Goal: Task Accomplishment & Management: Use online tool/utility

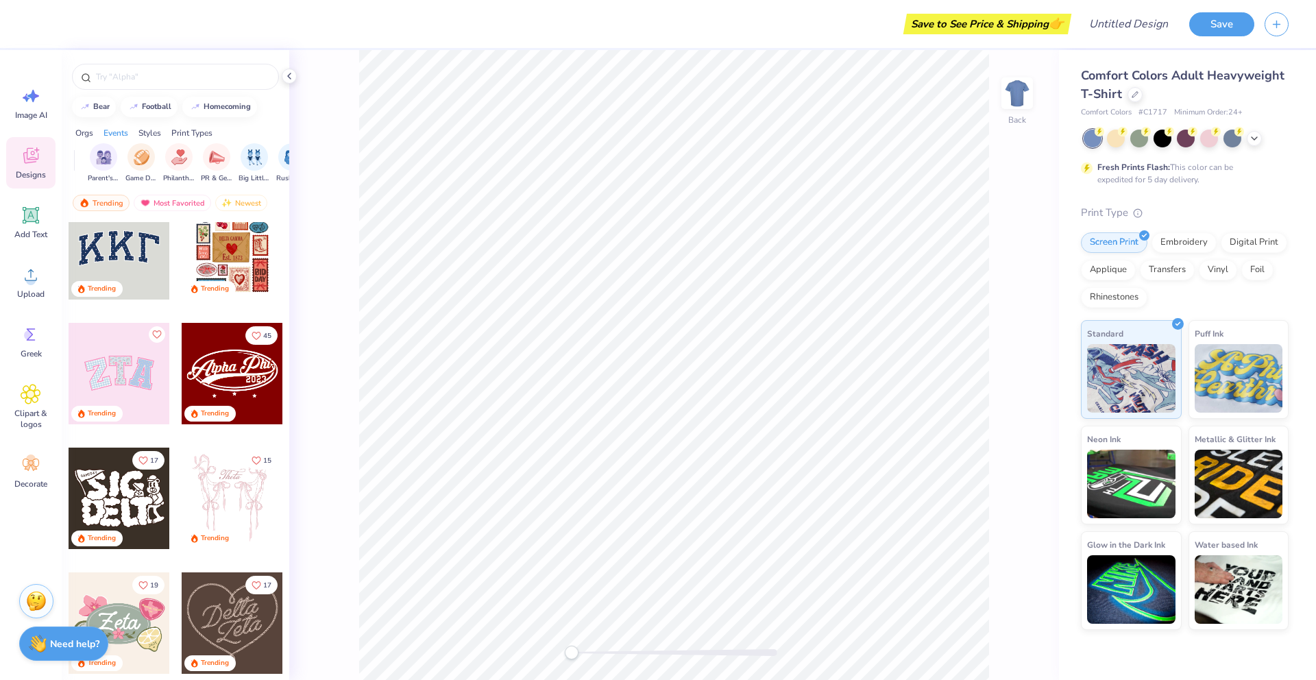
scroll to position [23, 0]
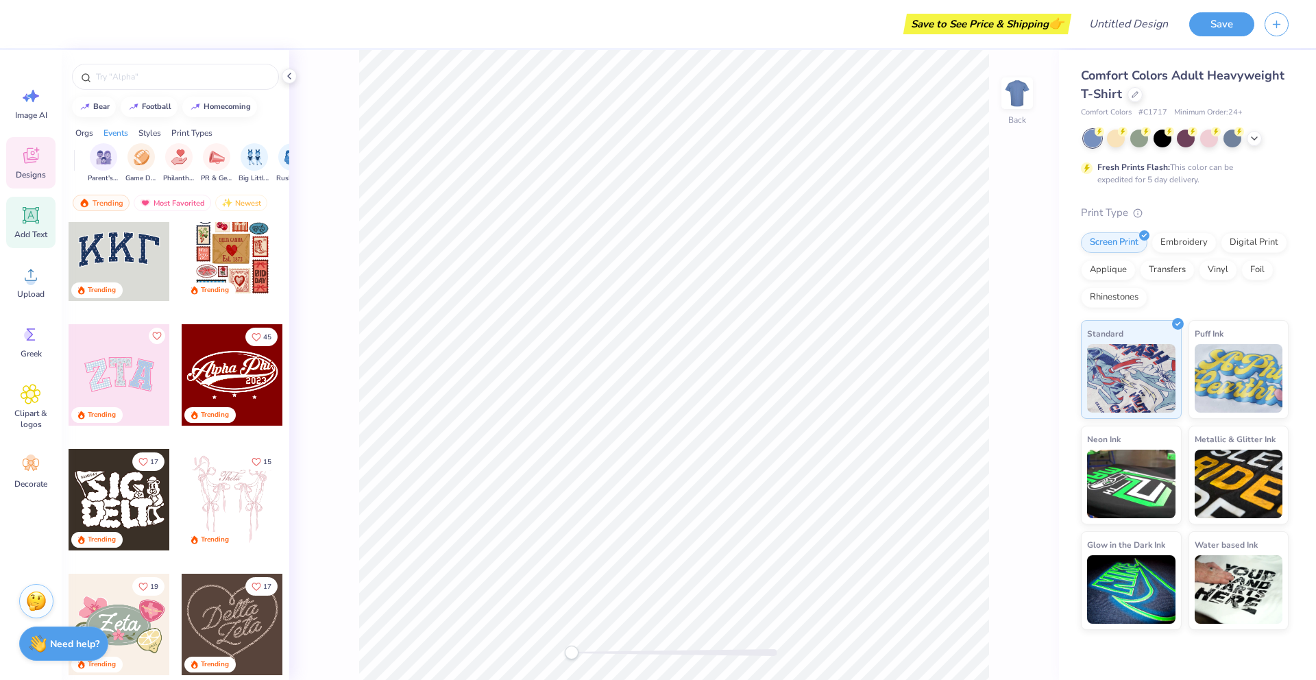
click at [30, 226] on div "Add Text" at bounding box center [30, 222] width 49 height 51
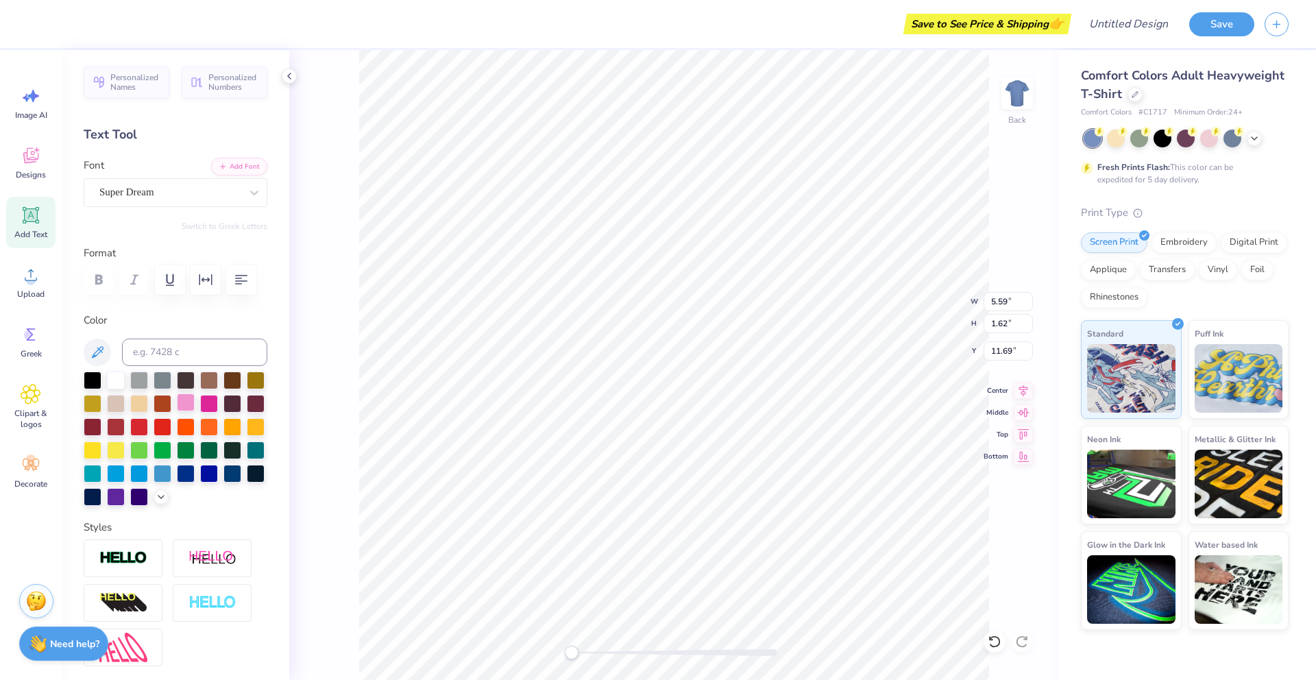
click at [186, 408] on div at bounding box center [186, 402] width 18 height 18
click at [211, 407] on div at bounding box center [209, 402] width 18 height 18
click at [1261, 137] on div at bounding box center [1186, 139] width 205 height 18
click at [1258, 135] on icon at bounding box center [1254, 137] width 11 height 11
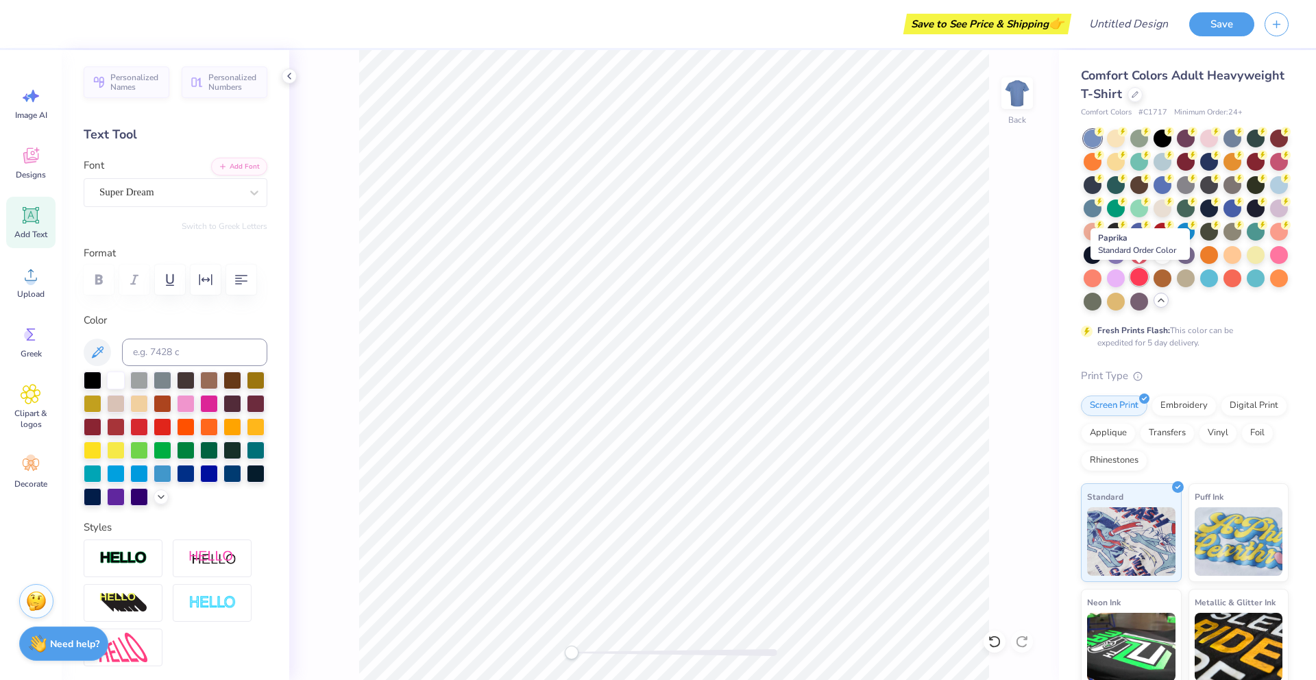
click at [1136, 276] on div at bounding box center [1139, 277] width 18 height 18
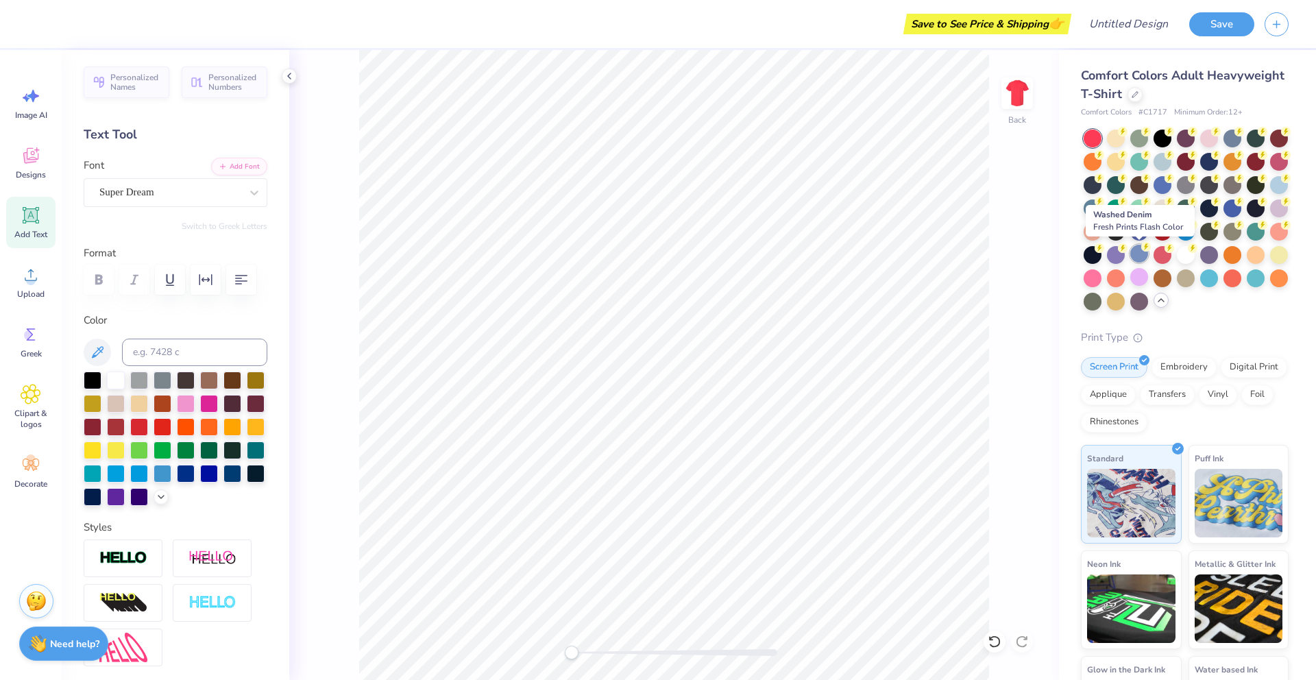
click at [1138, 258] on div at bounding box center [1139, 254] width 18 height 18
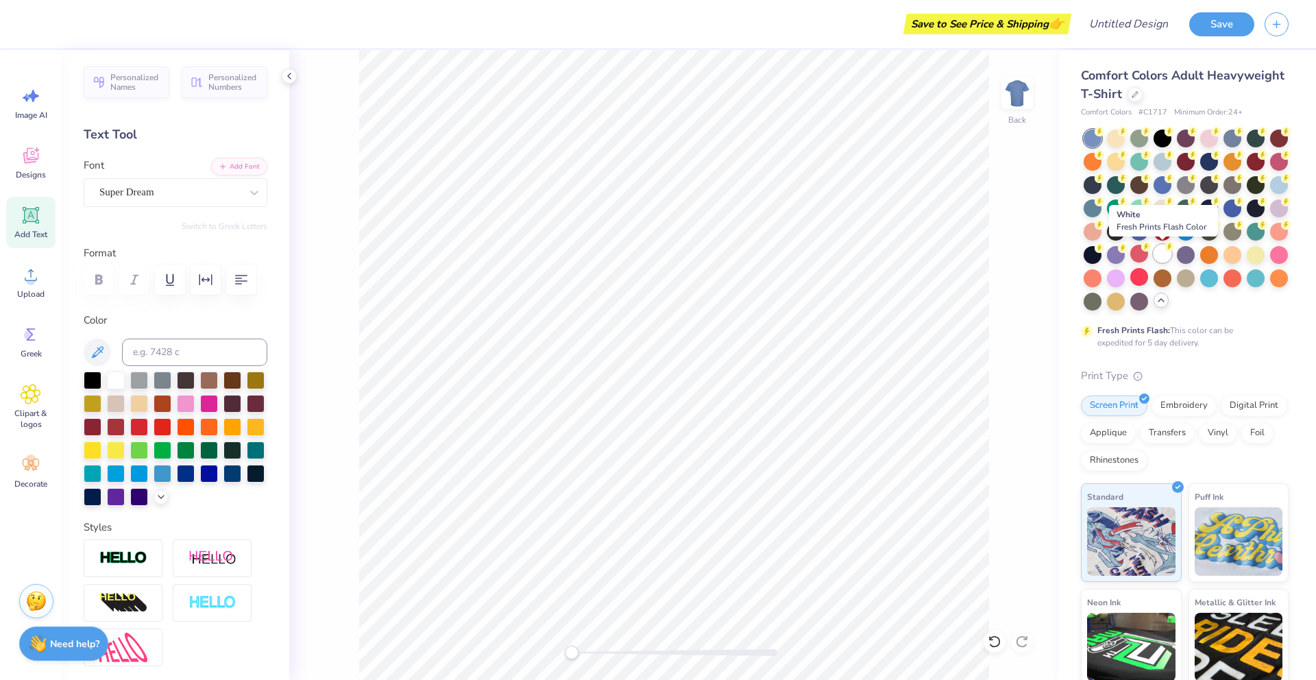
click at [1160, 255] on div at bounding box center [1163, 254] width 18 height 18
click at [1160, 235] on div at bounding box center [1163, 230] width 18 height 18
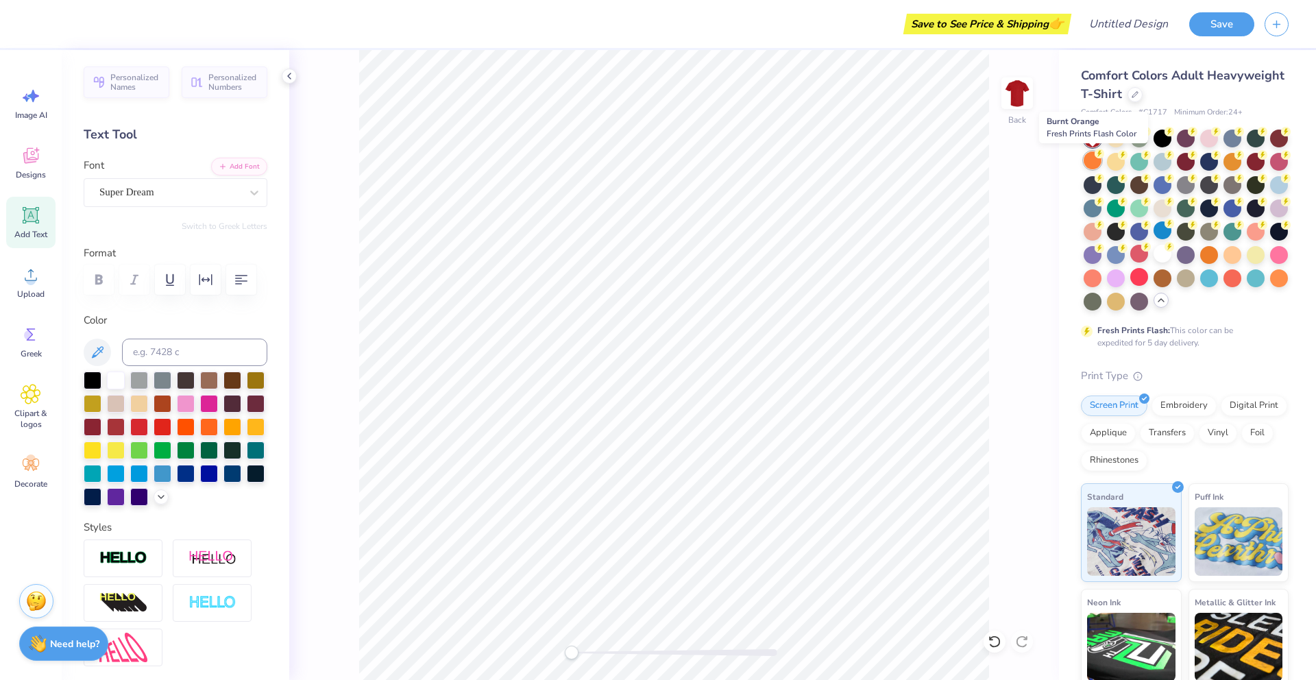
click at [1091, 168] on div at bounding box center [1093, 160] width 18 height 18
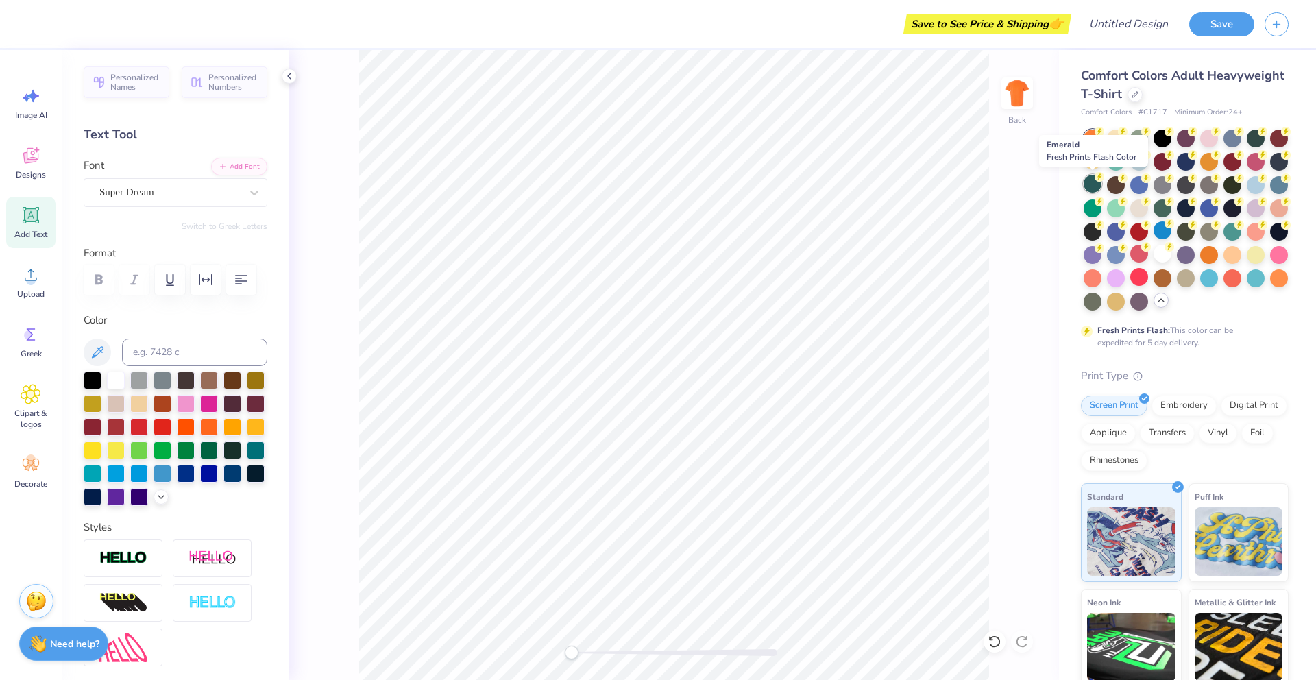
click at [1091, 186] on div at bounding box center [1093, 184] width 18 height 18
click at [1091, 202] on div at bounding box center [1093, 207] width 18 height 18
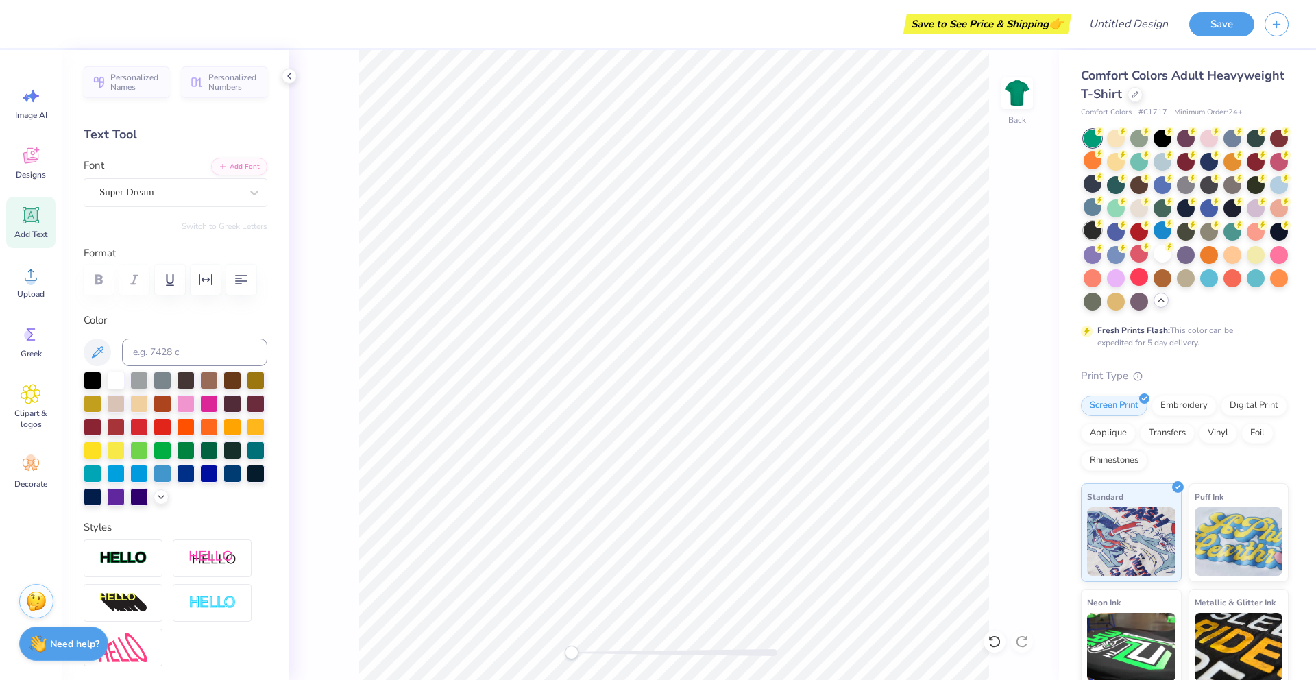
click at [1091, 233] on div at bounding box center [1093, 230] width 18 height 18
click at [1091, 258] on div at bounding box center [1093, 254] width 18 height 18
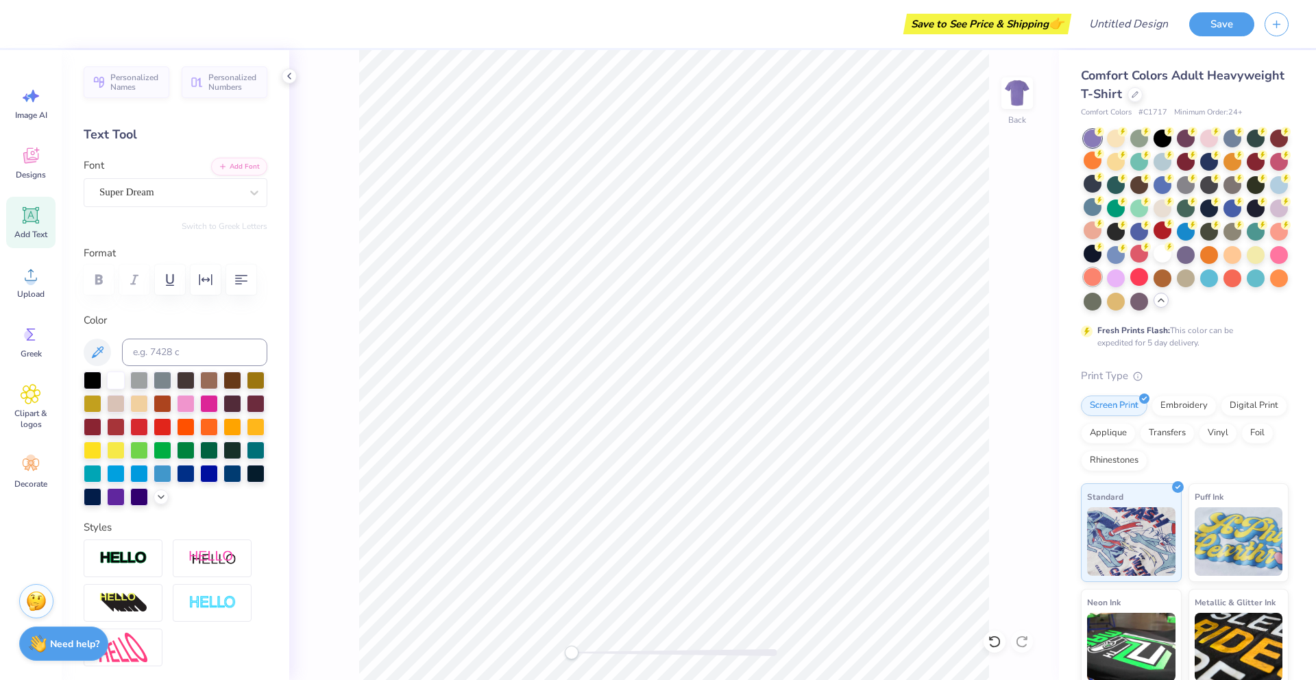
click at [1091, 282] on div at bounding box center [1093, 277] width 18 height 18
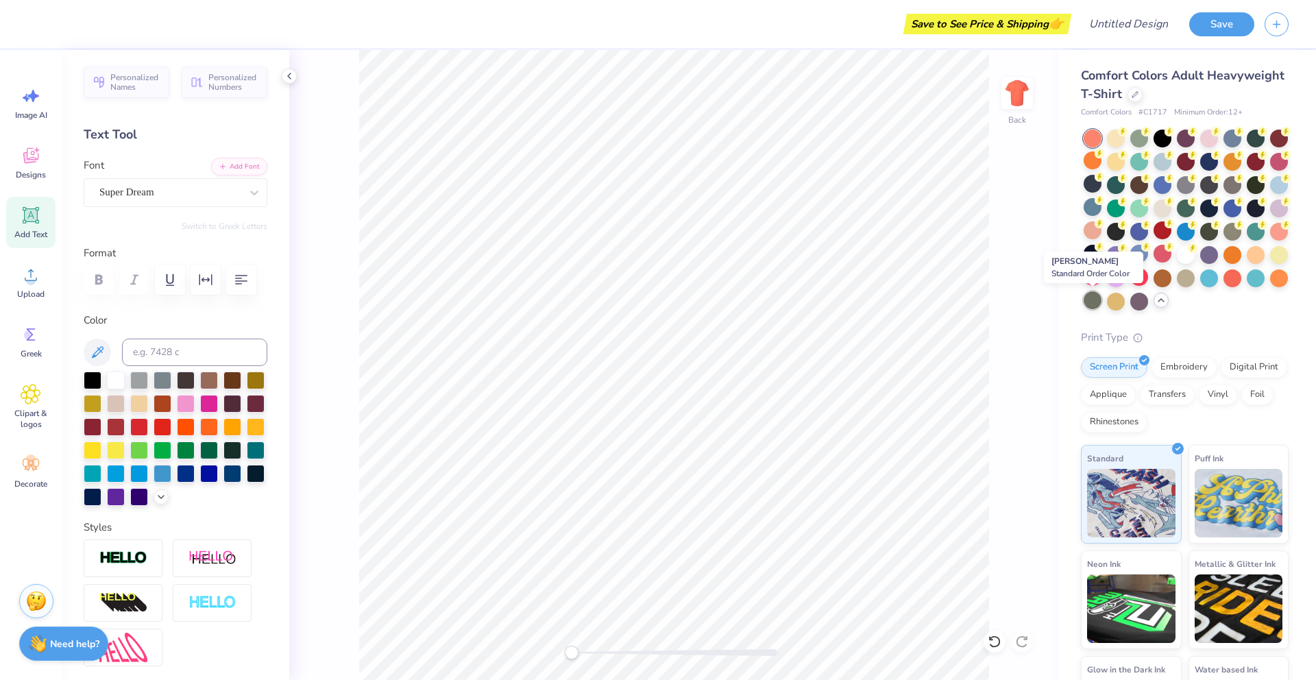
click at [1095, 305] on div at bounding box center [1093, 300] width 18 height 18
click at [1112, 307] on div at bounding box center [1116, 300] width 18 height 18
click at [1142, 300] on div at bounding box center [1139, 300] width 18 height 18
click at [1167, 280] on div at bounding box center [1163, 277] width 18 height 18
click at [1178, 162] on div at bounding box center [1186, 160] width 18 height 18
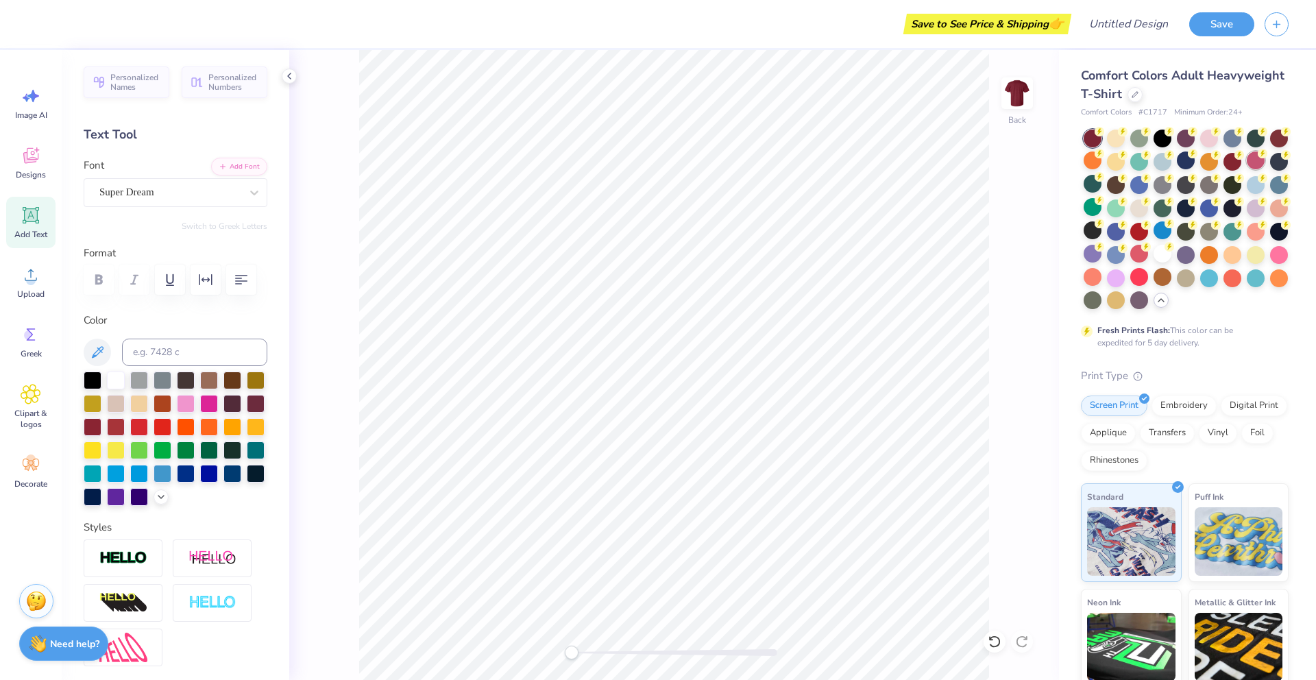
click at [1255, 155] on div at bounding box center [1256, 160] width 18 height 18
click at [1225, 159] on div at bounding box center [1232, 160] width 18 height 18
click at [1194, 402] on div "Embroidery" at bounding box center [1184, 403] width 65 height 21
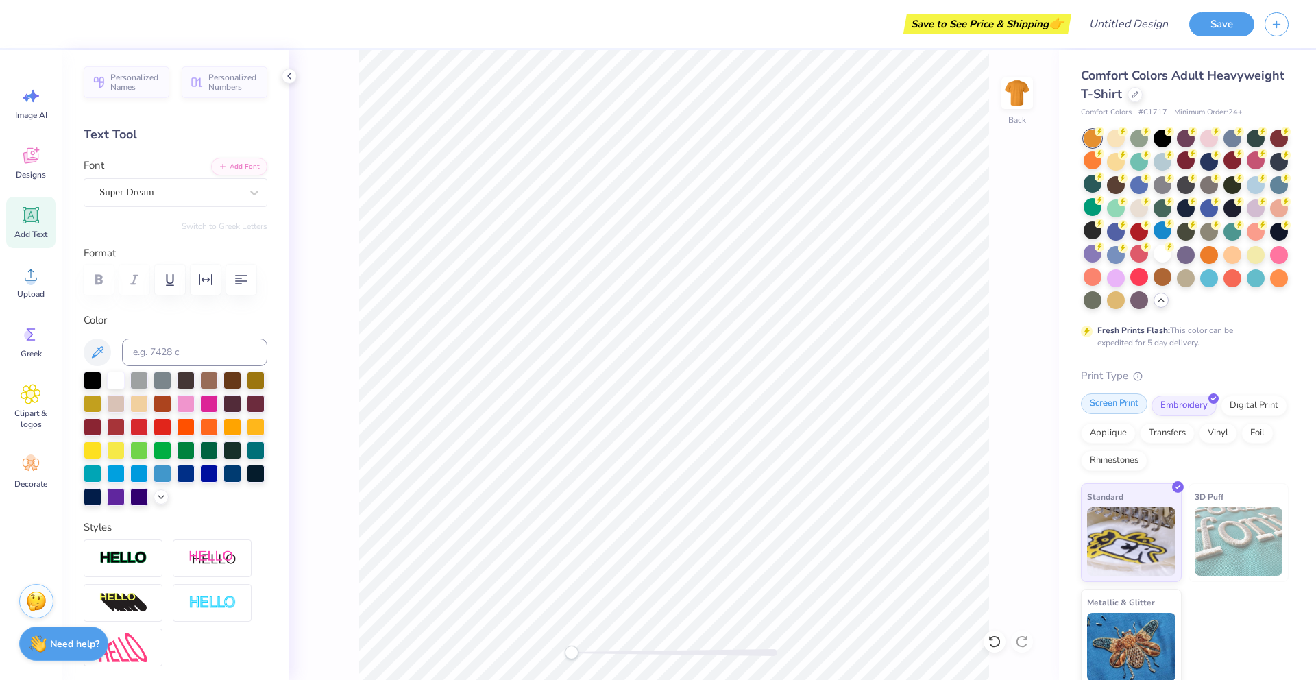
click at [1125, 406] on div "Screen Print" at bounding box center [1114, 403] width 66 height 21
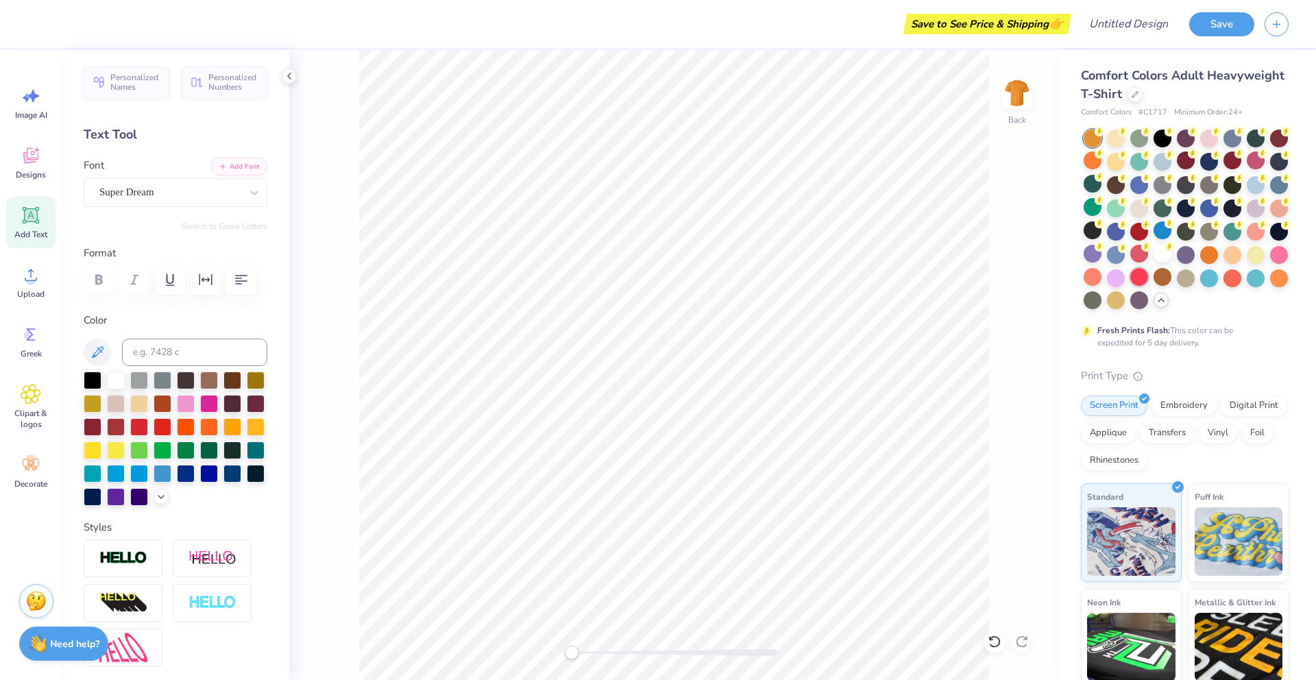
click at [1135, 277] on div at bounding box center [1139, 277] width 18 height 18
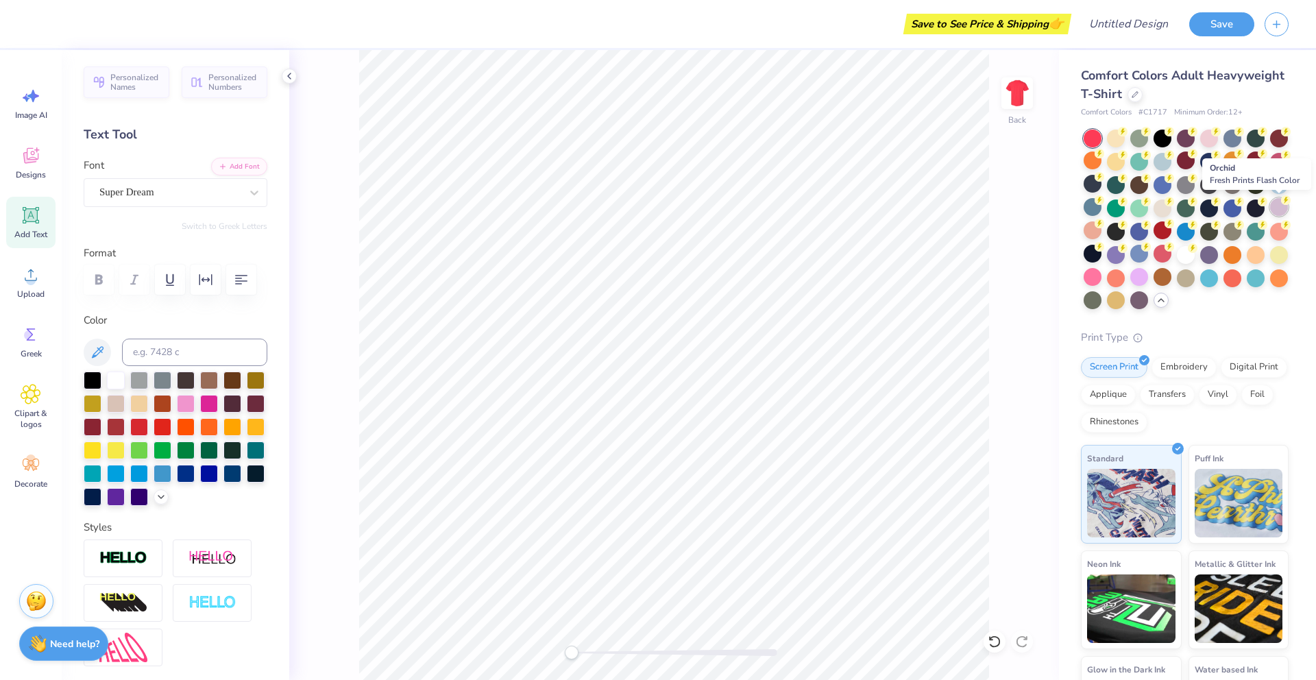
click at [1286, 208] on div at bounding box center [1279, 207] width 18 height 18
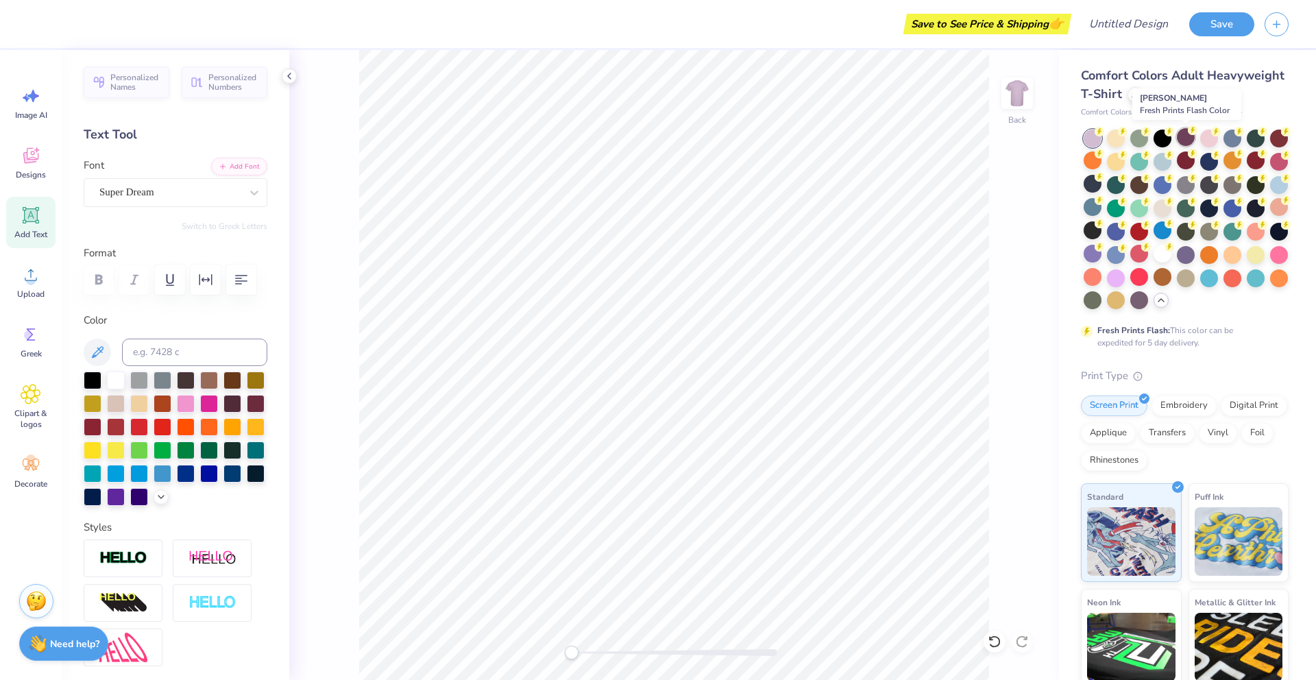
click at [1184, 139] on div at bounding box center [1186, 137] width 18 height 18
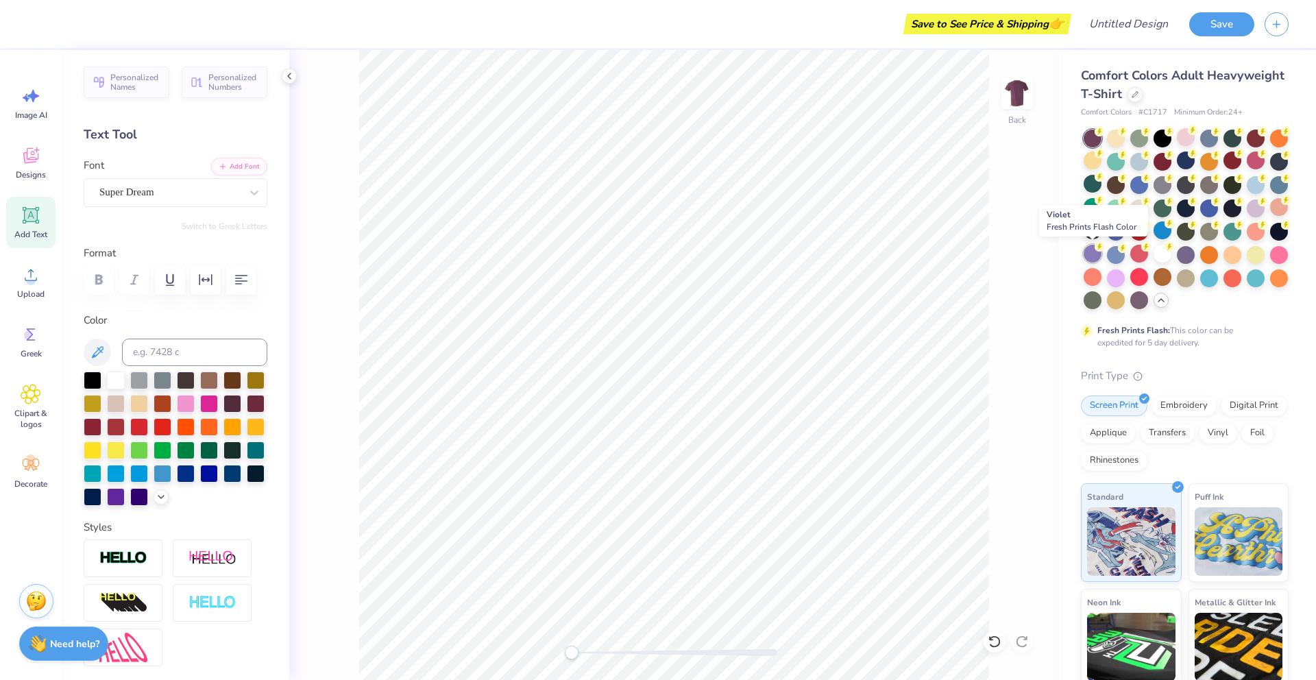
click at [1092, 260] on div at bounding box center [1093, 254] width 18 height 18
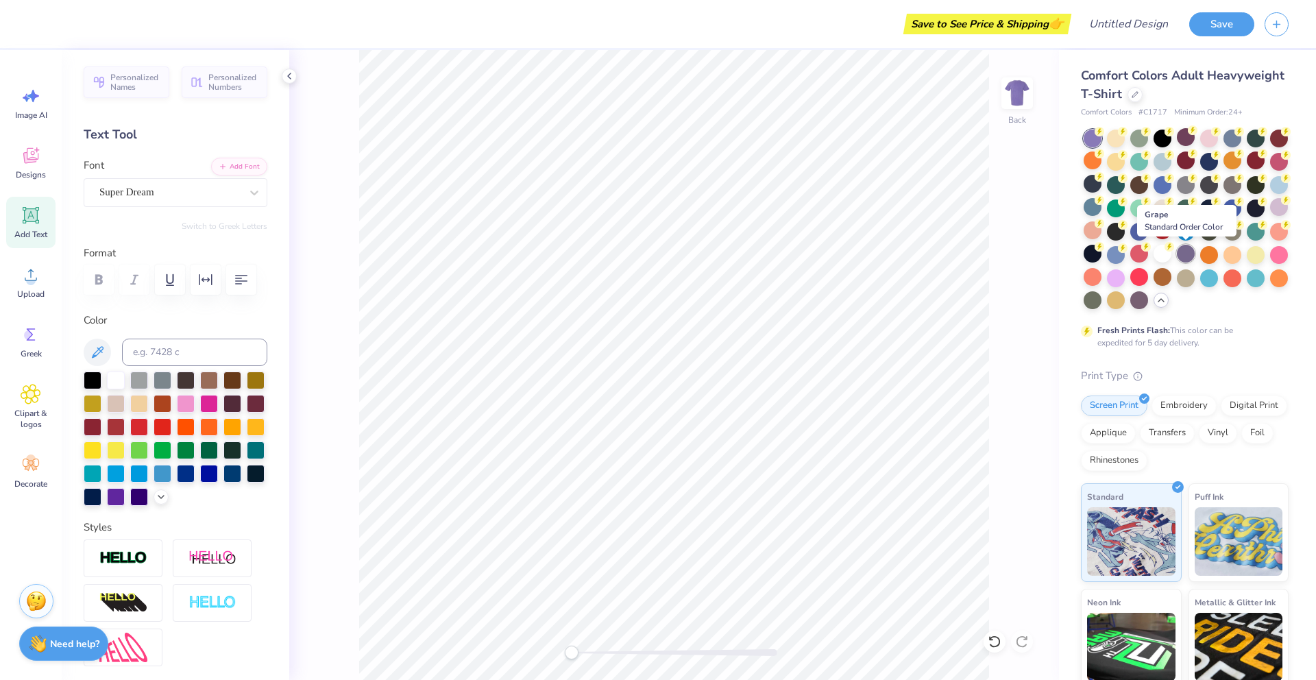
click at [1184, 255] on div at bounding box center [1186, 254] width 18 height 18
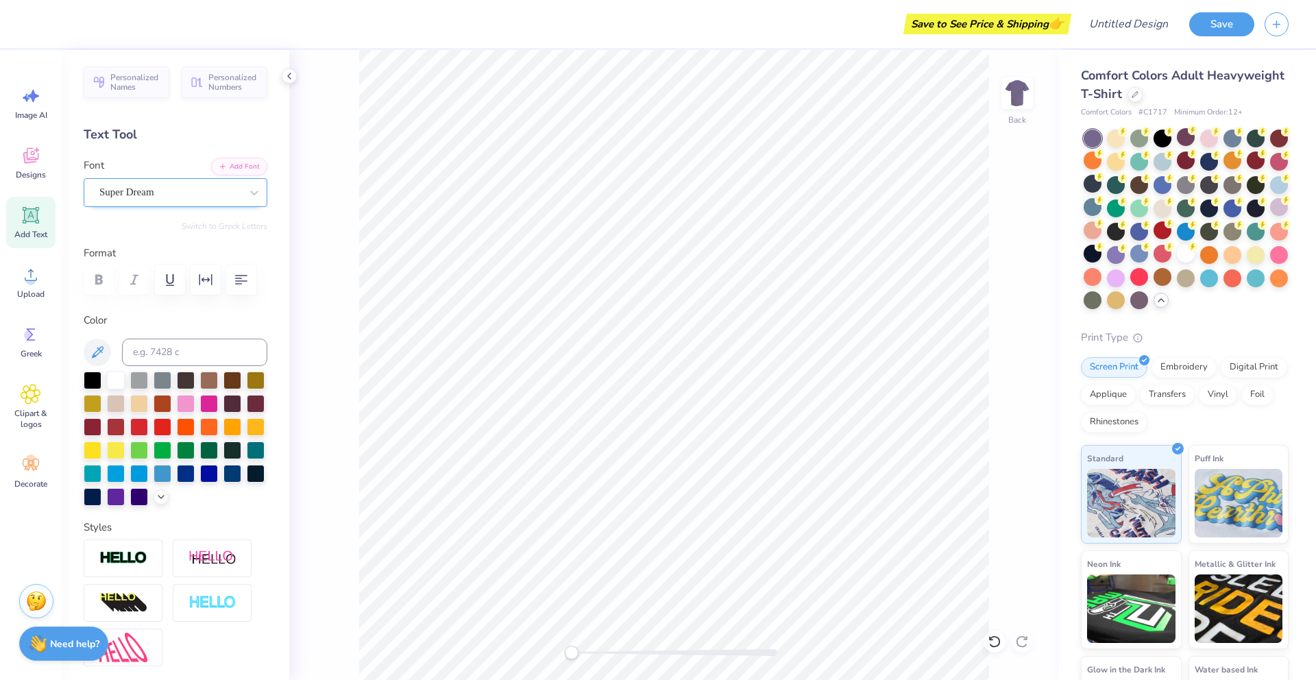
click at [170, 193] on div "Super Dream" at bounding box center [170, 192] width 144 height 21
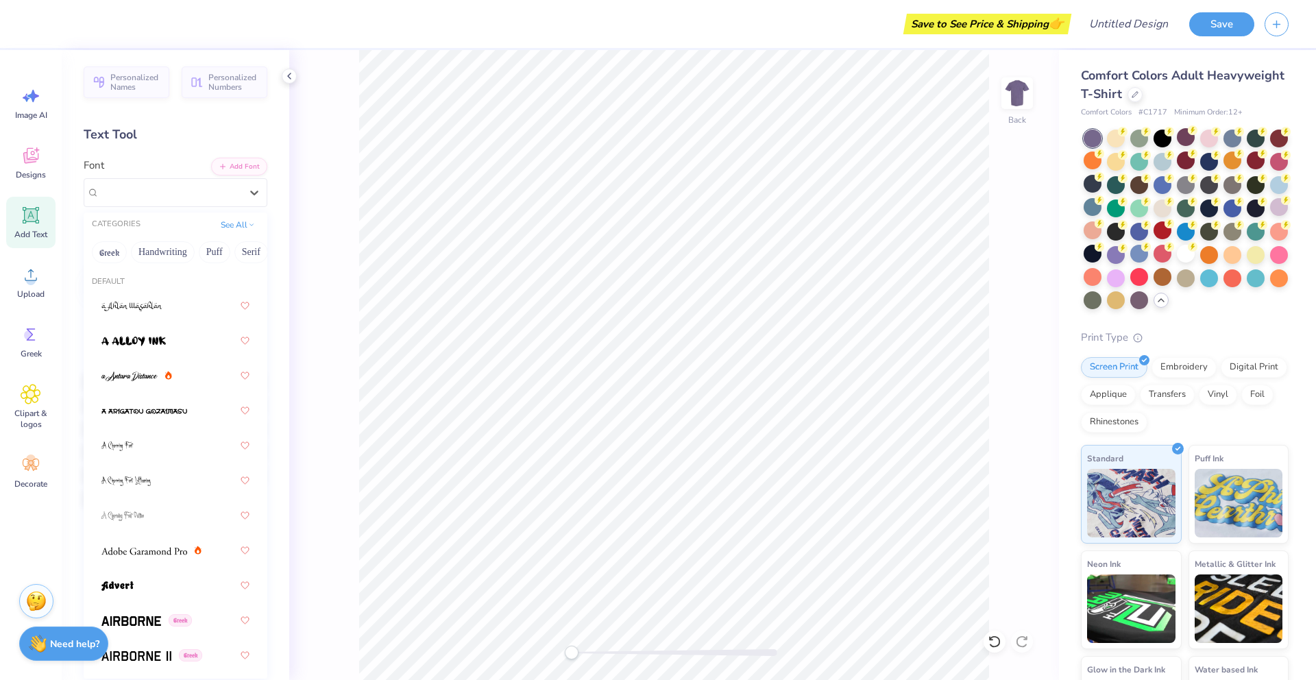
click at [350, 128] on div "Back" at bounding box center [674, 365] width 770 height 630
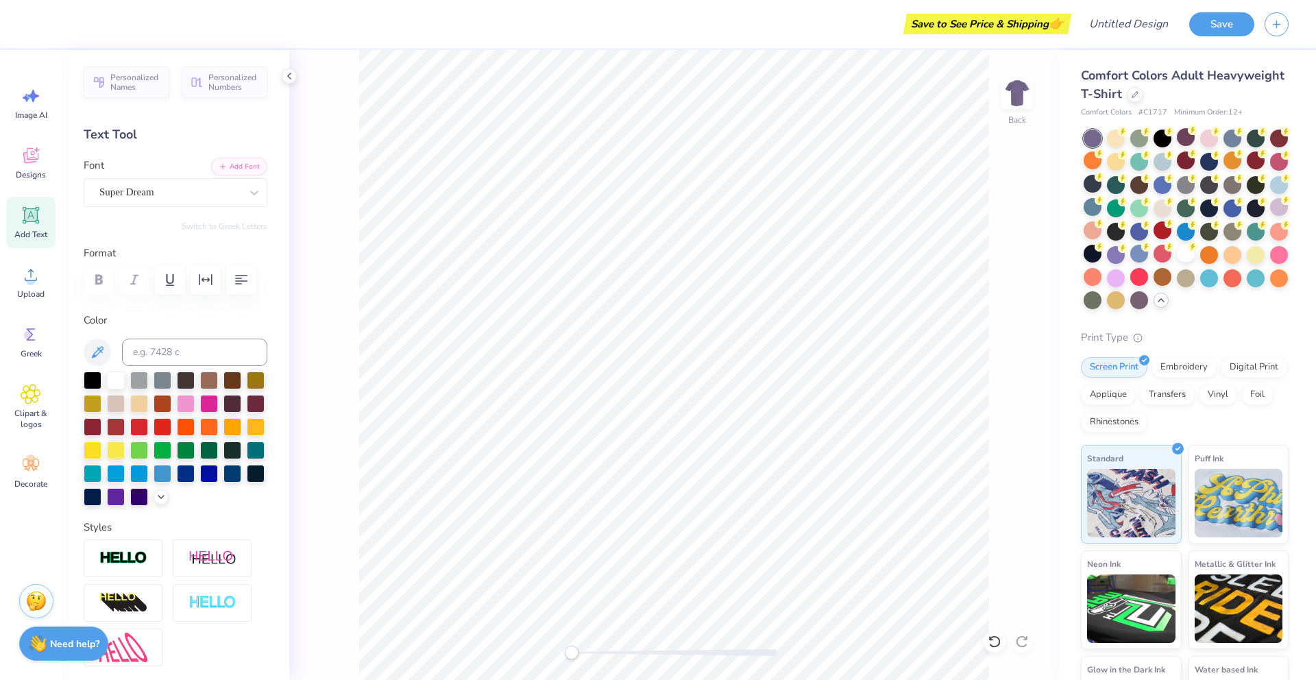
click at [29, 217] on icon at bounding box center [31, 215] width 13 height 13
type input "6.62"
type input "1.92"
type input "4.21"
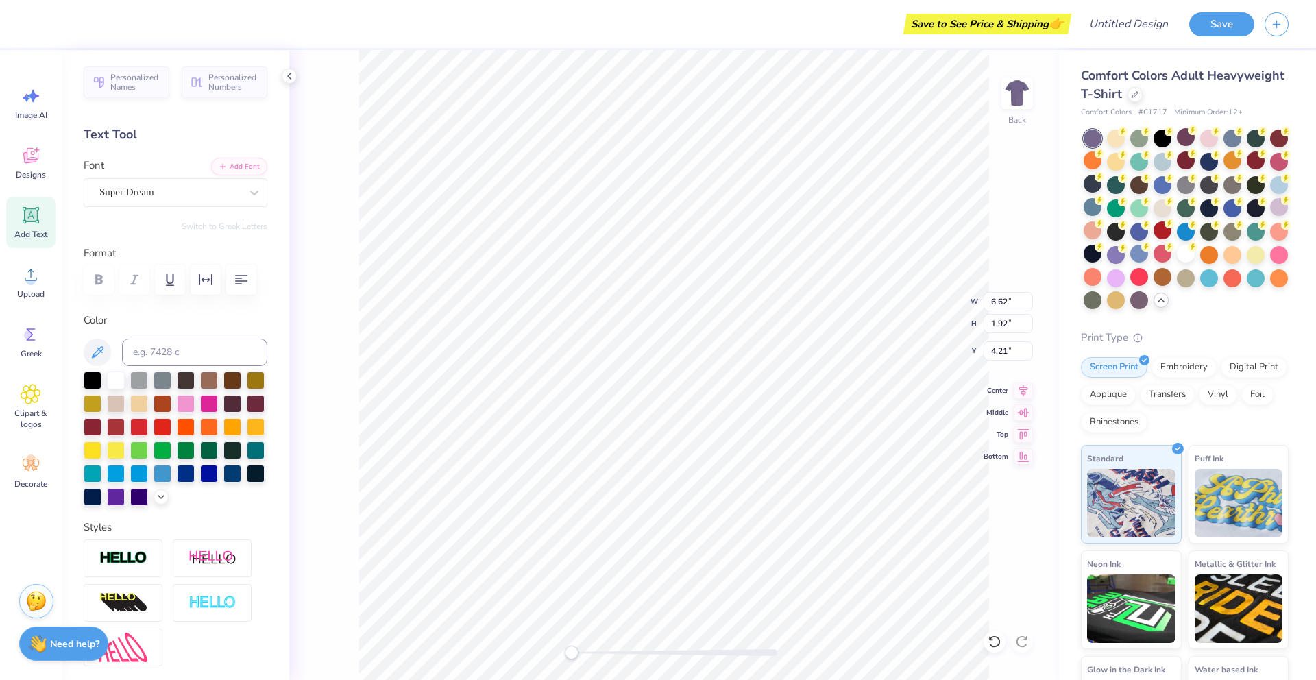
type textarea "OBGYN"
click at [22, 223] on icon at bounding box center [31, 215] width 21 height 21
type input "5.59"
type input "1.62"
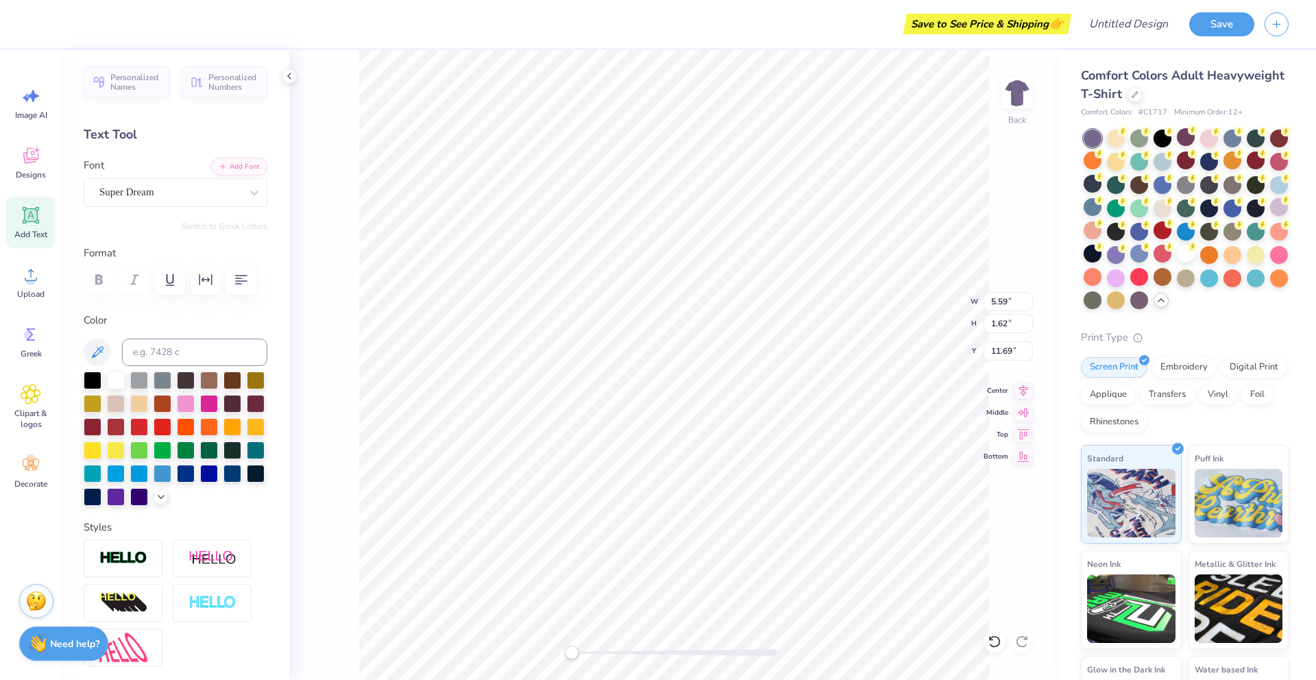
type input "11.69"
type textarea "TEXIT"
type textarea "Interest Group"
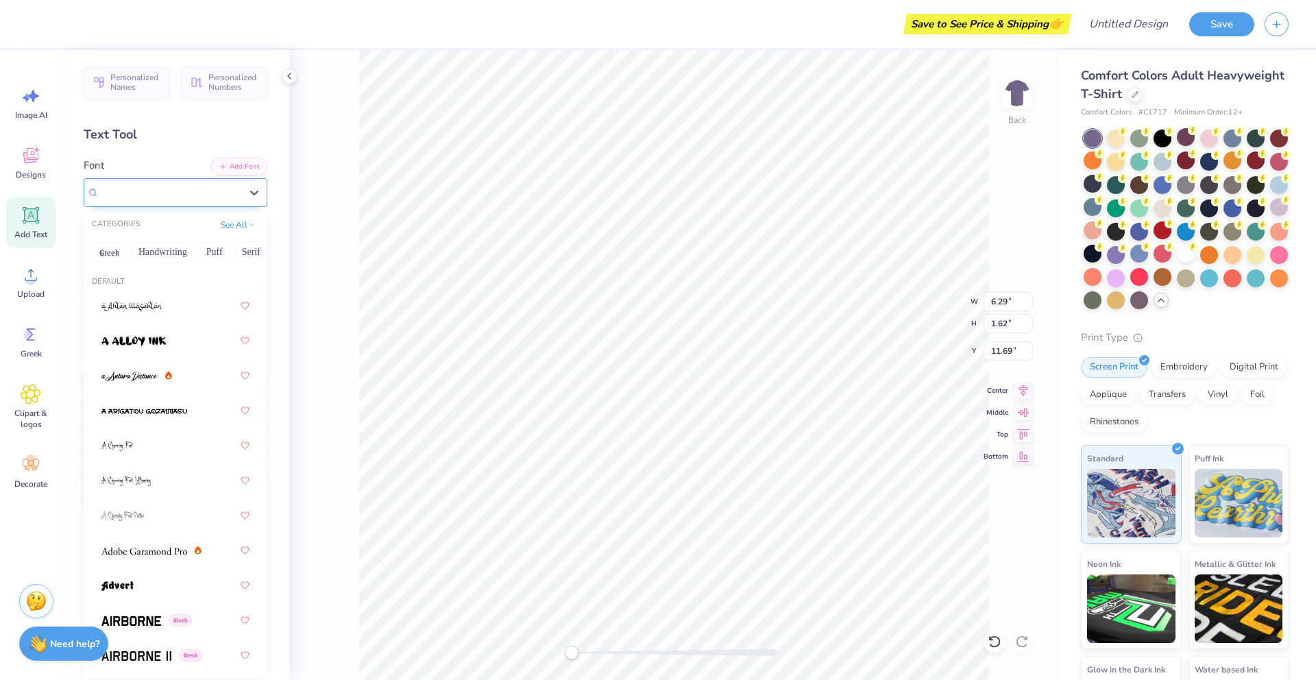
click at [214, 193] on div "Super Dream" at bounding box center [170, 192] width 144 height 21
click at [158, 254] on button "Handwriting" at bounding box center [163, 252] width 64 height 22
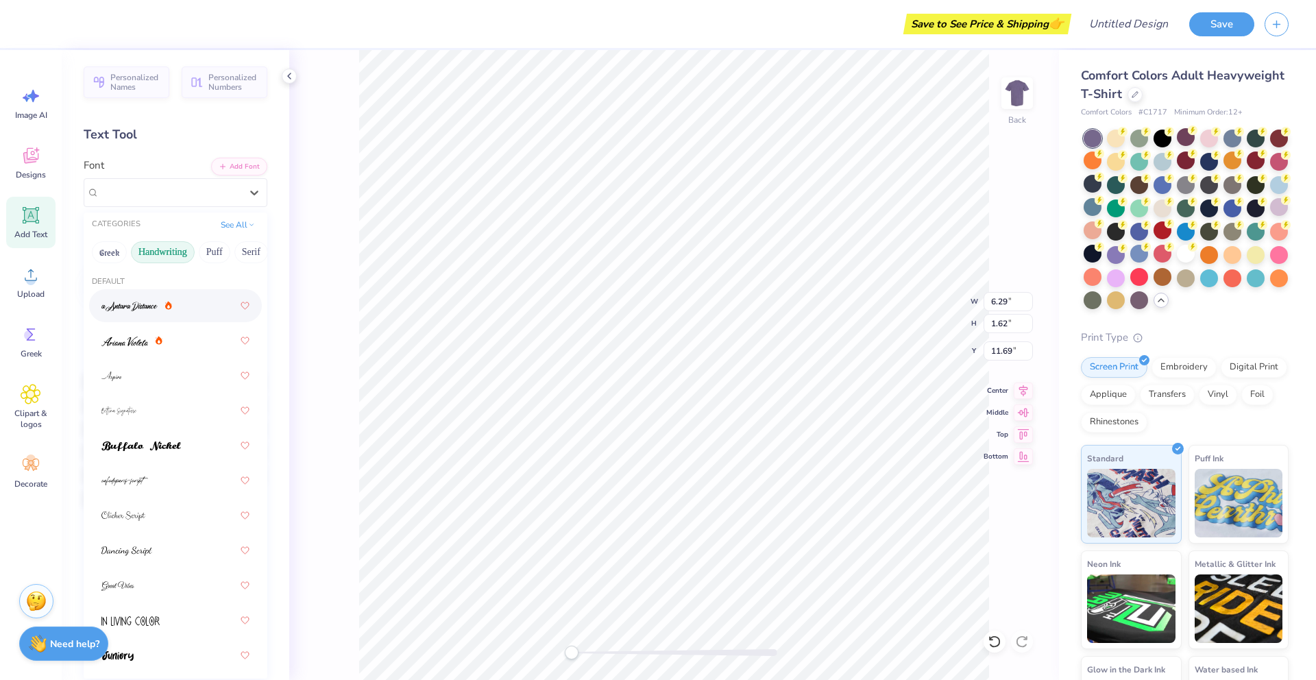
click at [116, 312] on span at bounding box center [129, 306] width 56 height 14
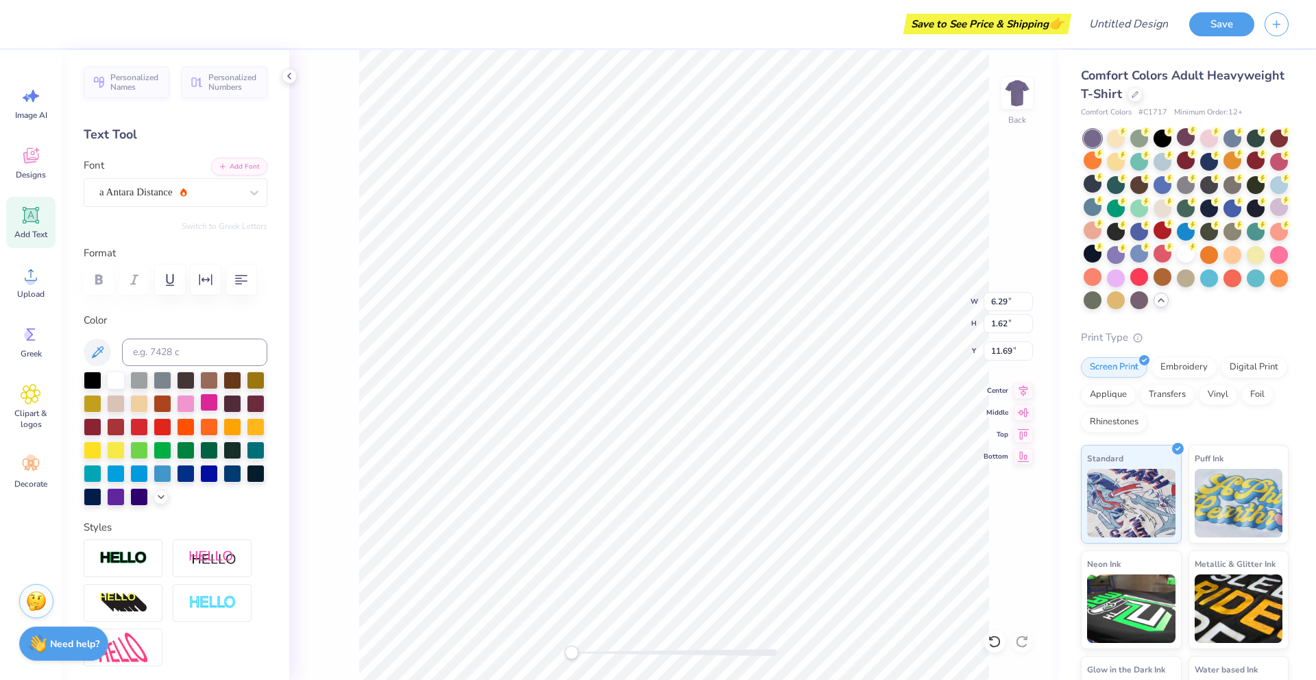
click at [204, 399] on div at bounding box center [209, 402] width 18 height 18
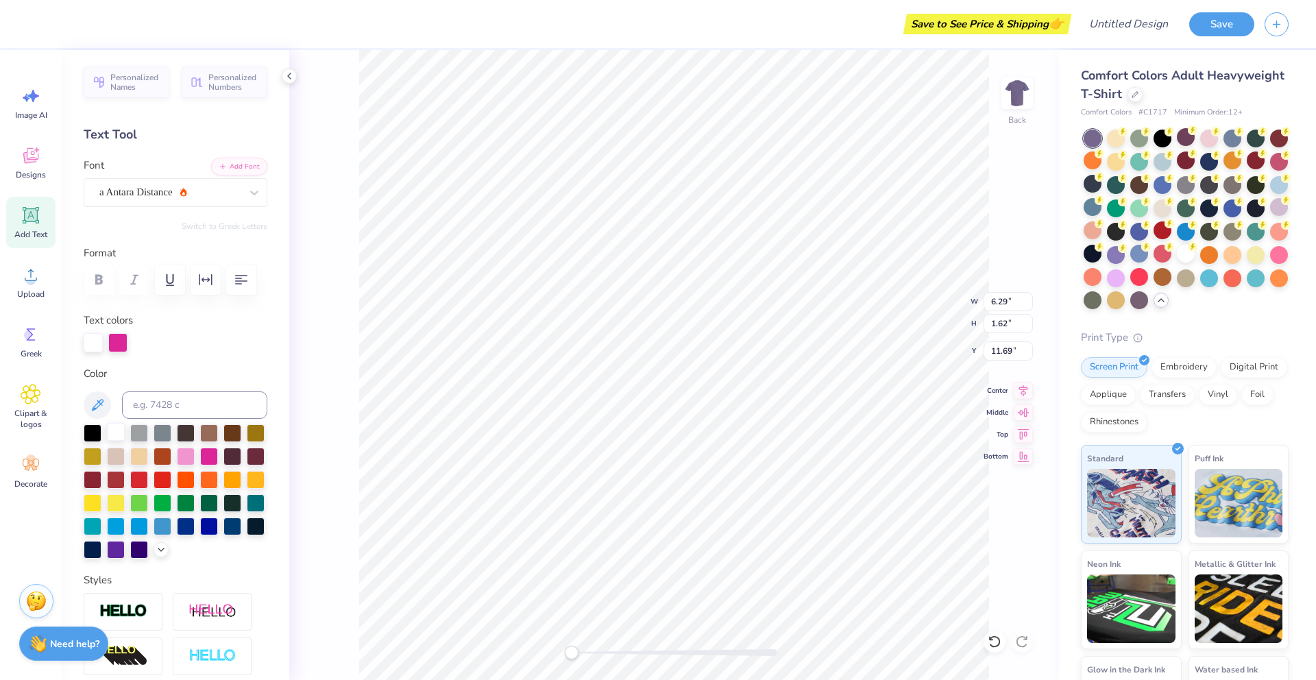
click at [111, 430] on div at bounding box center [116, 432] width 18 height 18
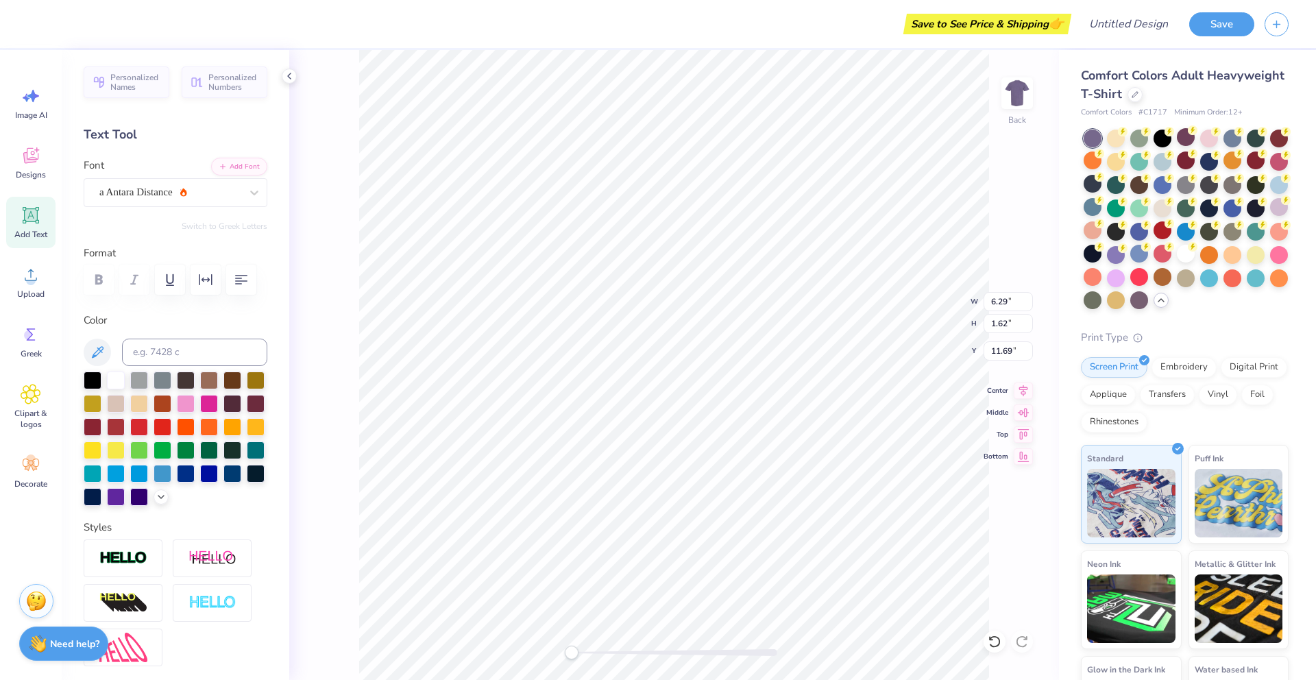
scroll to position [0, 1]
click at [207, 194] on div "a Antara Distance" at bounding box center [170, 192] width 144 height 21
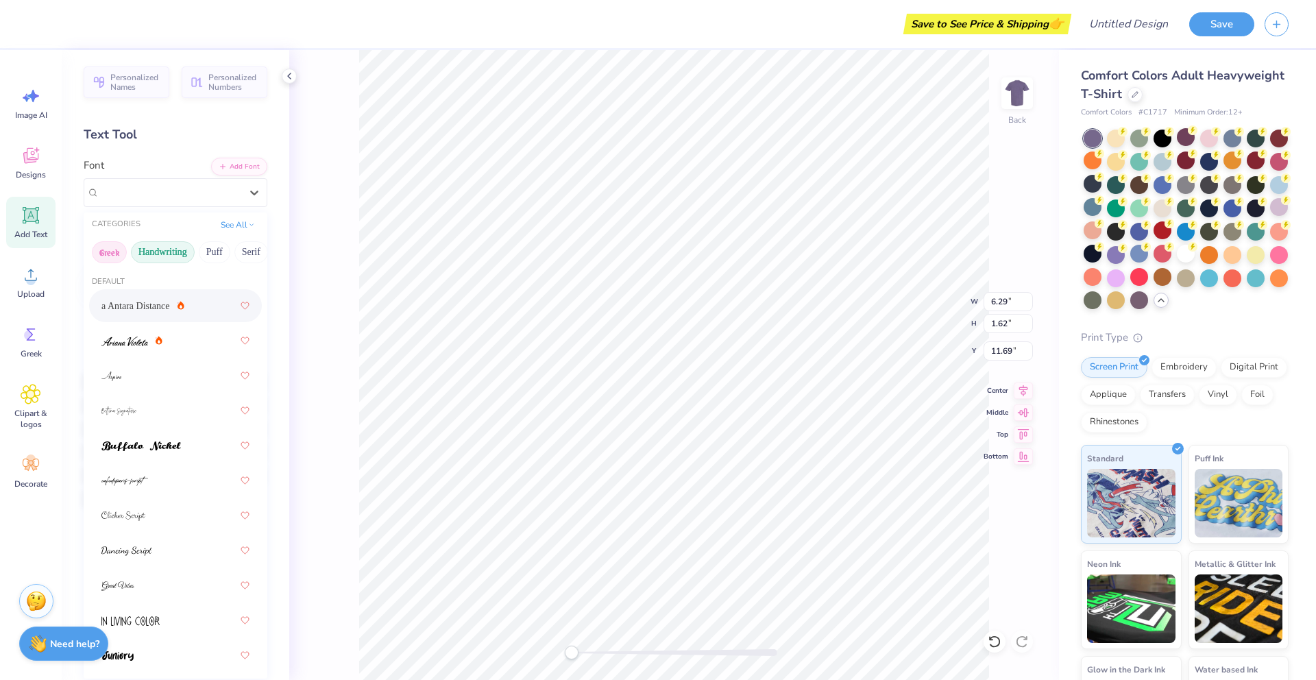
click at [106, 252] on button "Greek" at bounding box center [109, 252] width 35 height 22
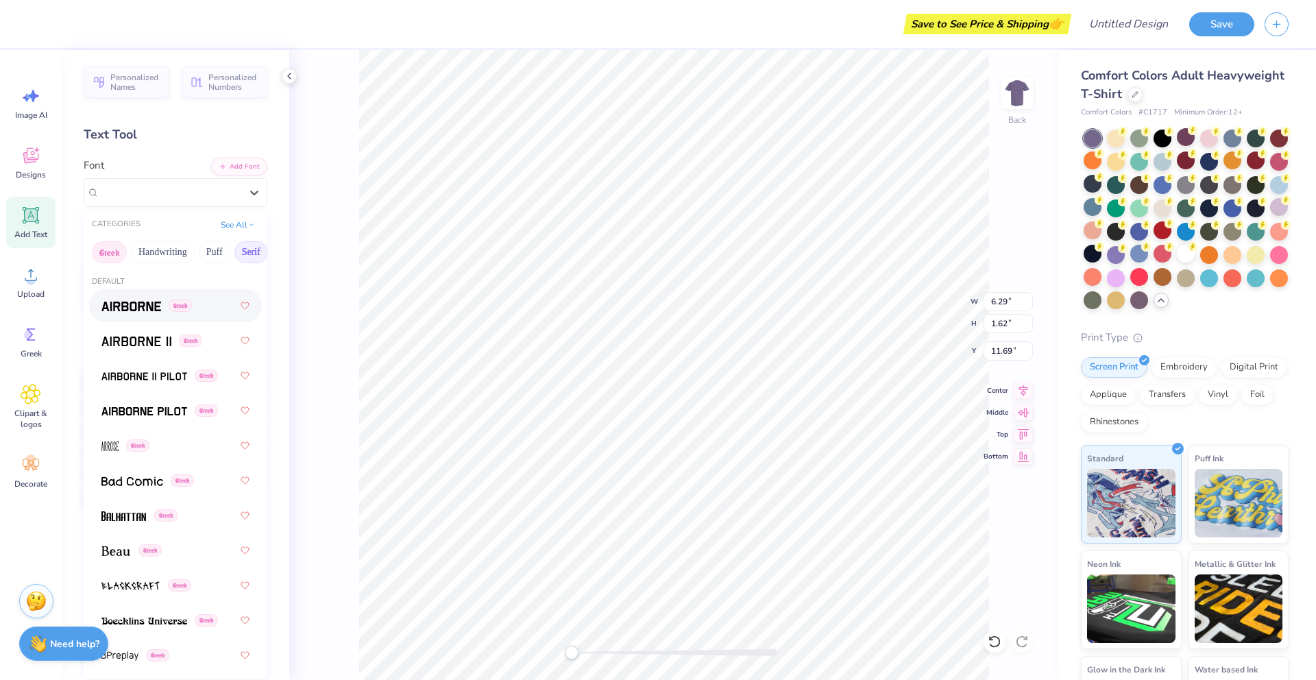
click at [254, 254] on button "Serif" at bounding box center [251, 252] width 34 height 22
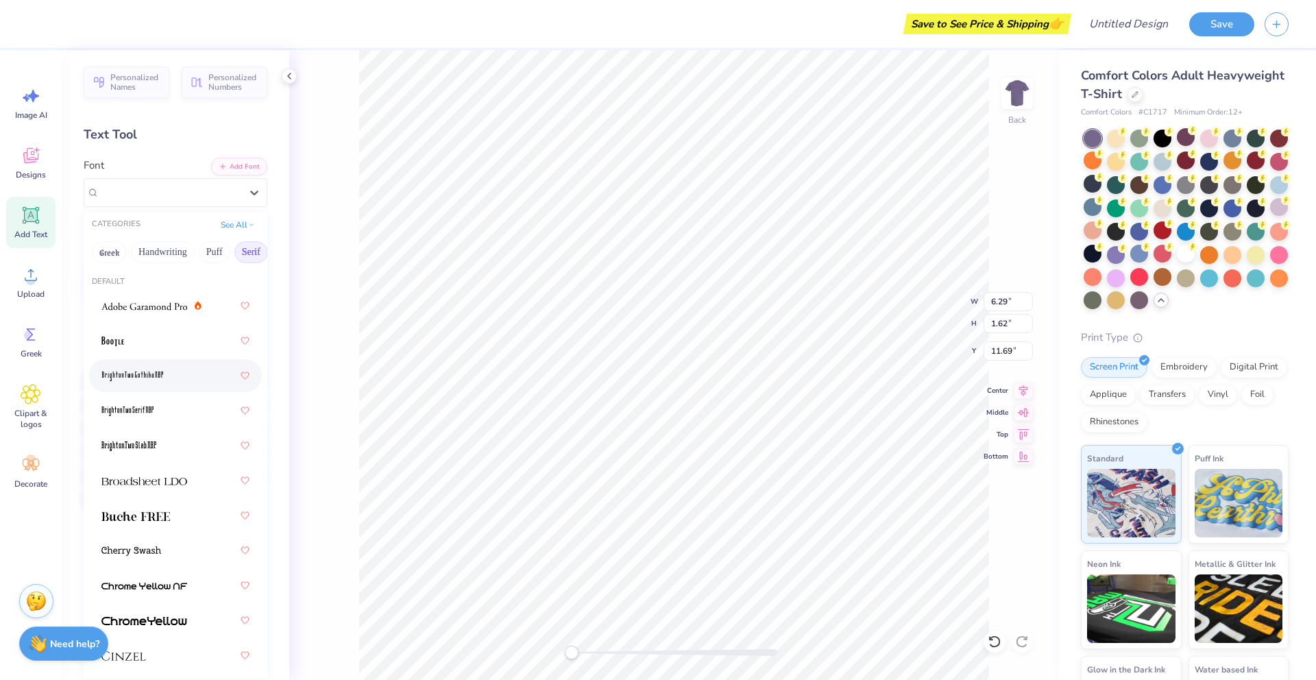
click at [132, 382] on span at bounding box center [132, 376] width 62 height 14
click at [161, 204] on div "BrightonTwo Gothika NBP Greek" at bounding box center [176, 192] width 184 height 29
click at [146, 544] on span at bounding box center [131, 551] width 60 height 14
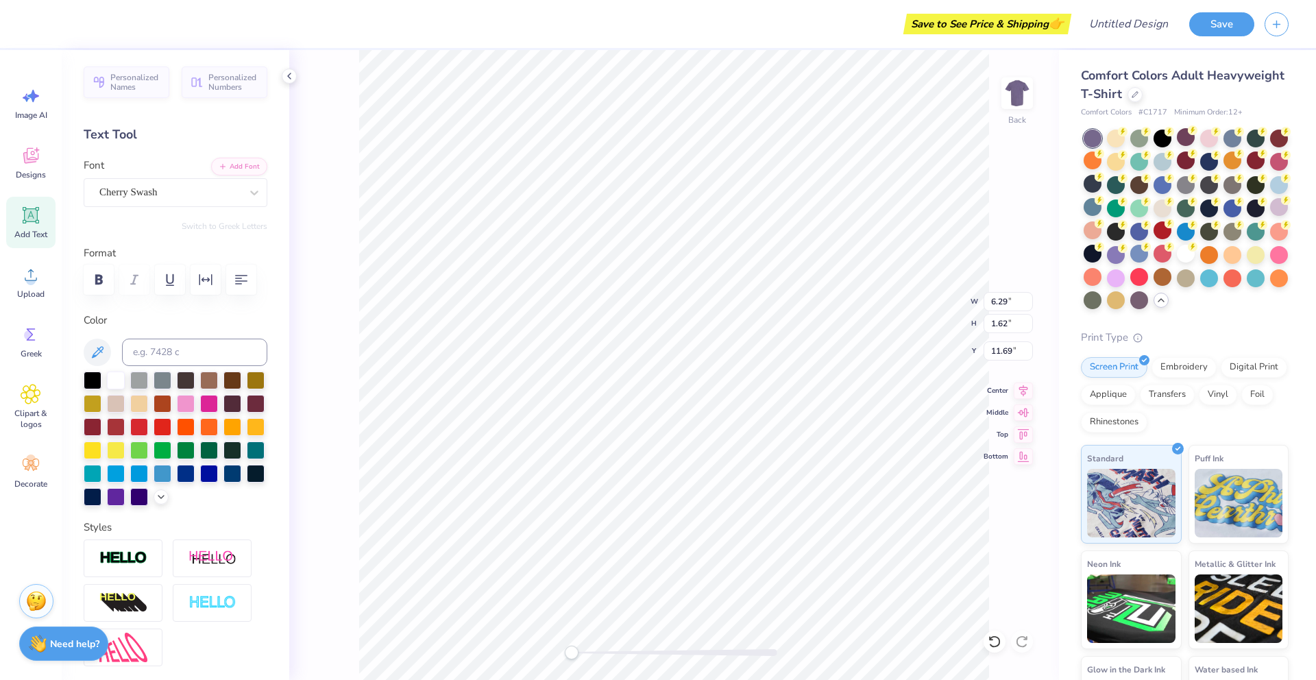
type input "8.48"
type input "1.95"
type input "5.18"
click at [212, 395] on div at bounding box center [209, 402] width 18 height 18
click at [112, 497] on div at bounding box center [116, 496] width 18 height 18
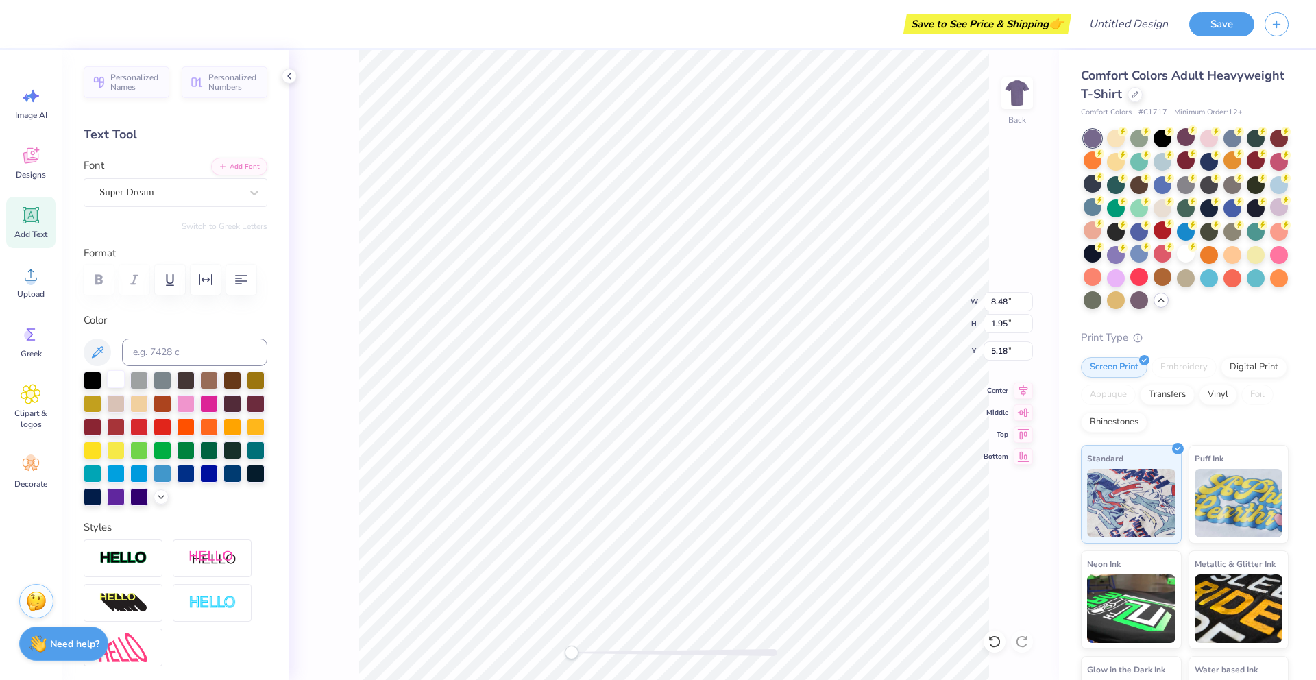
click at [114, 387] on div at bounding box center [116, 379] width 18 height 18
click at [141, 470] on div at bounding box center [139, 472] width 18 height 18
click at [211, 400] on div at bounding box center [209, 402] width 18 height 18
click at [1160, 258] on div at bounding box center [1163, 254] width 18 height 18
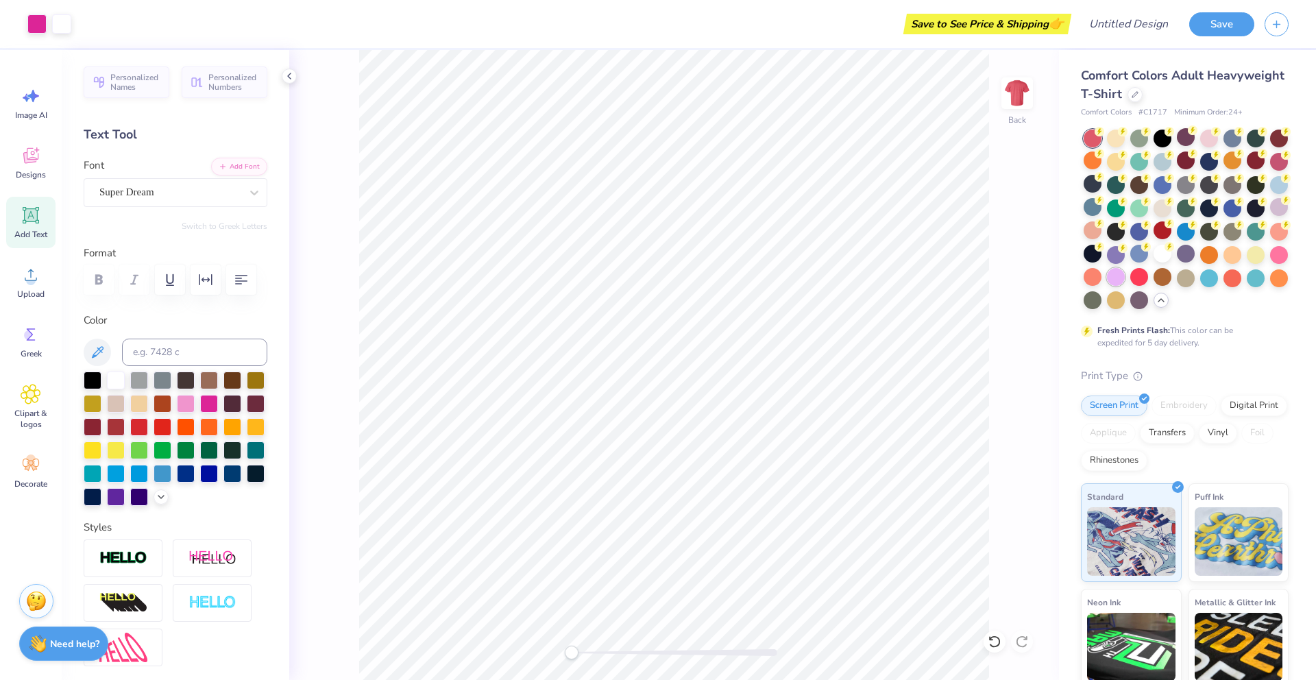
click at [1117, 283] on div at bounding box center [1116, 277] width 18 height 18
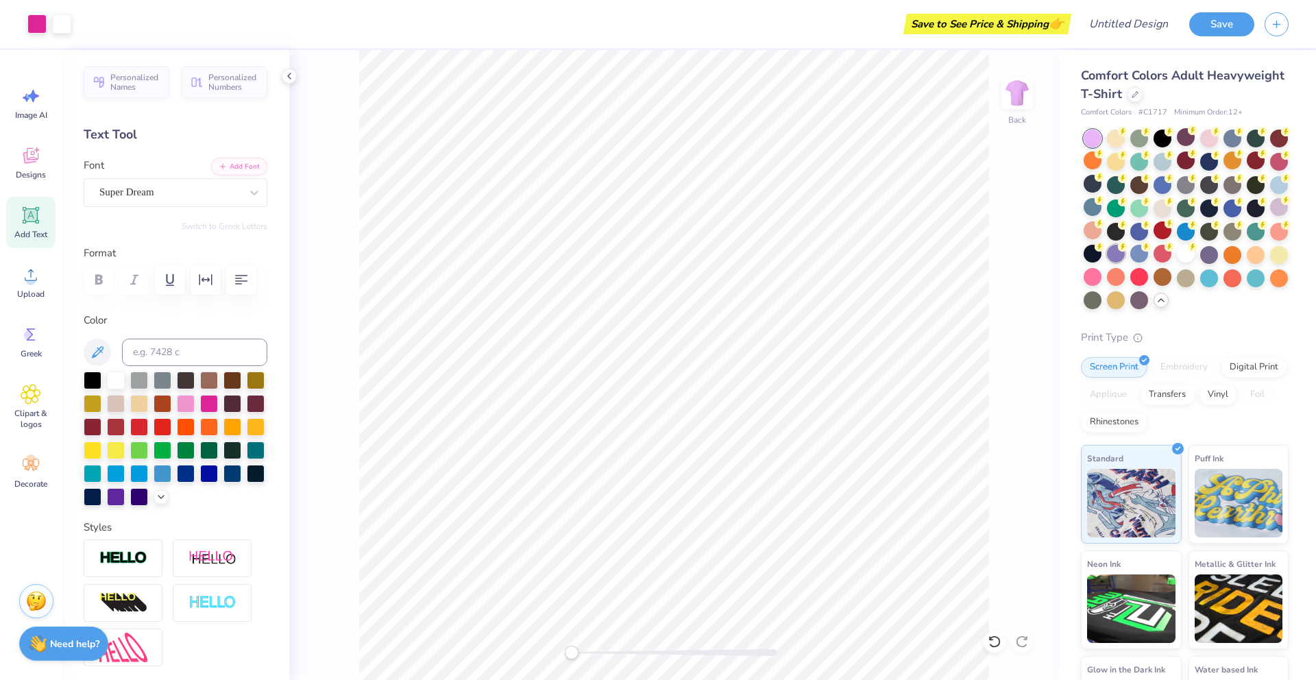
click at [1116, 258] on div at bounding box center [1116, 254] width 18 height 18
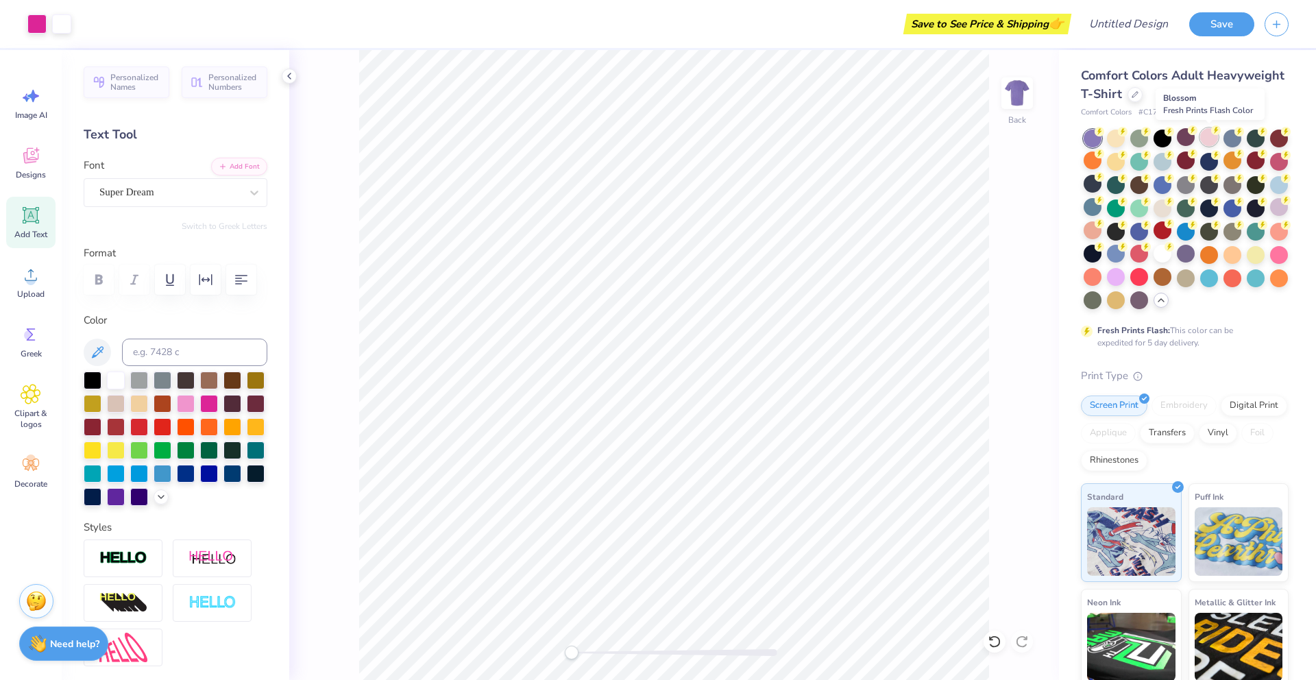
click at [1208, 141] on div at bounding box center [1209, 137] width 18 height 18
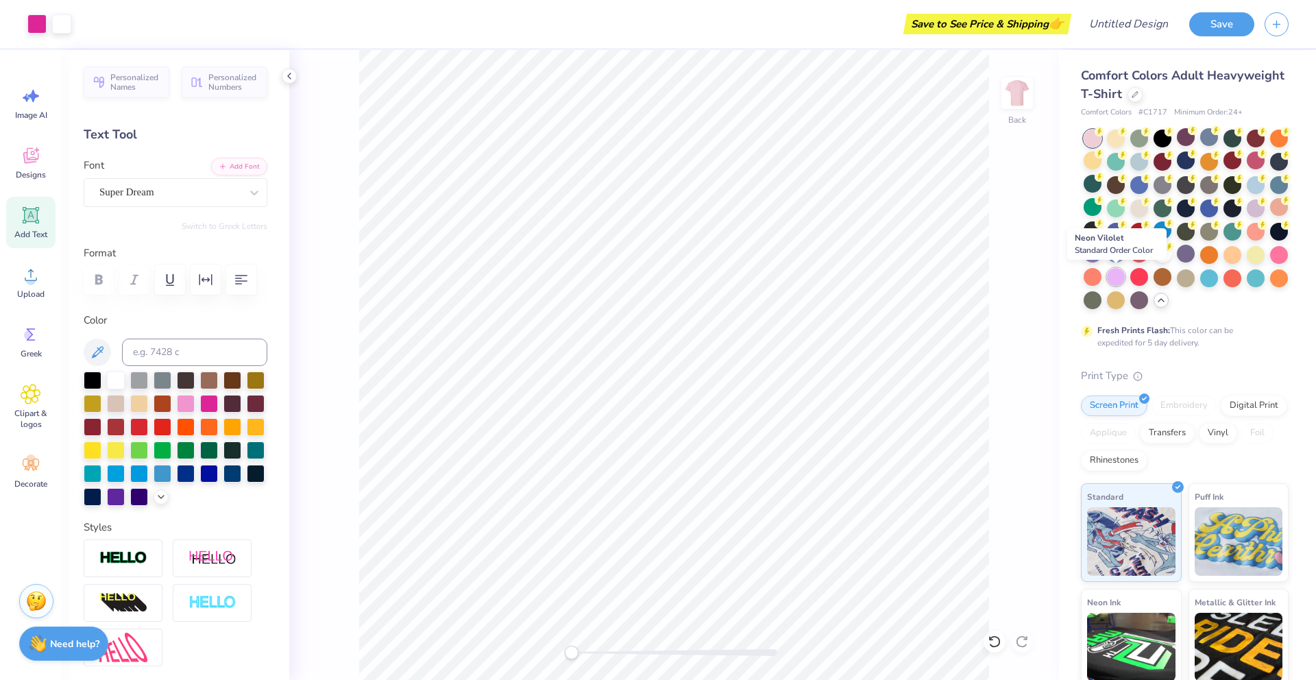
click at [1119, 276] on div at bounding box center [1116, 277] width 18 height 18
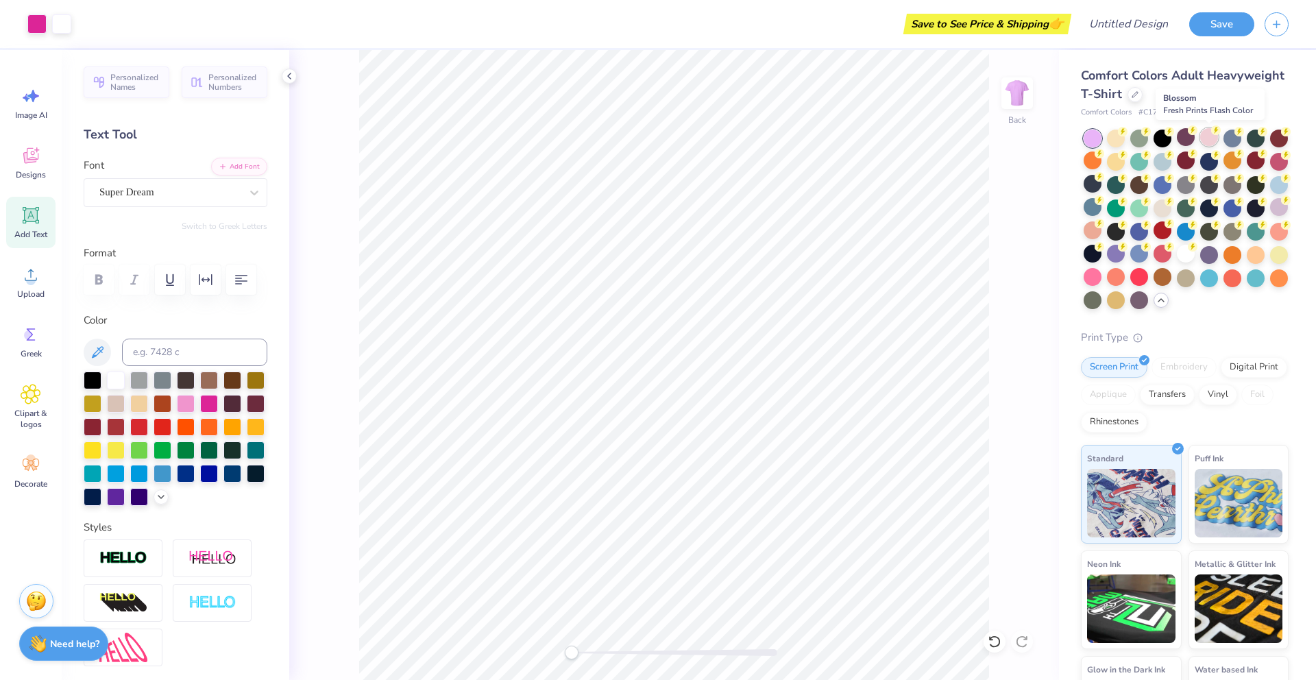
click at [1208, 135] on div at bounding box center [1209, 137] width 18 height 18
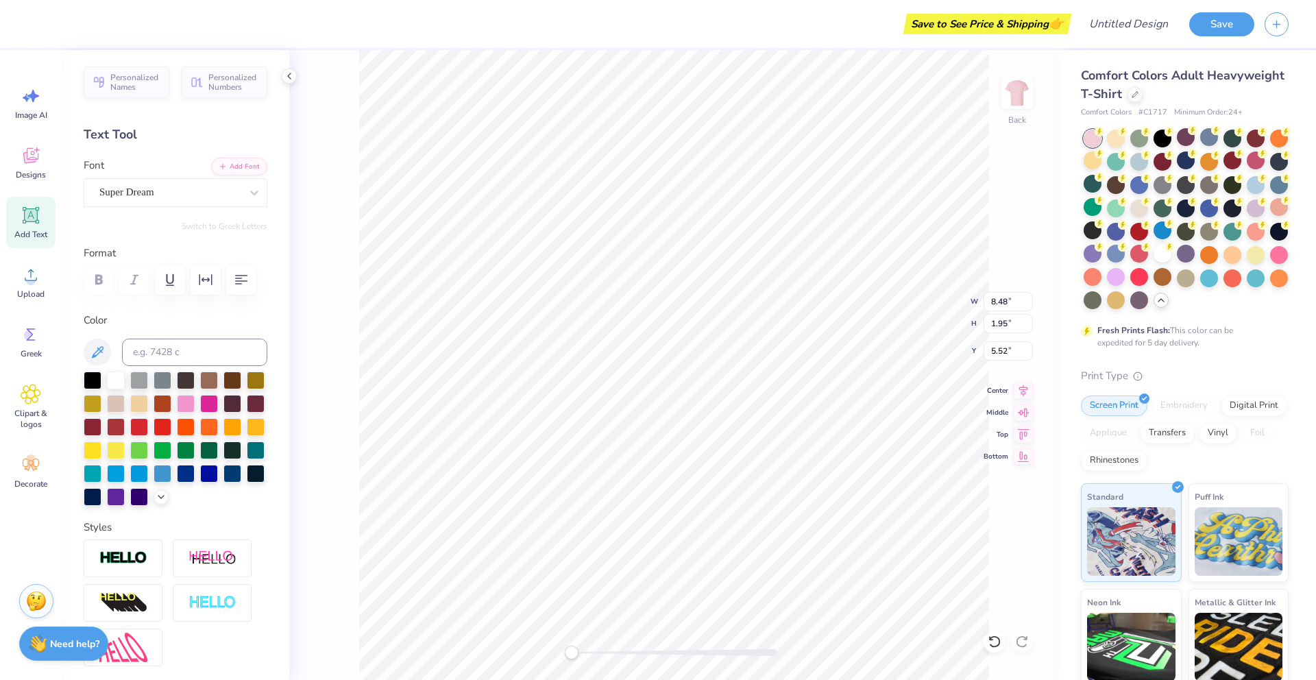
type input "10.61"
type input "2.44"
type input "4.47"
type input "8.48"
type input "1.95"
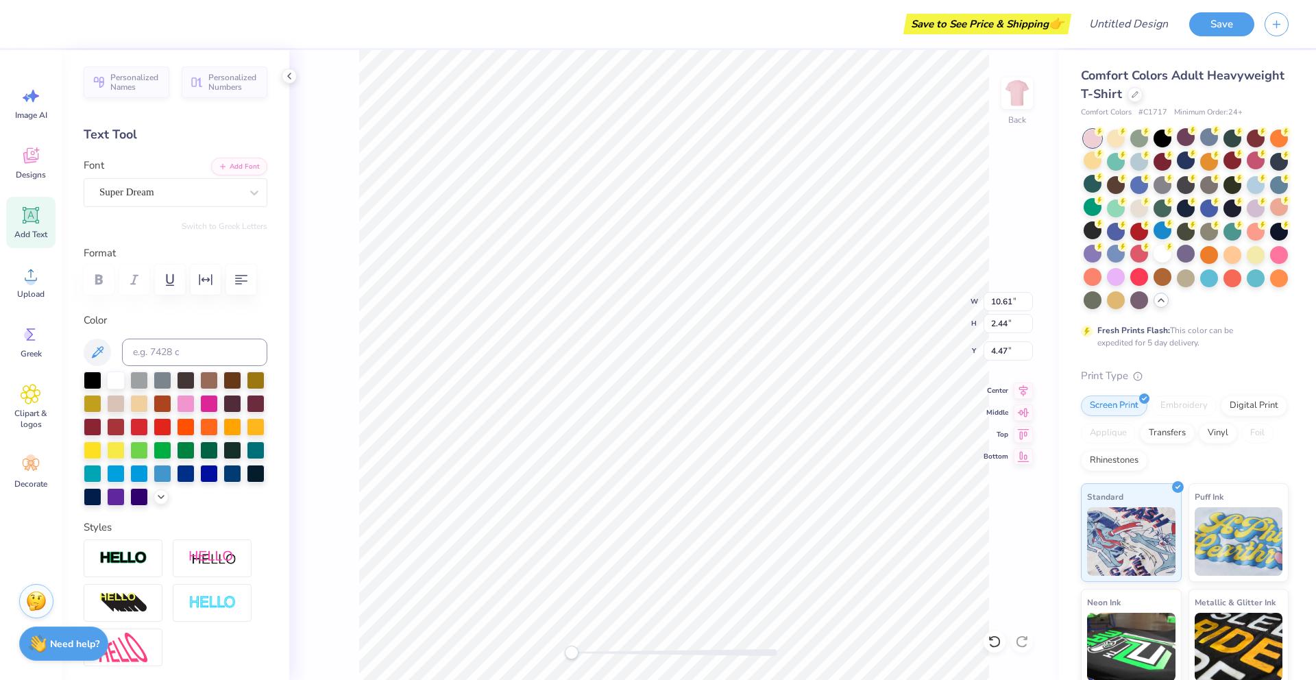
type input "4.49"
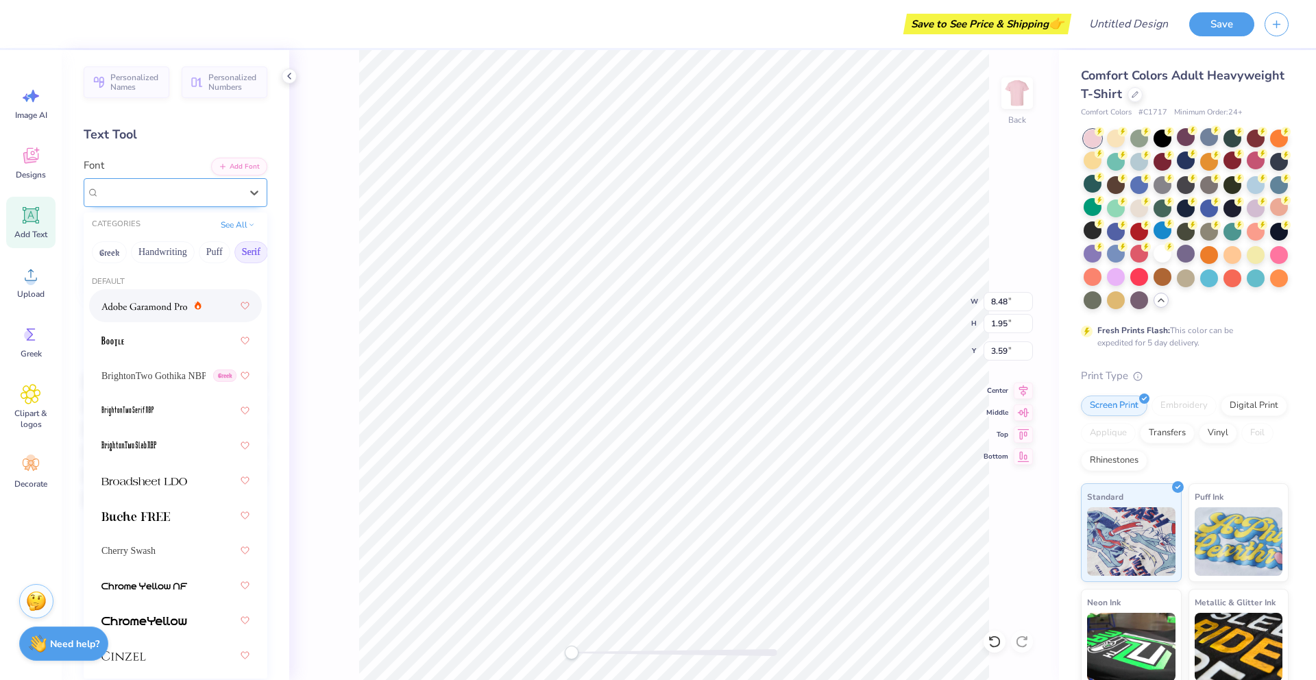
click at [185, 191] on div "Super Dream" at bounding box center [170, 192] width 144 height 21
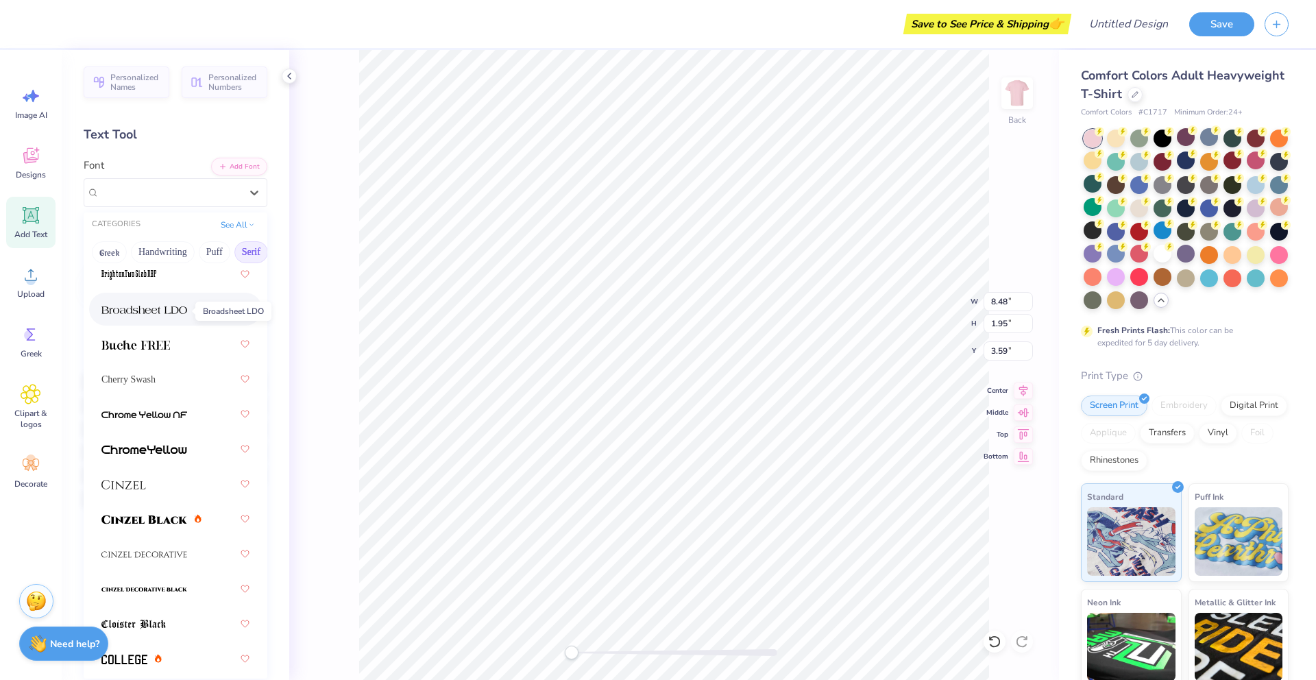
scroll to position [176, 0]
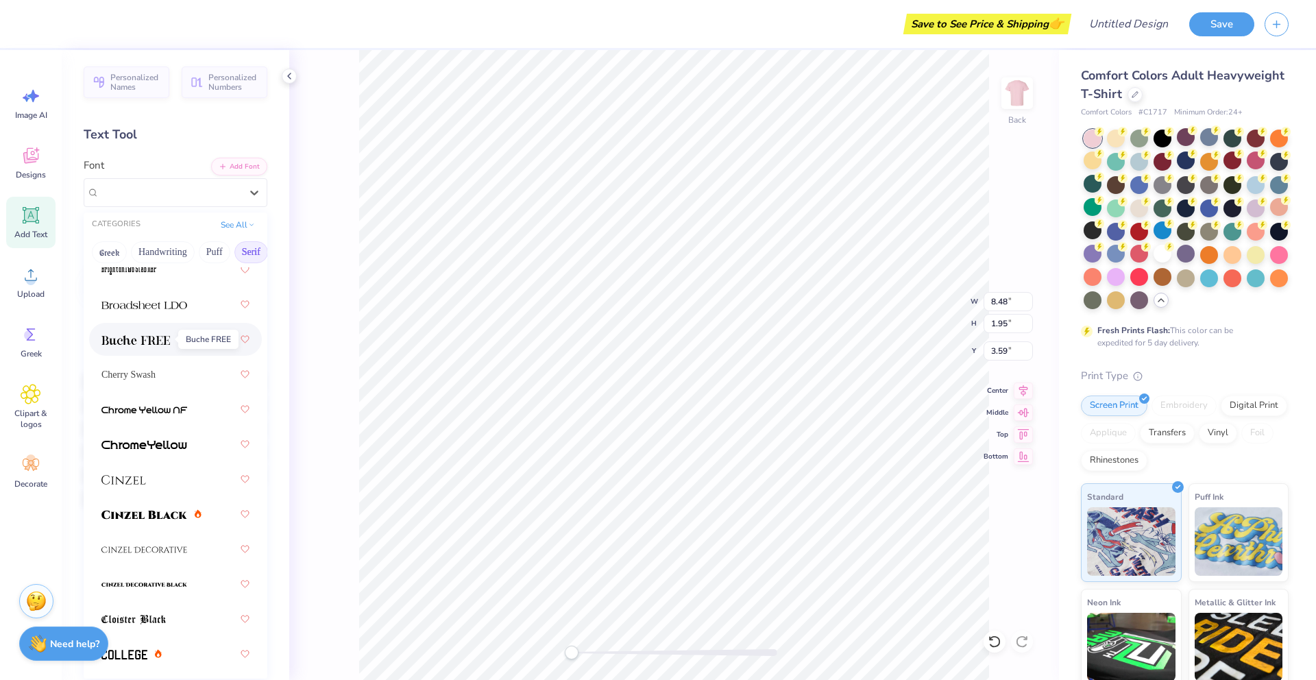
click at [150, 344] on img at bounding box center [135, 340] width 69 height 10
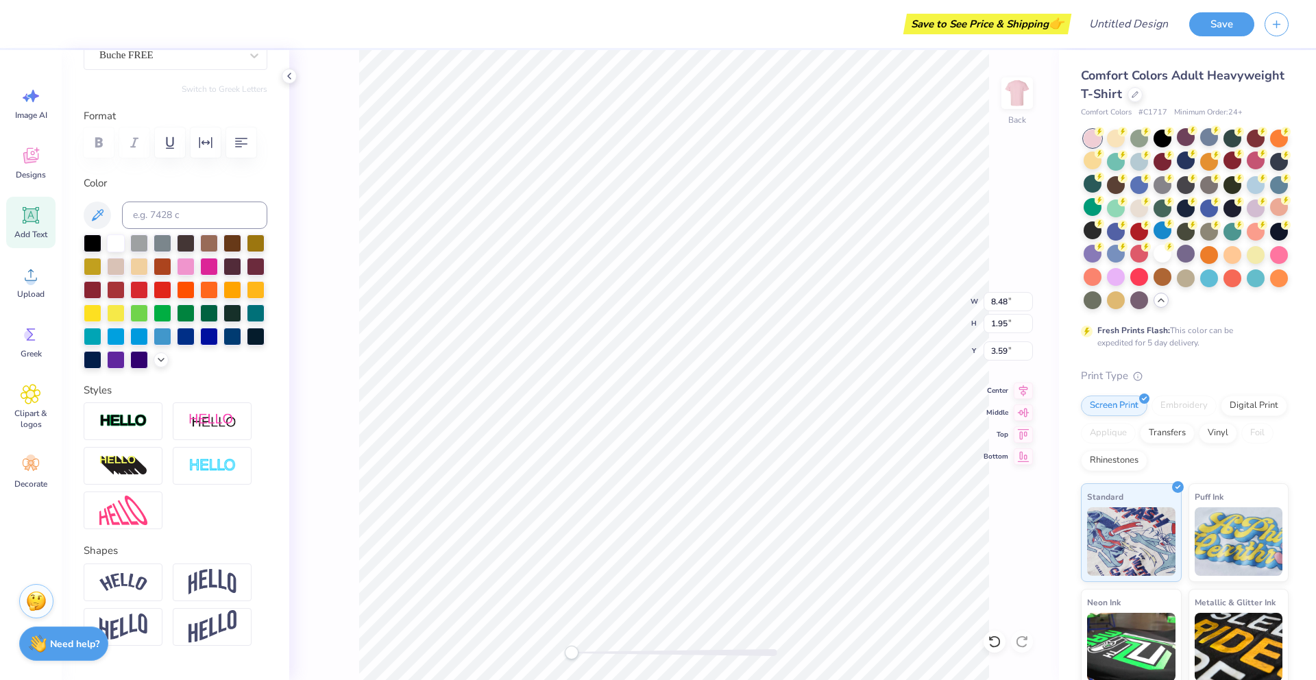
scroll to position [148, 0]
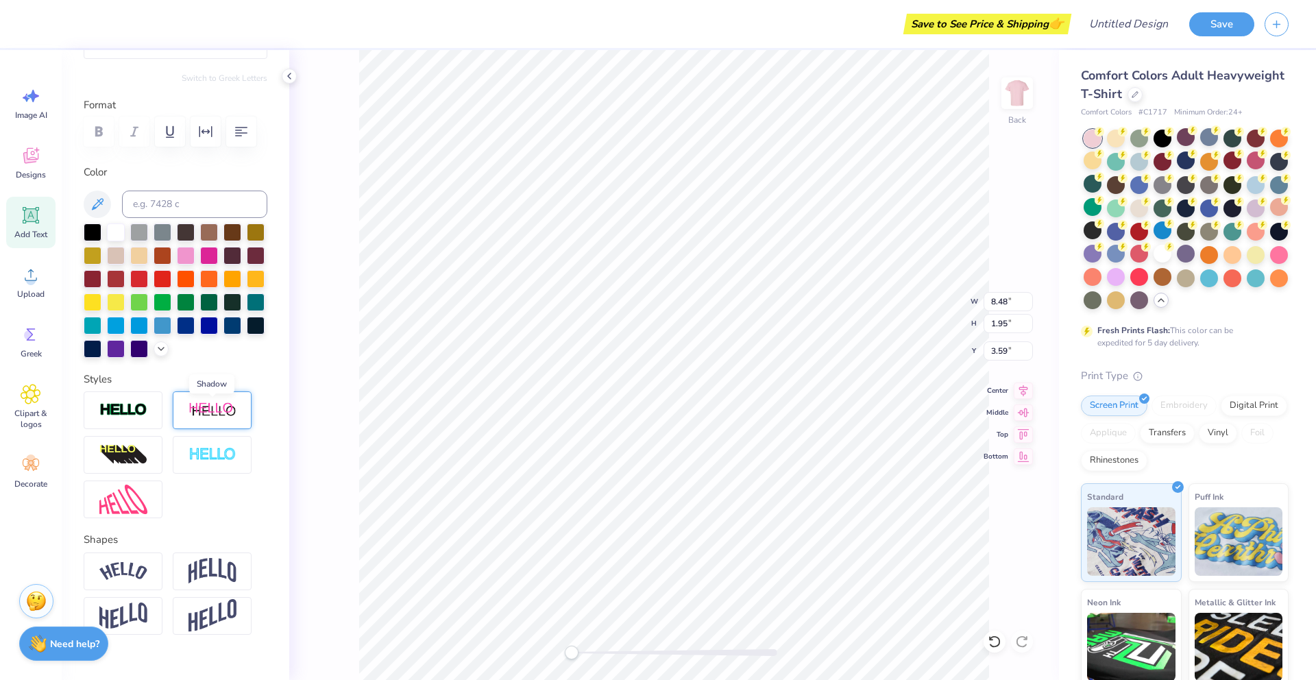
click at [215, 415] on img at bounding box center [212, 410] width 48 height 17
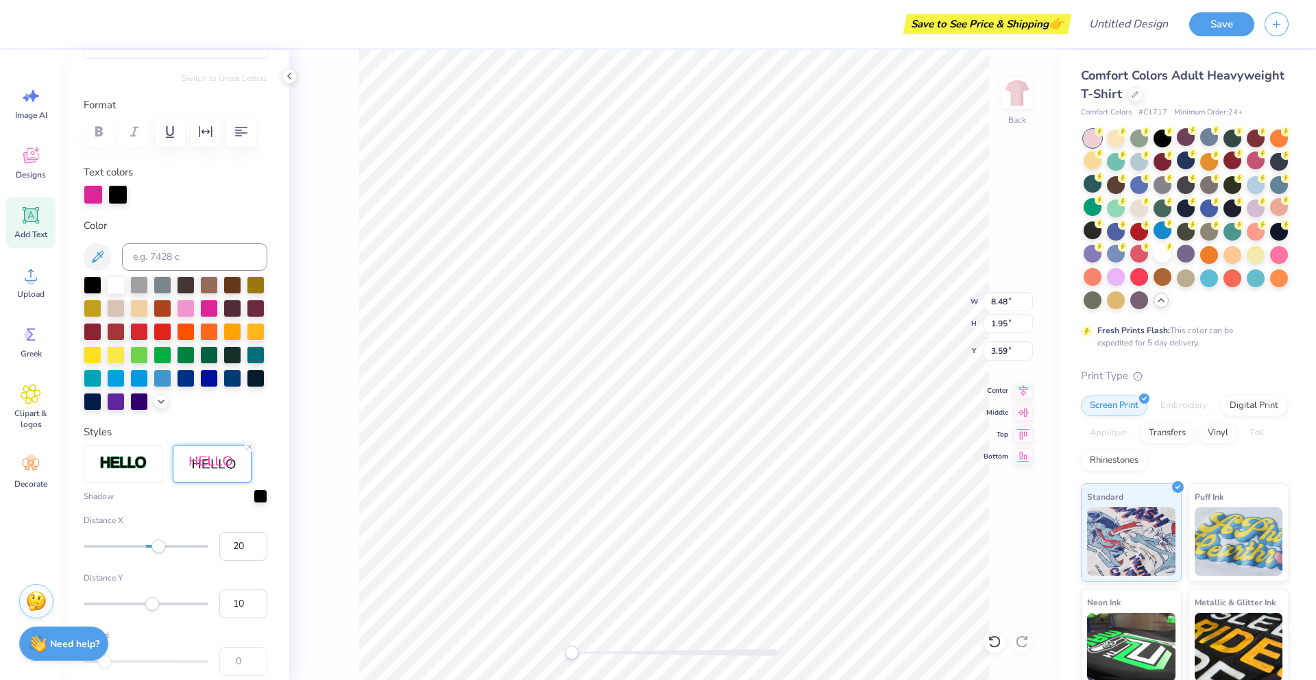
scroll to position [0, 1]
click at [121, 464] on img at bounding box center [123, 463] width 48 height 16
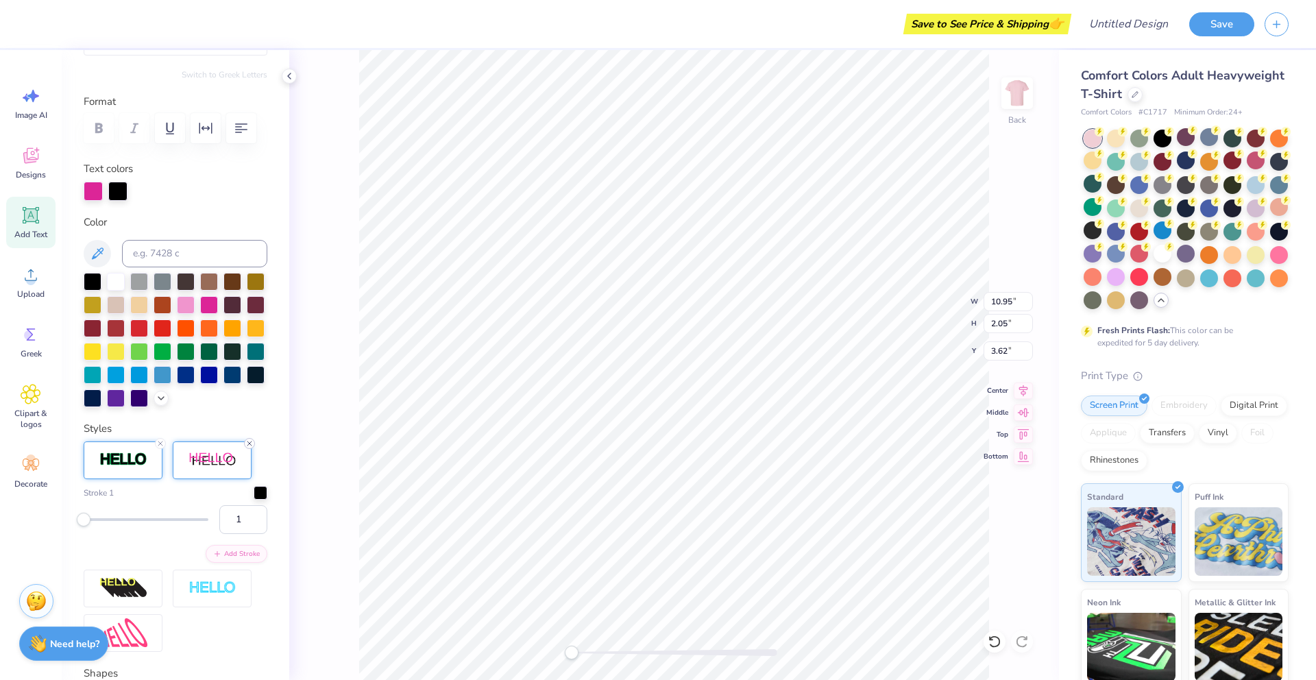
click at [251, 445] on line at bounding box center [249, 443] width 4 height 4
click at [162, 442] on icon at bounding box center [160, 443] width 8 height 8
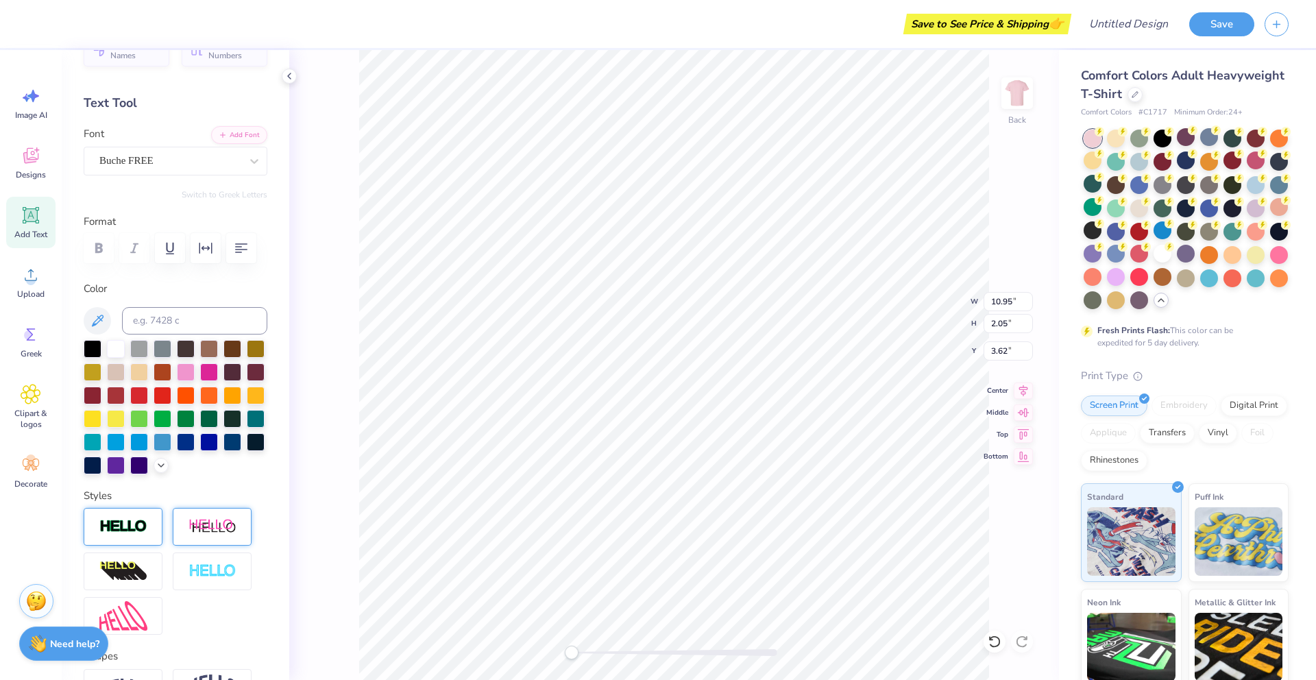
scroll to position [18, 0]
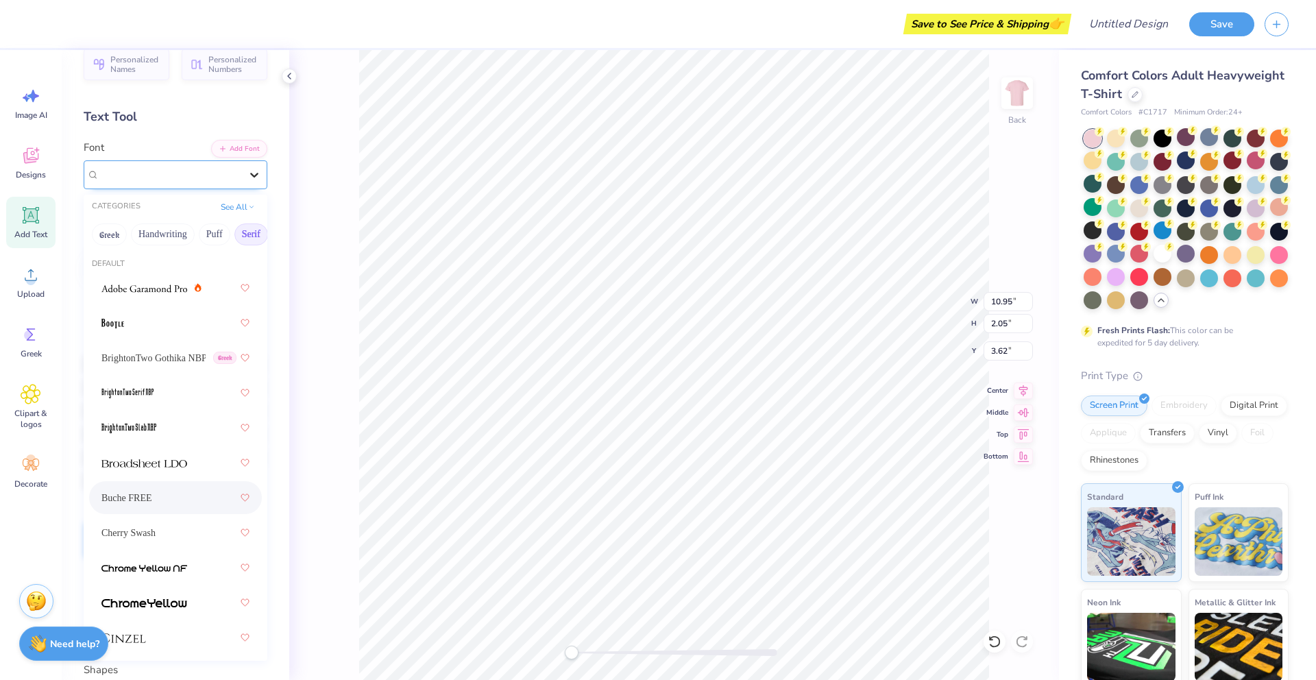
click at [251, 174] on icon at bounding box center [254, 175] width 8 height 5
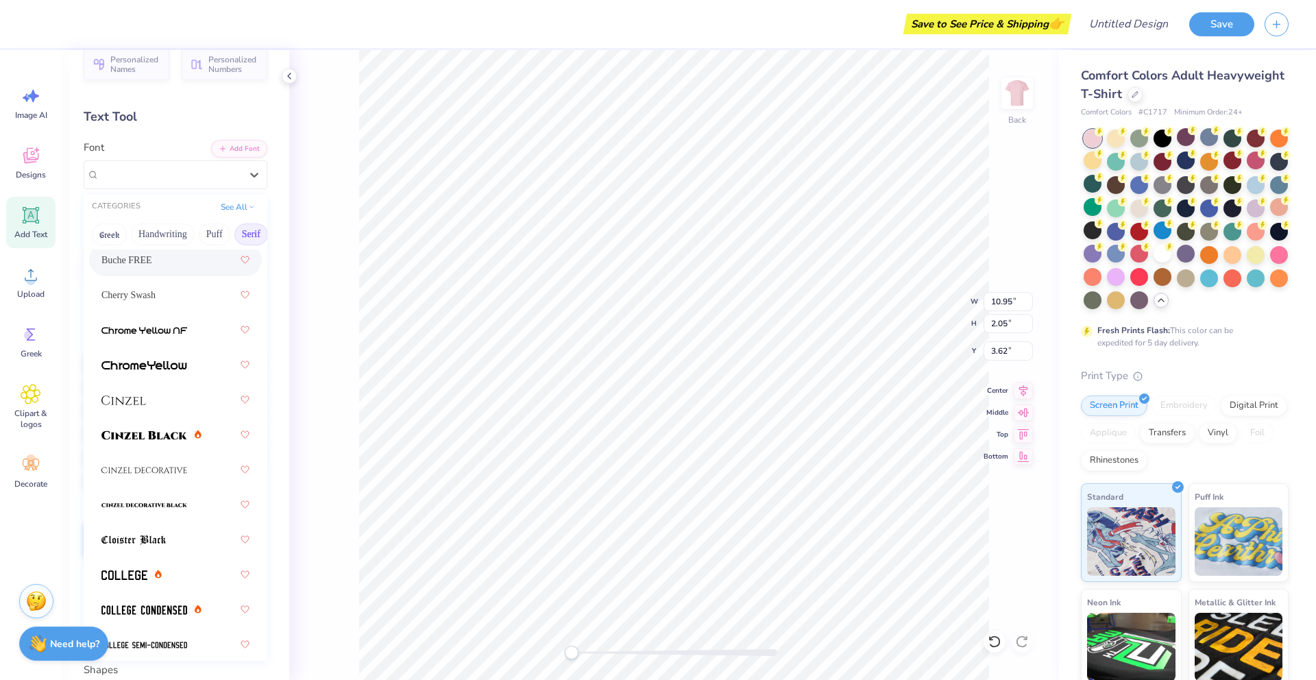
scroll to position [239, 0]
click at [172, 364] on img at bounding box center [144, 365] width 86 height 10
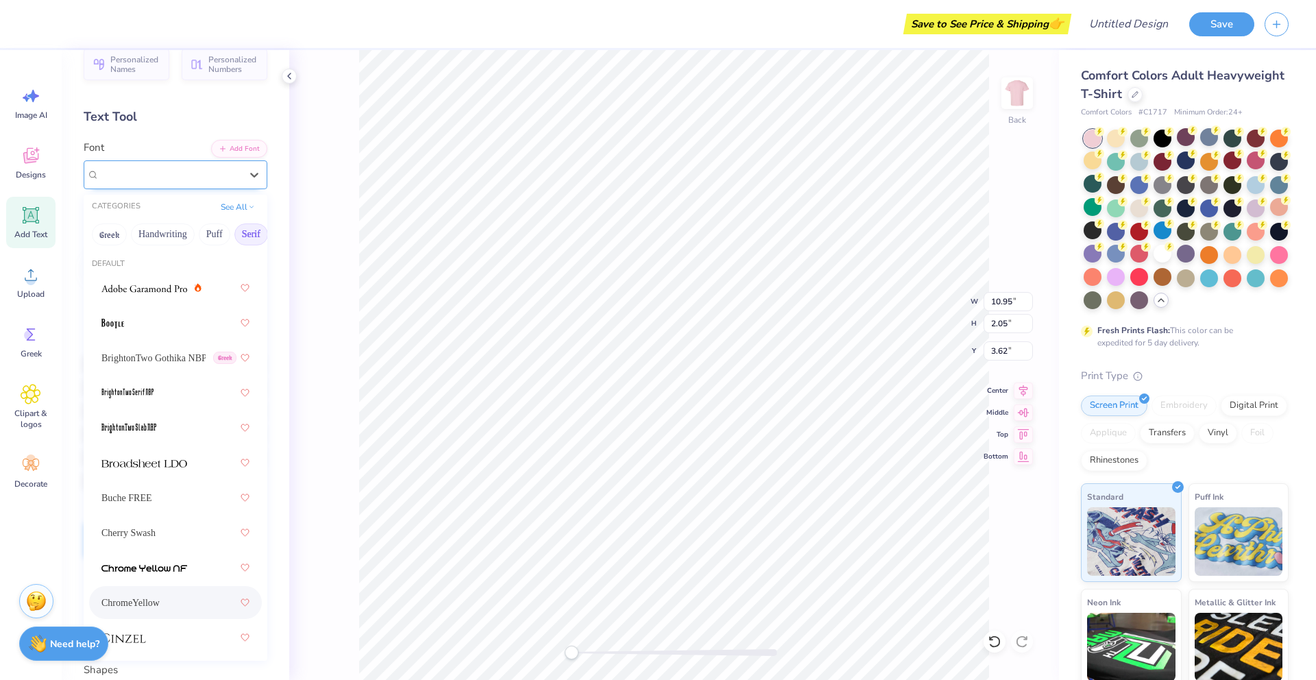
click at [182, 185] on div "ChromeYellow" at bounding box center [176, 174] width 184 height 29
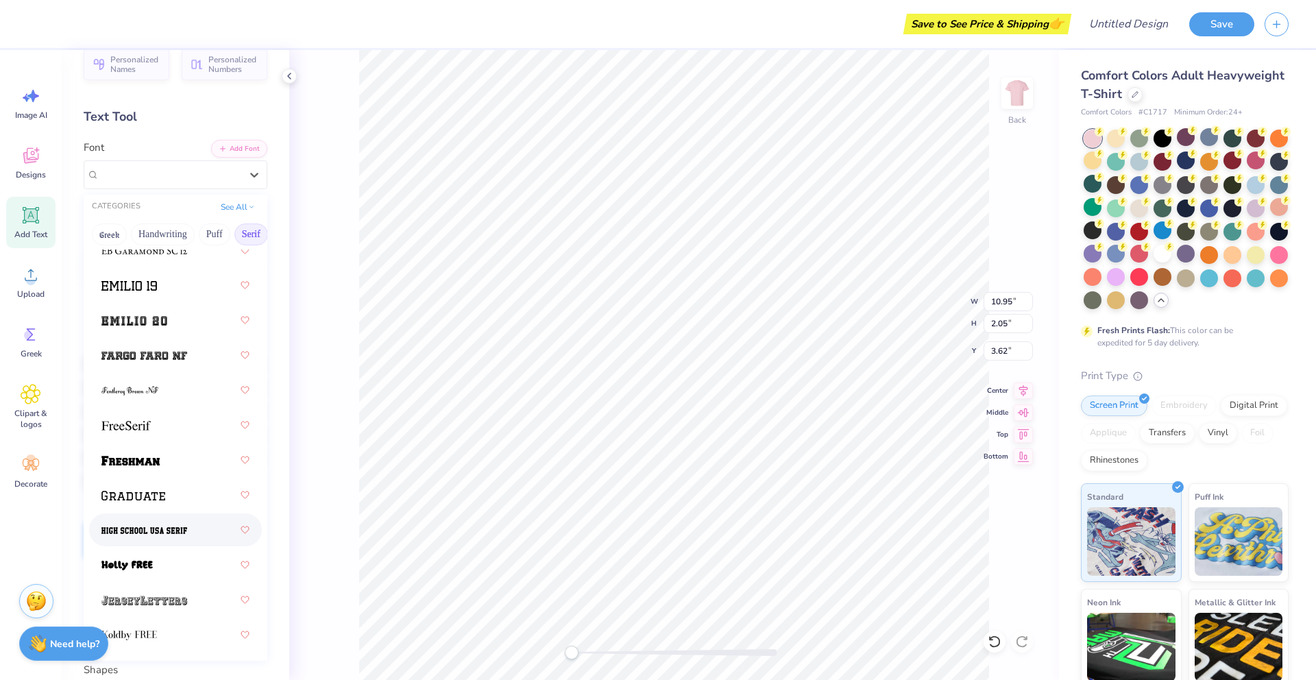
scroll to position [1511, 0]
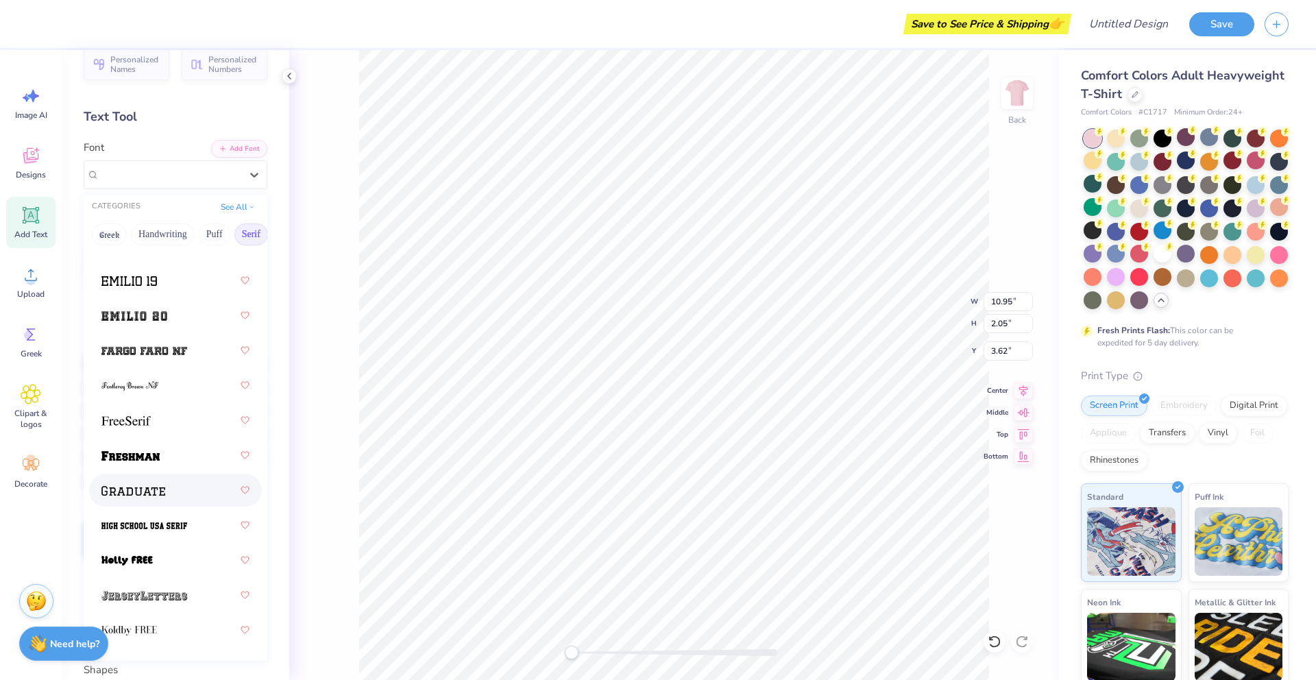
click at [157, 485] on span at bounding box center [133, 490] width 64 height 14
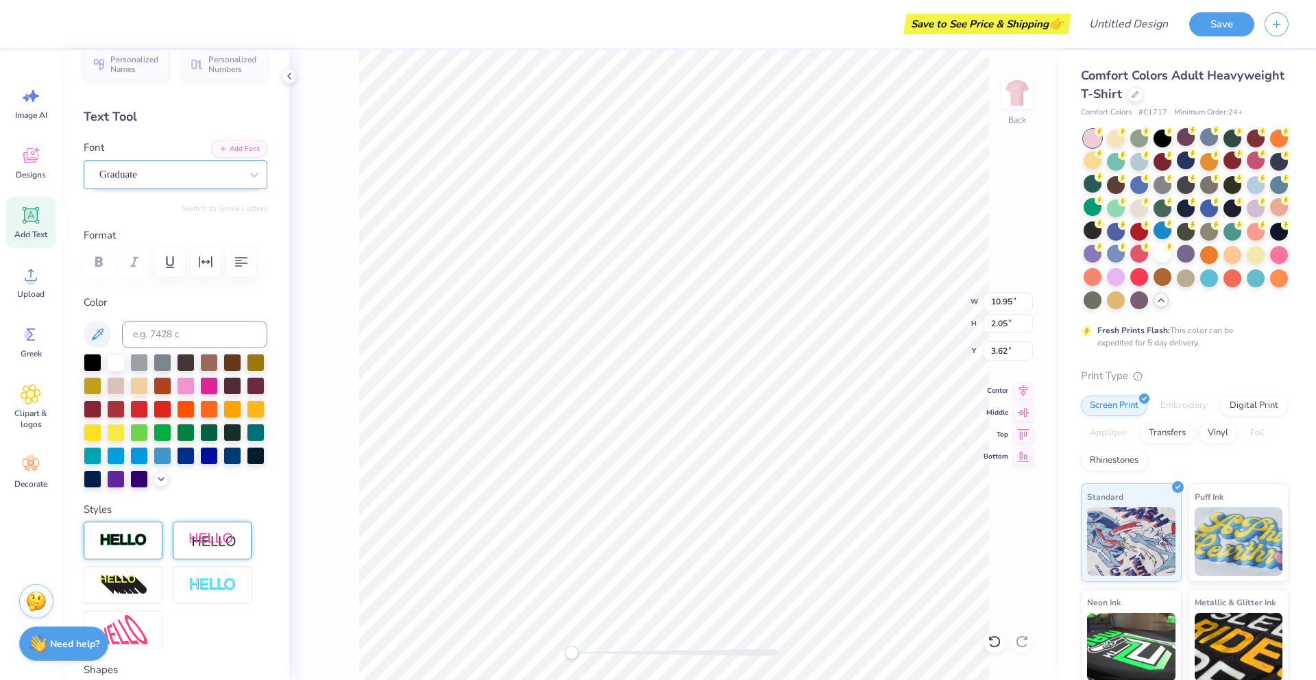
click at [157, 175] on div "Graduate" at bounding box center [170, 174] width 144 height 21
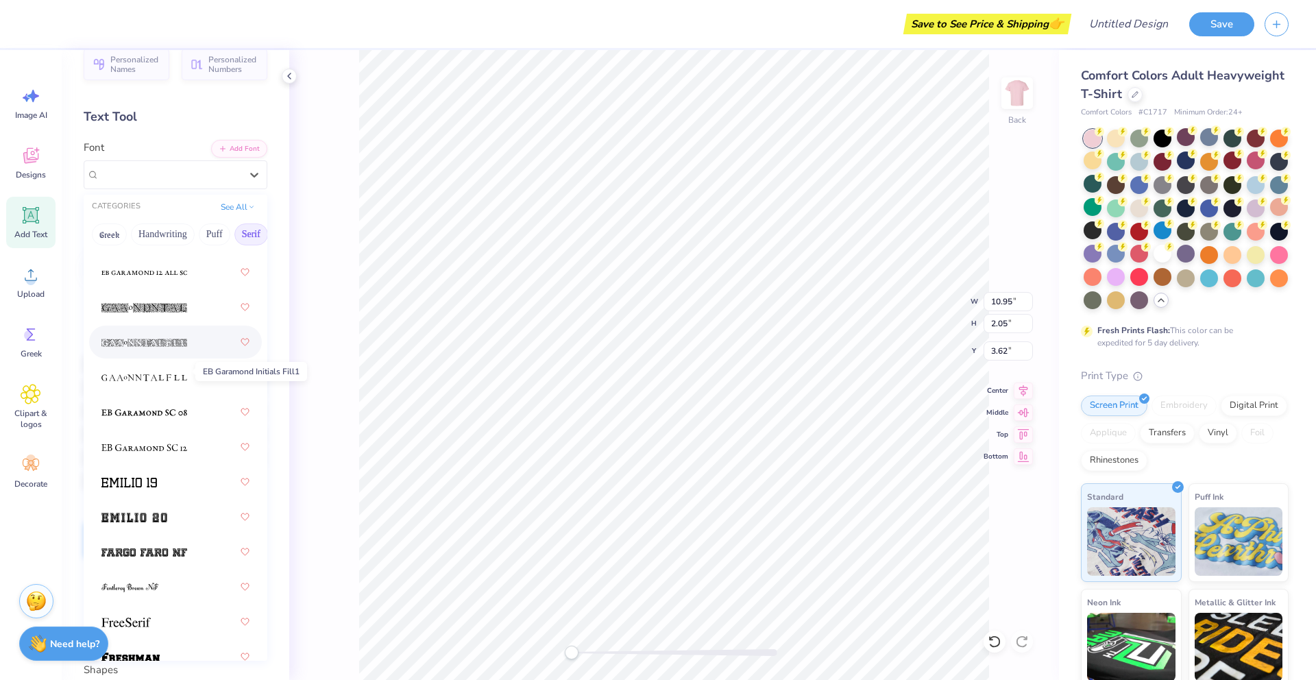
scroll to position [1311, 0]
click at [147, 520] on img at bounding box center [134, 516] width 66 height 10
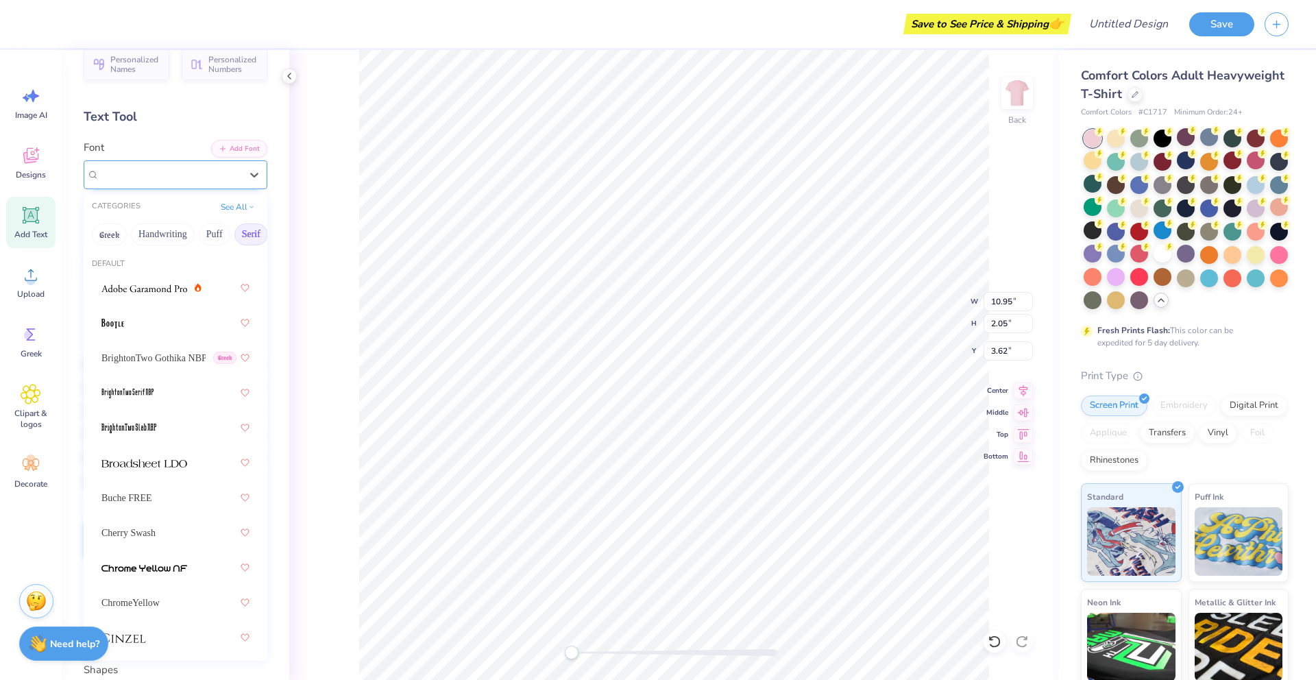
click at [190, 173] on div "[PERSON_NAME] 20" at bounding box center [170, 174] width 144 height 21
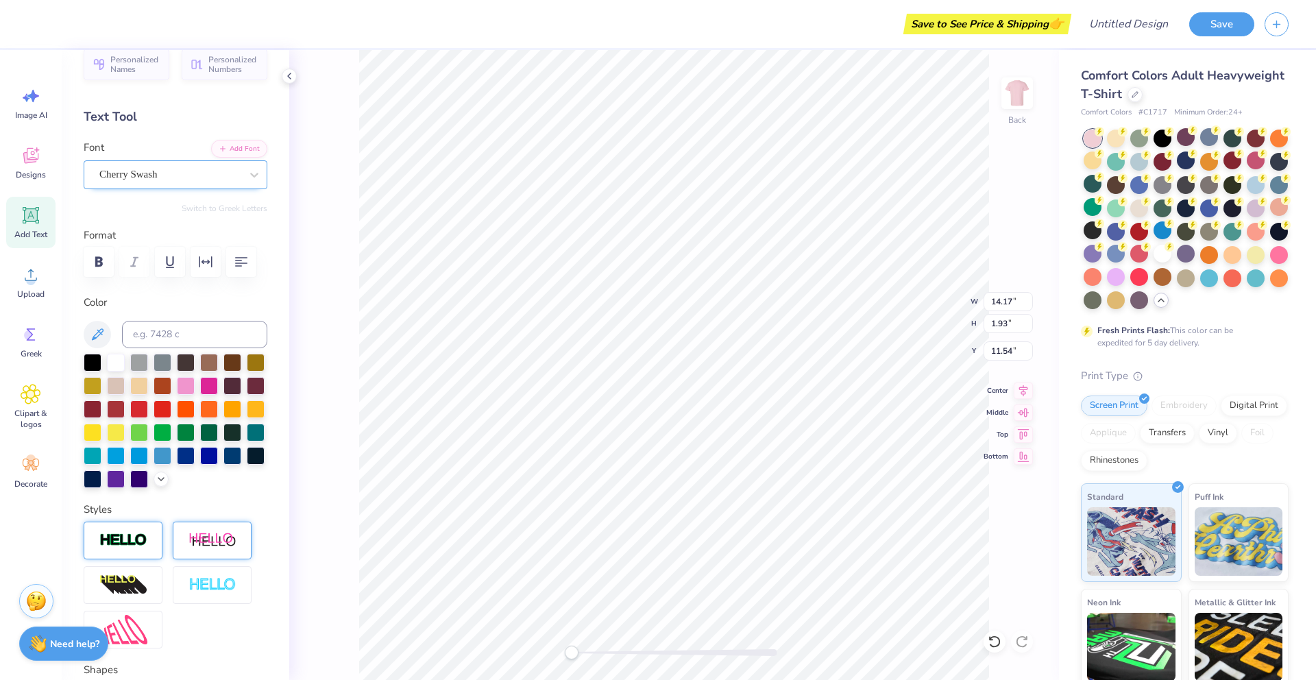
scroll to position [0, 0]
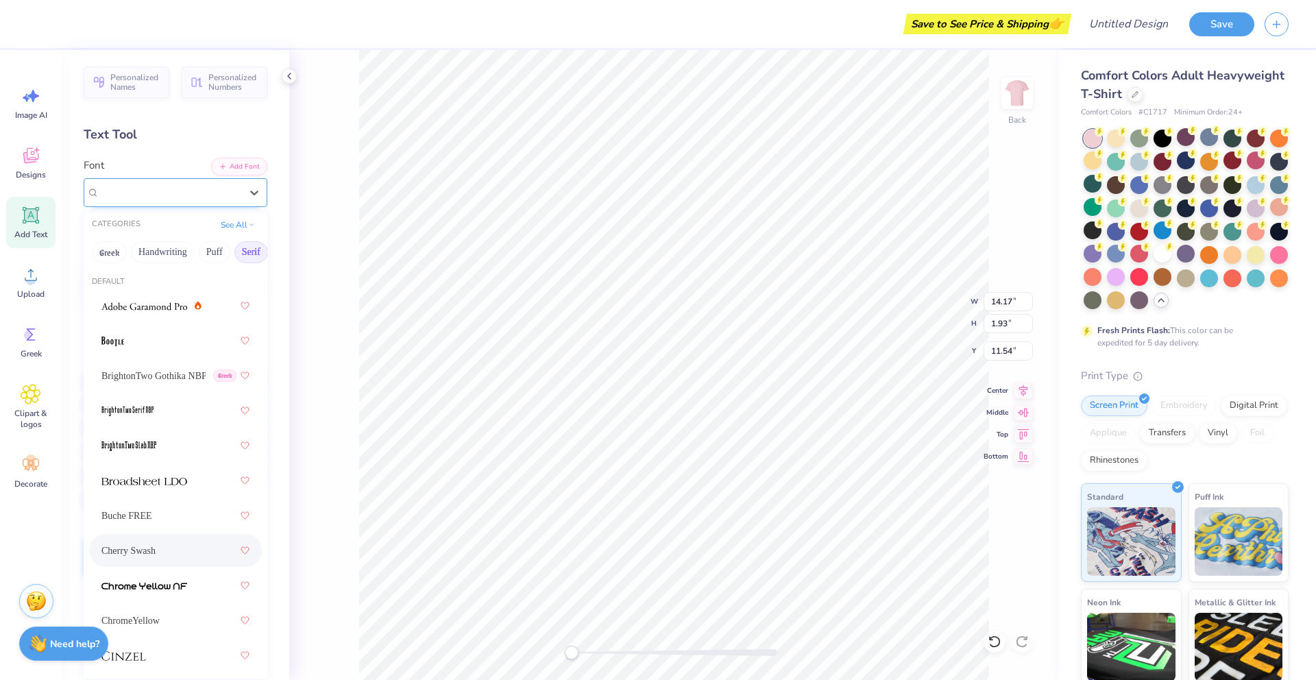
click at [197, 199] on div "Cherry Swash" at bounding box center [170, 192] width 144 height 21
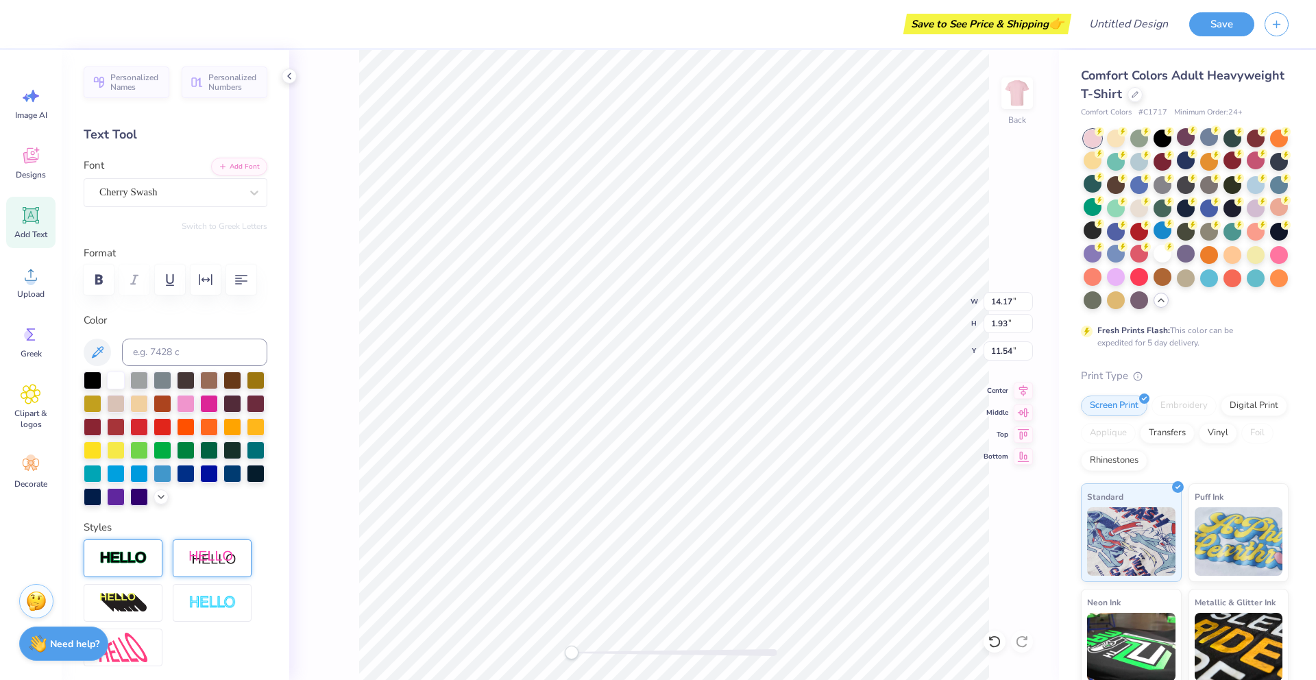
type input "8.59"
type input "1.17"
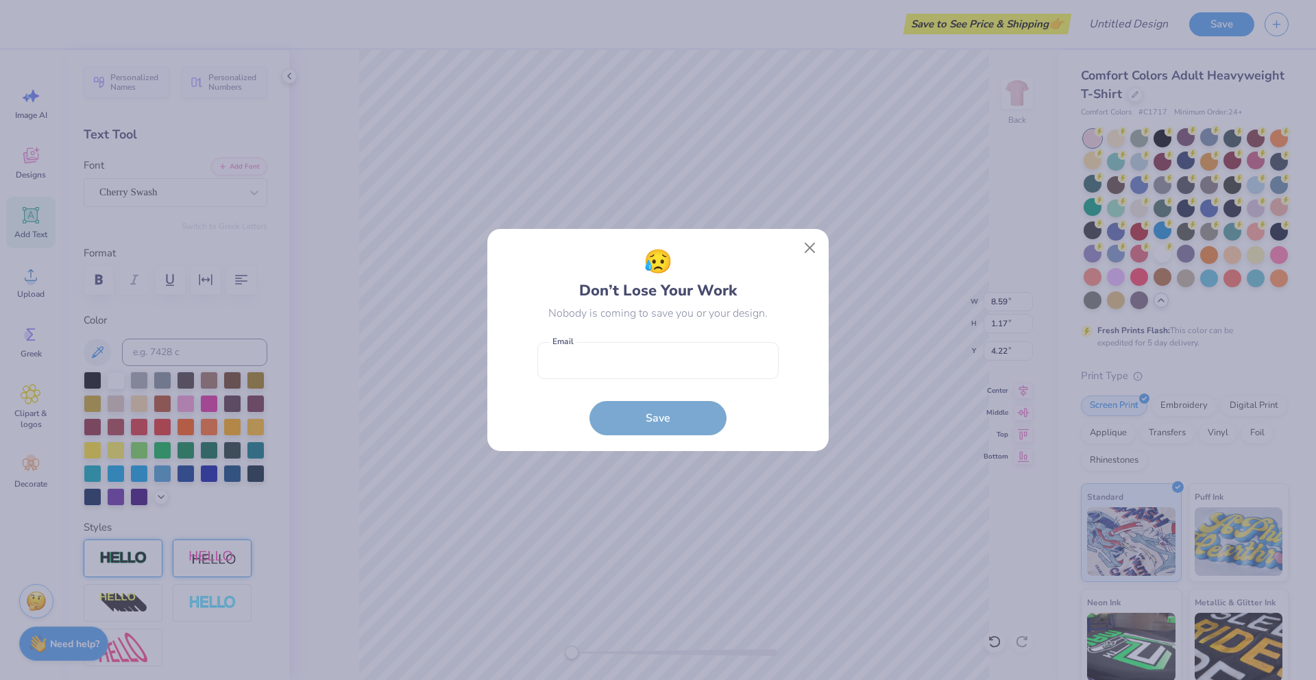
click at [661, 270] on body "Save to See Price & Shipping 👉 Design Title Save Image AI Designs Add Text Uplo…" at bounding box center [658, 340] width 1316 height 680
click at [811, 246] on button "Close" at bounding box center [810, 248] width 26 height 26
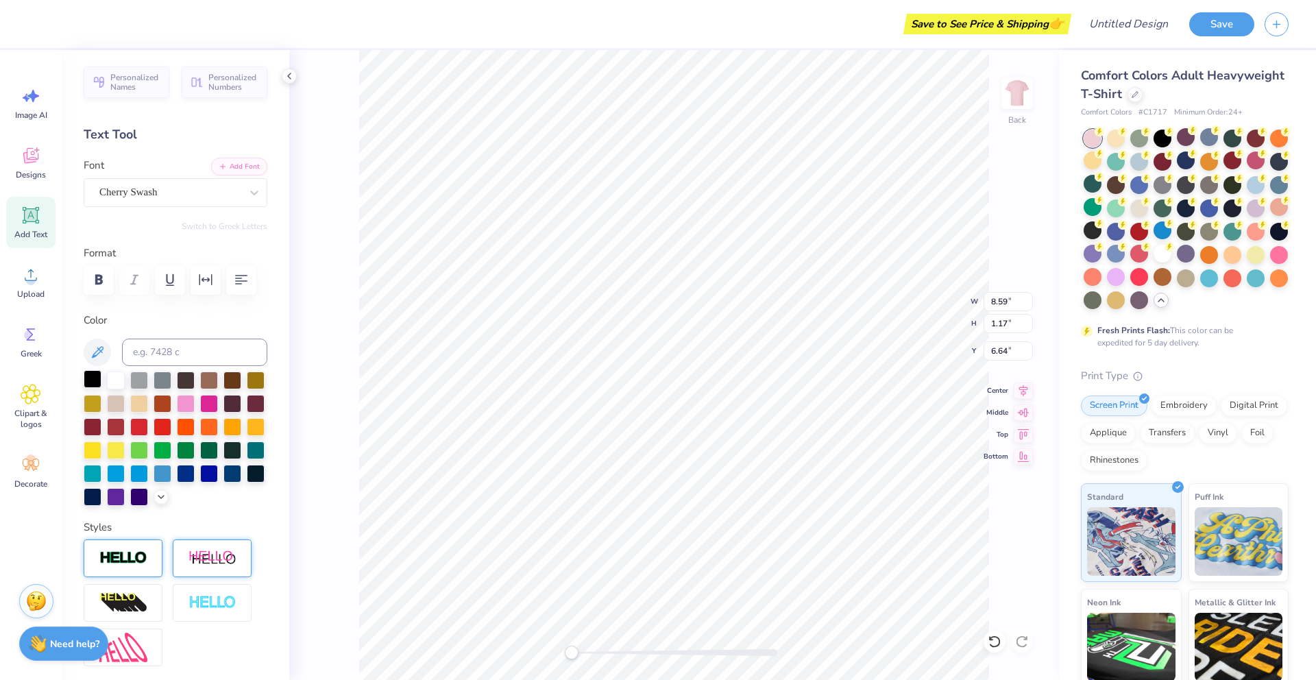
click at [99, 381] on div at bounding box center [93, 379] width 18 height 18
type input "6.71"
type input "0.91"
type input "6.58"
click at [197, 552] on img at bounding box center [212, 558] width 48 height 17
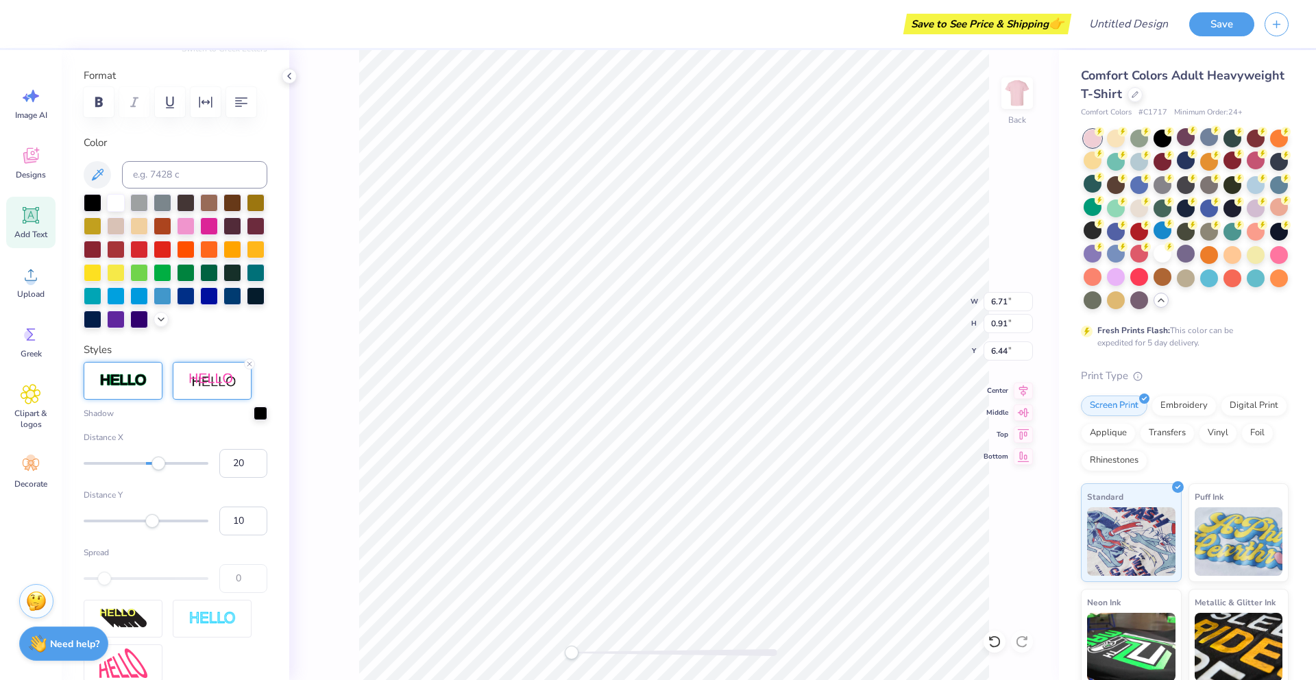
scroll to position [137, 0]
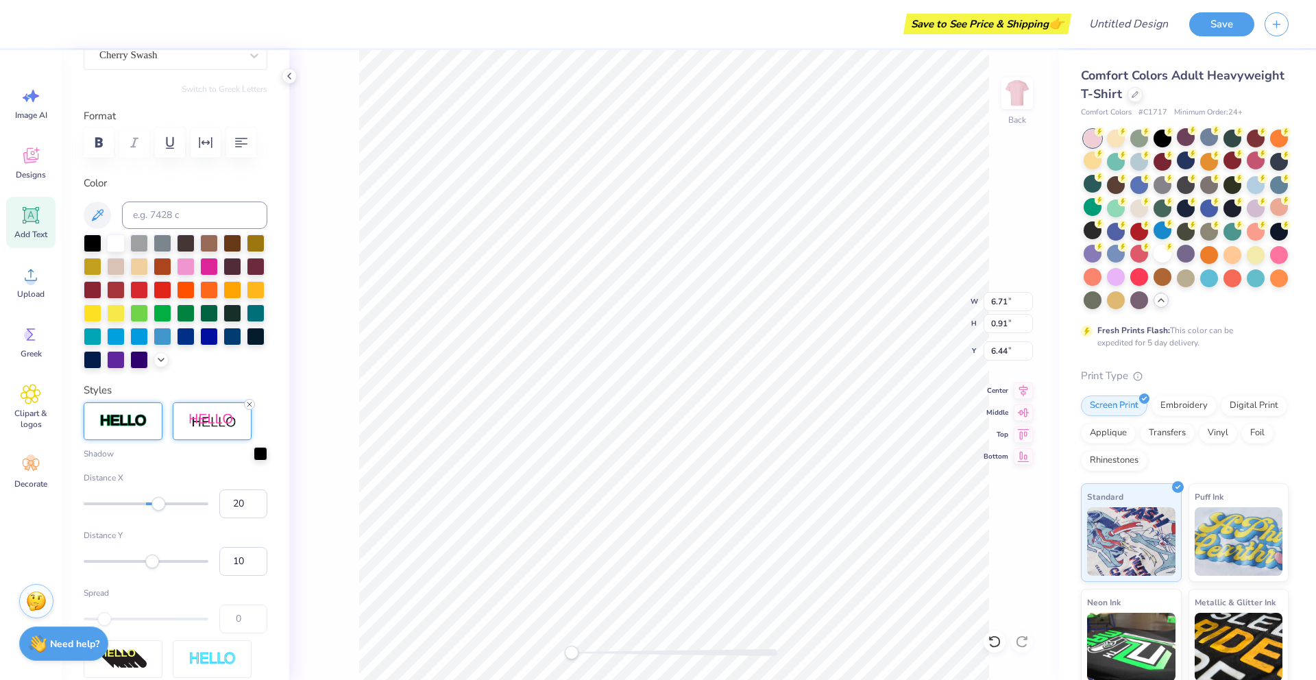
click at [245, 405] on icon at bounding box center [249, 404] width 8 height 8
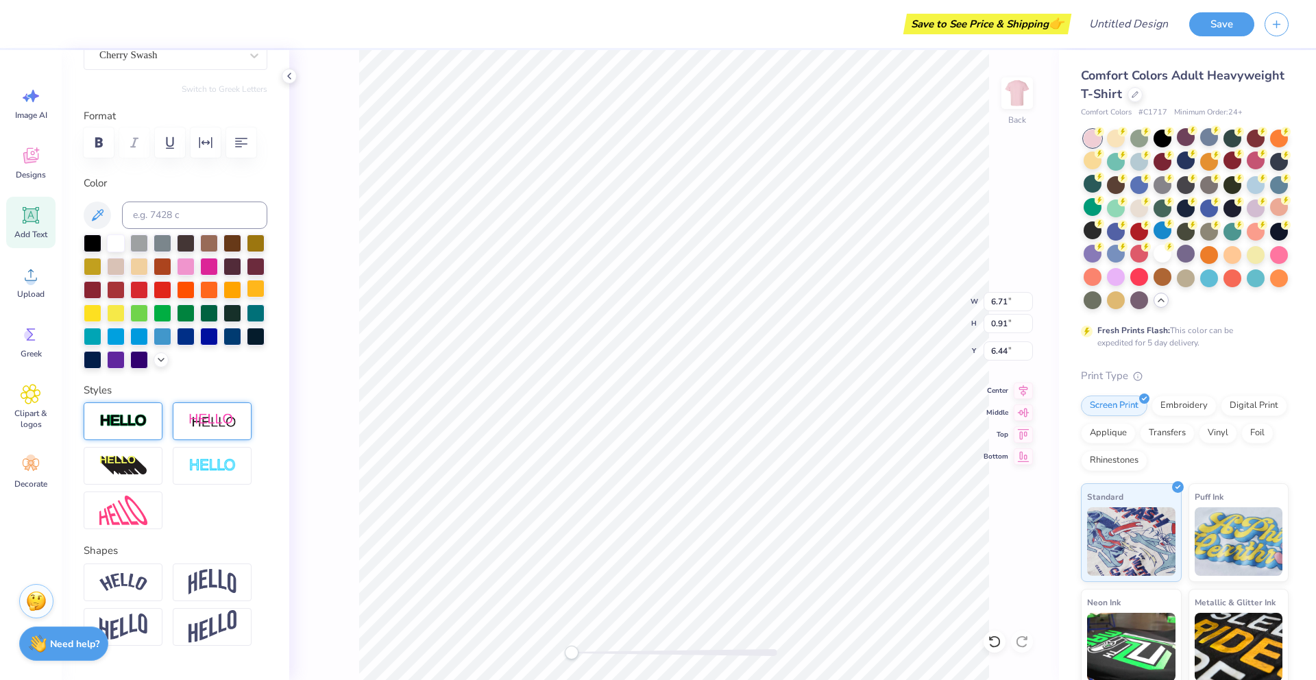
scroll to position [0, 0]
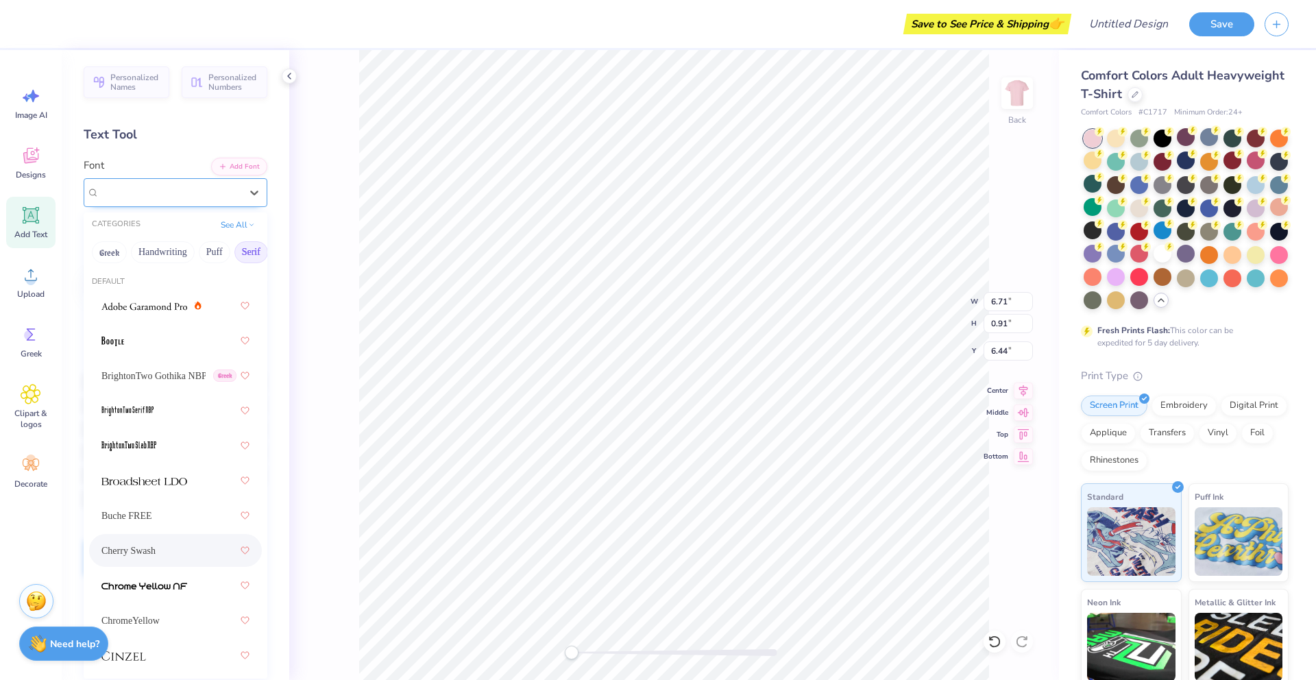
click at [188, 194] on div "Cherry Swash" at bounding box center [170, 192] width 144 height 21
click at [118, 380] on span "BrightonTwo Gothika NBP" at bounding box center [153, 376] width 104 height 14
click at [171, 183] on div at bounding box center [169, 192] width 141 height 19
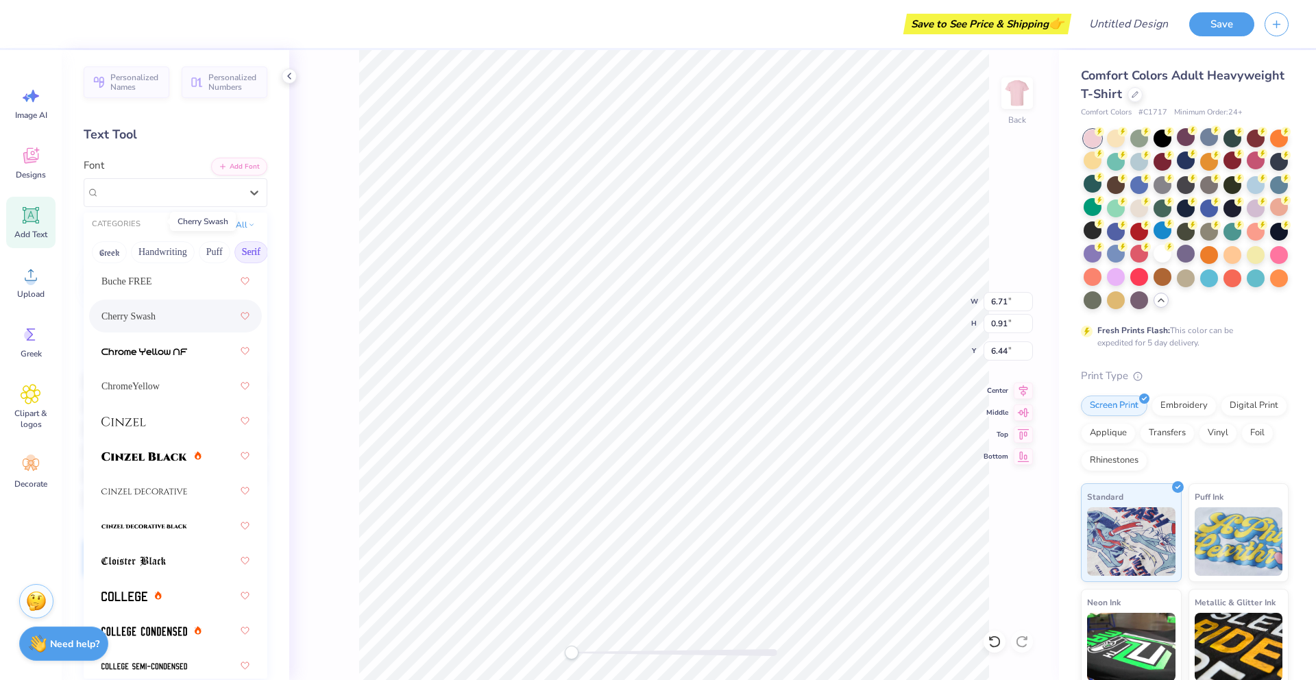
scroll to position [453, 0]
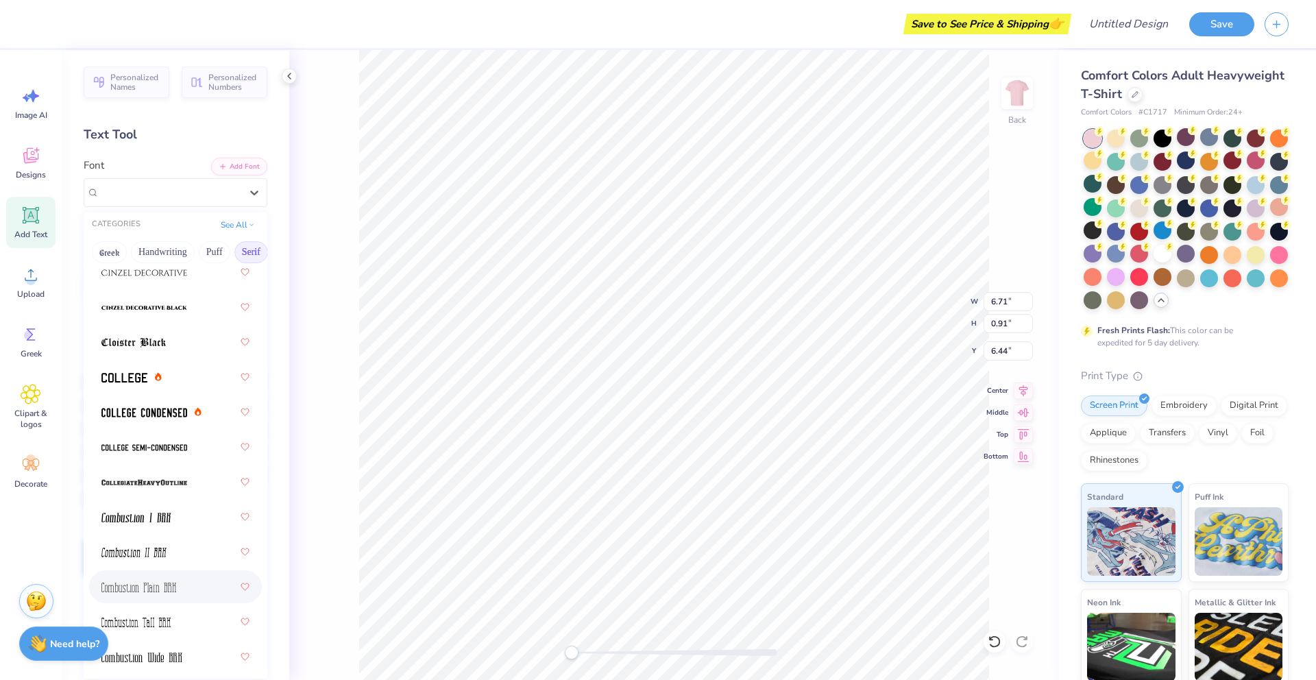
click at [151, 578] on div at bounding box center [175, 586] width 148 height 25
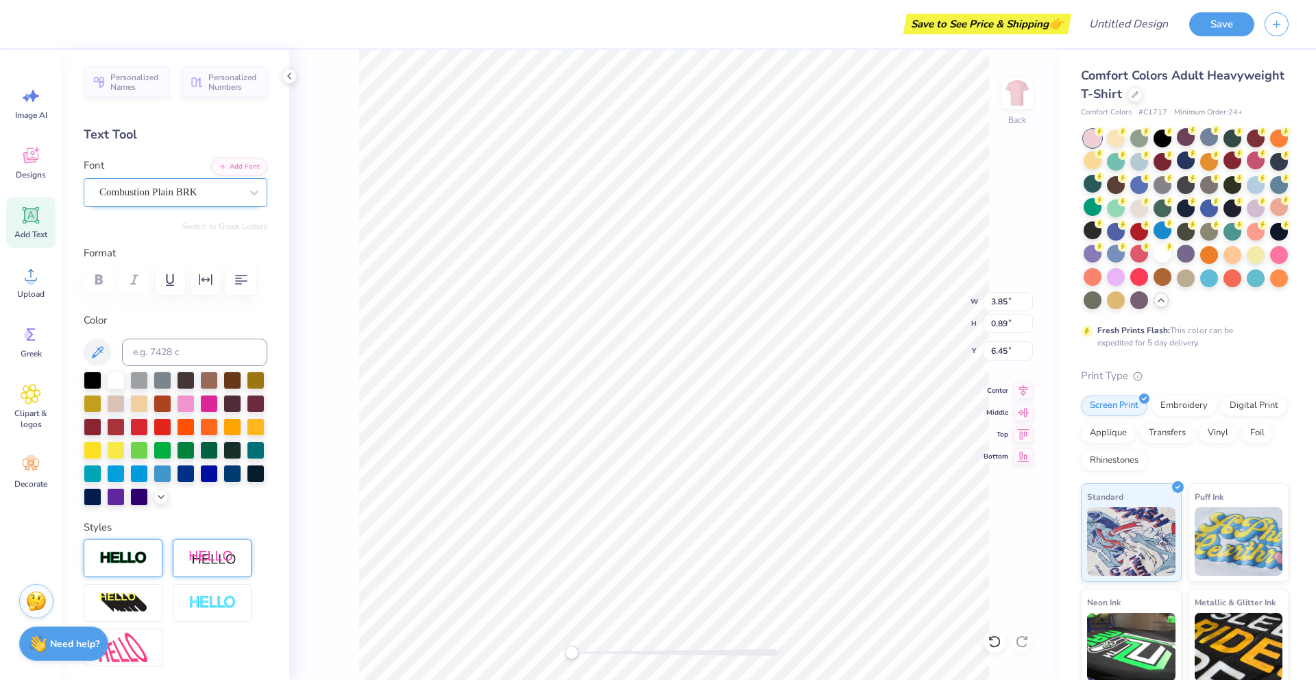
click at [165, 198] on div "Combustion Plain BRK" at bounding box center [170, 192] width 144 height 21
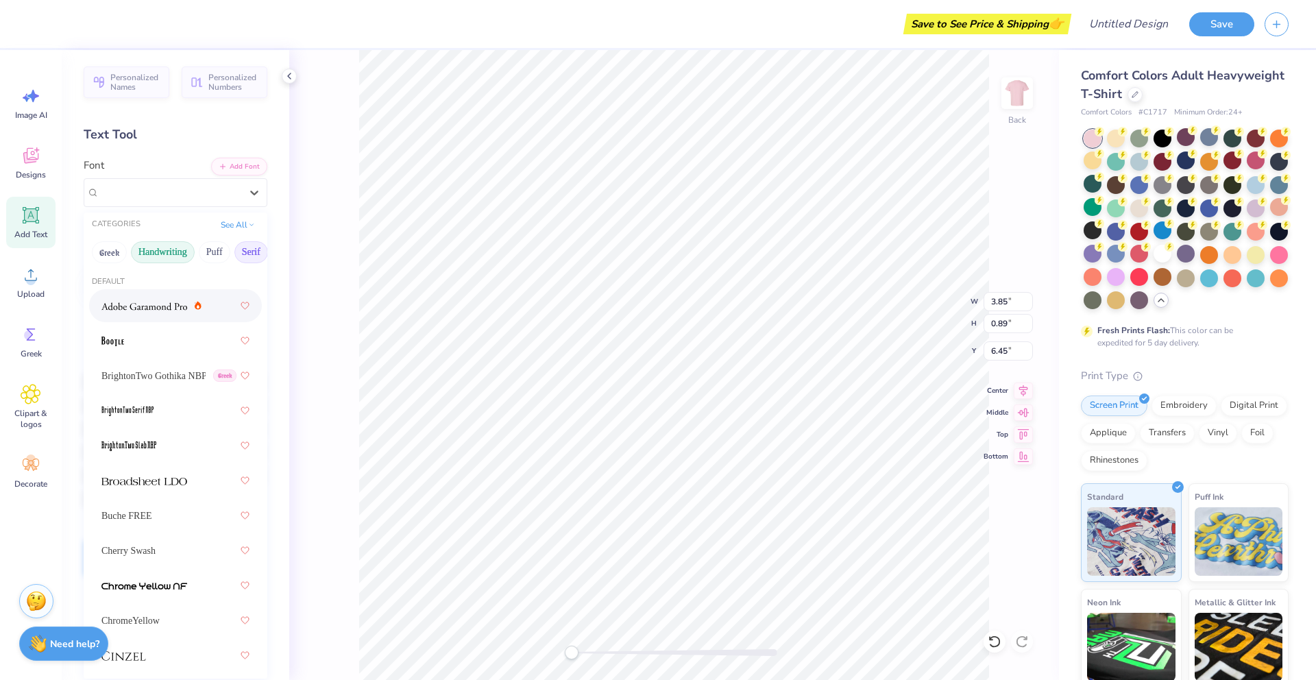
click at [167, 250] on button "Handwriting" at bounding box center [163, 252] width 64 height 22
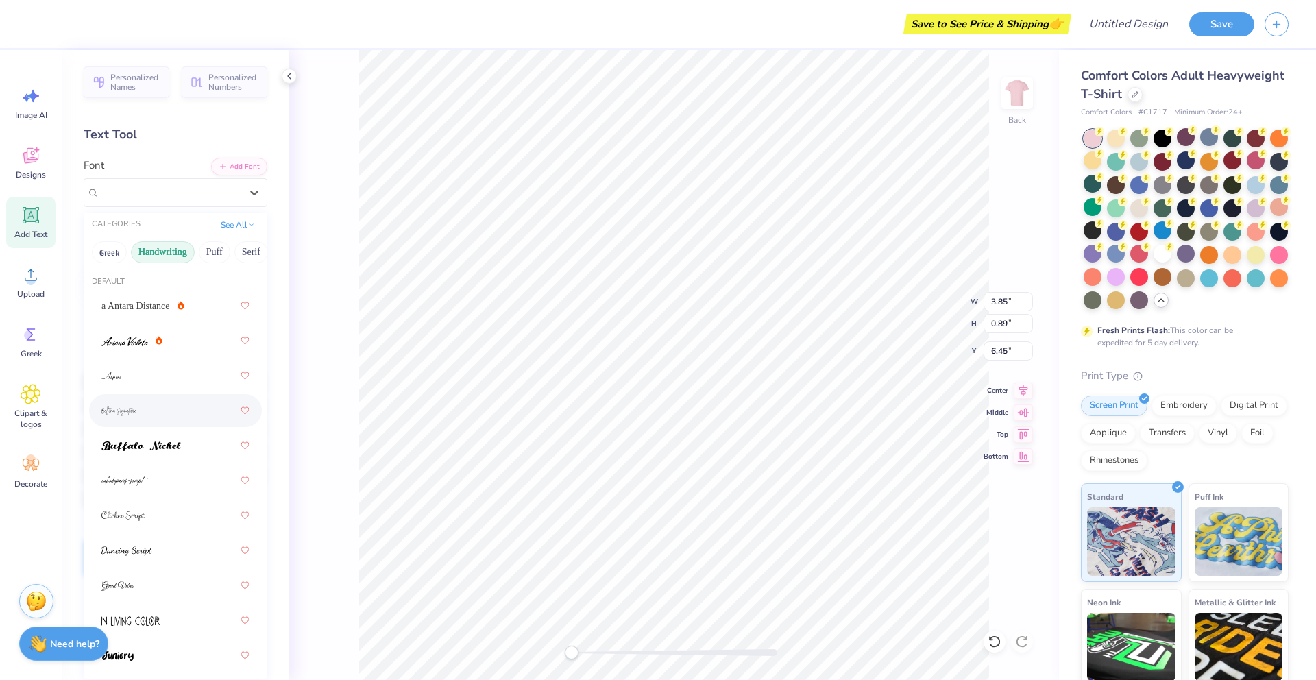
click at [156, 404] on div at bounding box center [175, 410] width 148 height 25
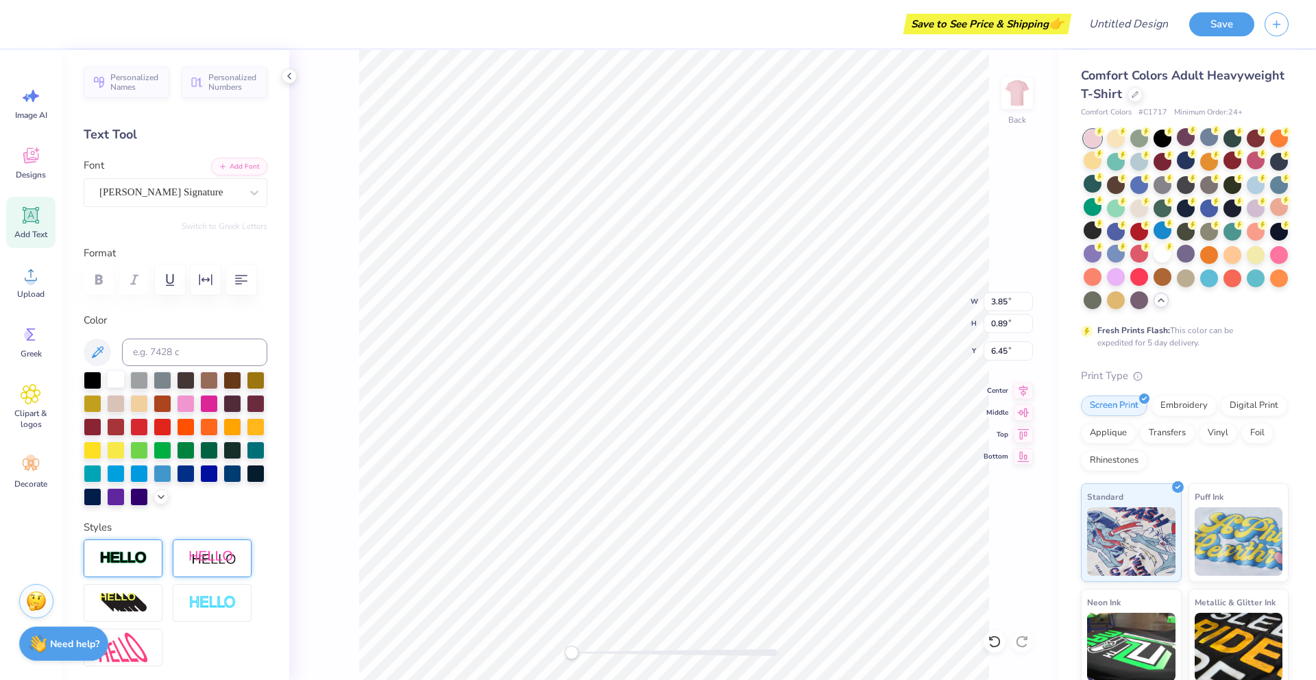
click at [114, 381] on div at bounding box center [116, 379] width 18 height 18
type input "6.86"
type input "2.02"
type input "4.04"
type input "10.85"
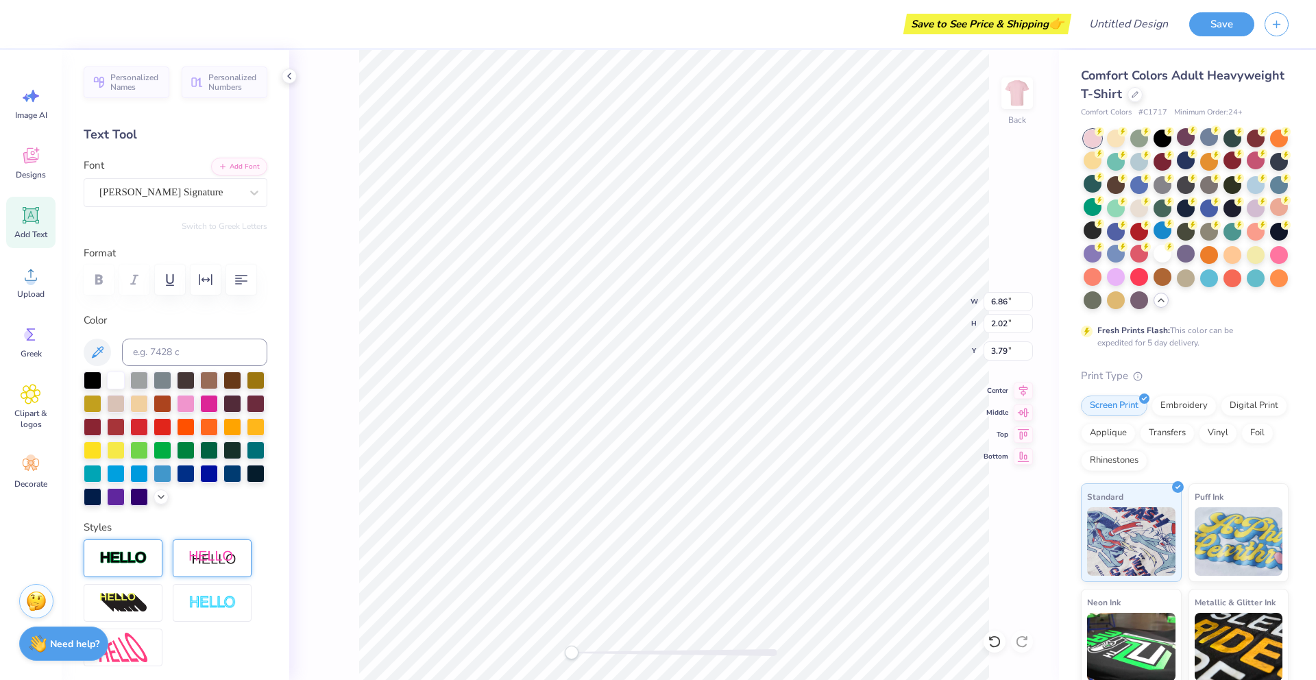
type input "2.50"
type input "3.55"
type input "6.86"
type input "2.02"
type input "3.79"
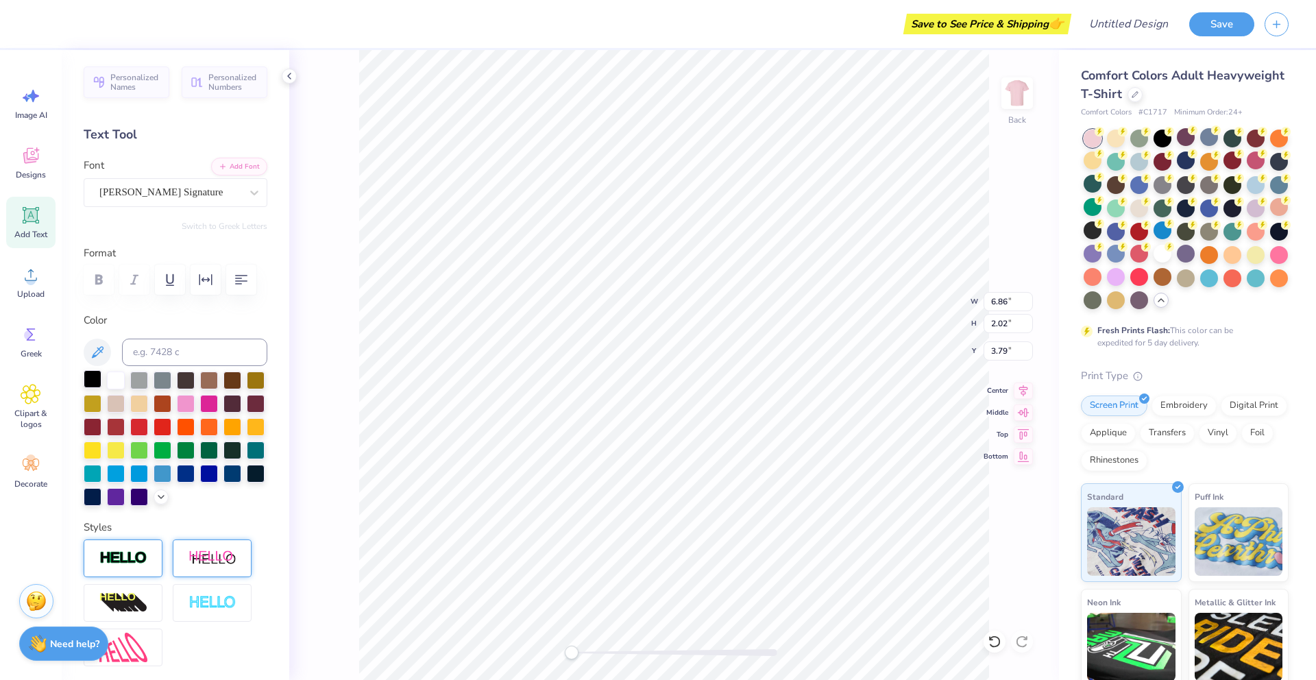
click at [95, 380] on div at bounding box center [93, 379] width 18 height 18
type input "6.86"
type input "2.02"
type input "3.79"
type input "6.58"
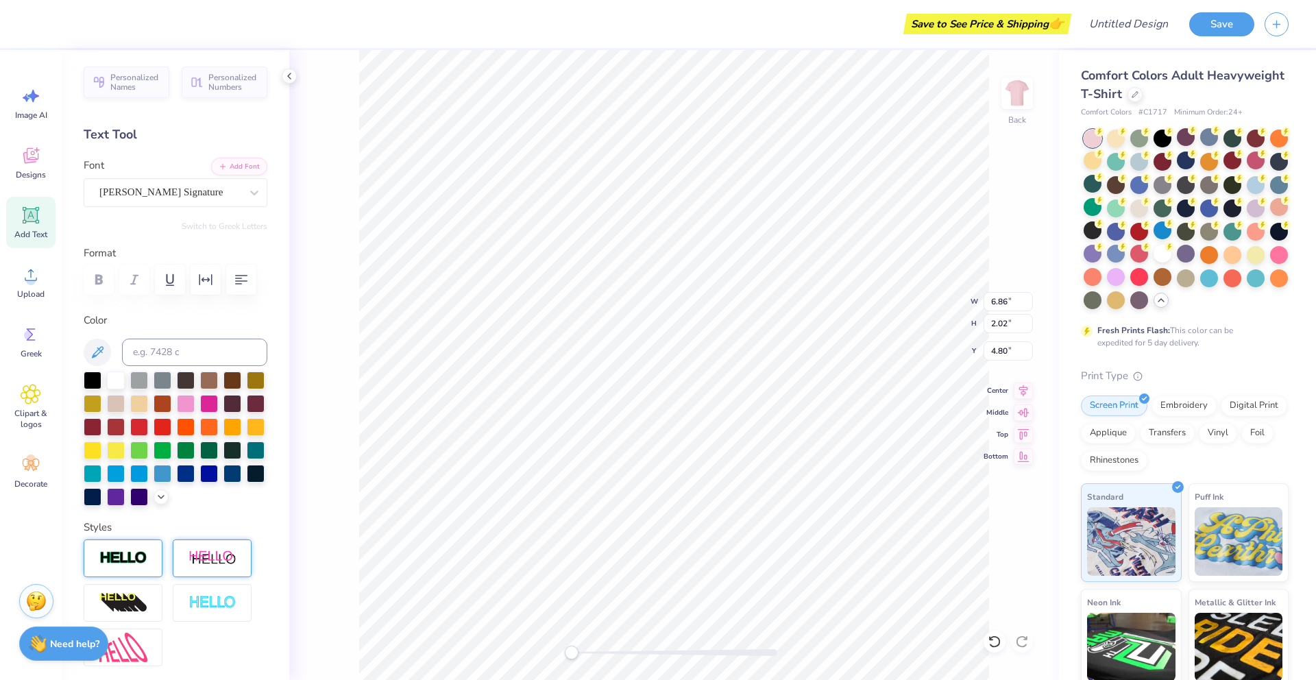
type input "1.94"
click at [16, 154] on div "Designs" at bounding box center [30, 162] width 49 height 51
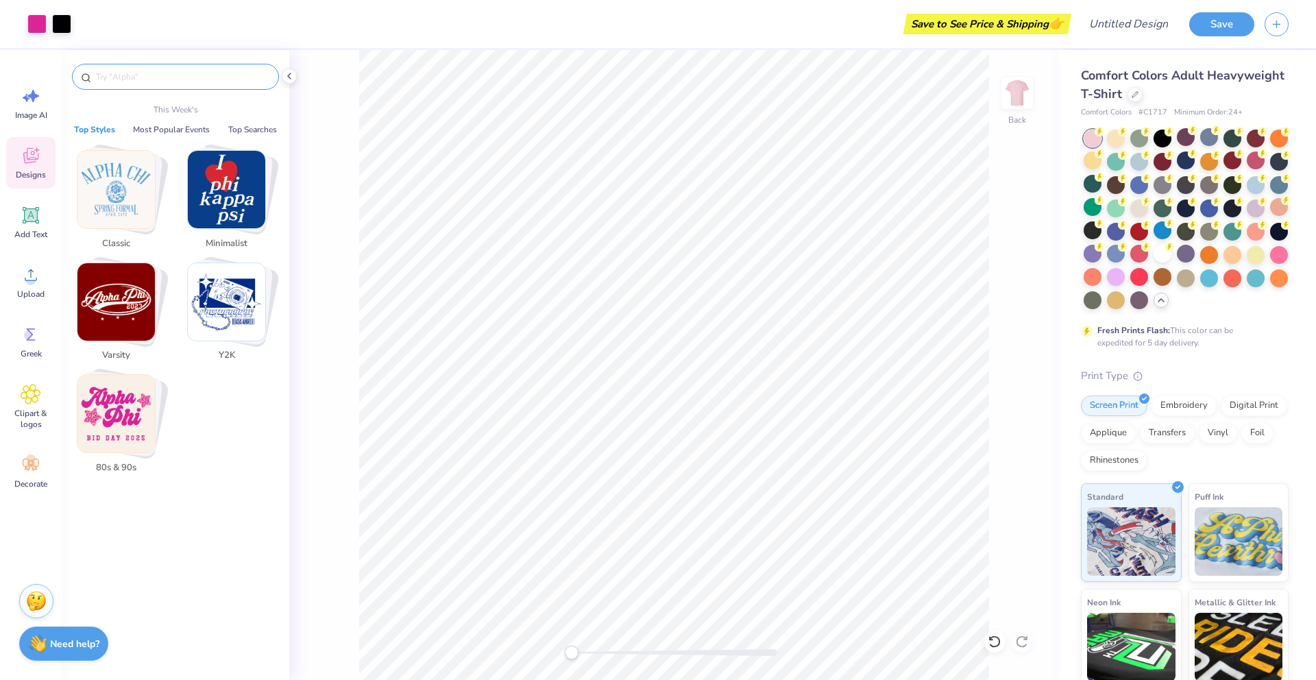
click at [180, 77] on input "text" at bounding box center [182, 77] width 175 height 14
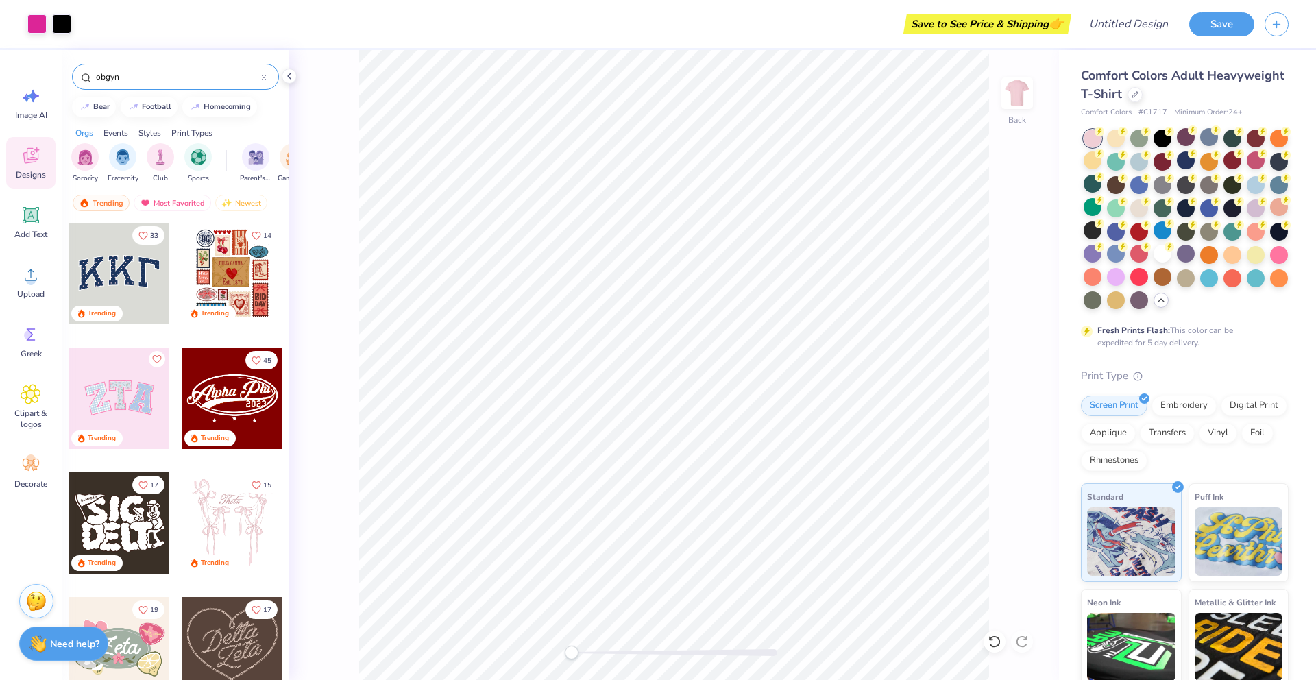
type input "obgyn"
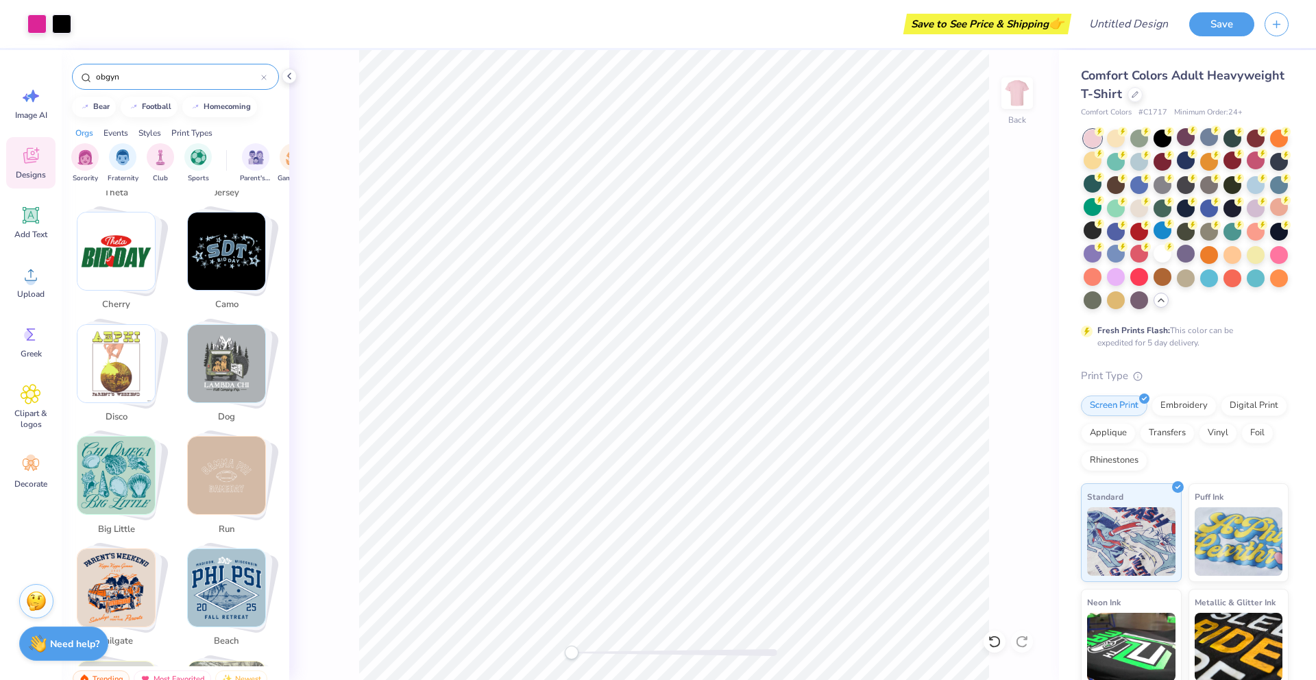
scroll to position [1375, 0]
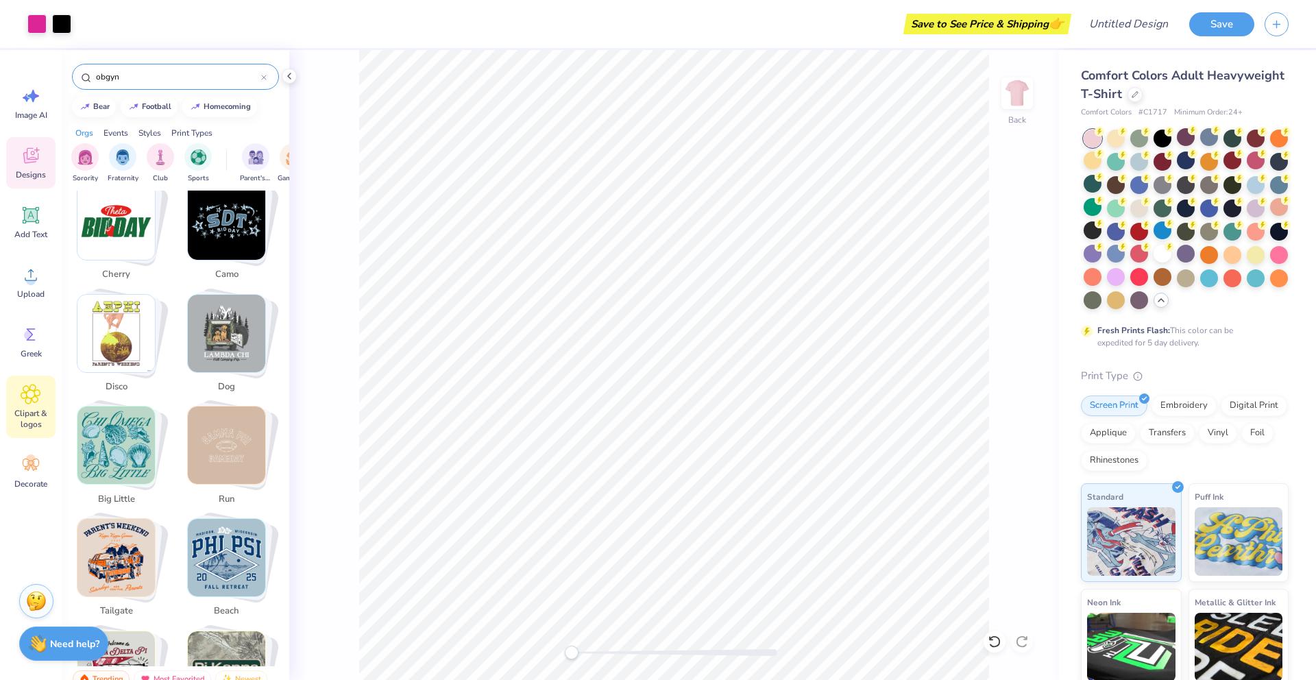
click at [29, 409] on span "Clipart & logos" at bounding box center [30, 419] width 45 height 22
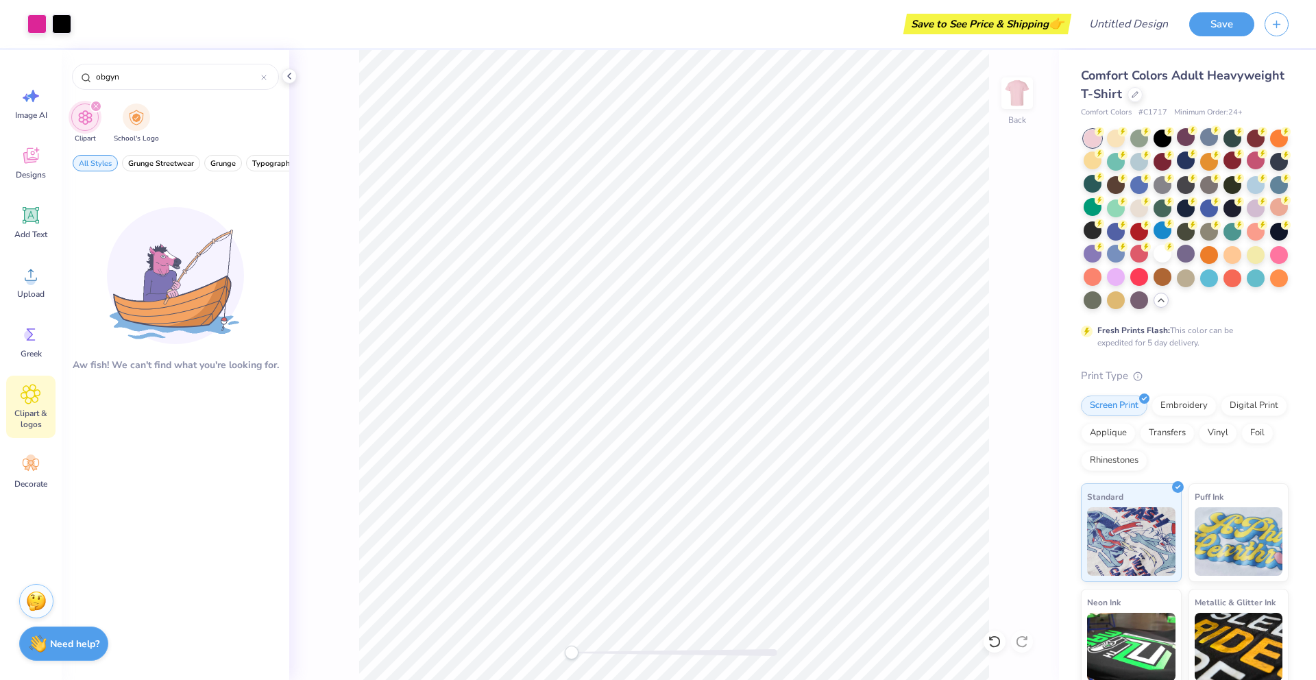
drag, startPoint x: 145, startPoint y: 70, endPoint x: 52, endPoint y: 71, distance: 92.5
click at [52, 71] on div "Art colors Save to See Price & Shipping 👉 Design Title Save Image AI Designs Ad…" at bounding box center [658, 340] width 1316 height 680
drag, startPoint x: 154, startPoint y: 76, endPoint x: 67, endPoint y: 71, distance: 87.2
click at [67, 71] on div "obgyn" at bounding box center [176, 73] width 228 height 47
type input "uterus"
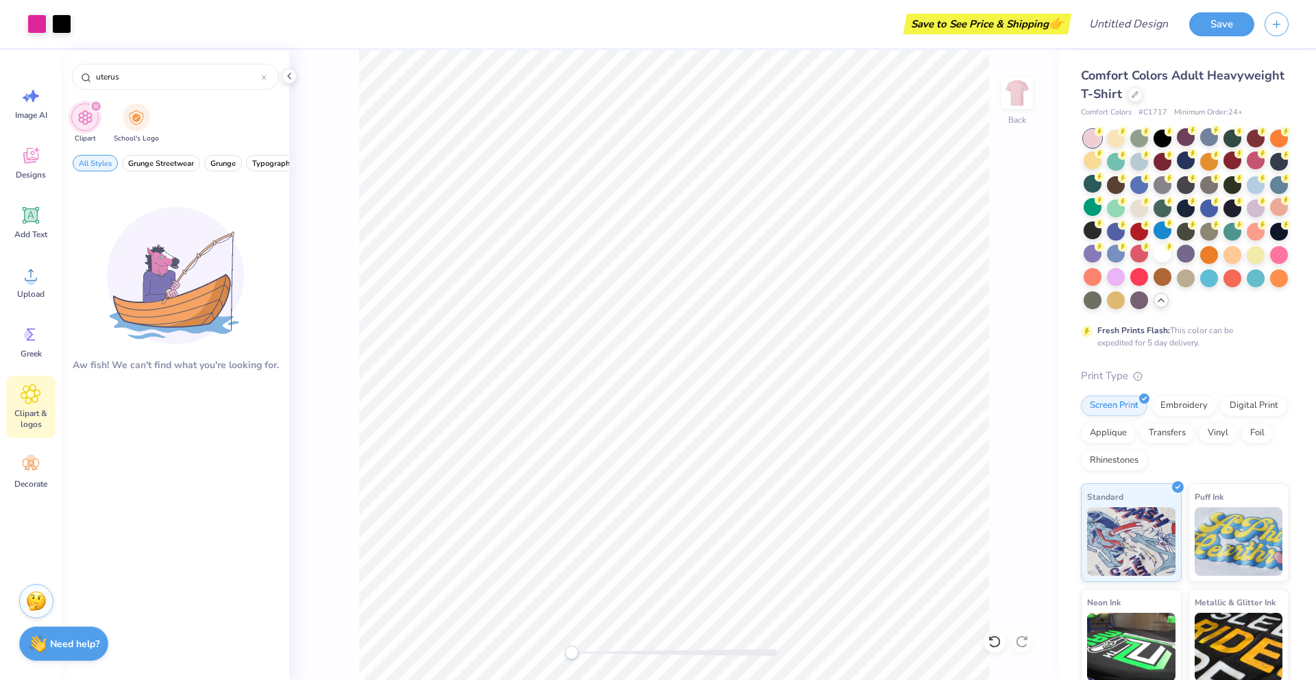
click at [31, 397] on icon at bounding box center [31, 394] width 8 height 8
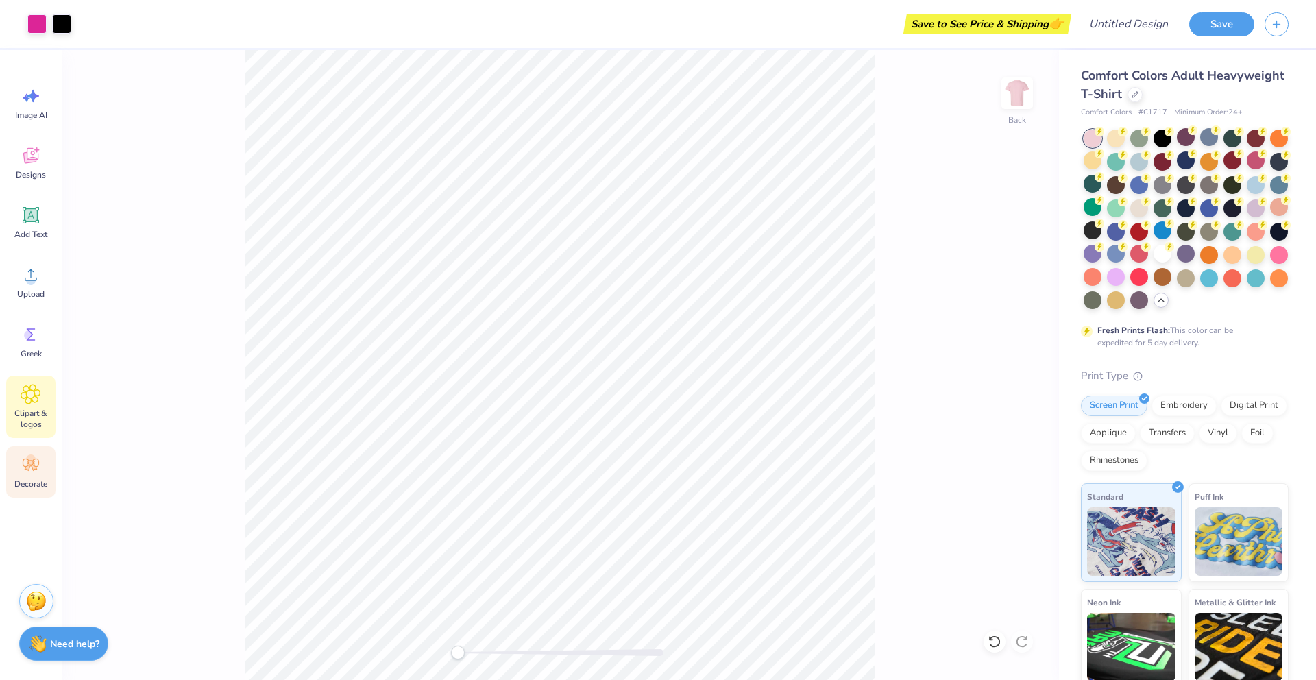
click at [34, 458] on circle at bounding box center [31, 459] width 10 height 10
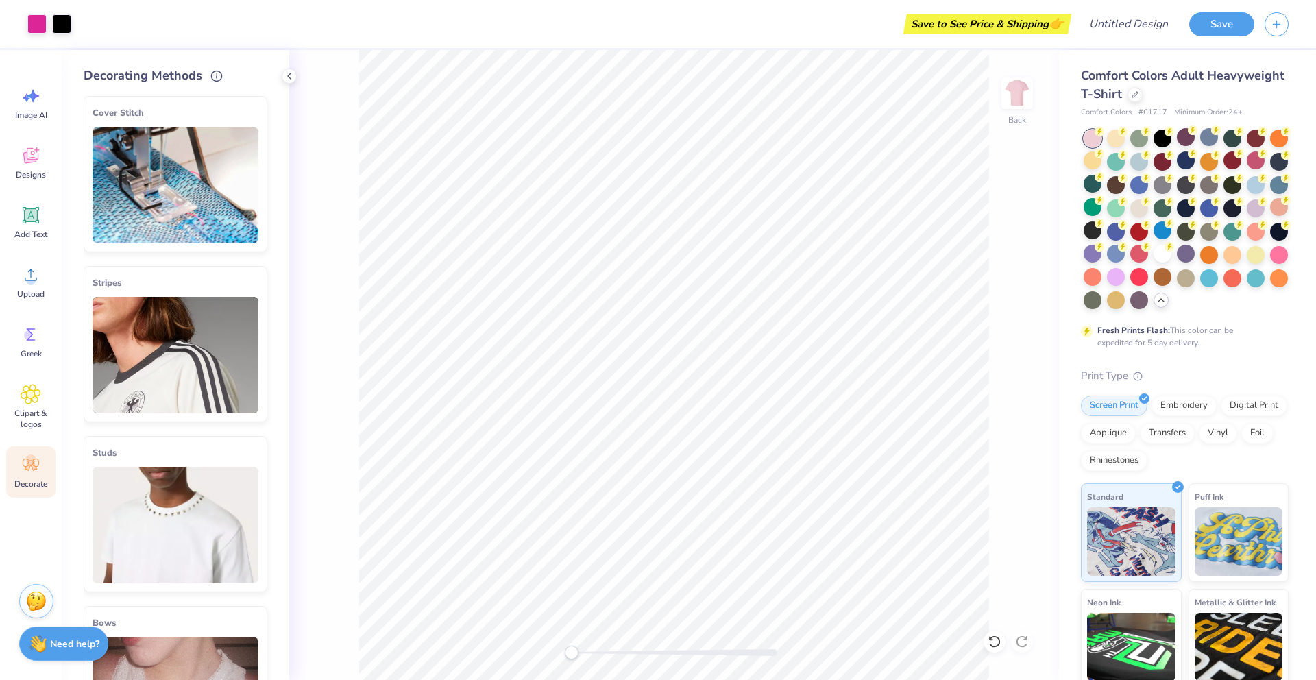
click at [32, 484] on span "Decorate" at bounding box center [30, 483] width 33 height 11
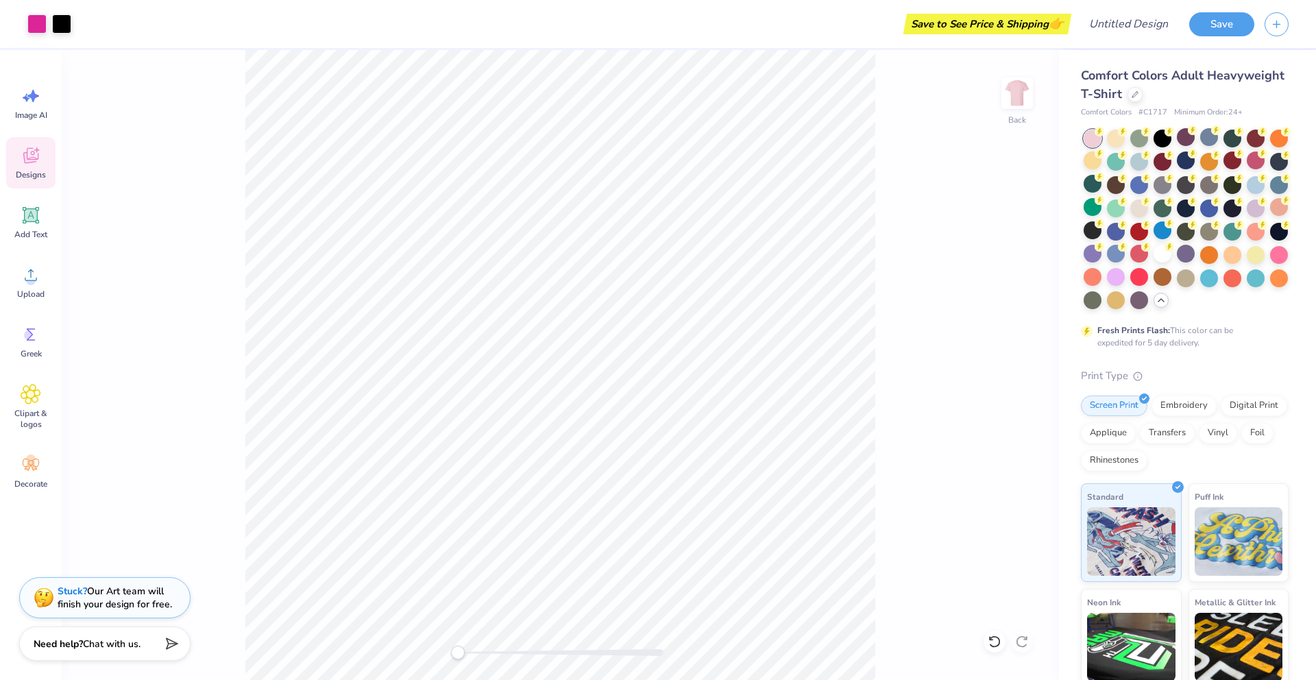
click at [47, 137] on div "Designs" at bounding box center [30, 162] width 49 height 51
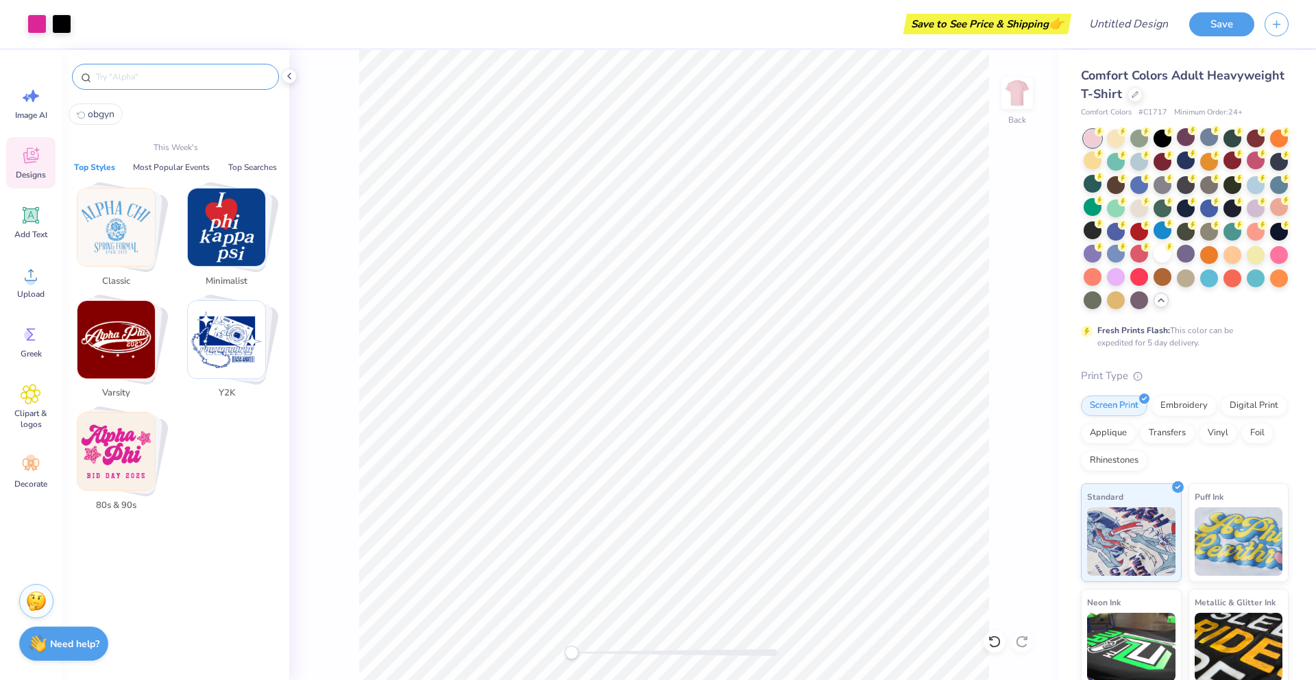
click at [143, 80] on input "text" at bounding box center [182, 77] width 175 height 14
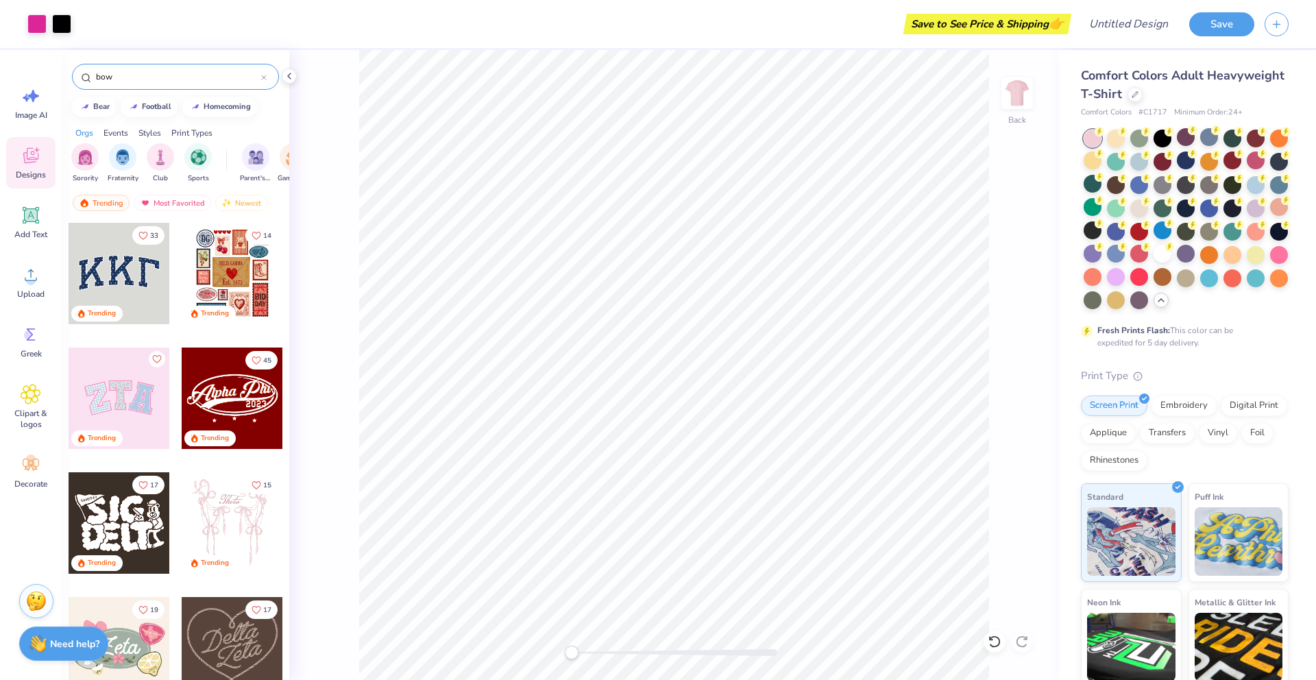
type input "bow"
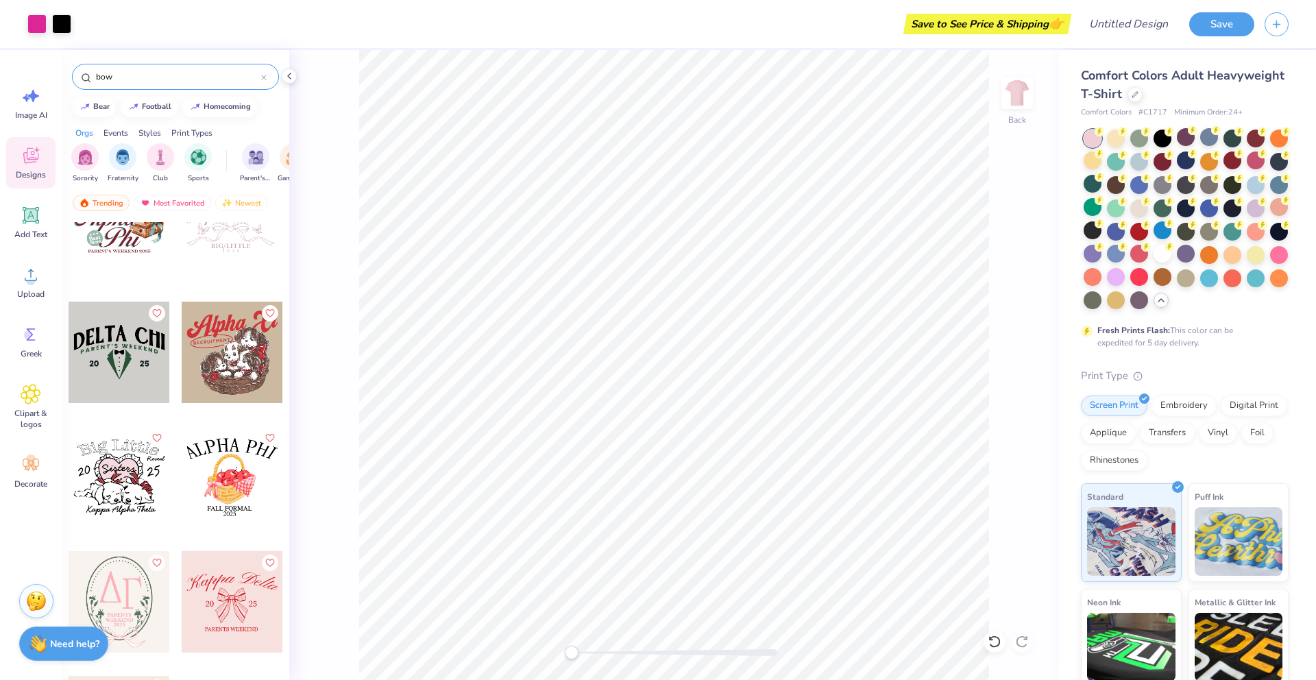
scroll to position [1942, 0]
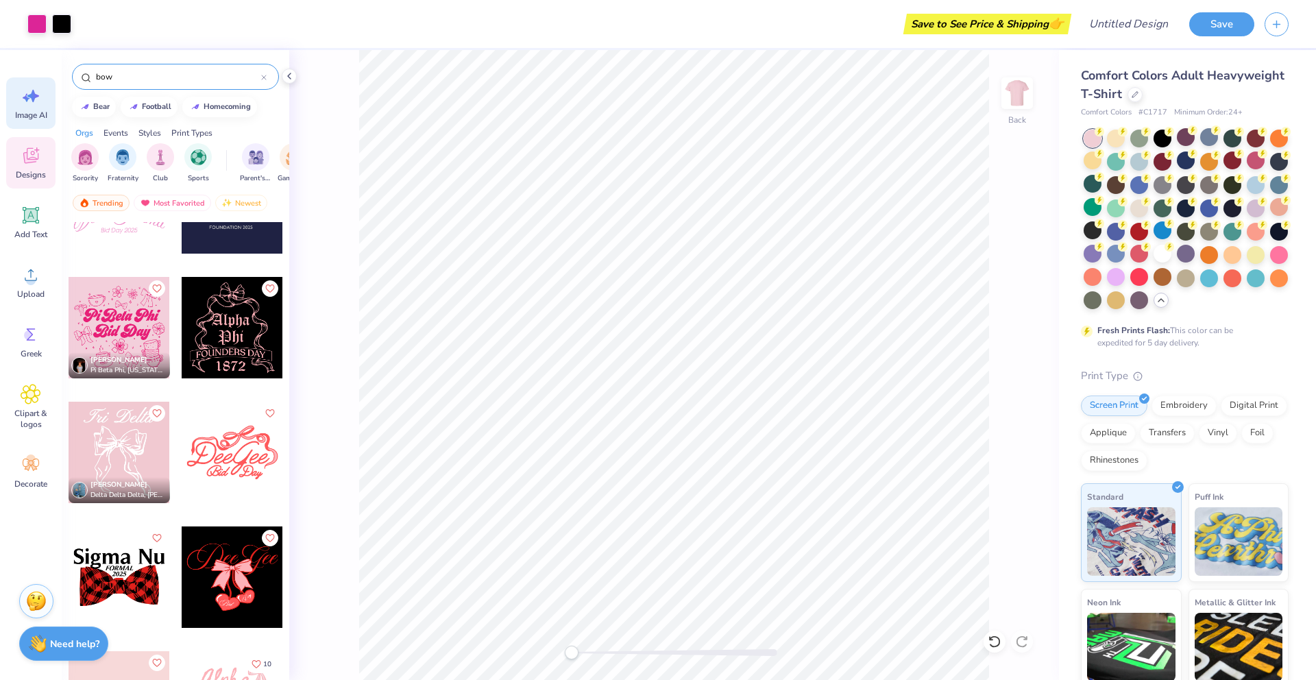
click at [46, 119] on span "Image AI" at bounding box center [31, 115] width 32 height 11
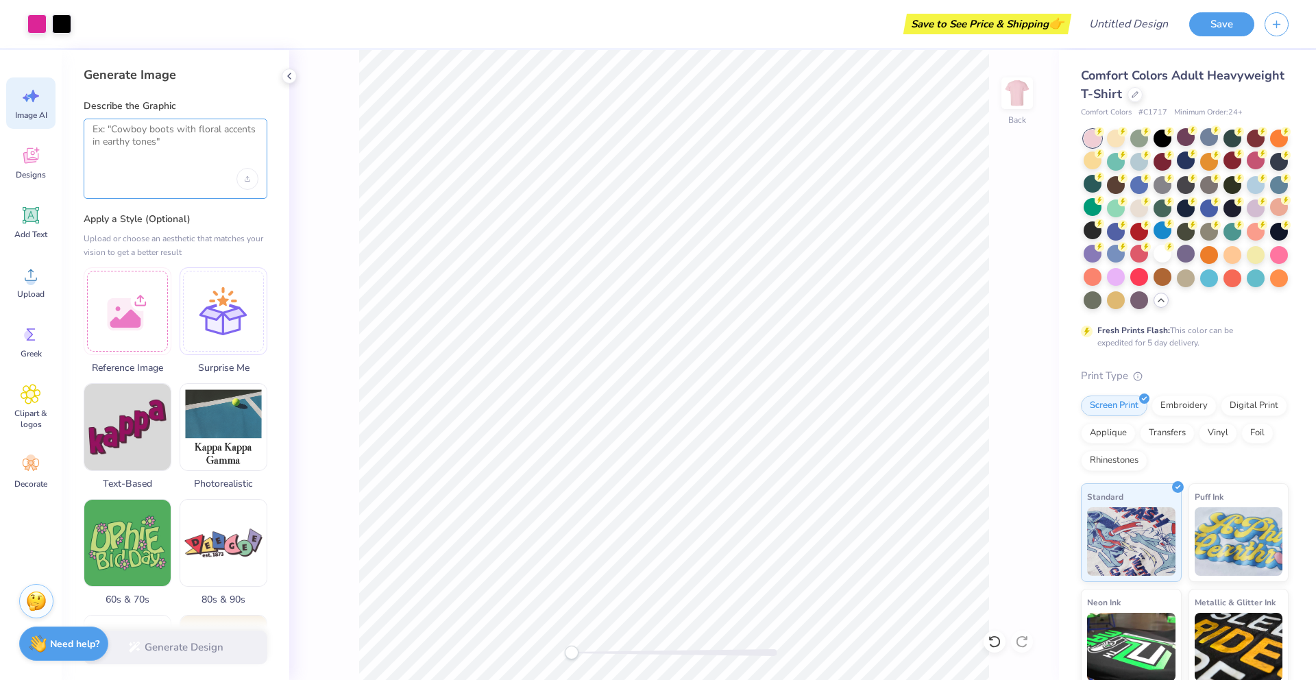
click at [155, 132] on textarea at bounding box center [176, 140] width 166 height 34
type textarea "bow on a uterus"
click at [217, 648] on button "Generate Design" at bounding box center [176, 644] width 184 height 34
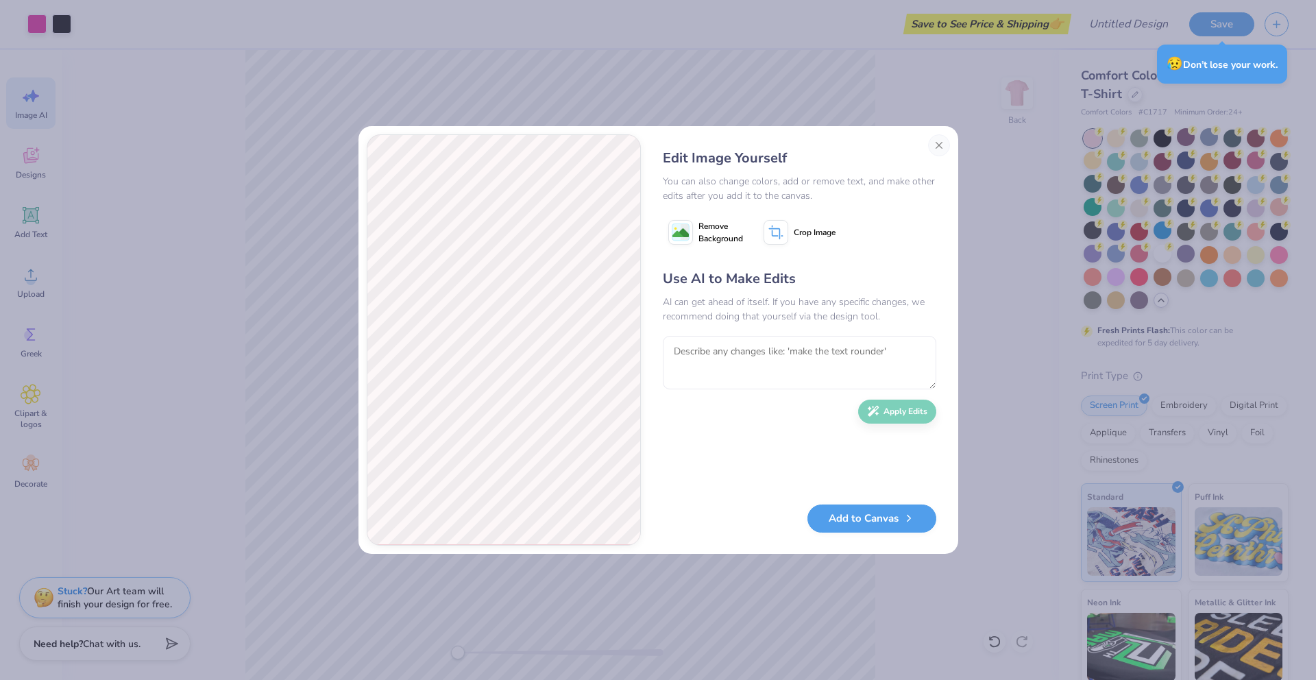
click at [782, 230] on icon at bounding box center [776, 232] width 25 height 25
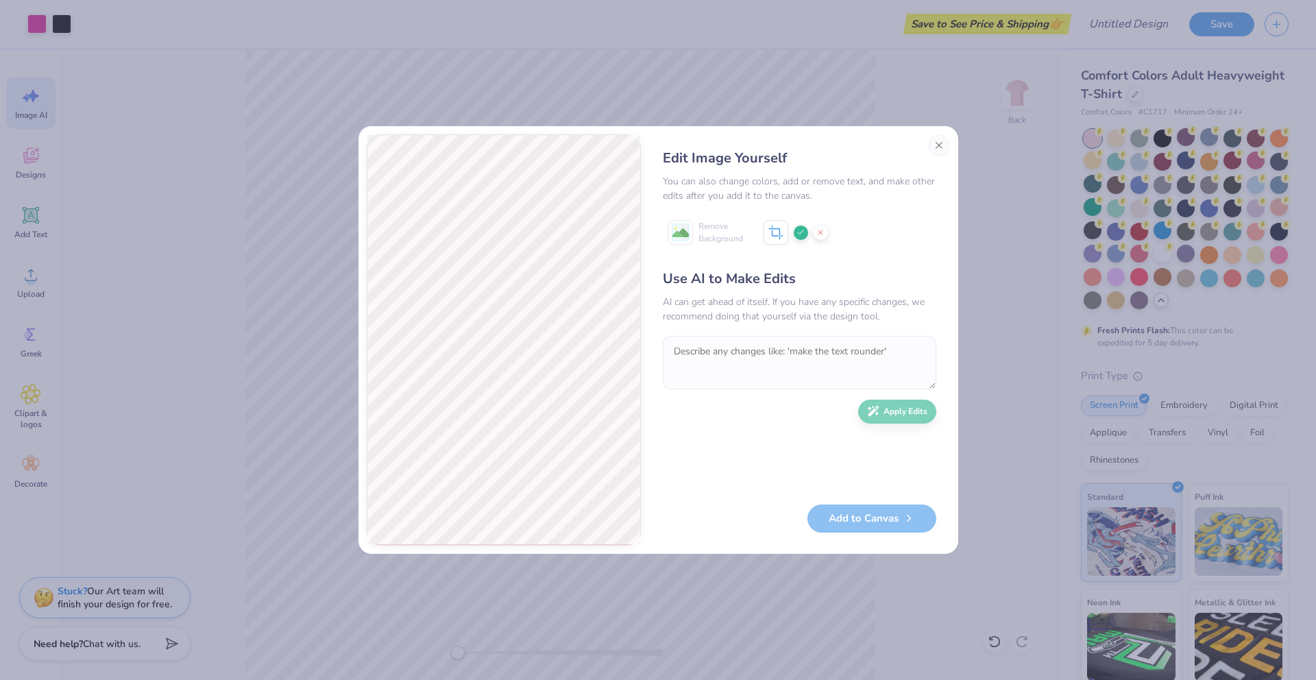
click at [872, 520] on div "Add to Canvas" at bounding box center [799, 518] width 273 height 28
click at [867, 526] on div "Add to Canvas" at bounding box center [799, 518] width 273 height 28
click at [893, 511] on div "Add to Canvas" at bounding box center [799, 518] width 273 height 28
click at [851, 295] on div "AI can get ahead of itself. If you have any specific changes, we recommend doin…" at bounding box center [799, 309] width 273 height 29
click at [800, 231] on icon at bounding box center [800, 232] width 8 height 8
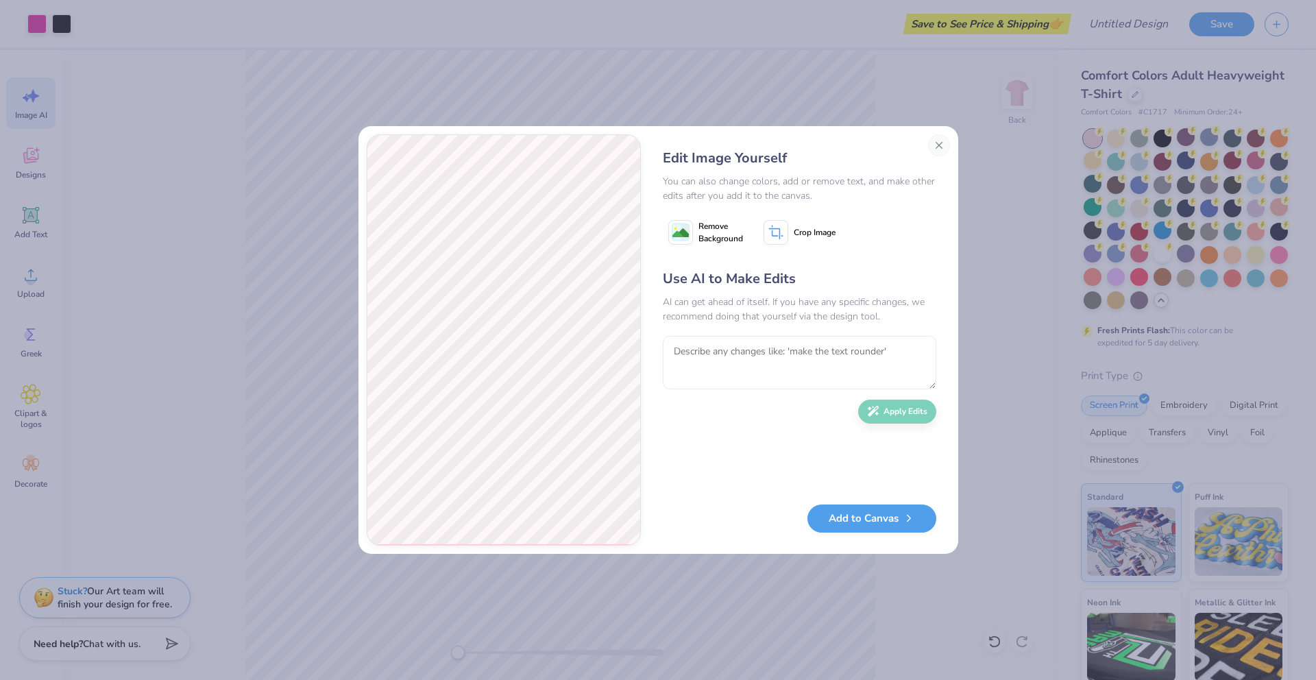
click at [799, 230] on span "Crop Image" at bounding box center [815, 232] width 42 height 12
click at [756, 454] on div "Use AI to Make Edits AI can get ahead of itself. If you have any specific chang…" at bounding box center [799, 380] width 273 height 222
click at [886, 228] on div "Remove Background" at bounding box center [799, 232] width 273 height 34
click at [802, 239] on div at bounding box center [801, 233] width 14 height 14
click at [891, 532] on button "Add to Canvas" at bounding box center [871, 518] width 129 height 28
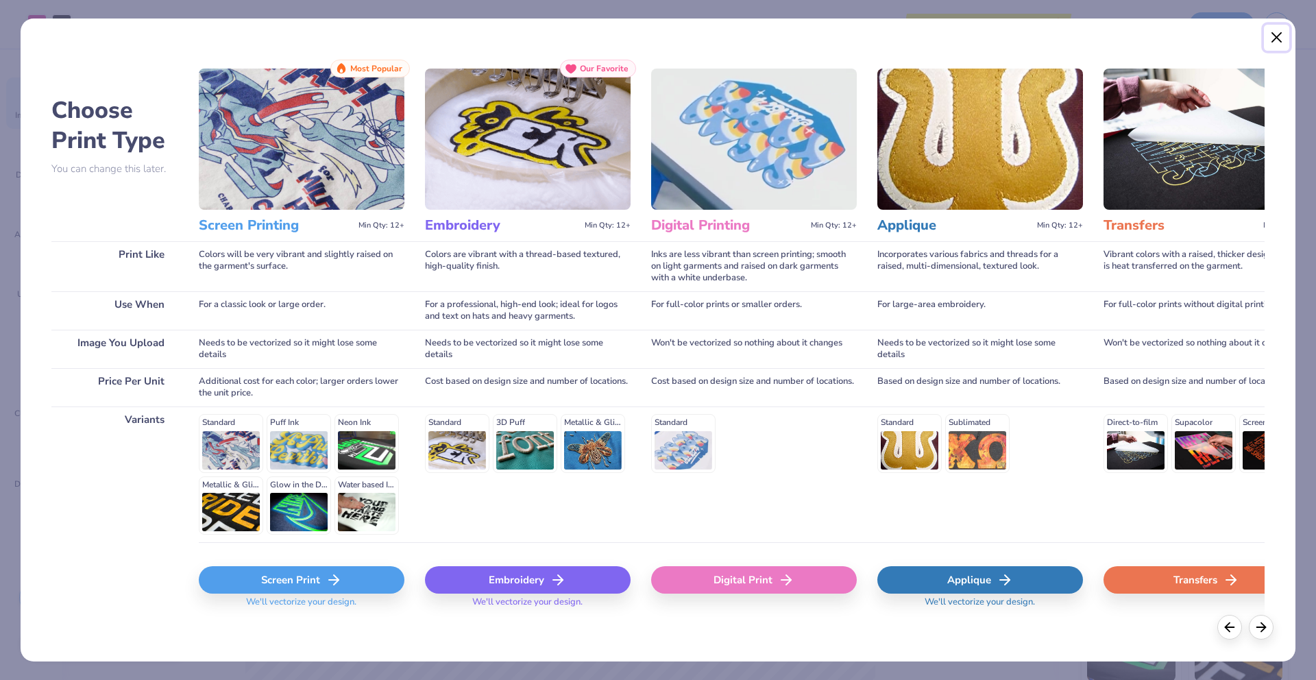
click at [1276, 36] on button "Close" at bounding box center [1277, 38] width 26 height 26
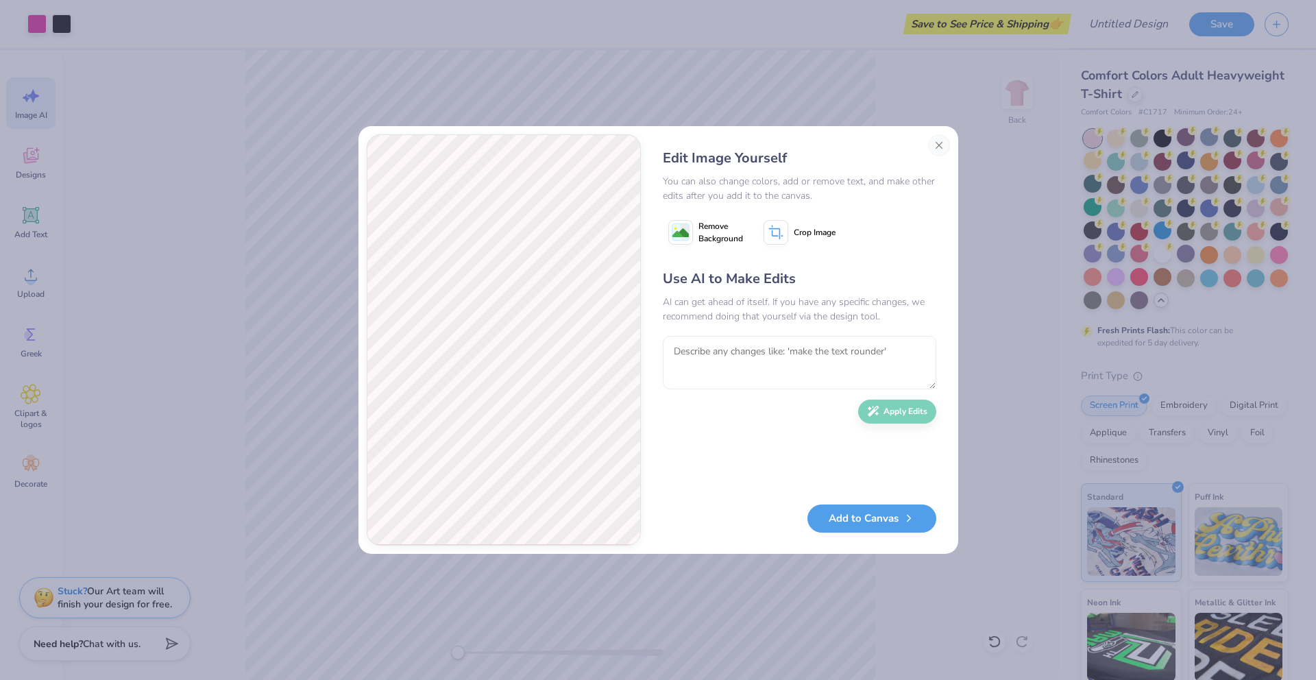
click at [895, 534] on div "Edit Image Yourself You can also change colors, add or remove text, and make ot…" at bounding box center [799, 339] width 301 height 411
click at [870, 522] on button "Add to Canvas" at bounding box center [871, 515] width 129 height 28
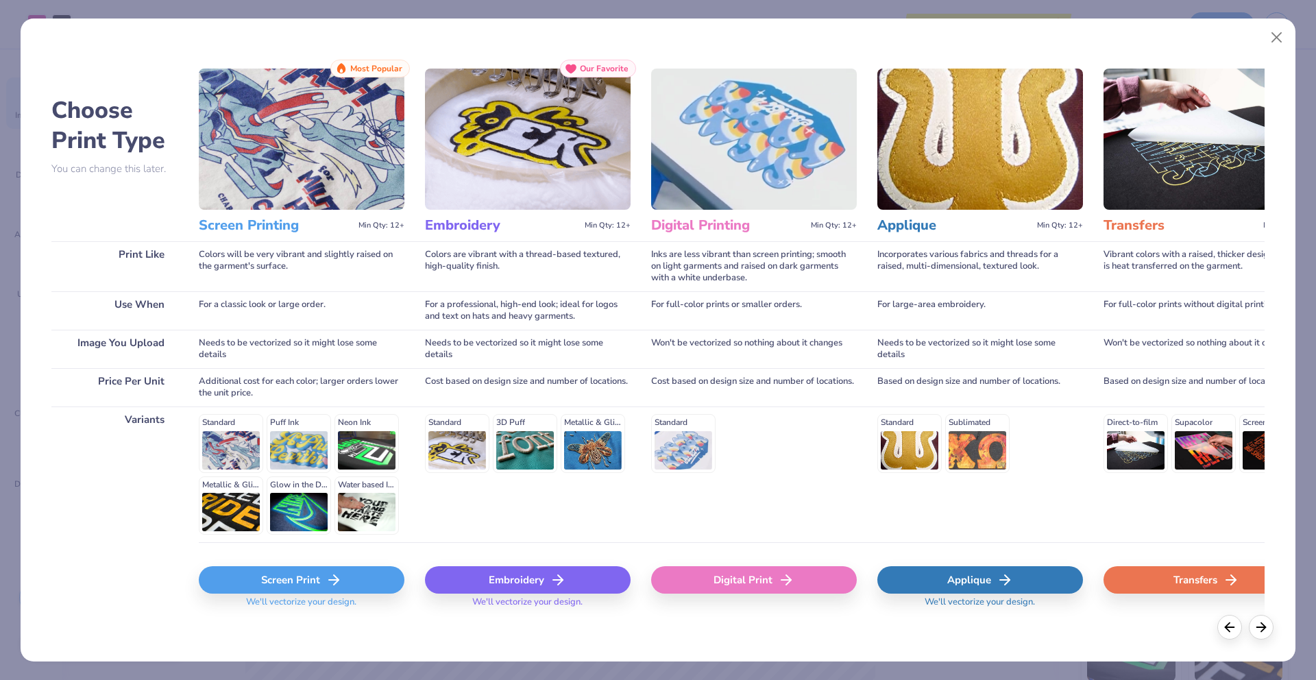
click at [308, 573] on div "Screen Print" at bounding box center [302, 579] width 206 height 27
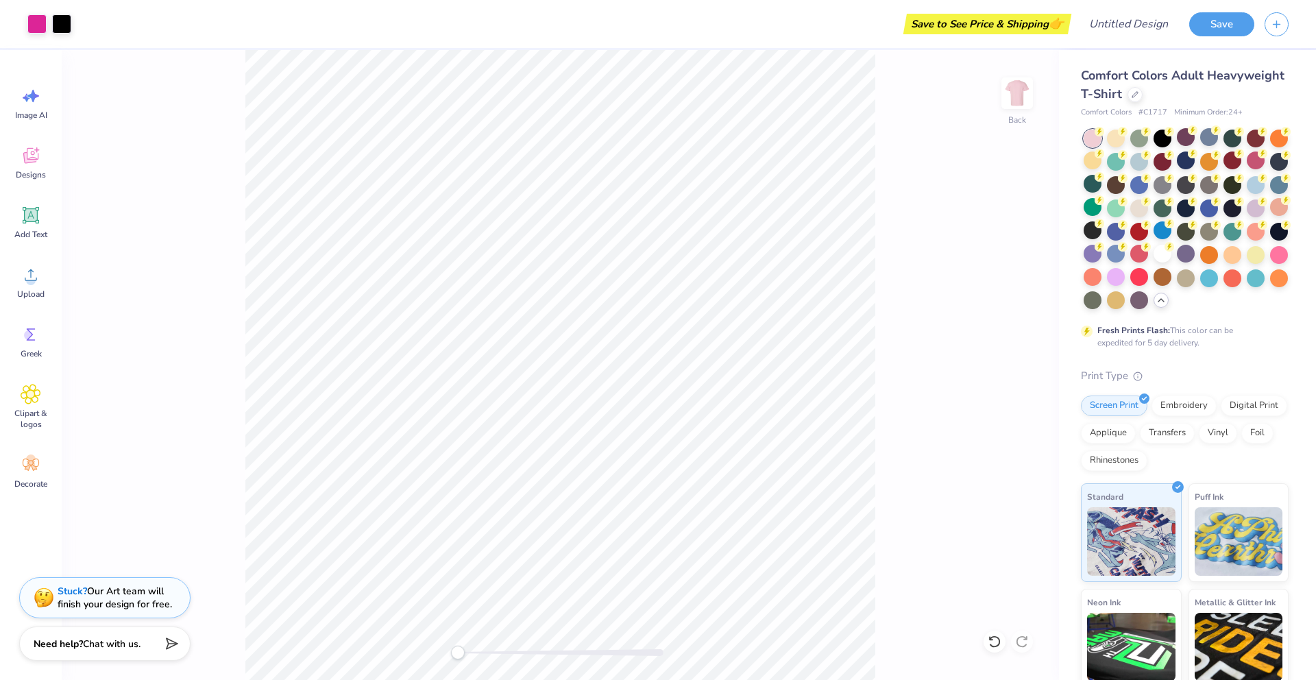
scroll to position [0, 0]
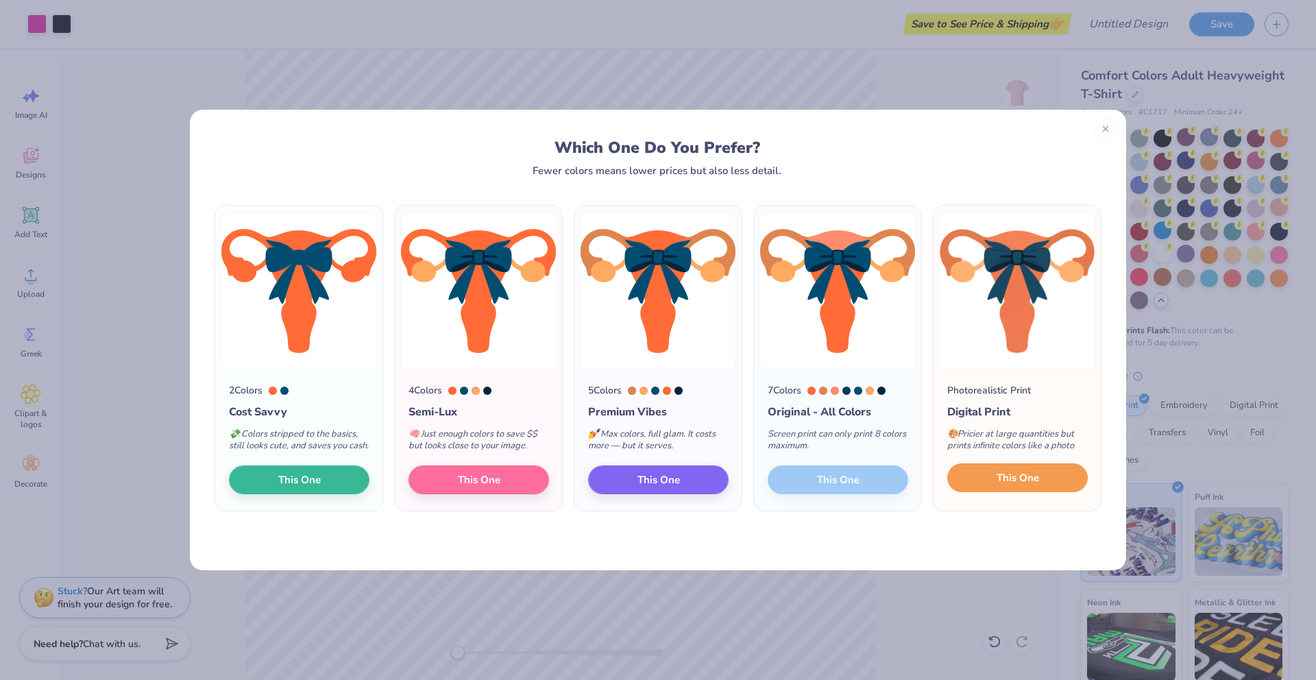
click at [998, 483] on span "This One" at bounding box center [1018, 478] width 42 height 16
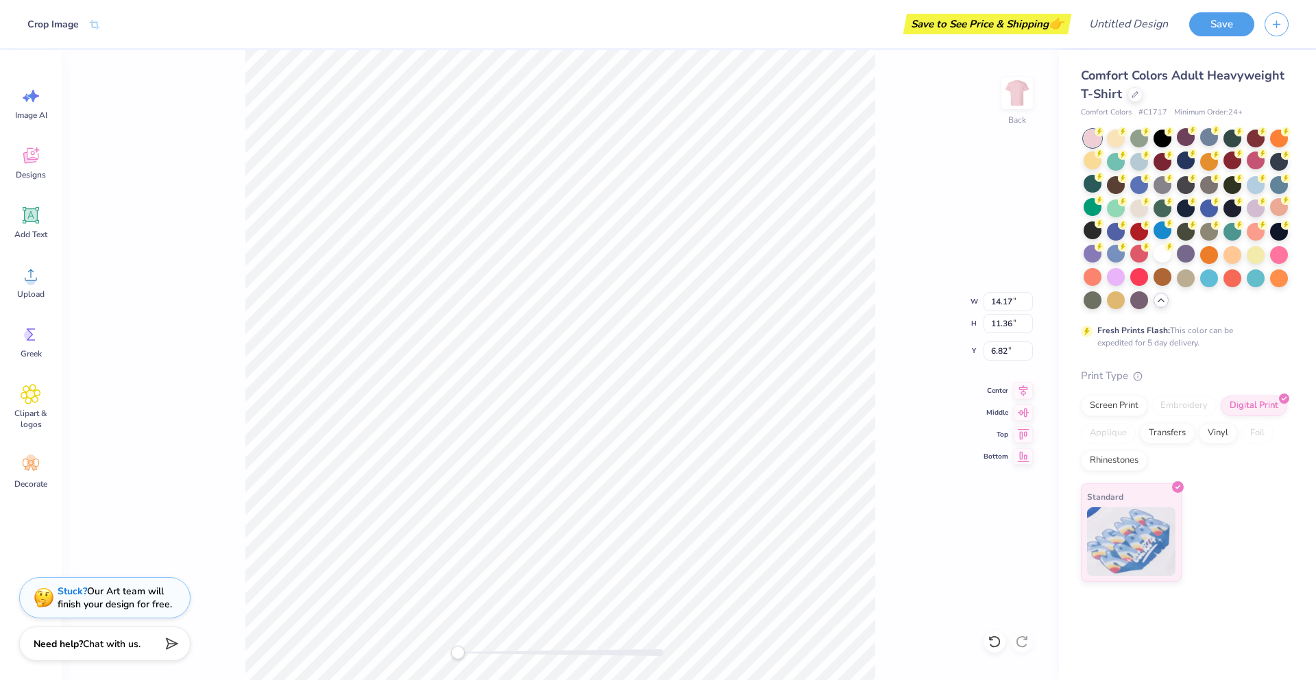
type input "7.90"
type input "6.33"
click at [22, 402] on icon at bounding box center [31, 394] width 20 height 21
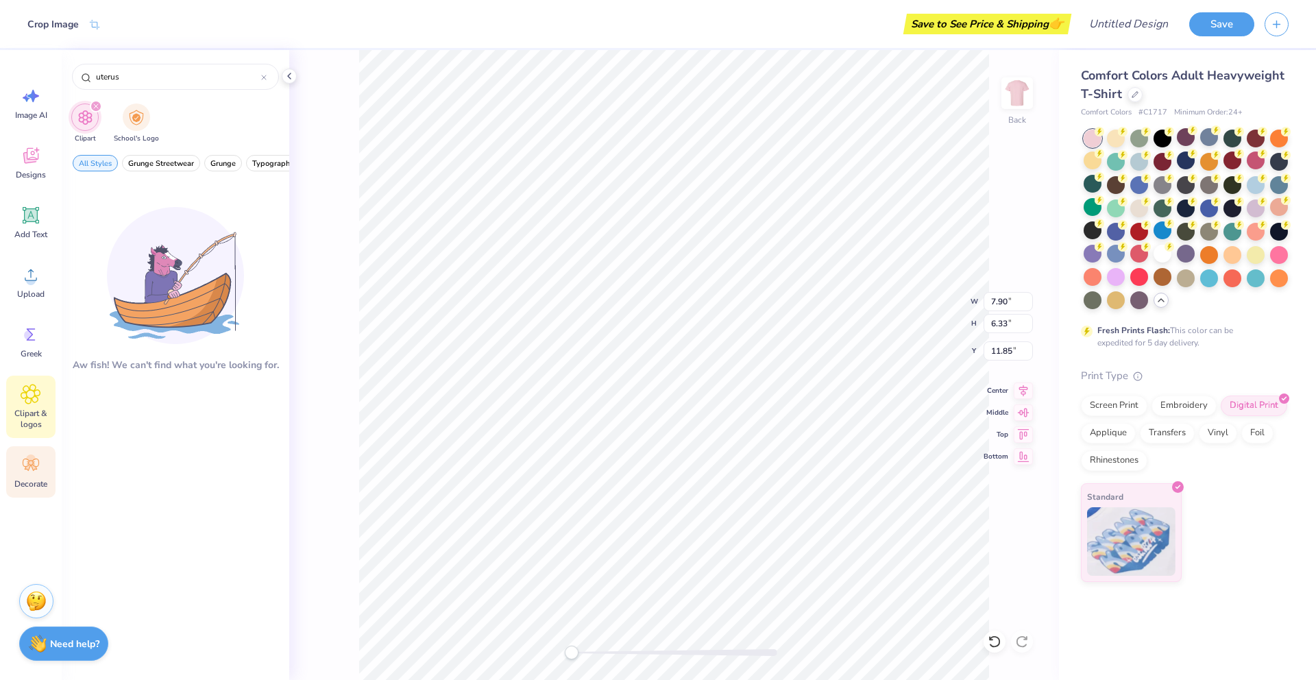
click at [34, 466] on icon at bounding box center [34, 468] width 6 height 6
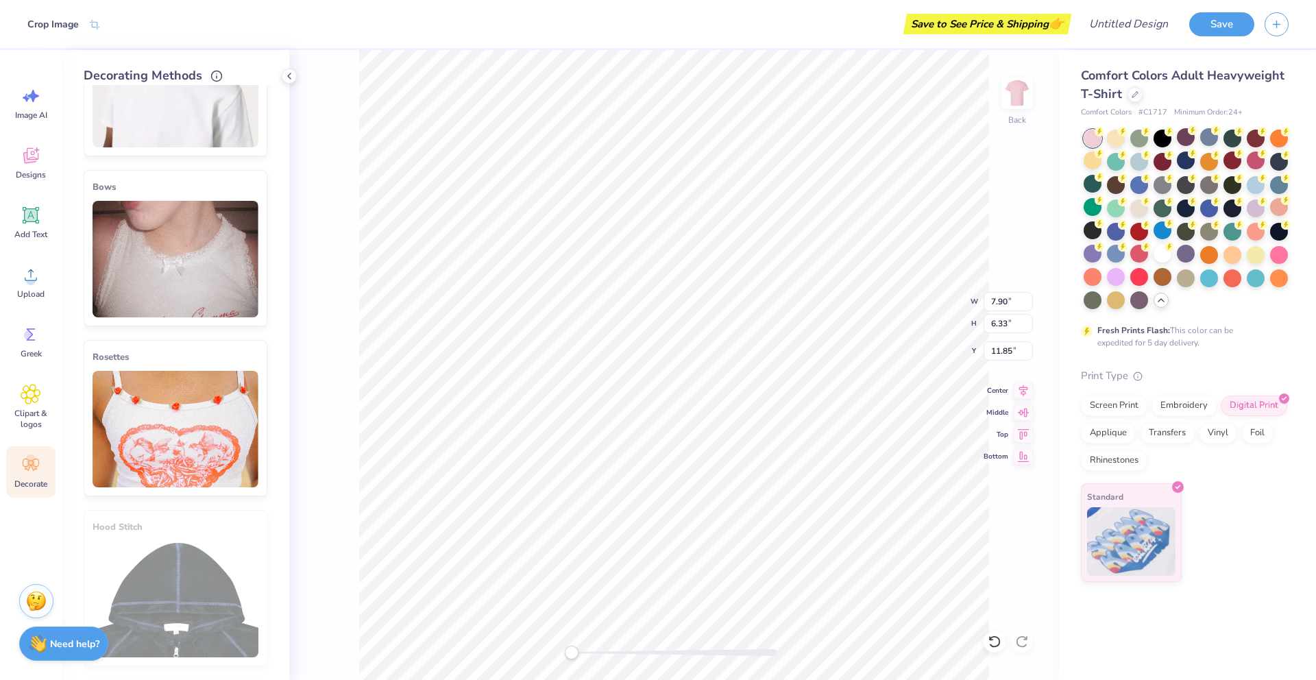
click at [175, 248] on img at bounding box center [176, 259] width 166 height 117
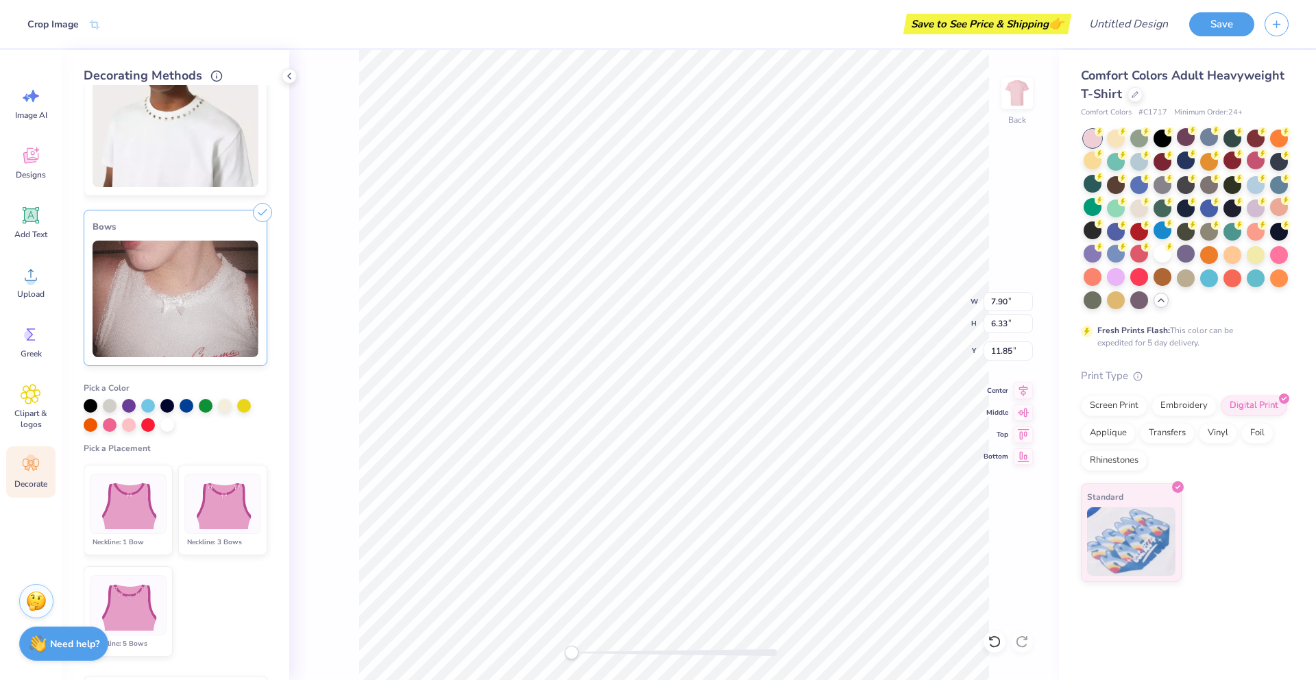
scroll to position [431, 0]
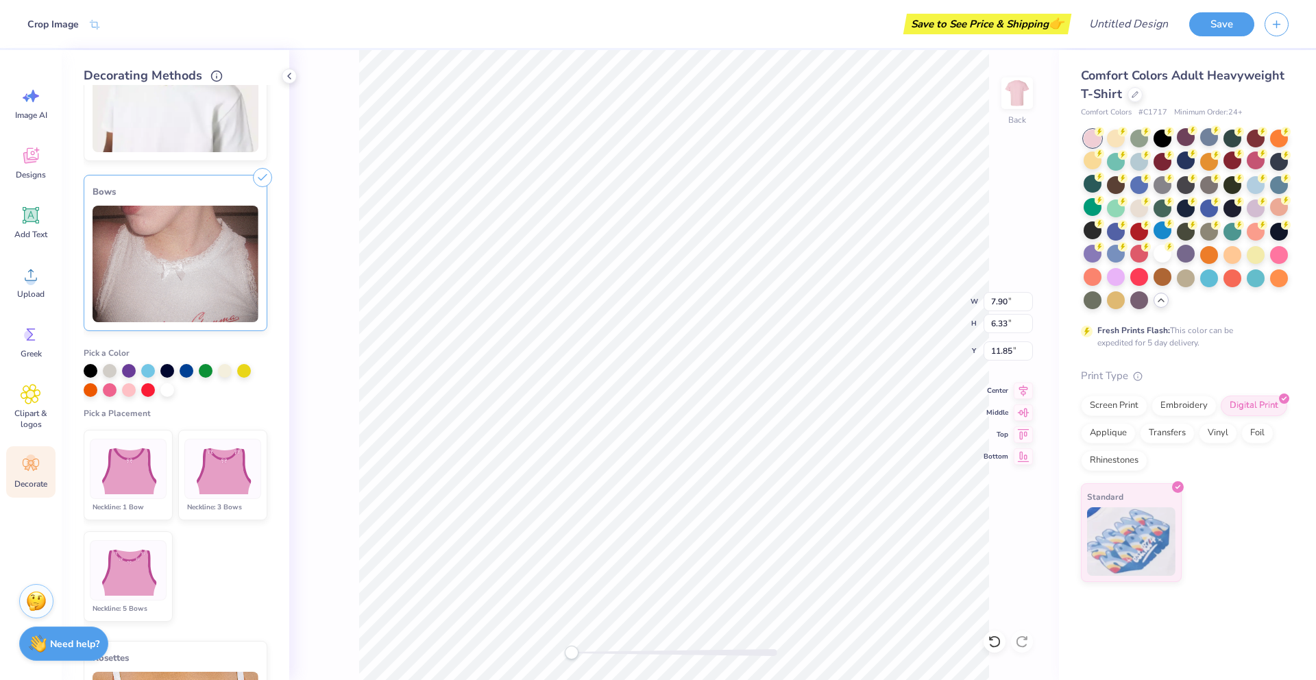
click at [106, 595] on div at bounding box center [128, 570] width 77 height 60
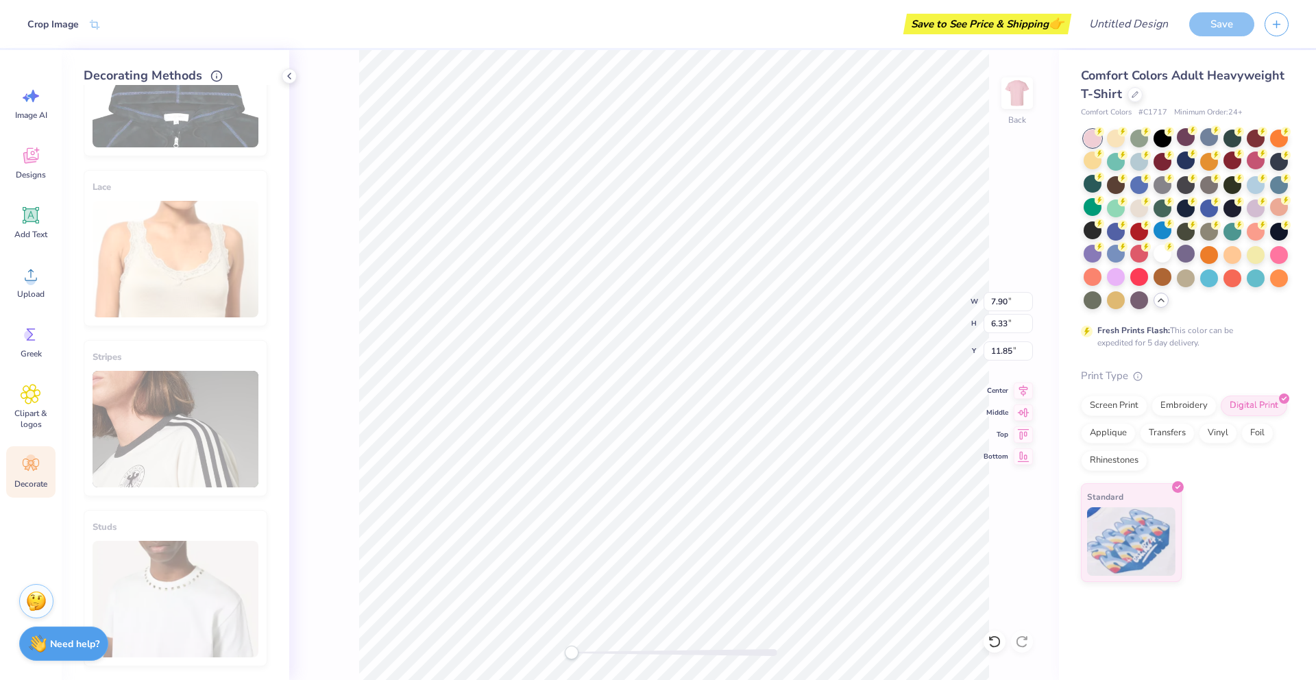
type input "11.60"
type input "2.25"
type input "1.80"
type input "16.13"
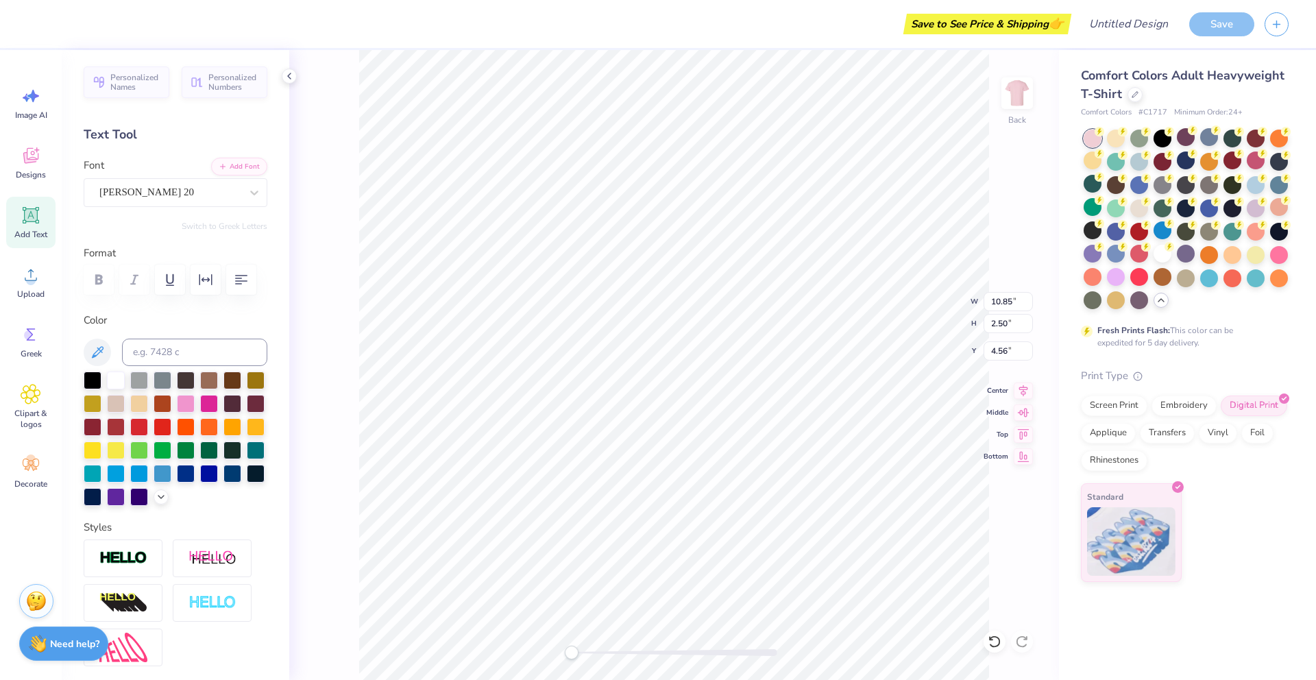
type input "6.58"
type input "1.94"
type input "4.84"
click at [1008, 106] on img at bounding box center [1017, 93] width 55 height 55
click at [41, 221] on div "Add Text" at bounding box center [30, 222] width 49 height 51
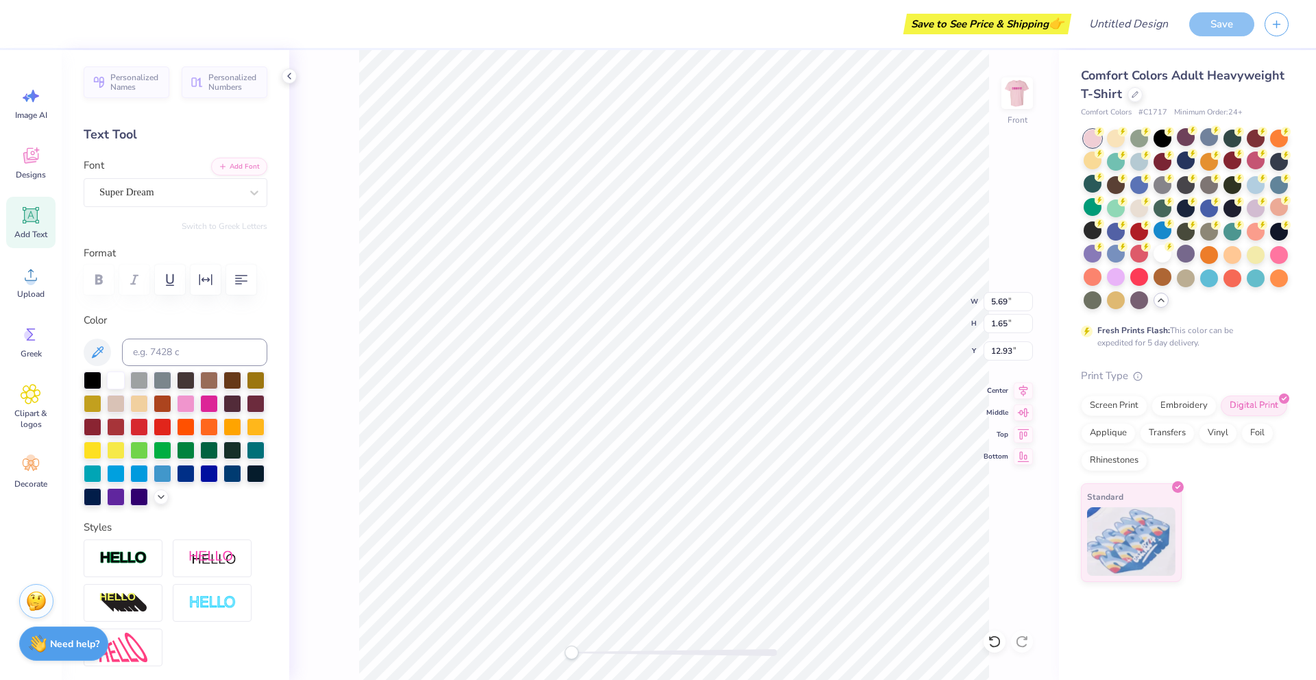
type input "6.80"
type input "1.97"
type input "1.53"
type textarea "TXT"
click at [735, 251] on ul "Cut Copy Paste Remove Background Duplicate Select All Delete Group Ungroup Brin…" at bounding box center [770, 403] width 108 height 348
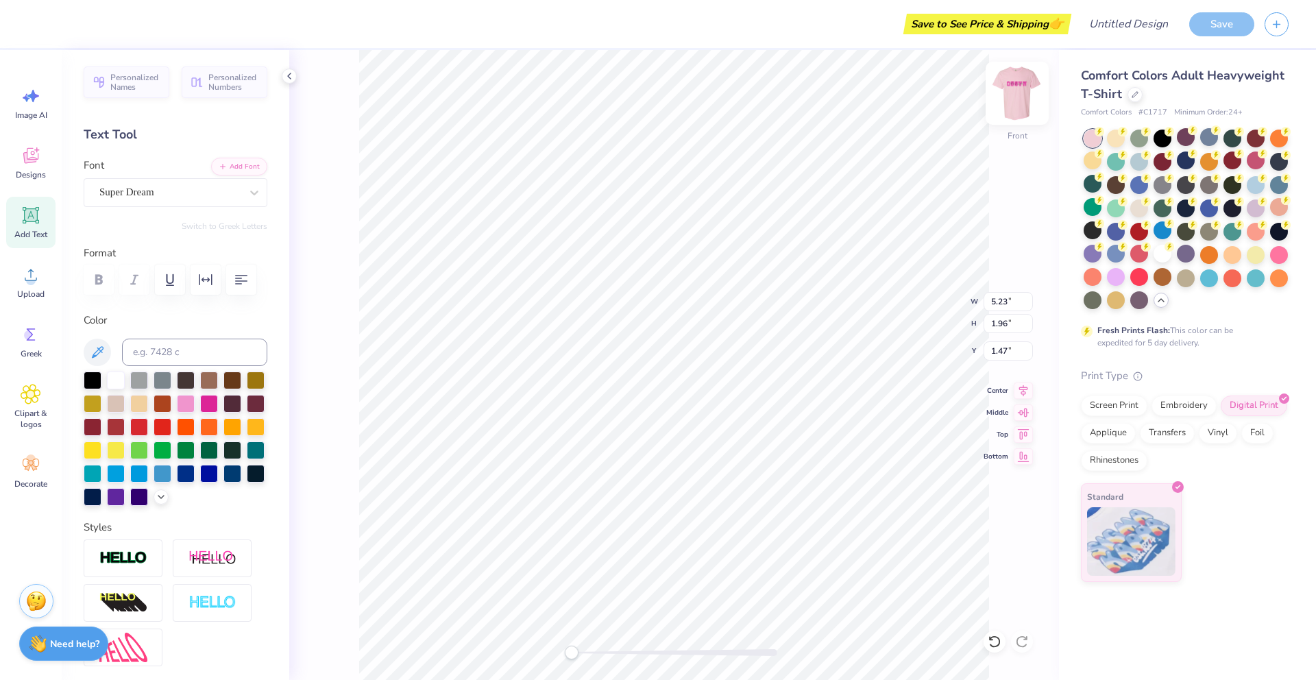
click at [1021, 100] on img at bounding box center [1017, 93] width 55 height 55
type input "10.85"
type input "2.50"
type input "4.84"
click at [207, 404] on div at bounding box center [209, 402] width 18 height 18
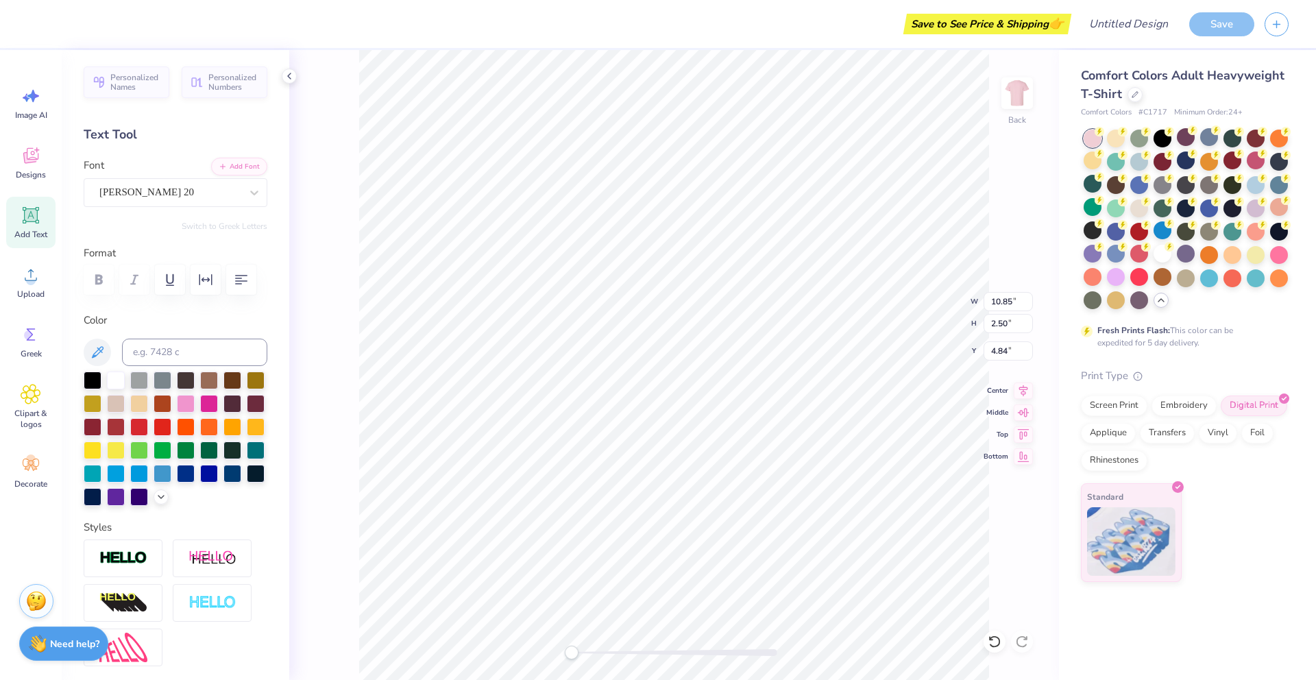
scroll to position [0, 1]
click at [164, 428] on div at bounding box center [163, 426] width 18 height 18
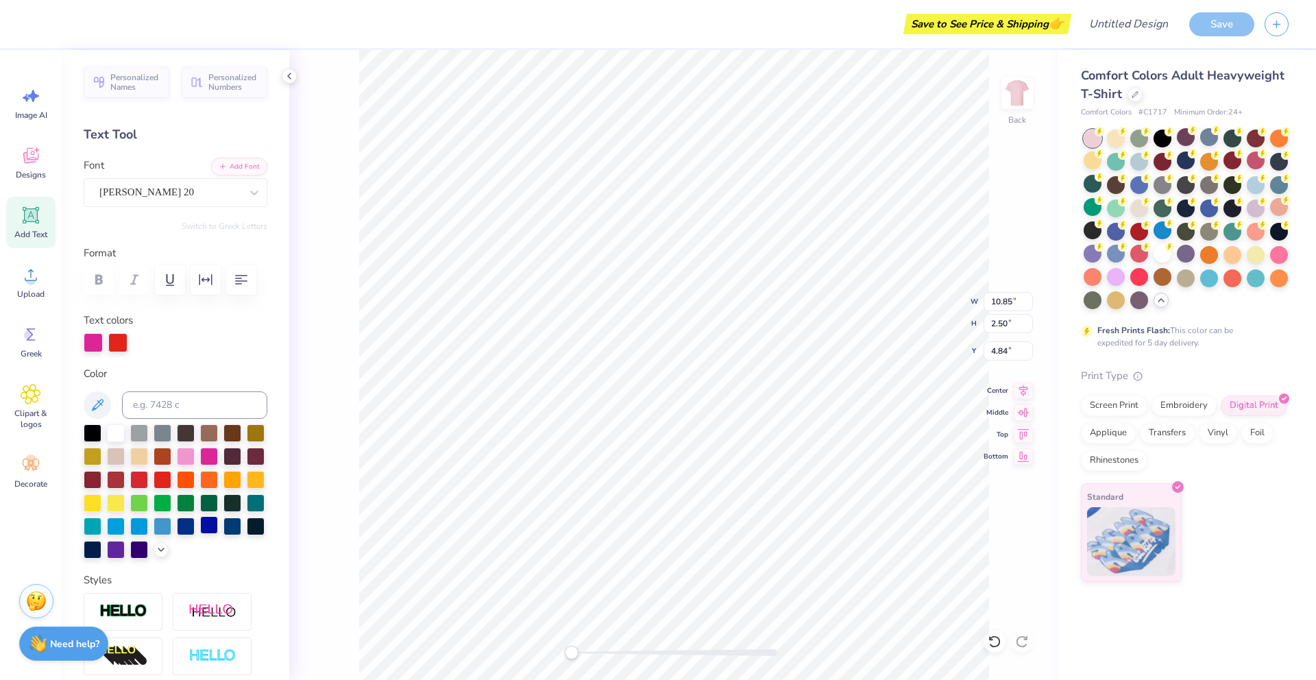
click at [212, 528] on div at bounding box center [209, 525] width 18 height 18
click at [185, 456] on div at bounding box center [186, 455] width 18 height 18
click at [212, 456] on div at bounding box center [209, 455] width 18 height 18
click at [189, 454] on div at bounding box center [186, 455] width 18 height 18
click at [228, 480] on div at bounding box center [232, 479] width 18 height 18
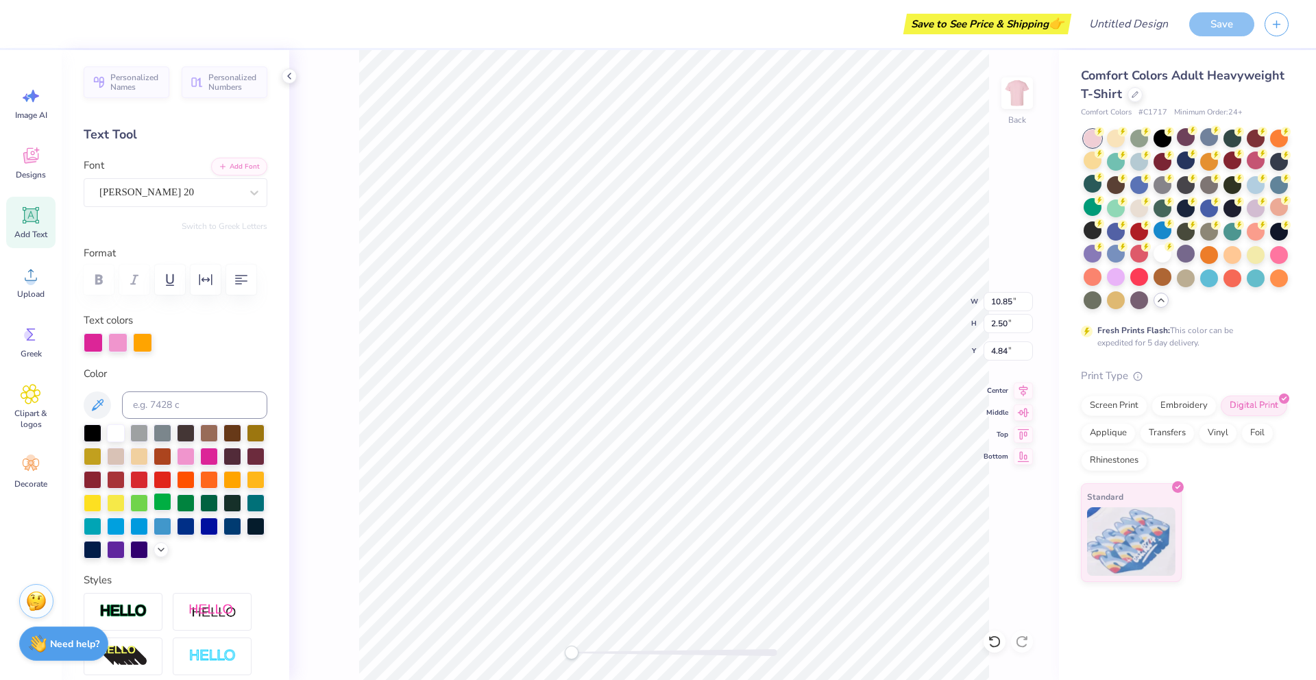
click at [163, 502] on div at bounding box center [163, 502] width 18 height 18
click at [118, 547] on div at bounding box center [116, 548] width 18 height 18
click at [182, 483] on div at bounding box center [186, 479] width 18 height 18
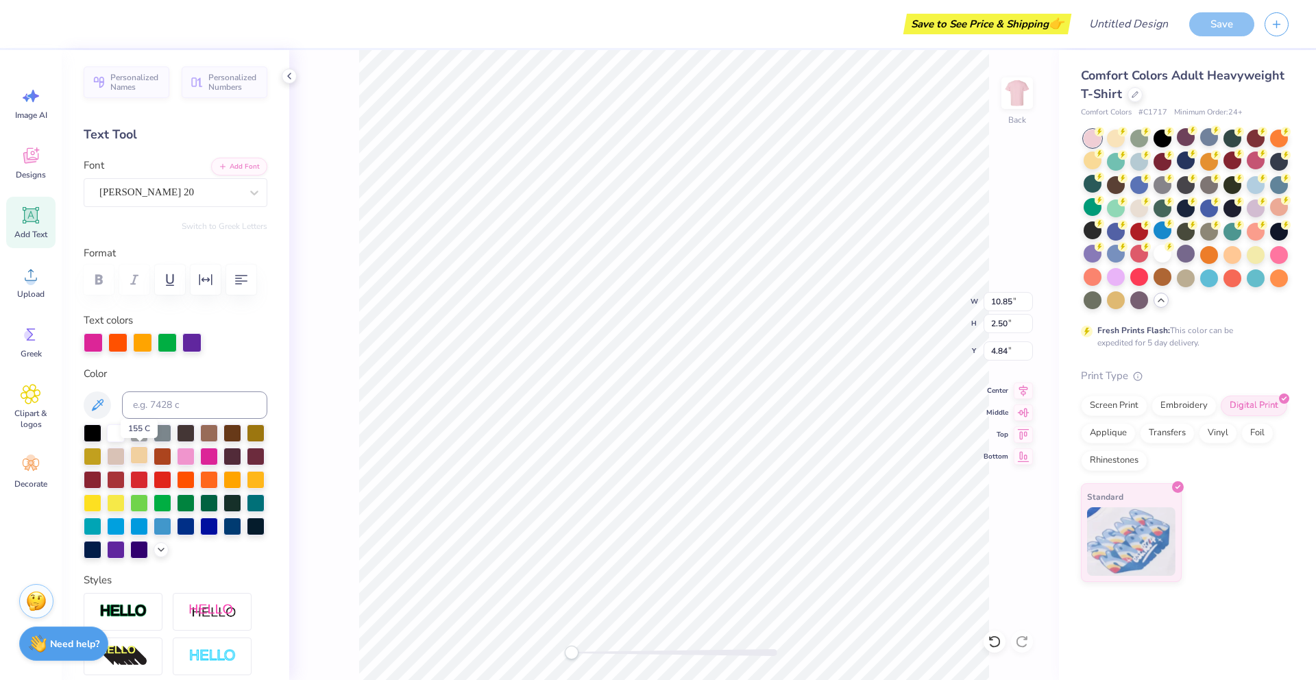
click at [138, 459] on div at bounding box center [139, 455] width 18 height 18
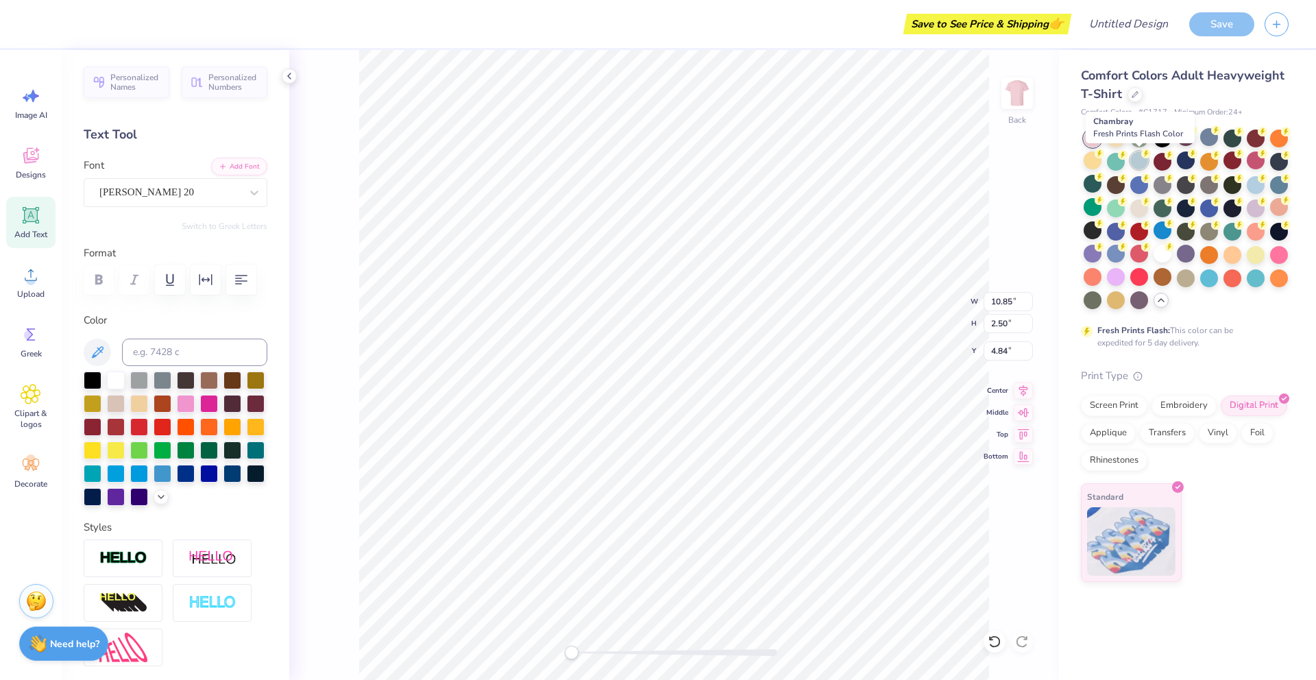
click at [1133, 158] on div at bounding box center [1139, 160] width 18 height 18
click at [1261, 186] on div at bounding box center [1256, 184] width 18 height 18
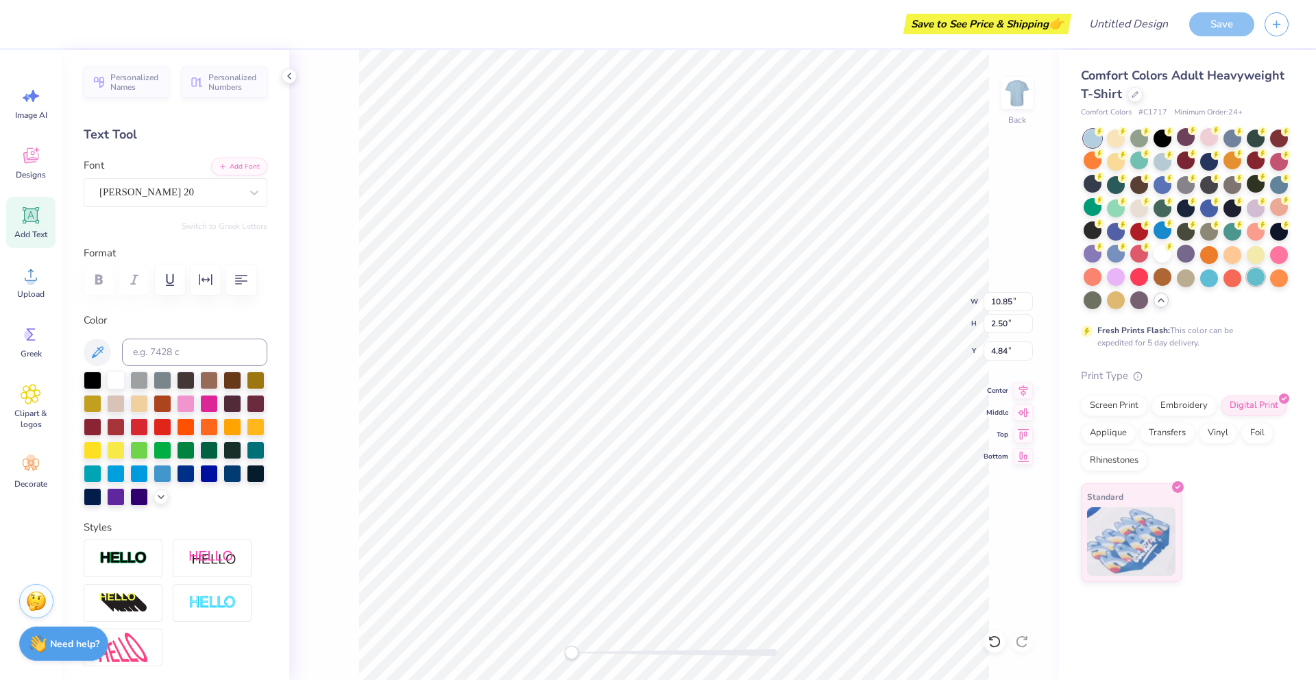
click at [1260, 278] on div at bounding box center [1256, 277] width 18 height 18
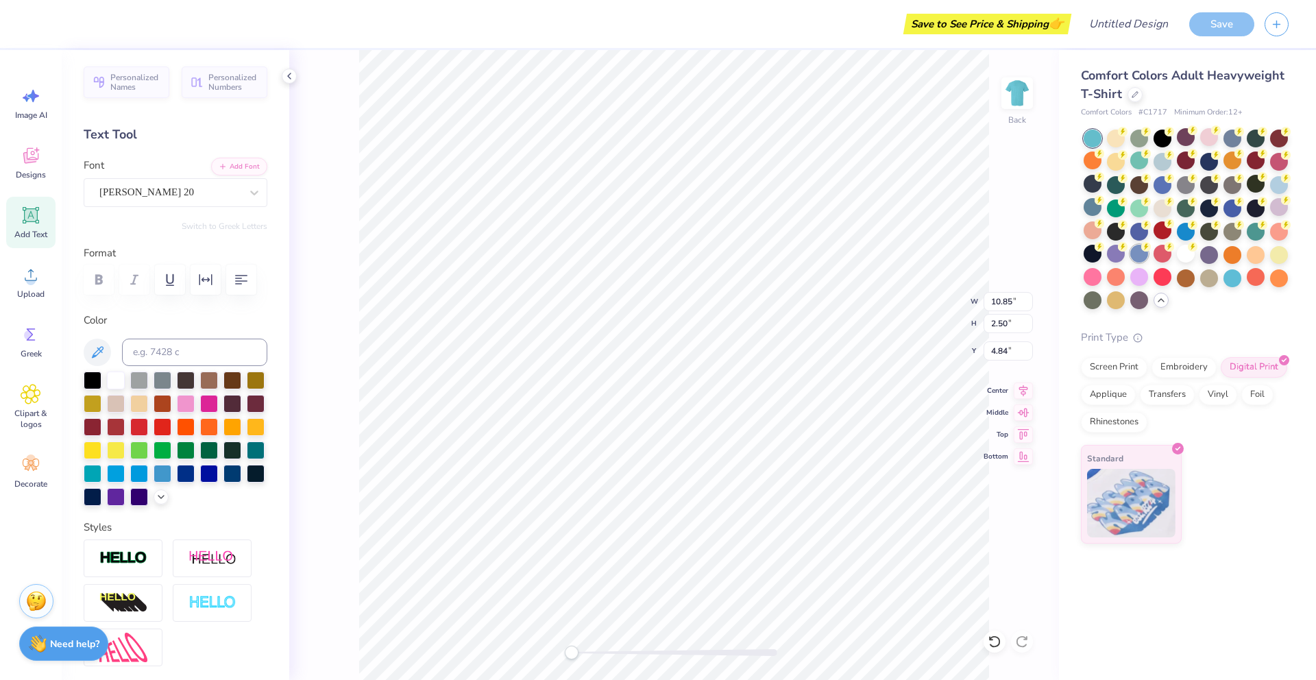
click at [1136, 252] on div at bounding box center [1139, 254] width 18 height 18
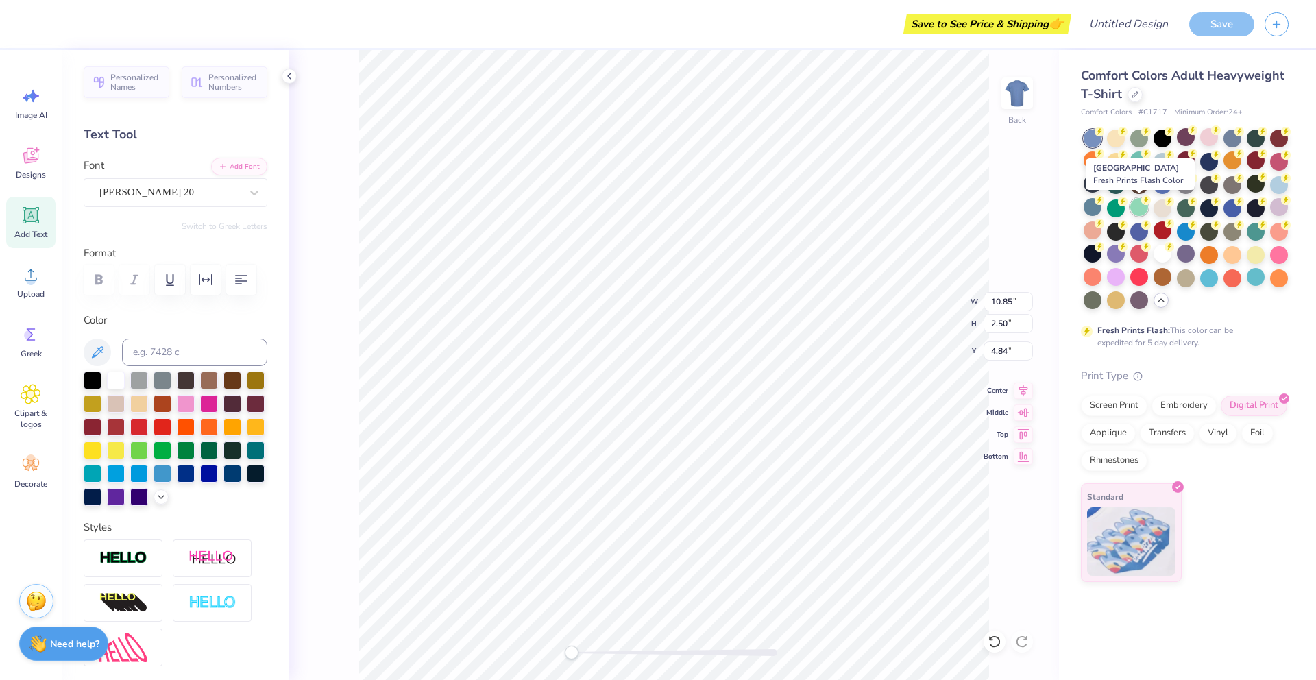
click at [1138, 209] on div at bounding box center [1139, 207] width 18 height 18
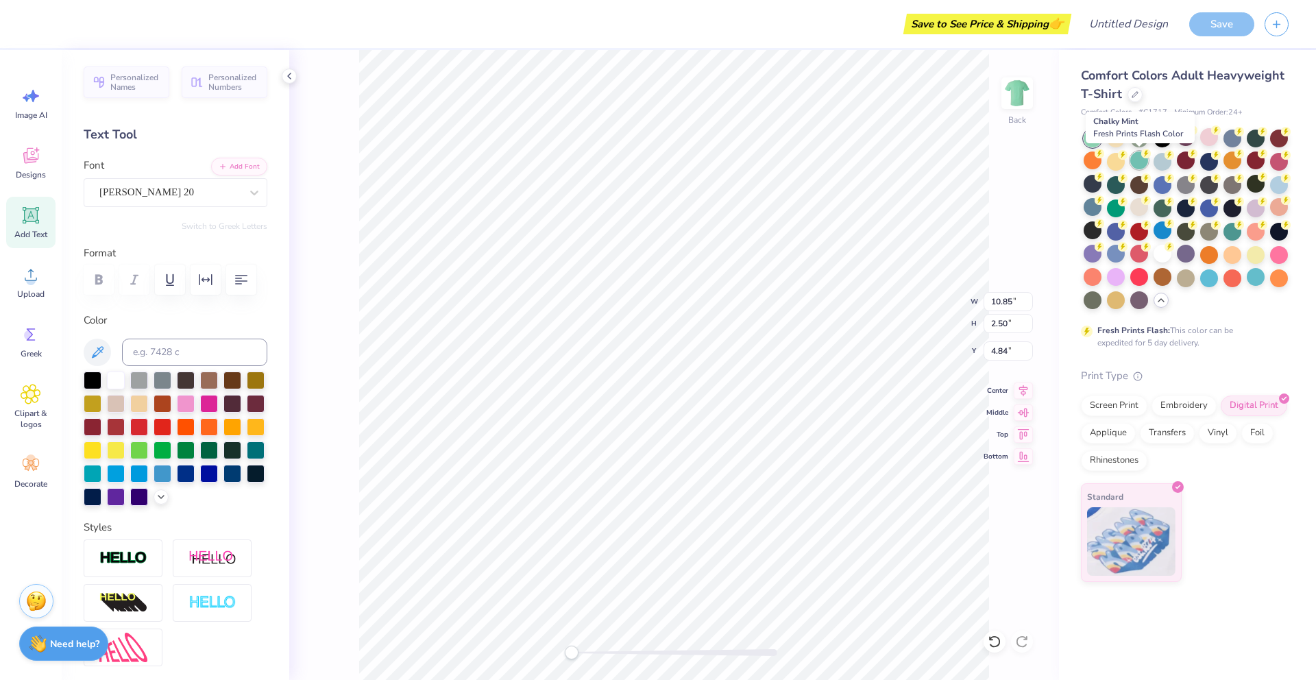
click at [1144, 163] on div at bounding box center [1139, 160] width 18 height 18
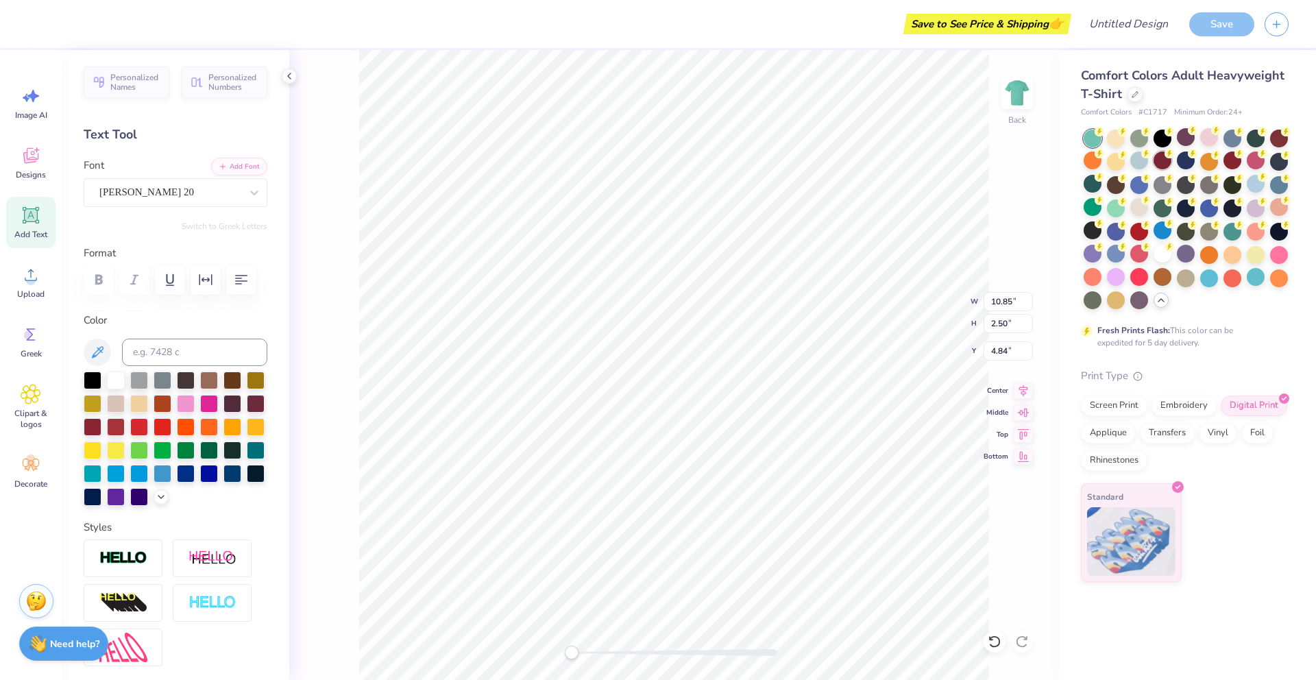
click at [1160, 163] on div at bounding box center [1163, 160] width 18 height 18
click at [1162, 164] on div at bounding box center [1163, 160] width 18 height 18
click at [1253, 181] on div at bounding box center [1256, 184] width 18 height 18
click at [202, 406] on div at bounding box center [209, 402] width 18 height 18
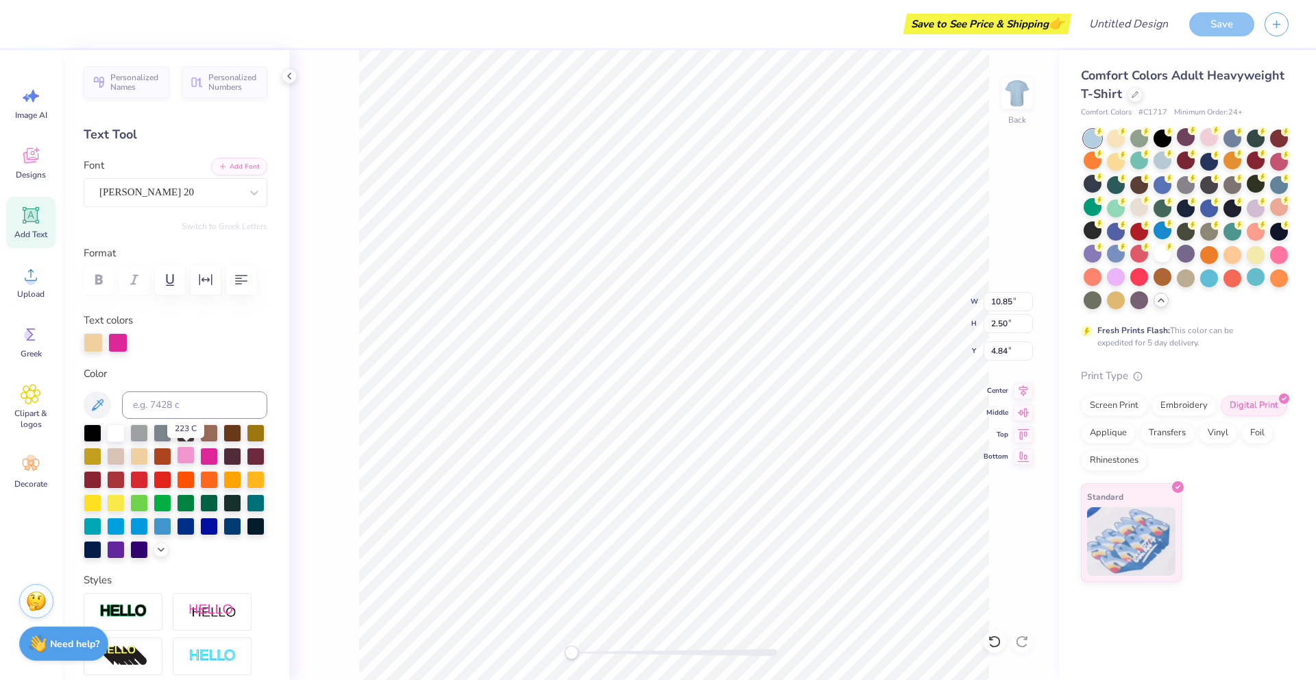
click at [184, 456] on div at bounding box center [186, 455] width 18 height 18
click at [233, 477] on div at bounding box center [232, 479] width 18 height 18
click at [254, 503] on div at bounding box center [256, 502] width 18 height 18
click at [206, 523] on div at bounding box center [209, 525] width 18 height 18
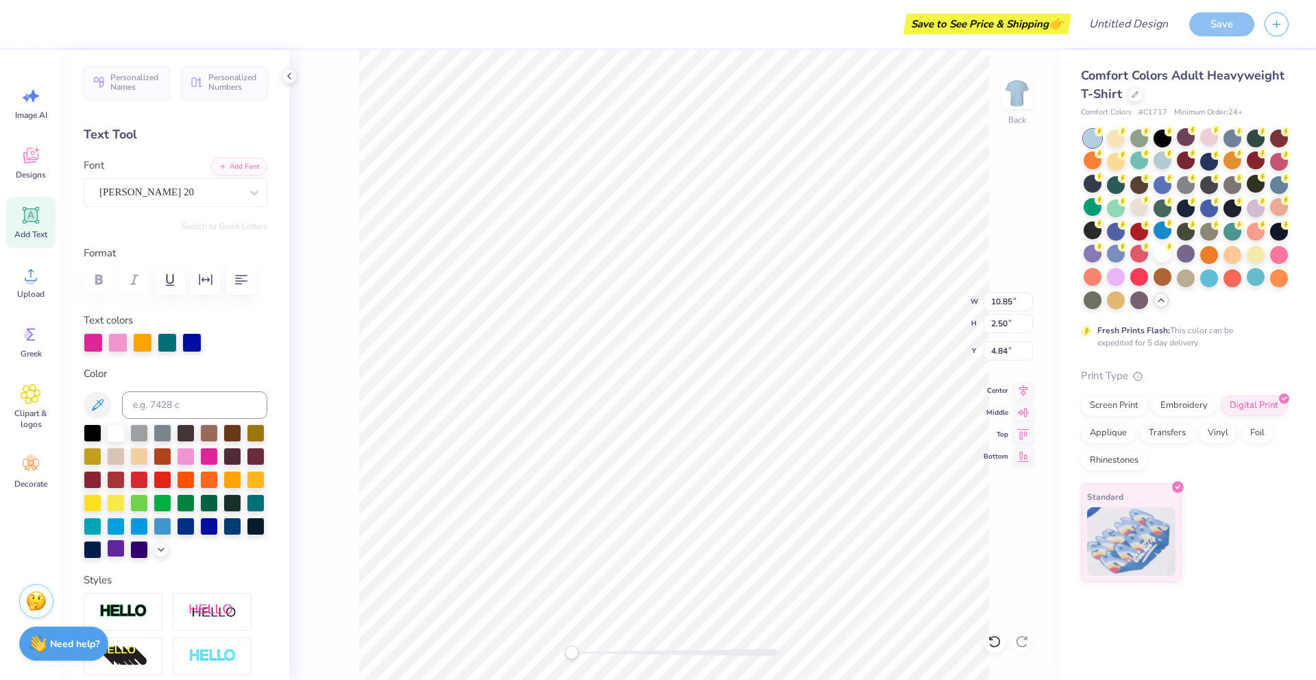
click at [117, 551] on div at bounding box center [116, 548] width 18 height 18
click at [186, 454] on div at bounding box center [186, 455] width 18 height 18
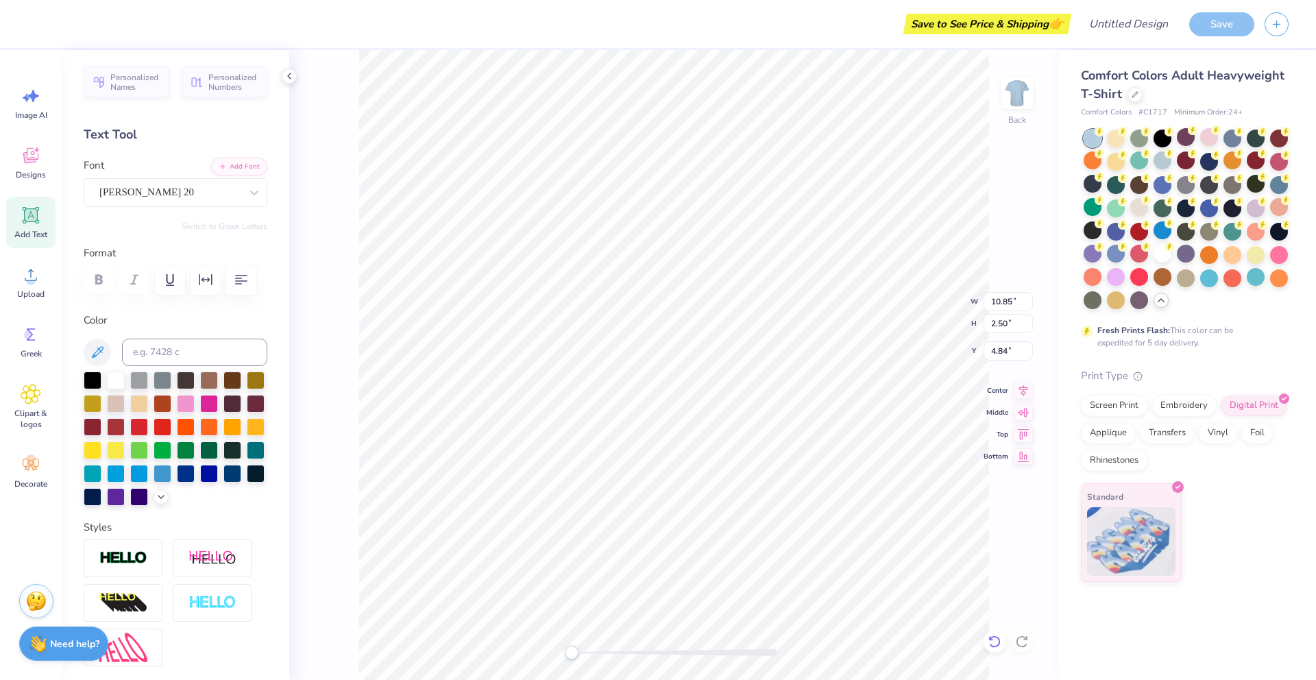
click at [992, 643] on icon at bounding box center [995, 642] width 14 height 14
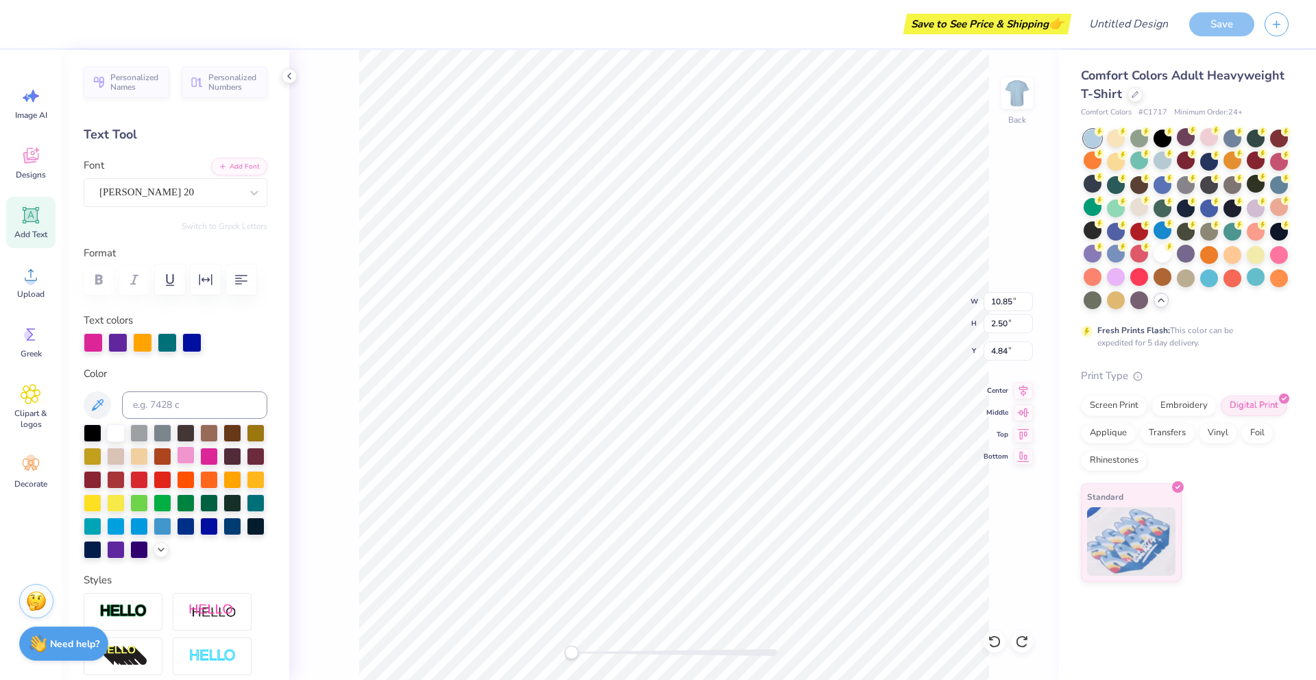
click at [187, 457] on div at bounding box center [186, 455] width 18 height 18
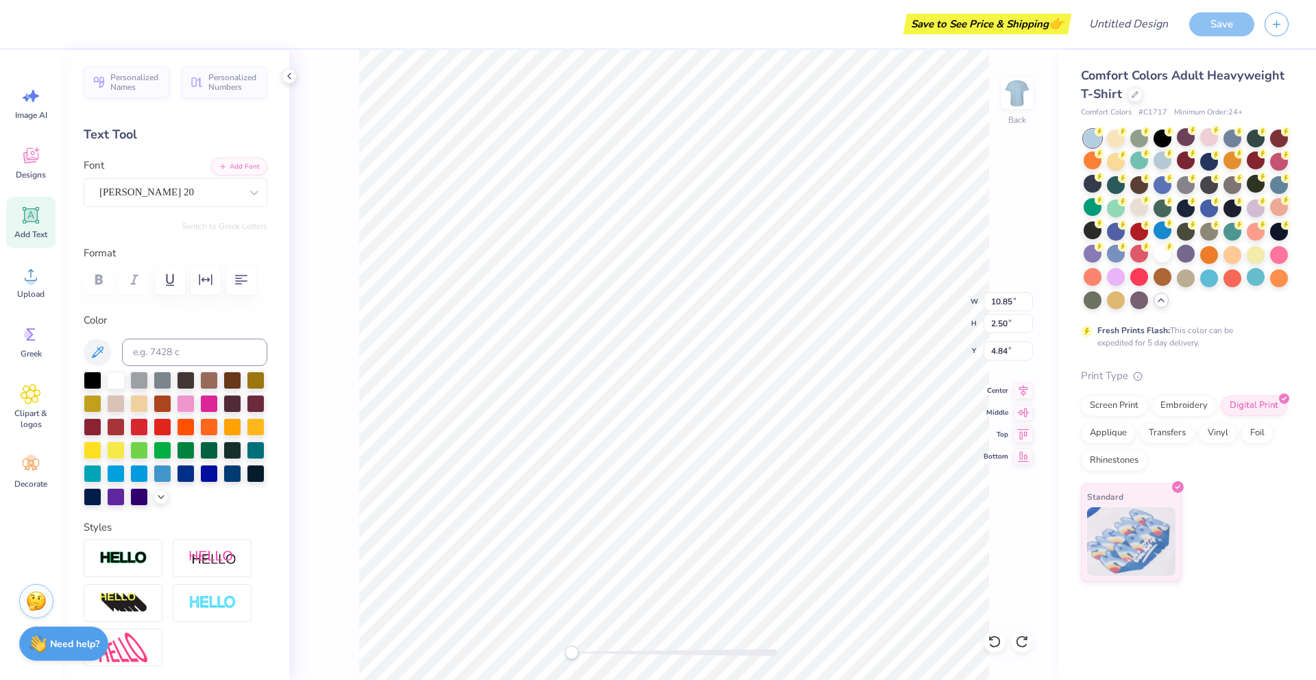
click at [1004, 648] on div "Back W 10.85 10.85 " H 2.50 2.50 " Y 4.84 4.84 " Center Middle Top Bottom" at bounding box center [674, 365] width 770 height 630
click at [191, 399] on div at bounding box center [186, 402] width 18 height 18
click at [990, 644] on icon at bounding box center [994, 641] width 12 height 12
click at [990, 637] on icon at bounding box center [994, 641] width 12 height 12
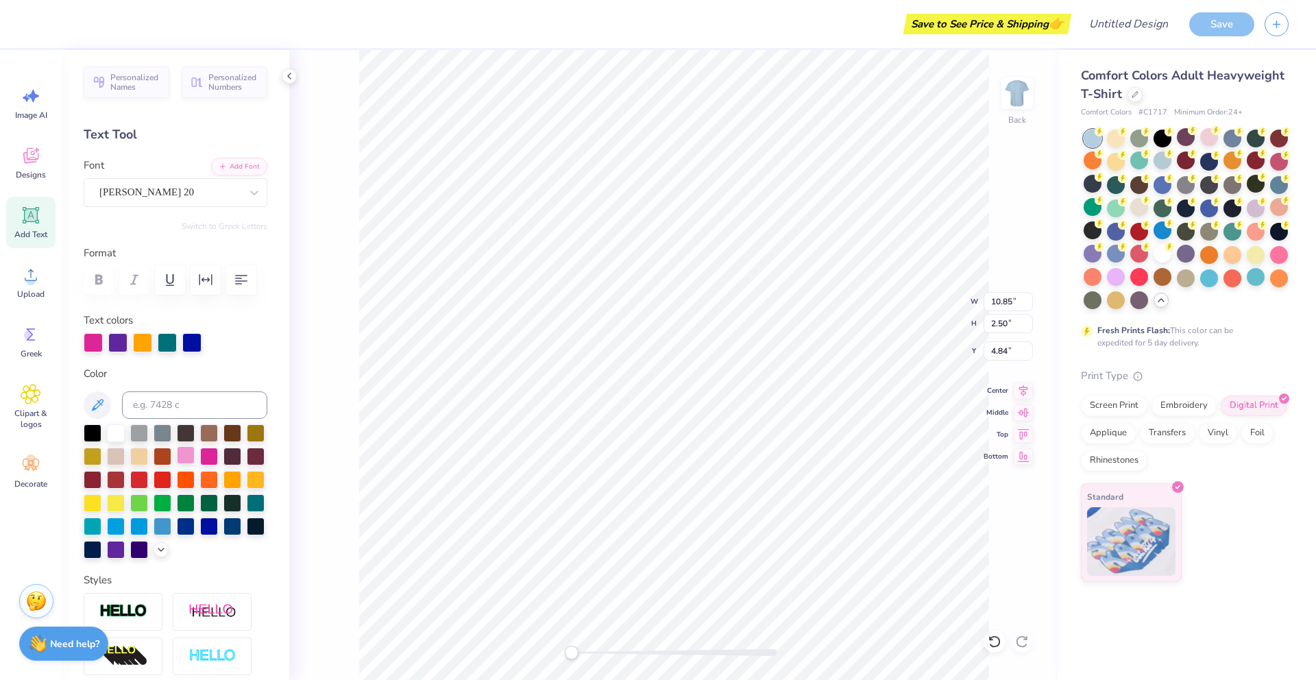
click at [188, 456] on div at bounding box center [186, 455] width 18 height 18
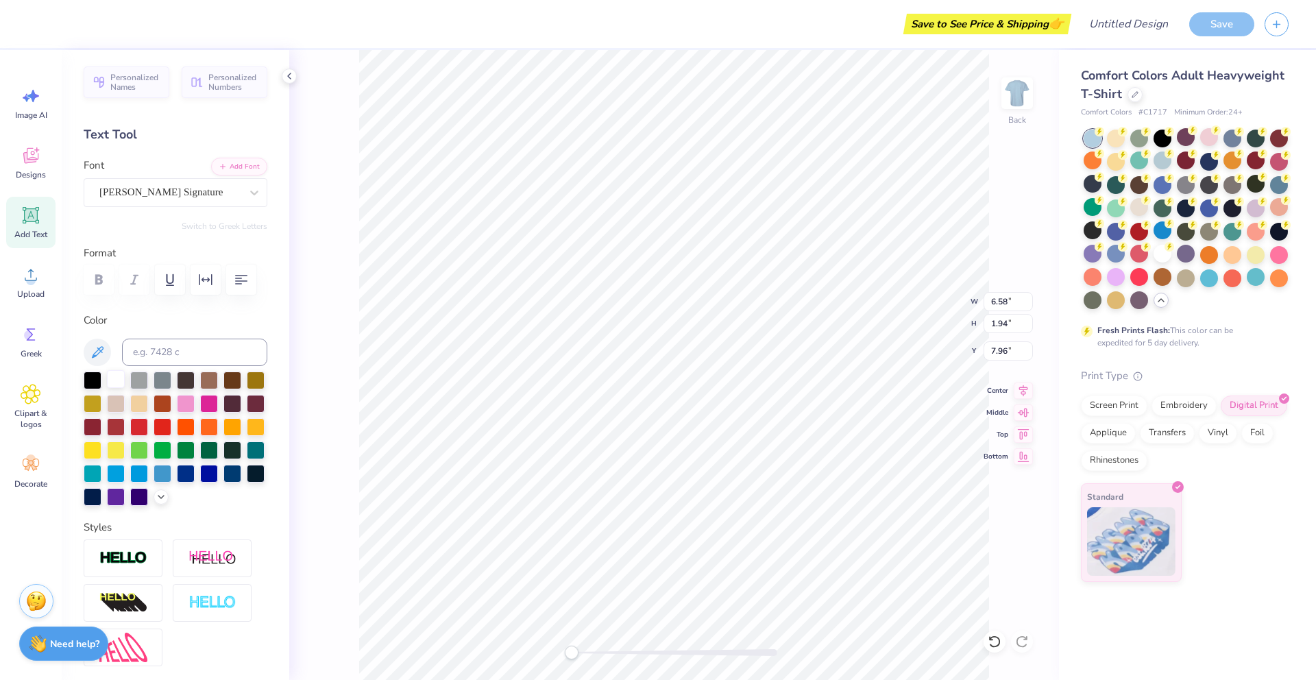
click at [114, 383] on div at bounding box center [116, 379] width 18 height 18
click at [39, 217] on icon at bounding box center [31, 215] width 21 height 21
type textarea "at your"
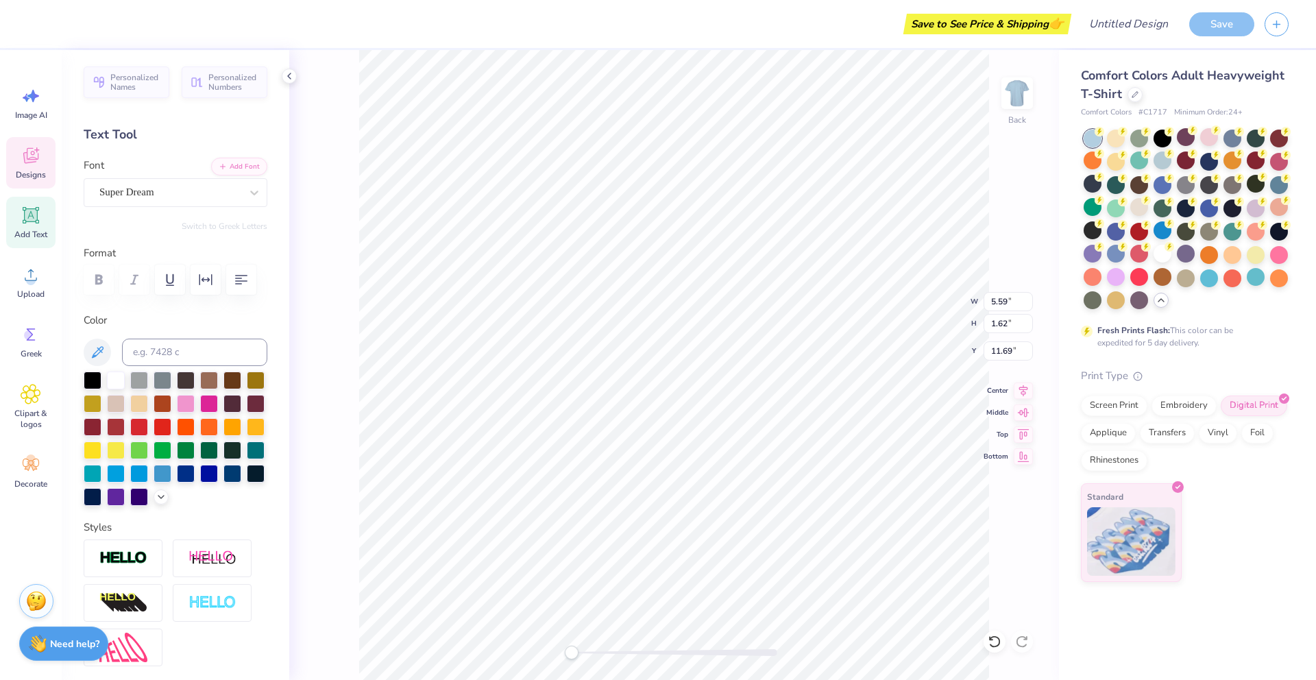
click at [39, 178] on span "Designs" at bounding box center [31, 174] width 30 height 11
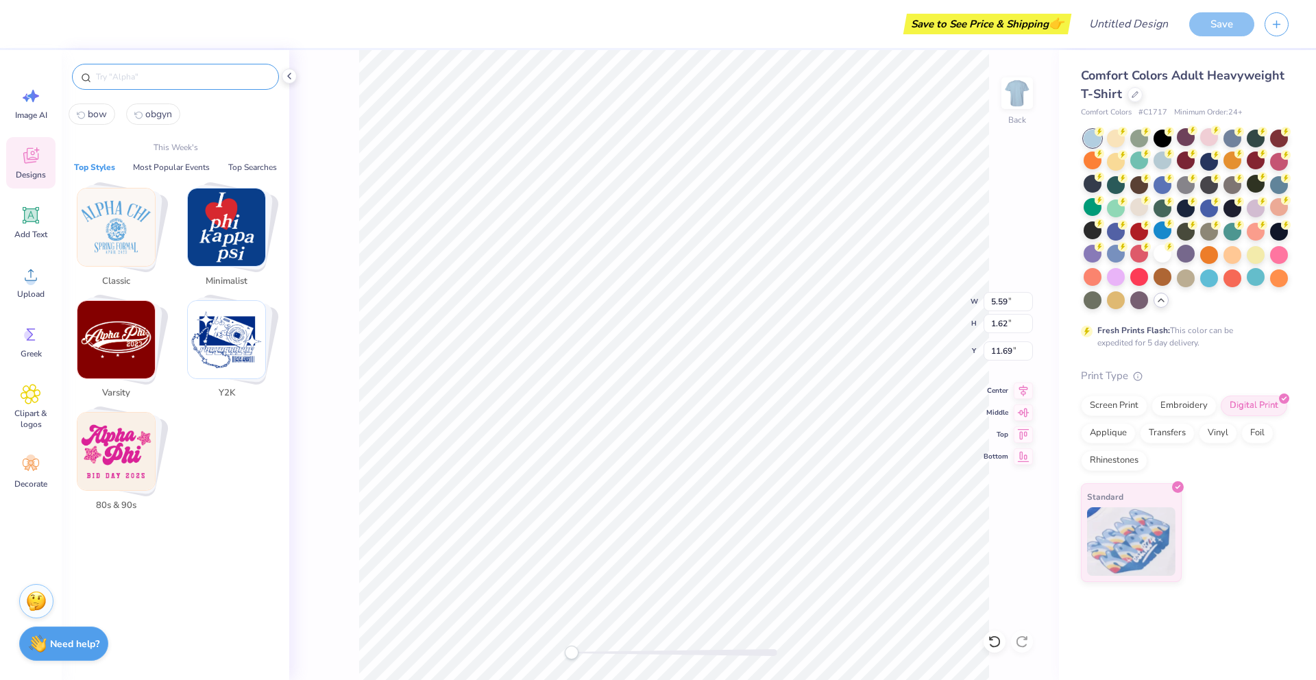
click at [124, 73] on input "text" at bounding box center [182, 77] width 175 height 14
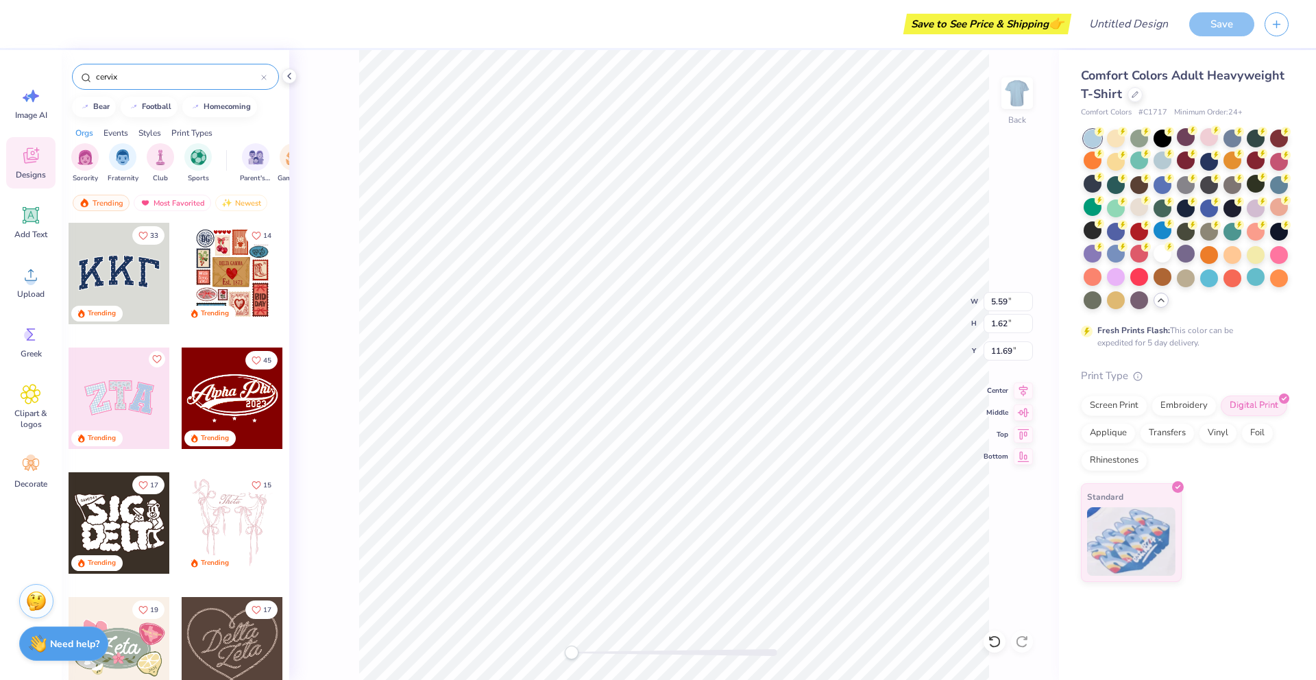
type input "cervix"
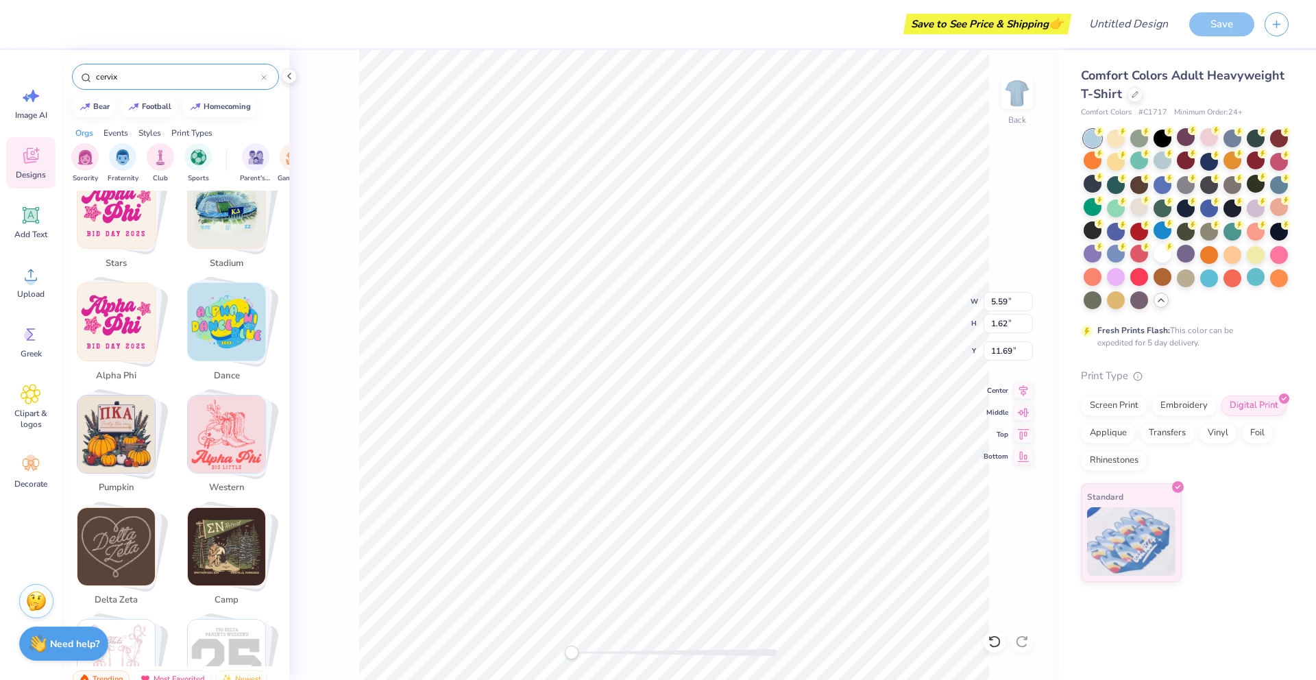
scroll to position [827, 0]
click at [23, 108] on div "Image AI" at bounding box center [30, 102] width 49 height 51
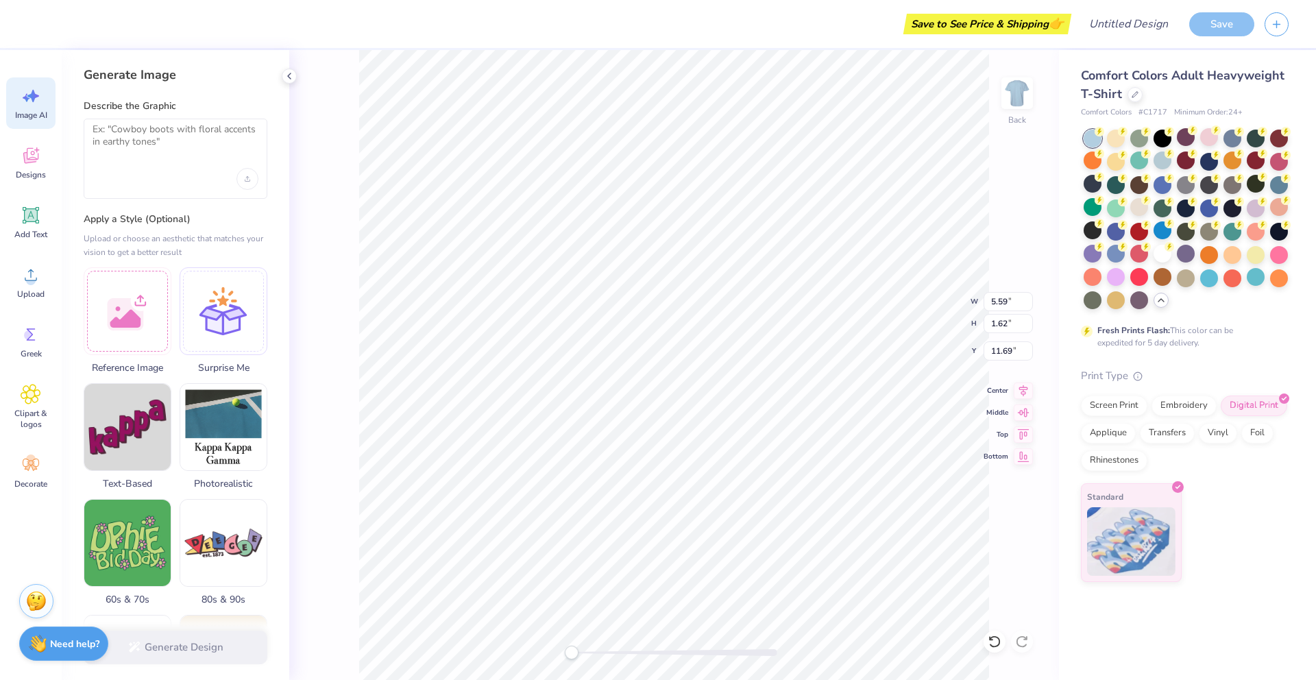
click at [138, 190] on div at bounding box center [176, 159] width 184 height 80
click at [137, 138] on textarea at bounding box center [176, 140] width 166 height 34
type textarea "cervix with bow"
click at [206, 637] on button "Generate Design" at bounding box center [176, 644] width 184 height 34
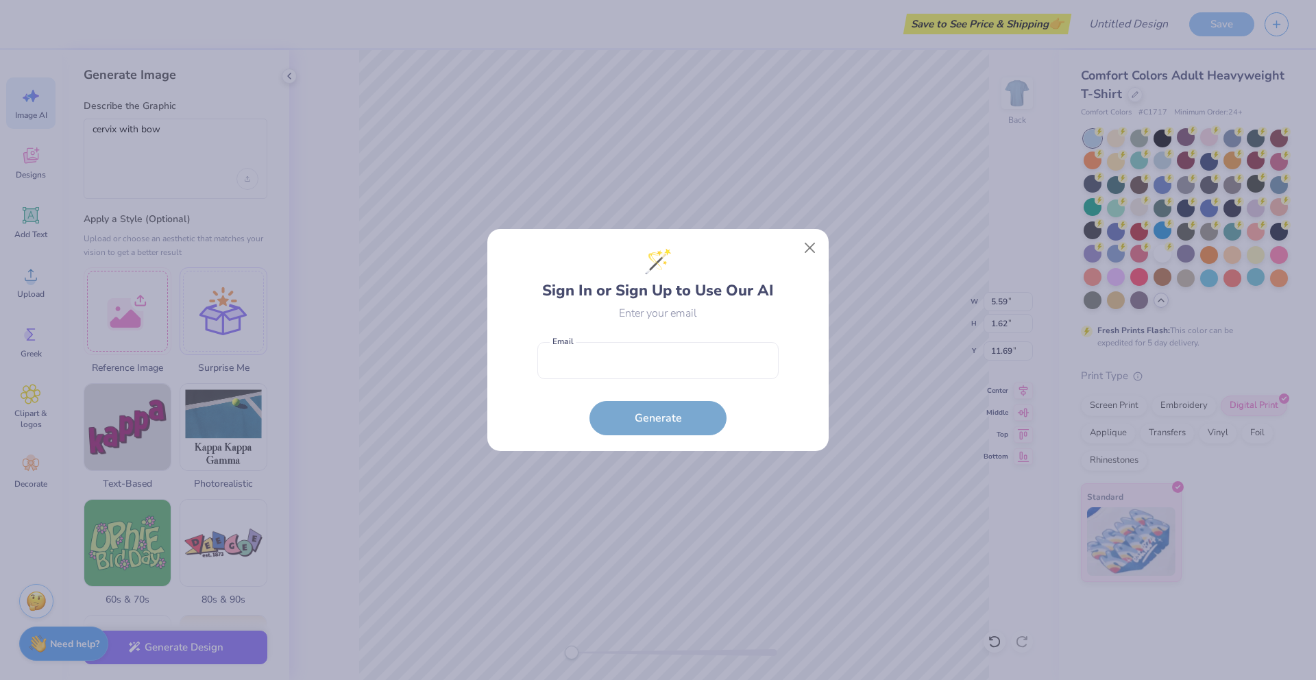
click at [679, 419] on form "Email is a required field Email Generate" at bounding box center [657, 385] width 241 height 101
click at [802, 250] on button "Close" at bounding box center [810, 248] width 26 height 26
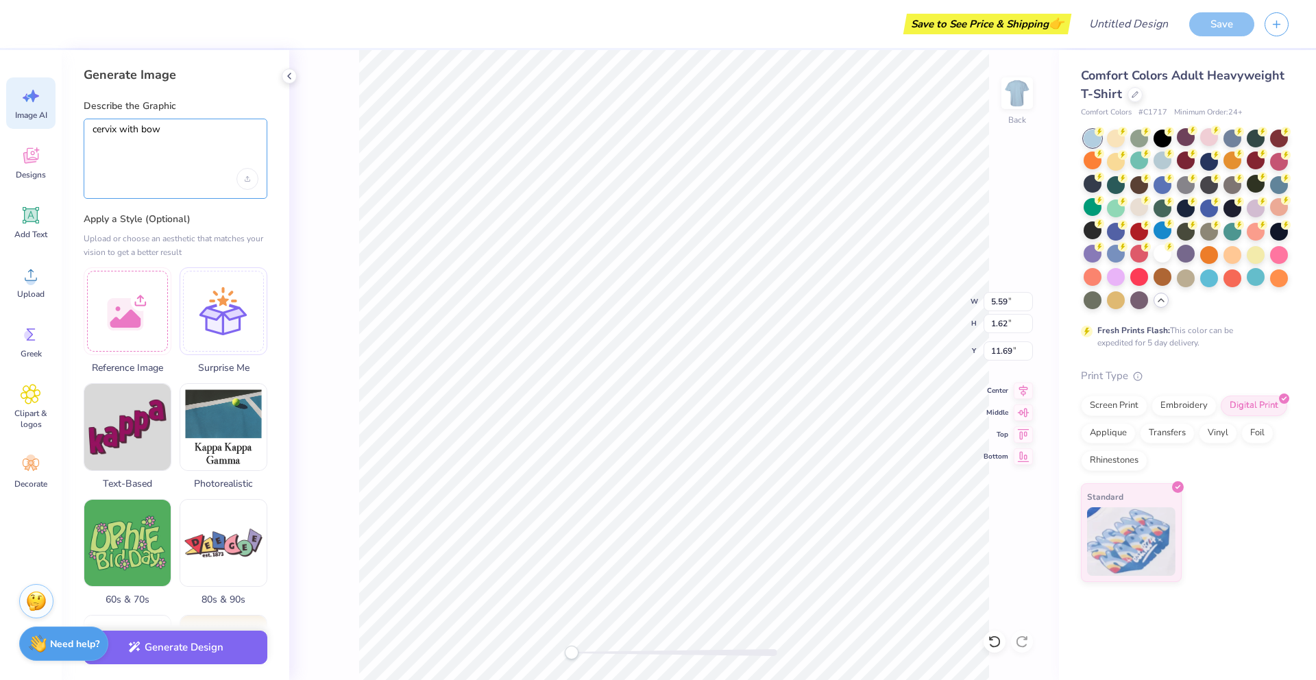
click at [192, 146] on textarea "cervix with bow" at bounding box center [176, 140] width 166 height 34
click at [174, 181] on div at bounding box center [176, 179] width 166 height 22
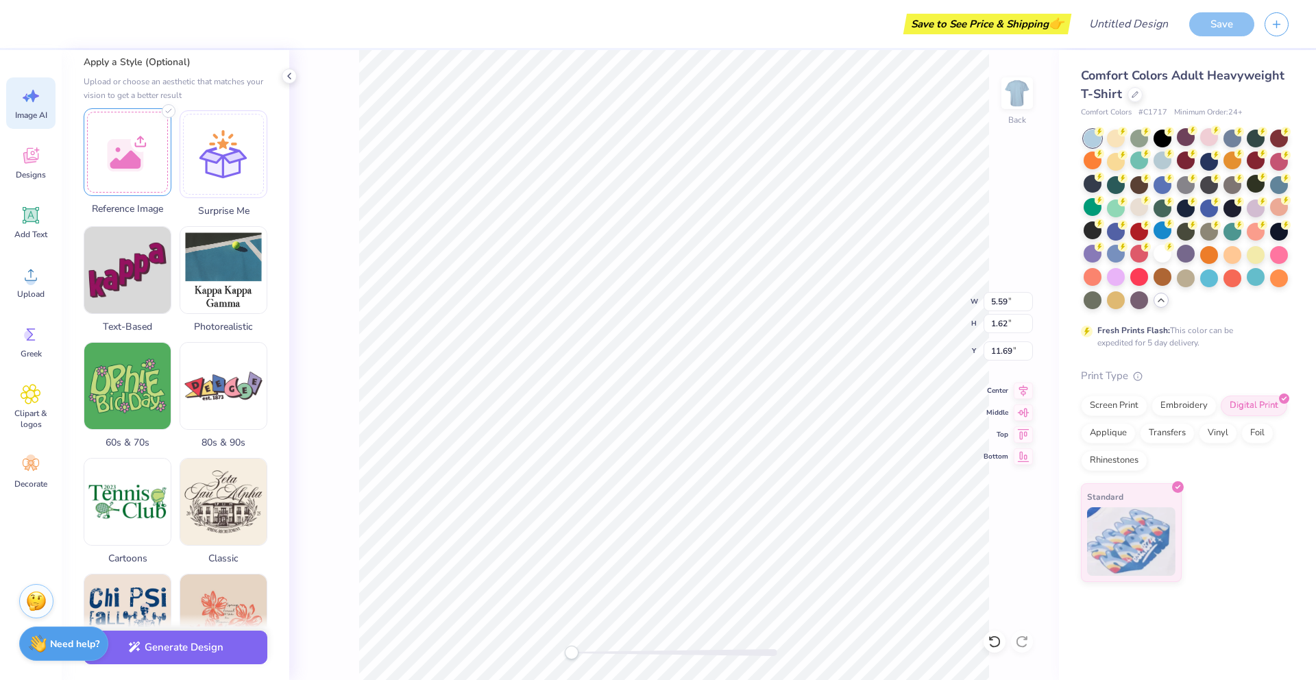
scroll to position [160, 0]
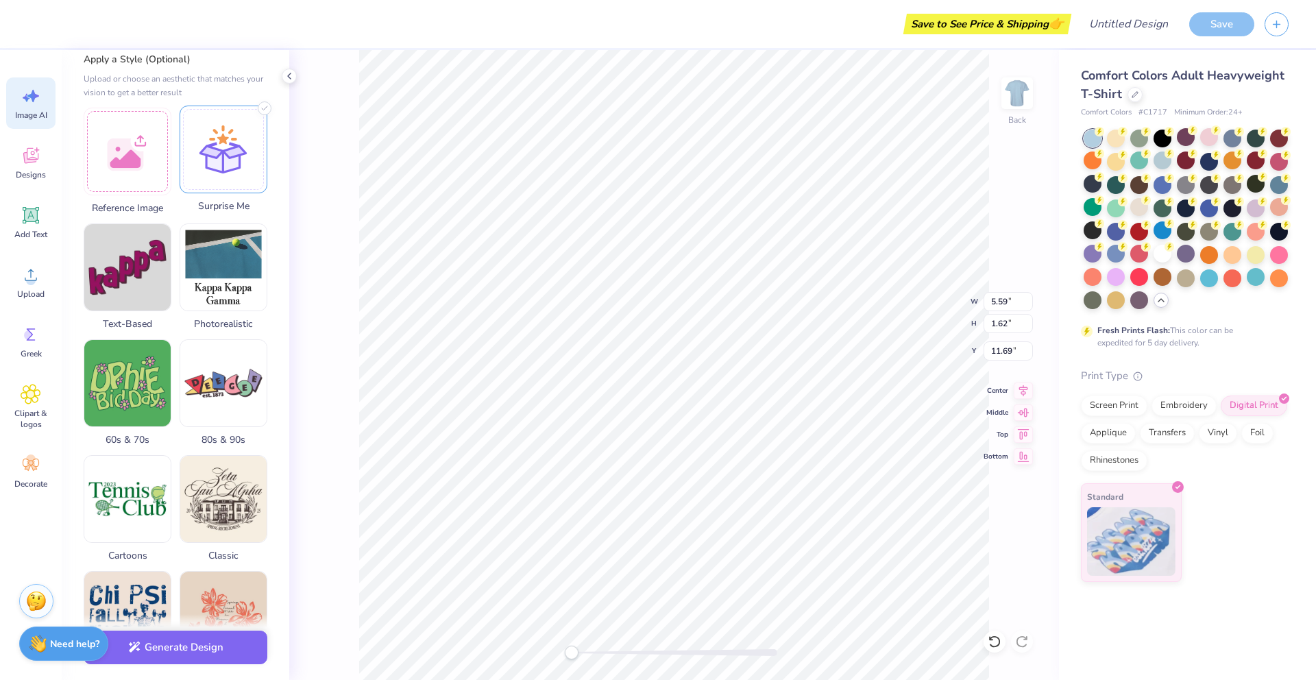
click at [210, 179] on div at bounding box center [224, 150] width 88 height 88
click at [148, 639] on button "Generate Design" at bounding box center [176, 644] width 184 height 34
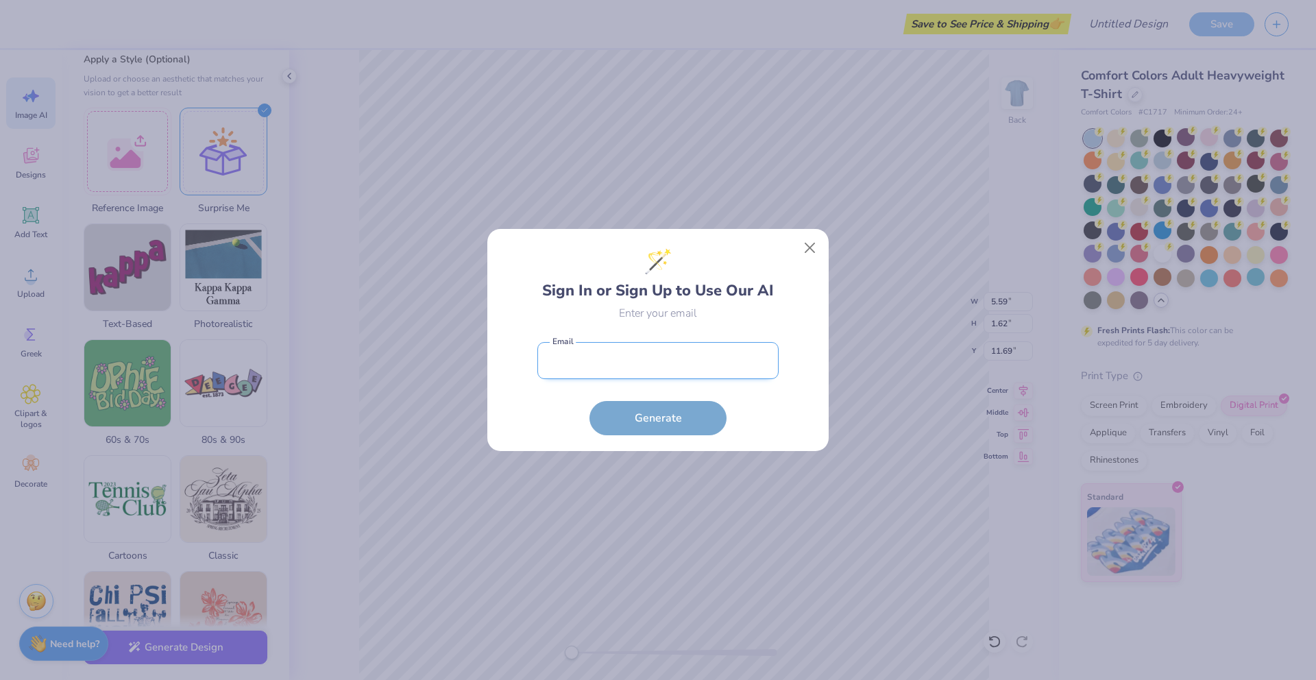
click at [639, 378] on input "email" at bounding box center [657, 361] width 241 height 38
click at [613, 366] on input "email" at bounding box center [657, 361] width 241 height 38
type input "aveburleigh@outlook.com"
click at [664, 413] on button "Generate" at bounding box center [657, 415] width 137 height 34
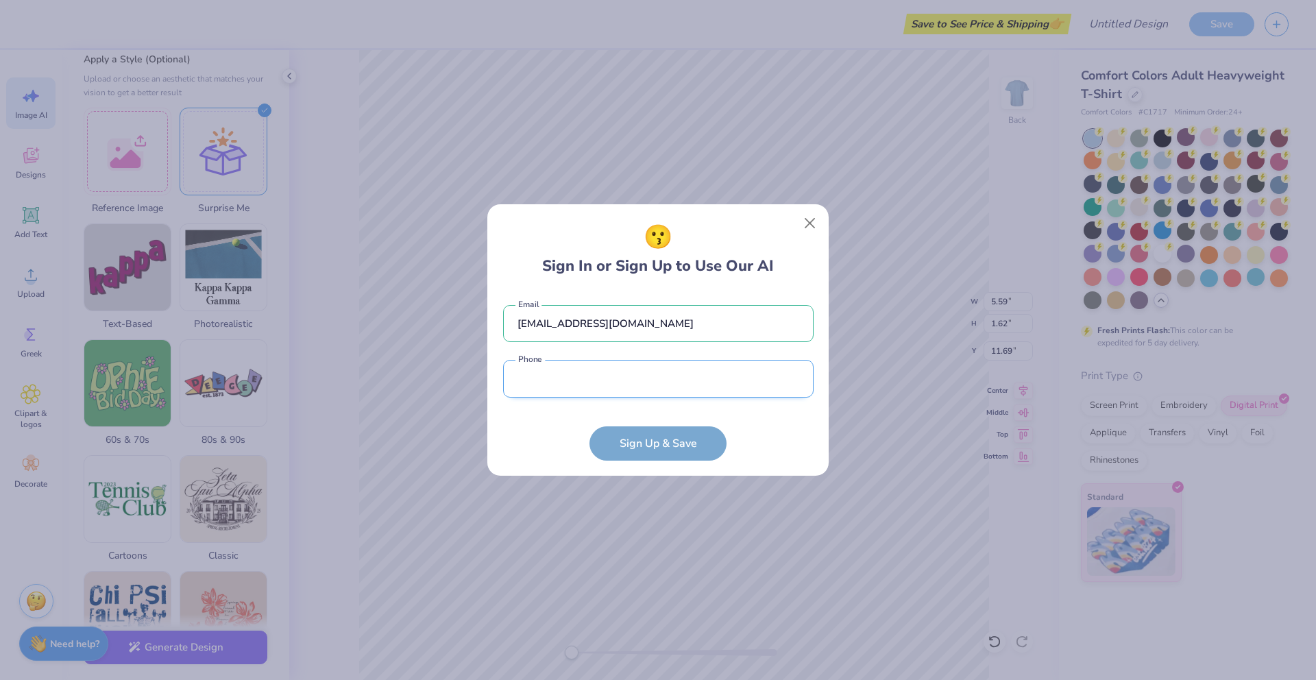
click at [663, 386] on input "tel" at bounding box center [658, 379] width 310 height 38
type input "(302) 249-6756"
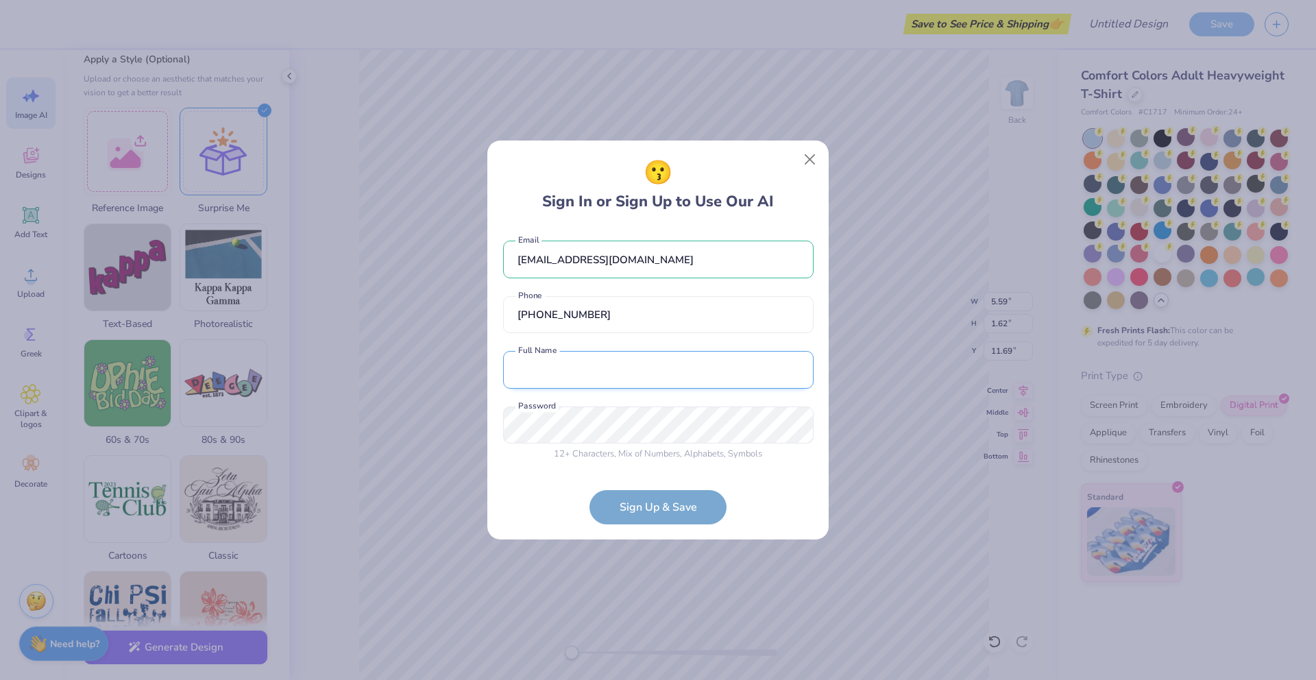
click at [652, 382] on input "text" at bounding box center [658, 370] width 310 height 38
click at [807, 161] on div "😗 Sign In or Sign Up to Use Our AI aveburleigh@outlook.com Email (302) 249-6756…" at bounding box center [658, 340] width 343 height 401
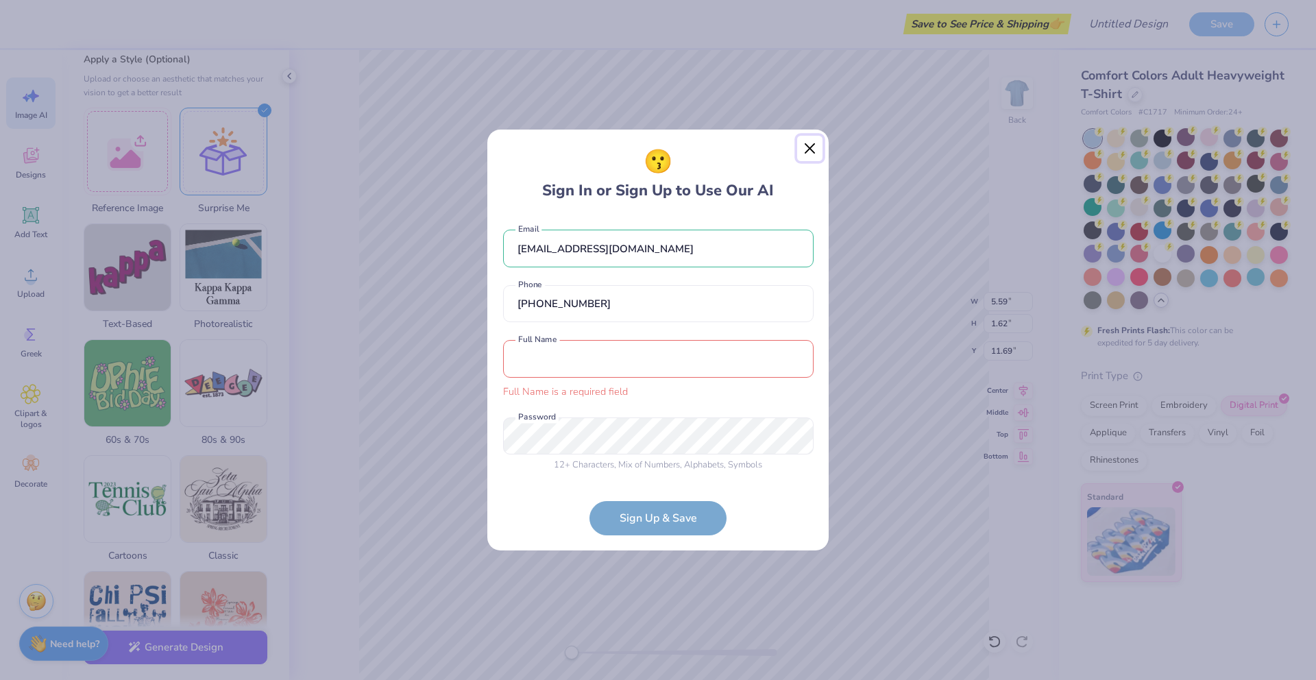
click at [808, 153] on button "Close" at bounding box center [810, 149] width 26 height 26
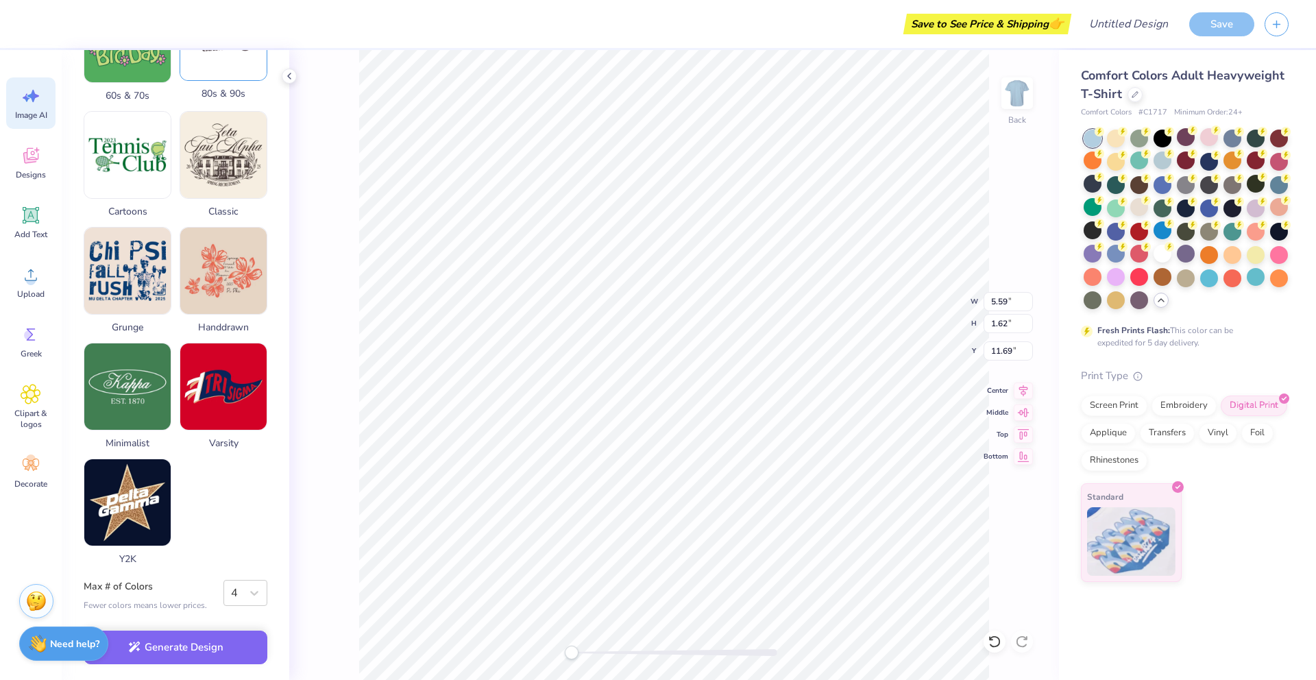
scroll to position [0, 0]
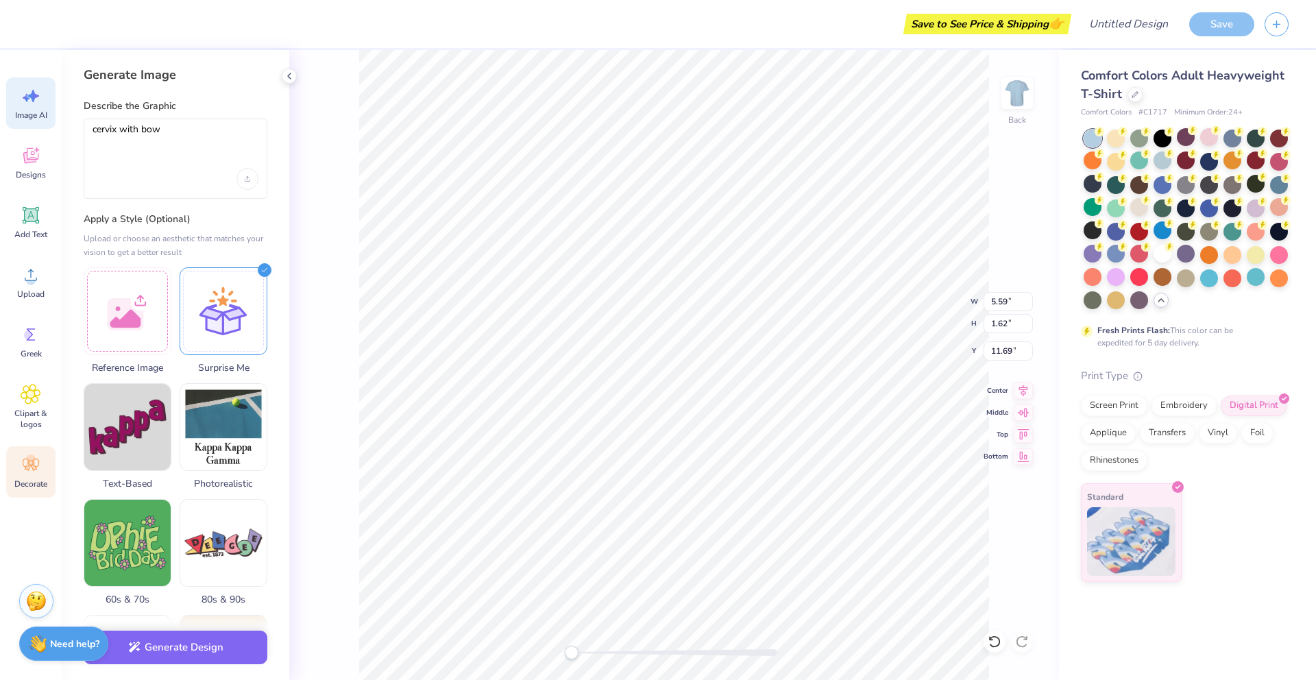
click at [36, 472] on icon at bounding box center [31, 464] width 21 height 21
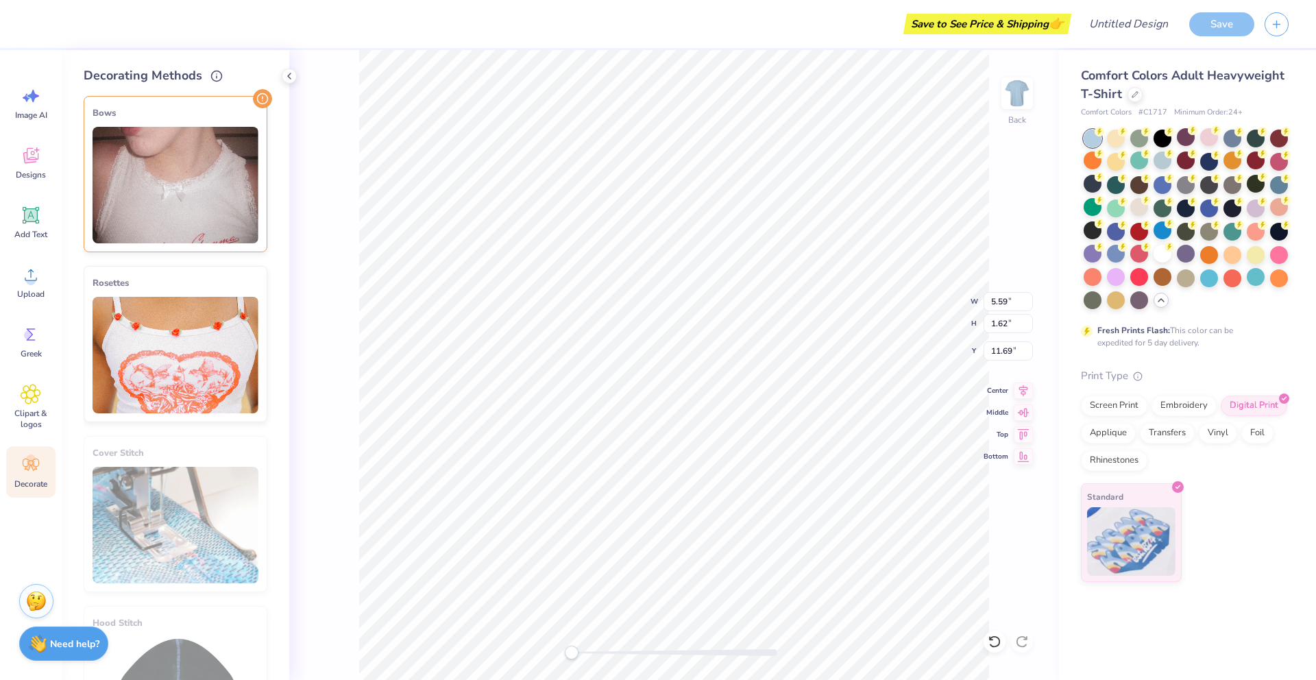
type input "7.72"
type input "1.96"
type input "7.47"
click at [28, 280] on circle at bounding box center [31, 281] width 10 height 10
click at [35, 290] on span "Upload" at bounding box center [30, 294] width 27 height 11
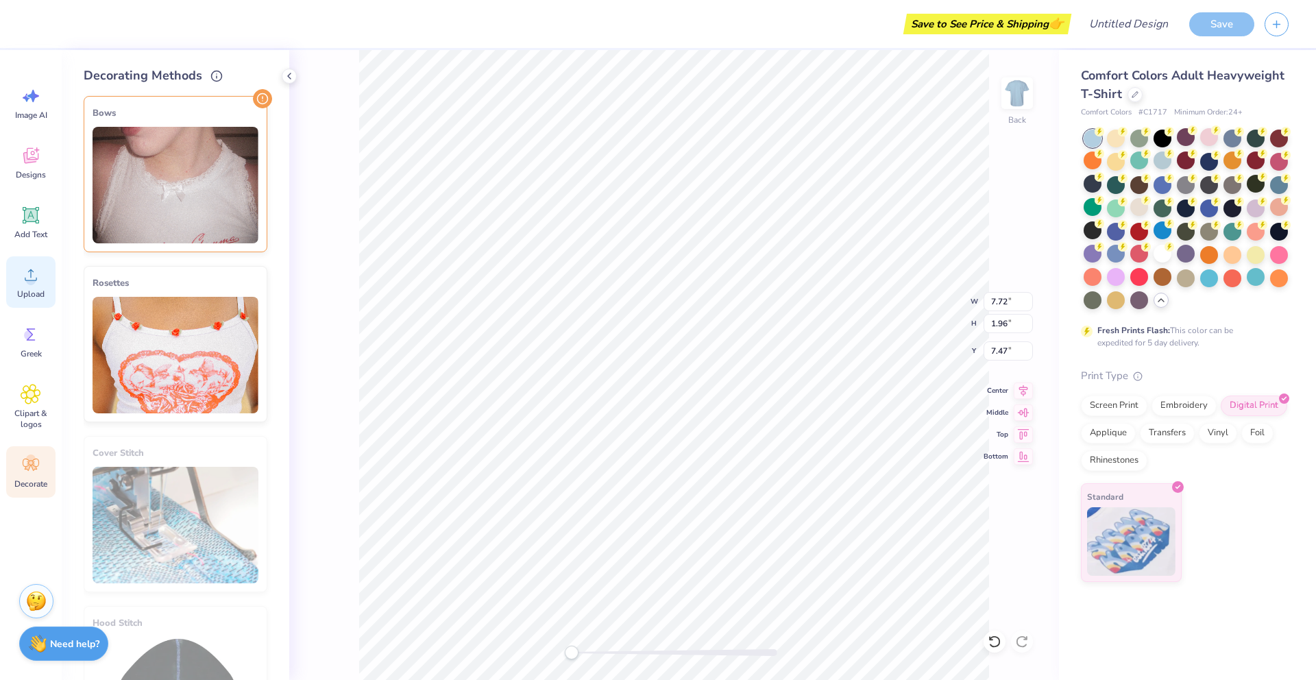
click at [8, 283] on div "Upload" at bounding box center [30, 281] width 49 height 51
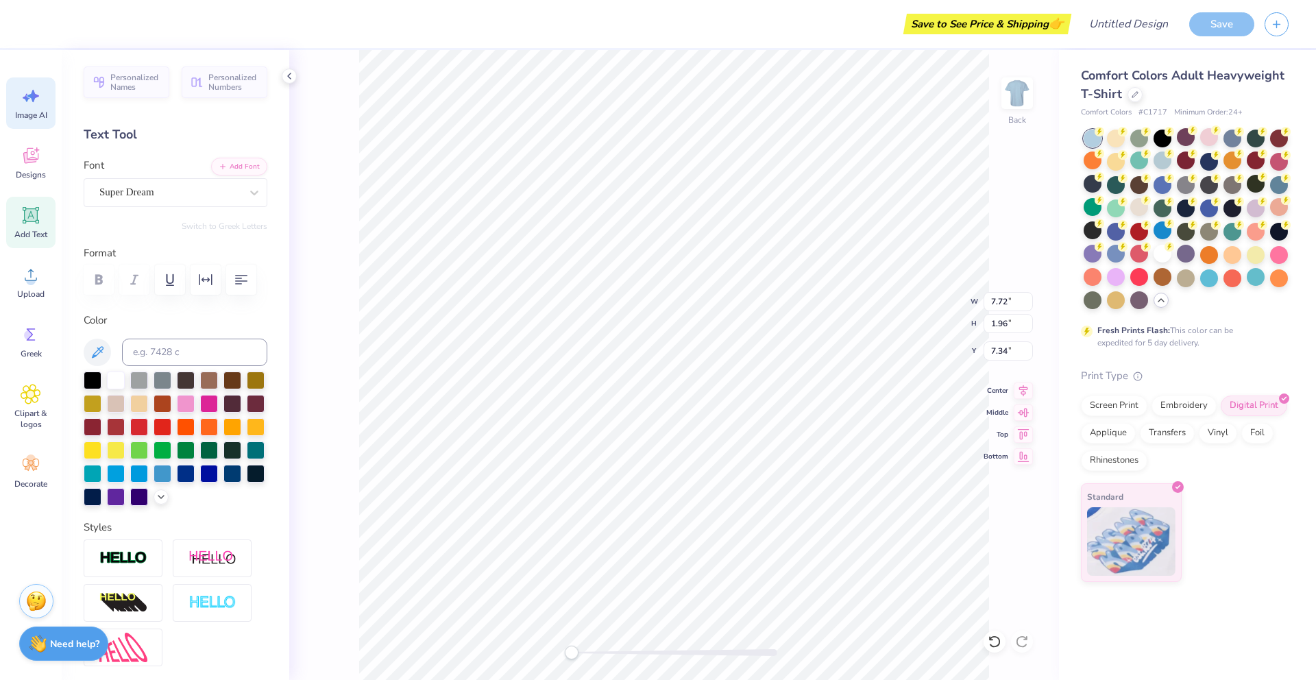
click at [42, 114] on span "Image AI" at bounding box center [31, 115] width 32 height 11
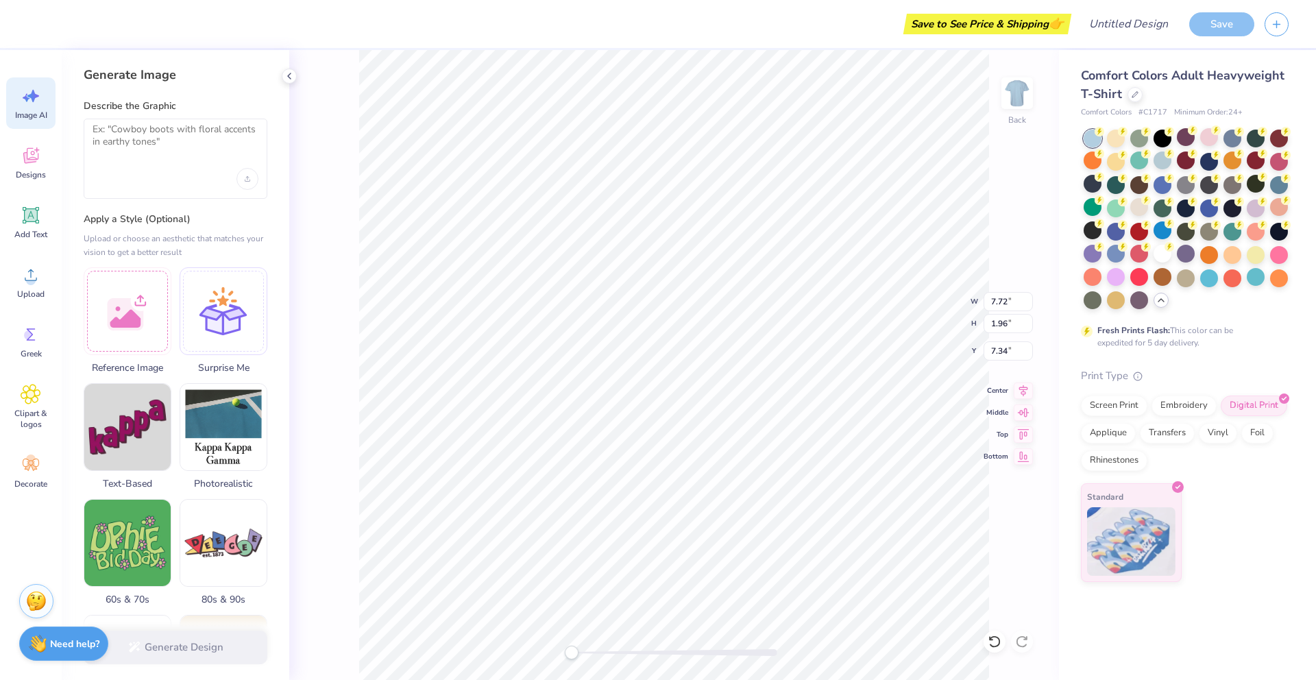
click at [28, 113] on span "Image AI" at bounding box center [31, 115] width 32 height 11
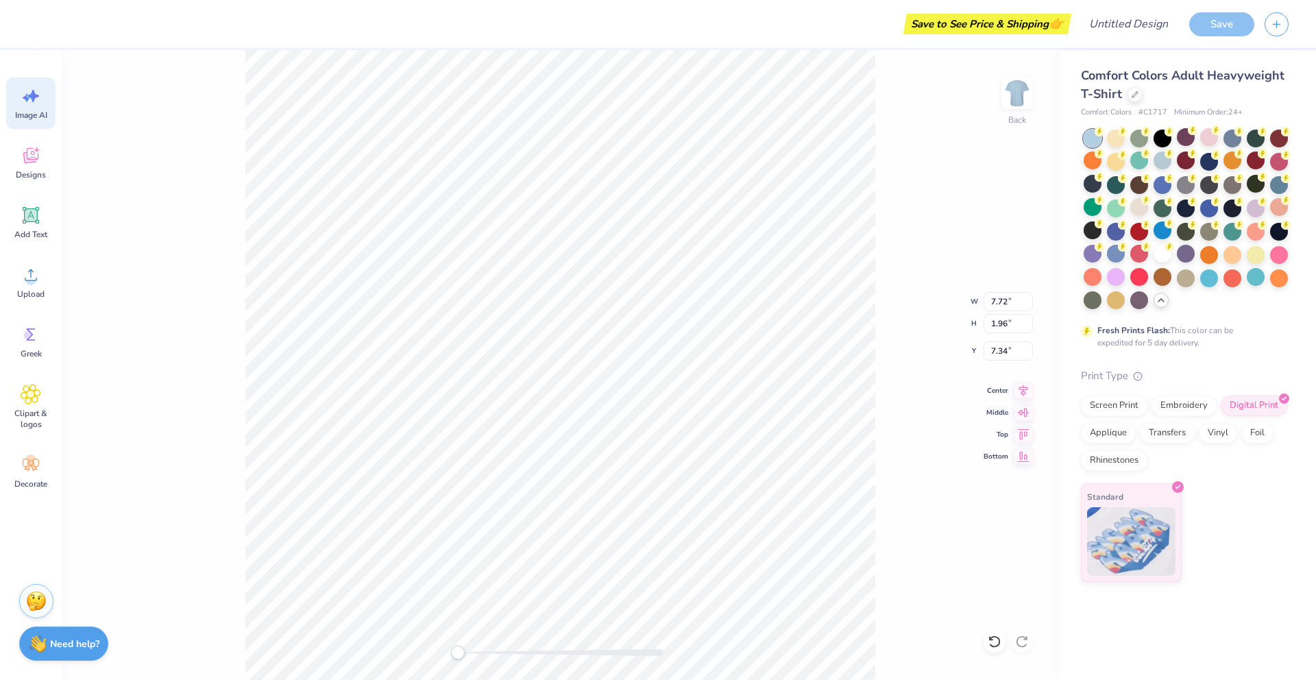
click at [180, 168] on div "Save to See Price & Shipping 👉 Design Title Save Image AI Designs Add Text Uplo…" at bounding box center [658, 340] width 1316 height 680
click at [44, 121] on div "Image AI" at bounding box center [30, 102] width 49 height 51
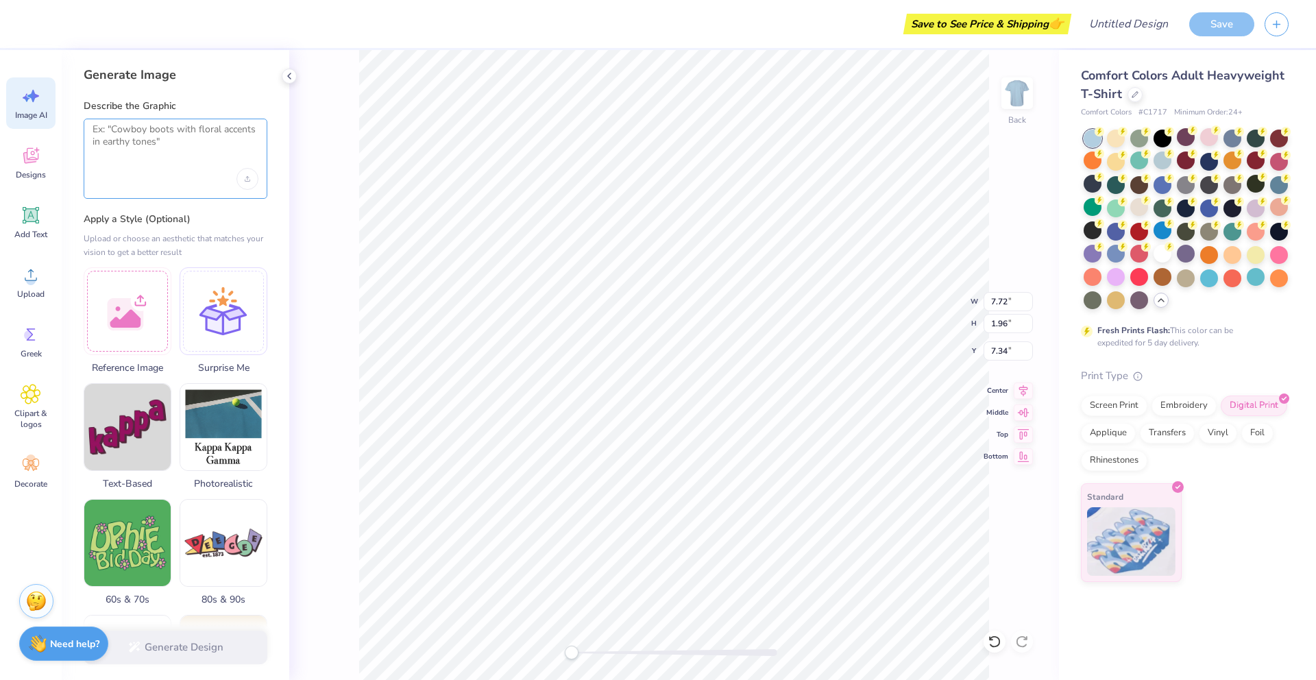
click at [161, 141] on textarea at bounding box center [176, 140] width 166 height 34
type textarea "cervix with bow"
click at [173, 653] on button "Generate Design" at bounding box center [176, 644] width 184 height 34
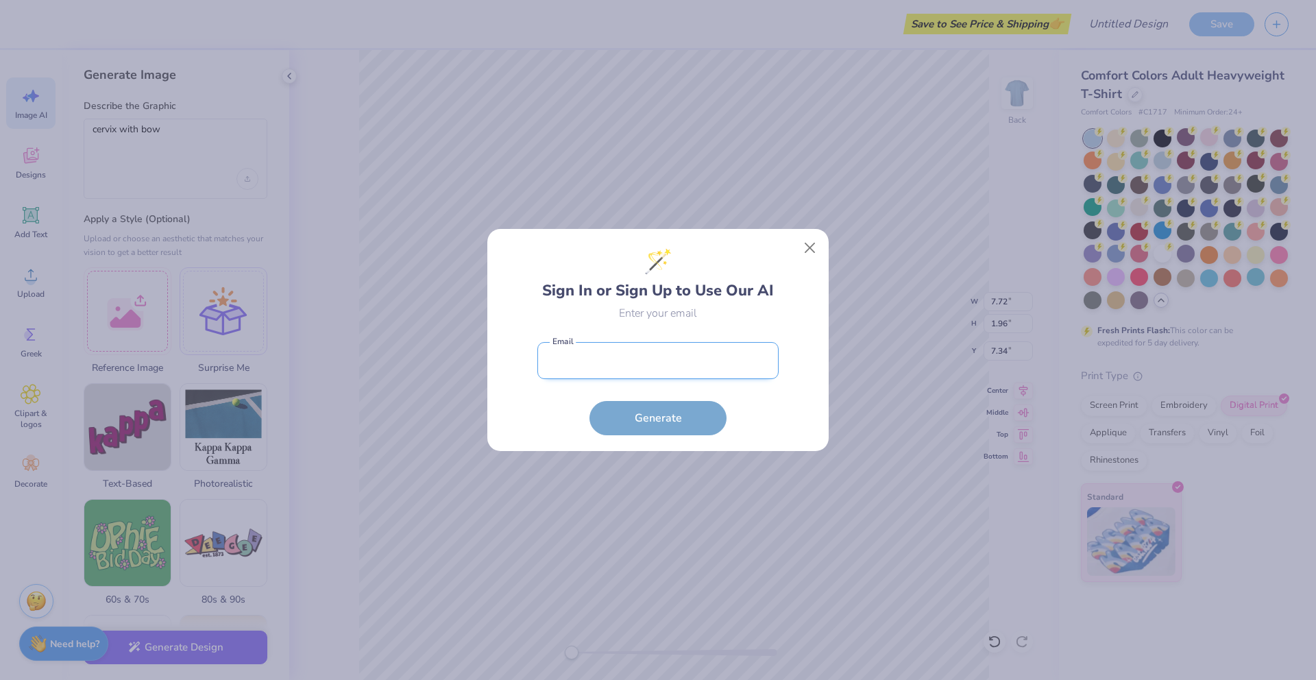
click at [616, 369] on input "email" at bounding box center [657, 361] width 241 height 38
type input "aveburleigh@outlook.com"
click at [661, 413] on button "Generate" at bounding box center [657, 415] width 137 height 34
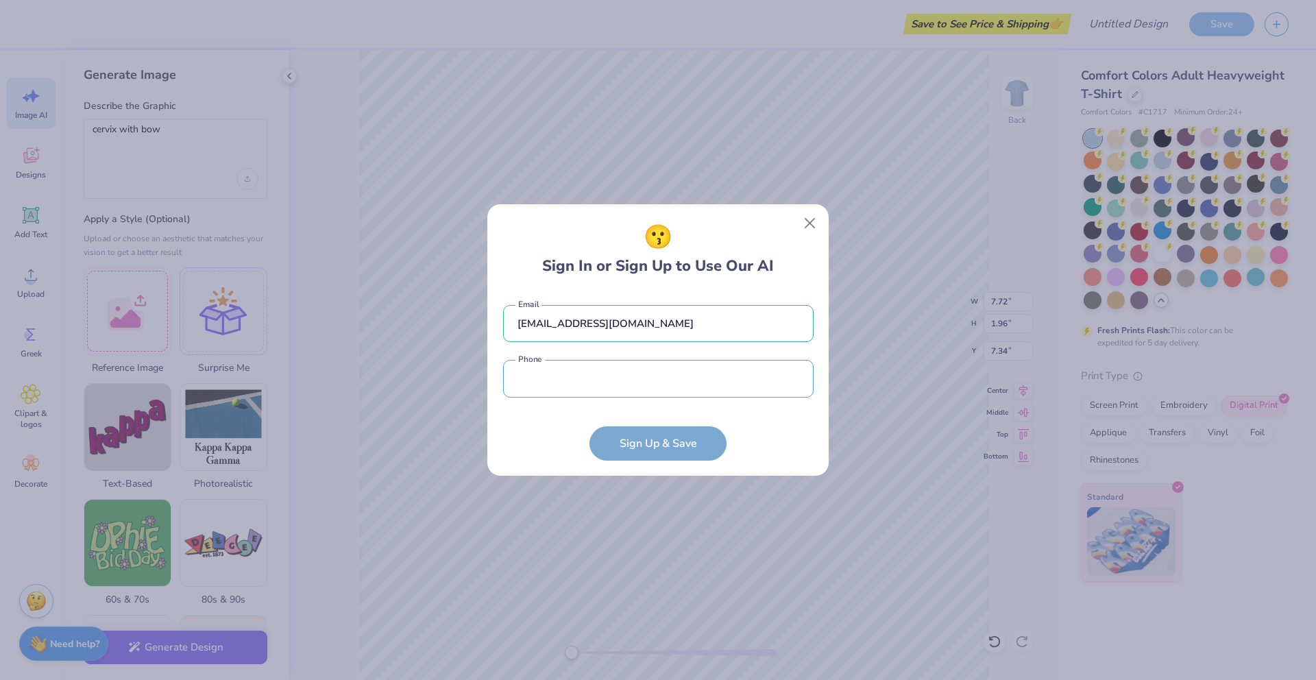
click at [672, 380] on input "tel" at bounding box center [658, 379] width 310 height 38
type input "(302) 249-6756"
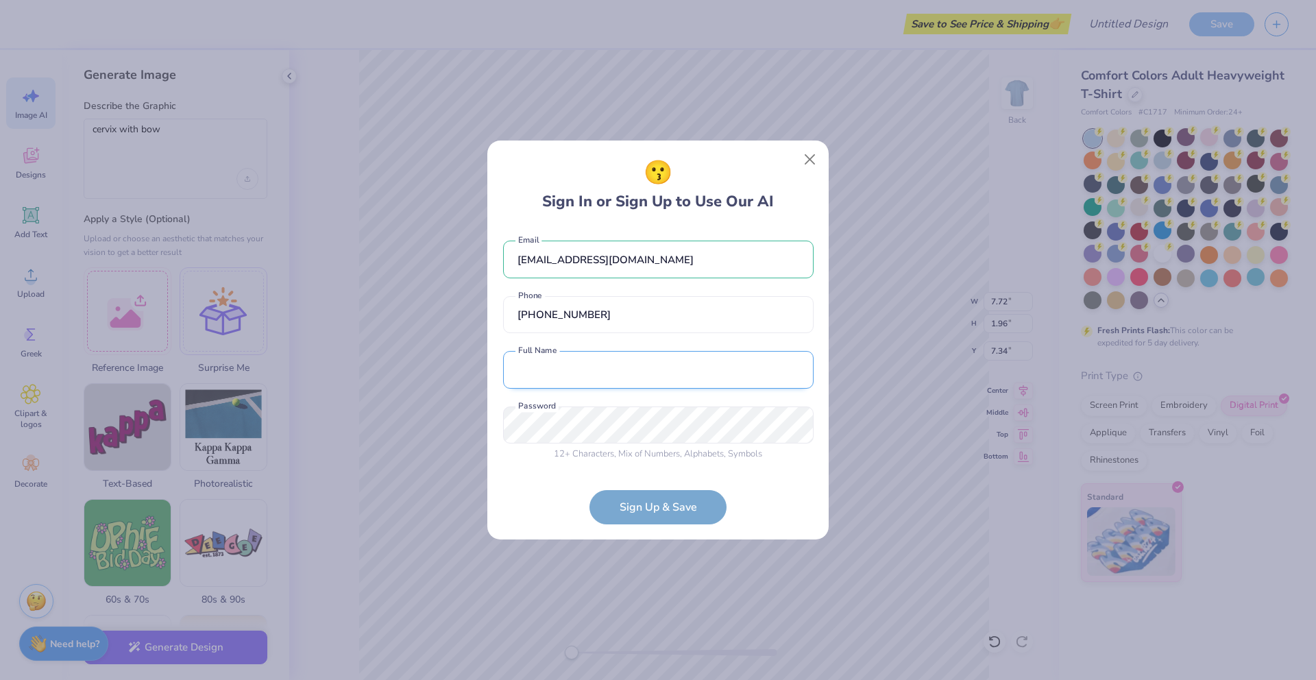
click at [610, 358] on input "text" at bounding box center [658, 370] width 310 height 38
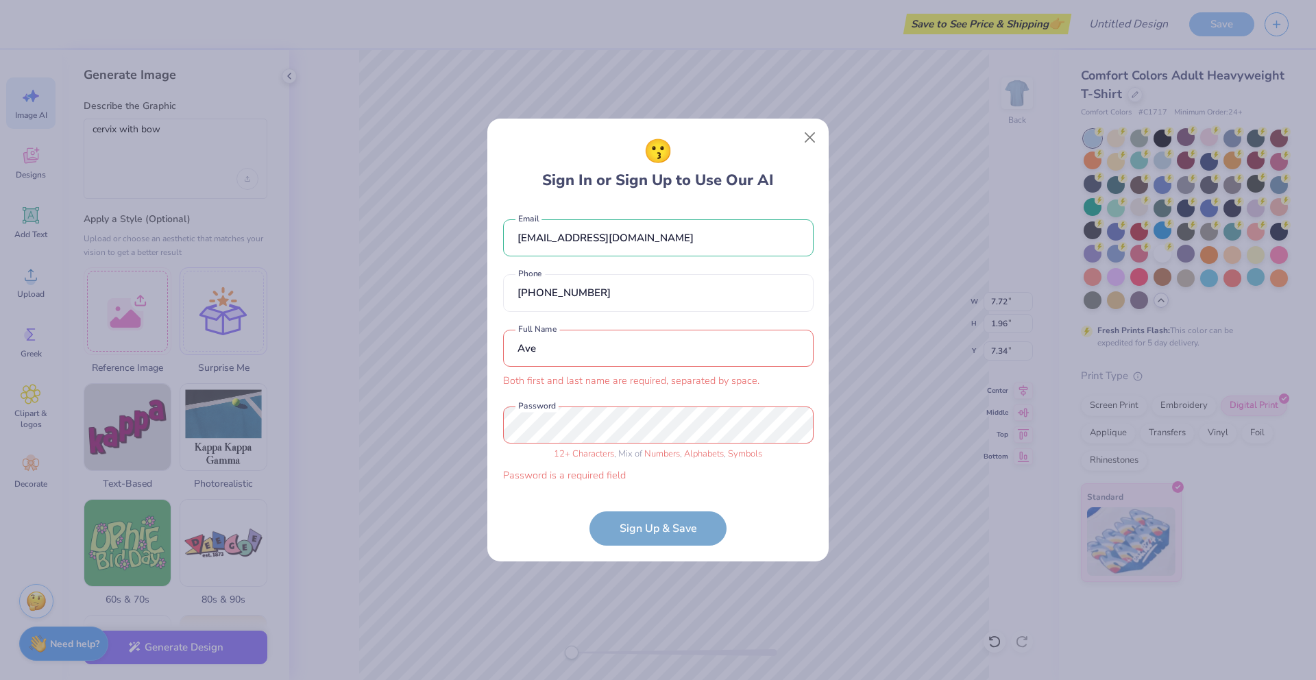
click at [596, 360] on input "Ave" at bounding box center [658, 349] width 310 height 38
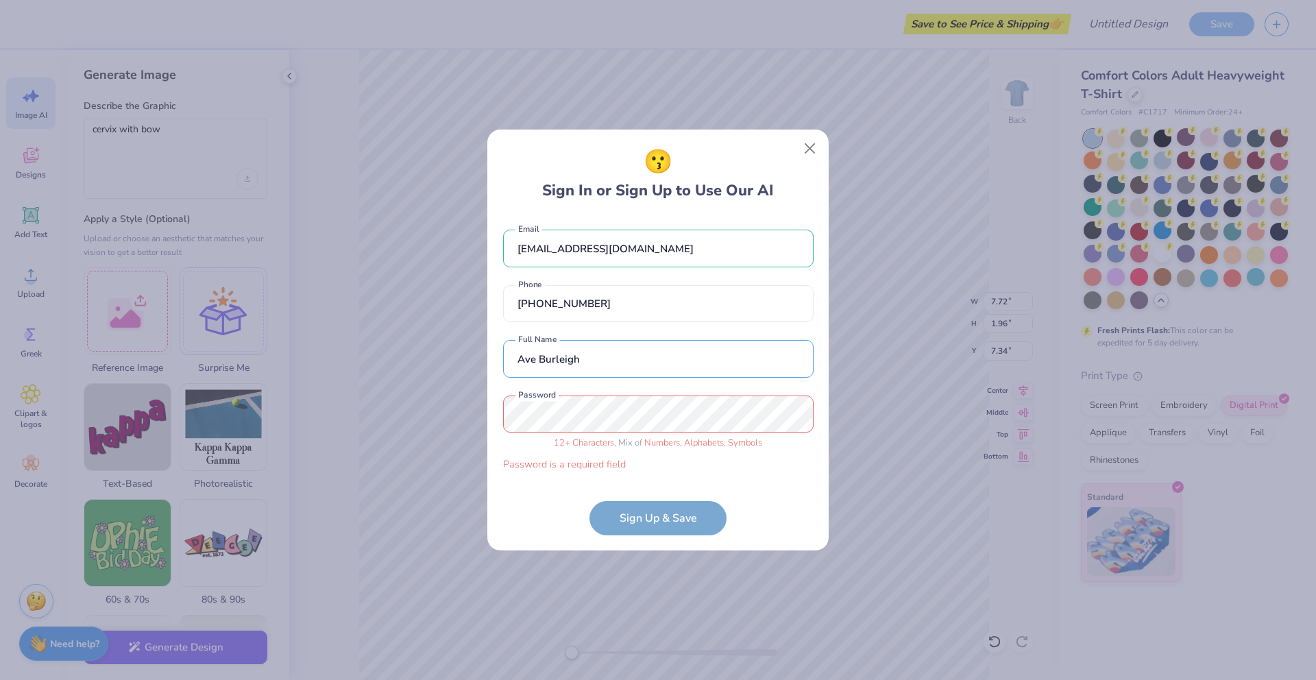
type input "Ave Burleigh"
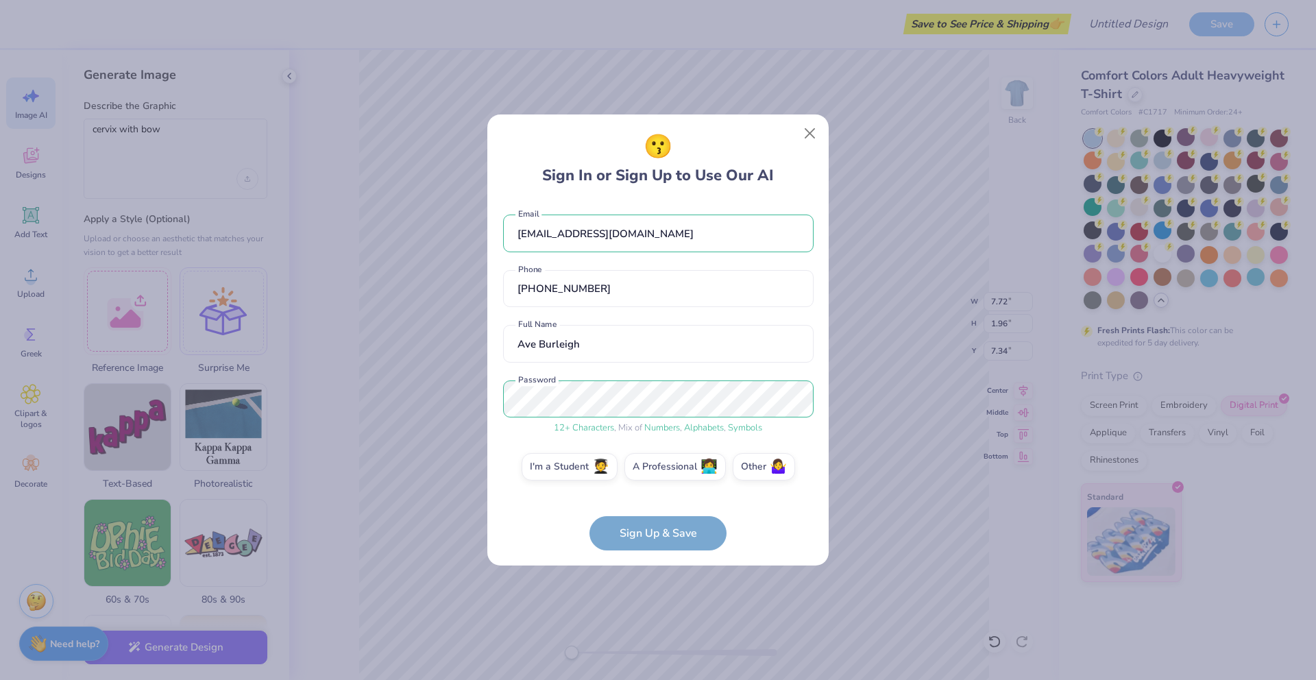
click at [553, 520] on form "aveburleigh@outlook.com Email (302) 249-6756 Phone Ave Burleigh Full Name 12 + …" at bounding box center [658, 376] width 310 height 350
click at [568, 468] on label "I'm a Student 🧑‍🎓" at bounding box center [570, 464] width 96 height 27
click at [654, 468] on input "I'm a Student 🧑‍🎓" at bounding box center [658, 469] width 9 height 9
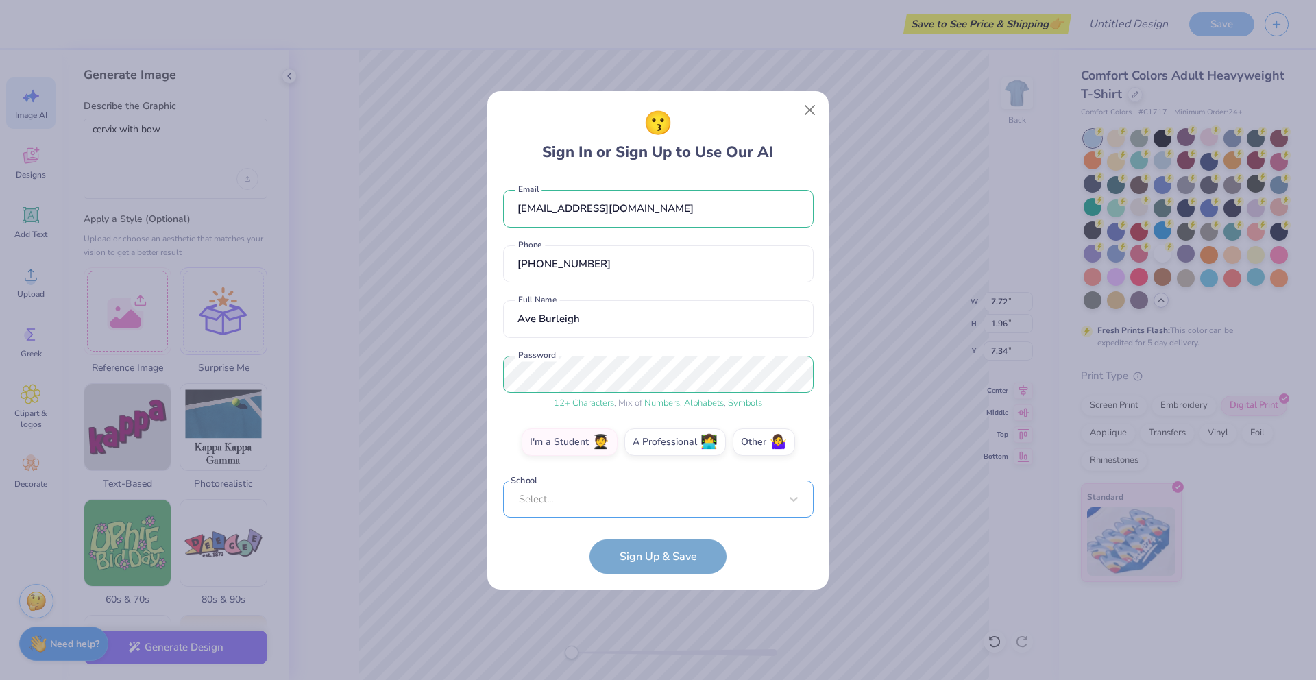
click at [600, 493] on div "Select..." at bounding box center [658, 499] width 310 height 38
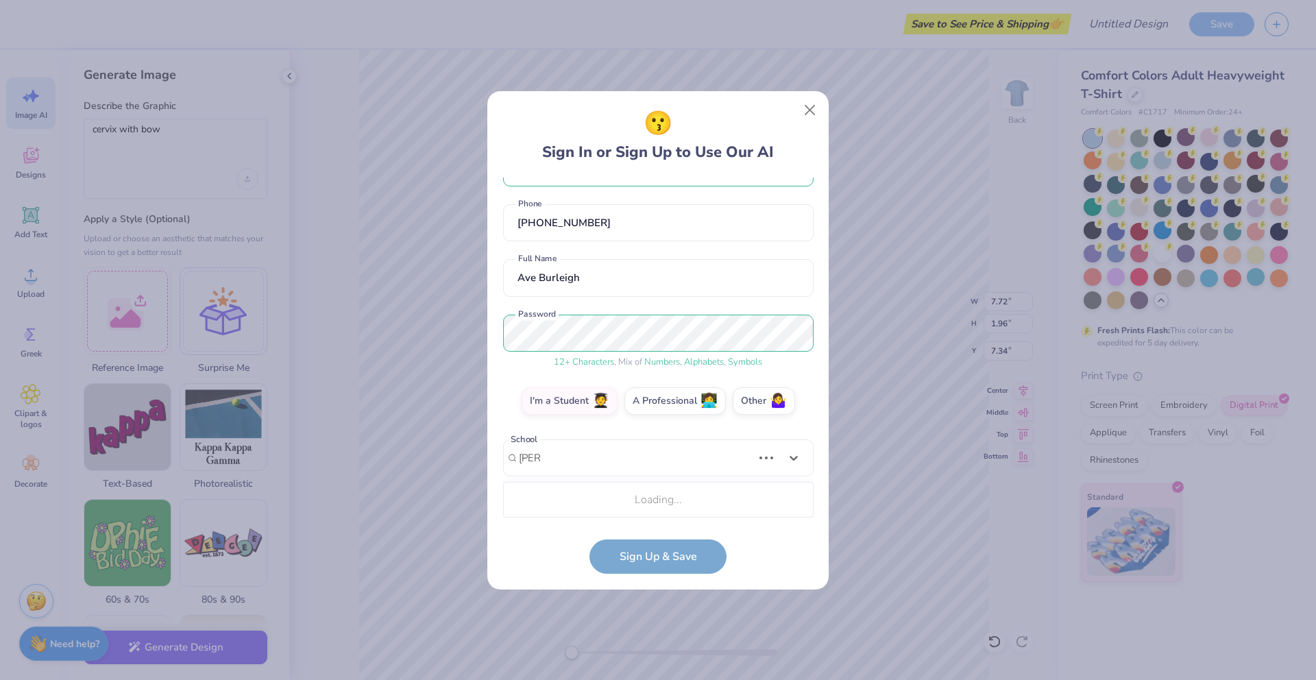
scroll to position [42, 0]
click at [642, 496] on div "Ross University School of Medicine" at bounding box center [658, 500] width 298 height 23
type input "ross"
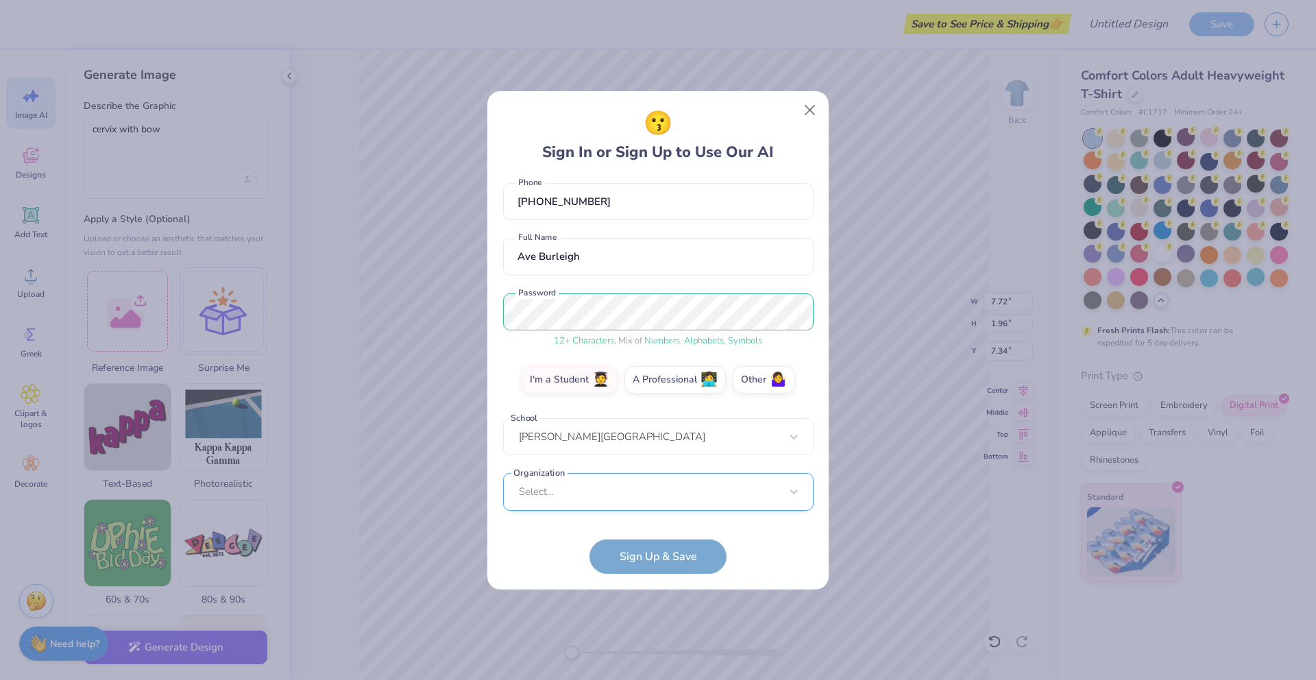
click at [649, 502] on div "Select..." at bounding box center [658, 492] width 310 height 38
click at [608, 289] on div "aveburleigh@outlook.com Email (302) 249-6756 Phone Ave Burleigh Full Name 12 + …" at bounding box center [658, 348] width 310 height 340
click at [661, 552] on form "aveburleigh@outlook.com Email (302) 249-6756 Phone Ave Burleigh Full Name 12 + …" at bounding box center [658, 376] width 310 height 396
click at [621, 561] on form "aveburleigh@outlook.com Email (302) 249-6756 Phone Ave Burleigh Full Name 12 + …" at bounding box center [658, 376] width 310 height 396
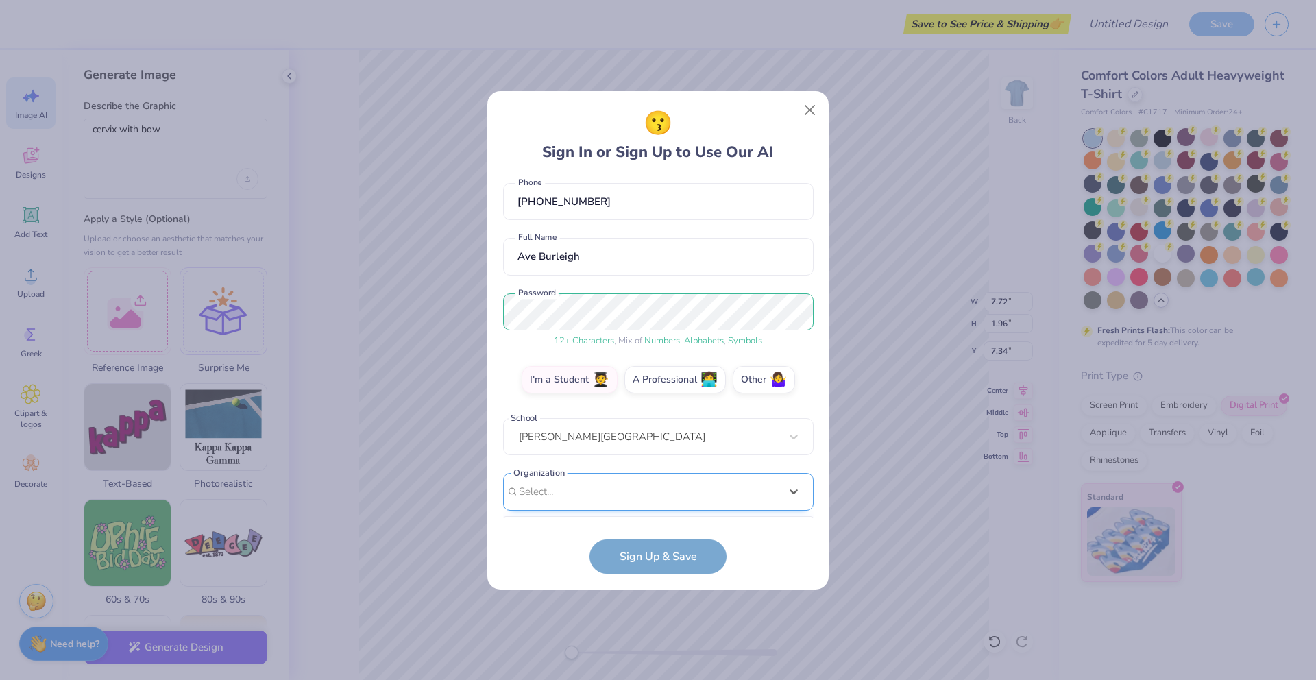
click at [613, 503] on div "option focused, 9 of 15. 15 results available. Use Up and Down to choose option…" at bounding box center [658, 598] width 310 height 250
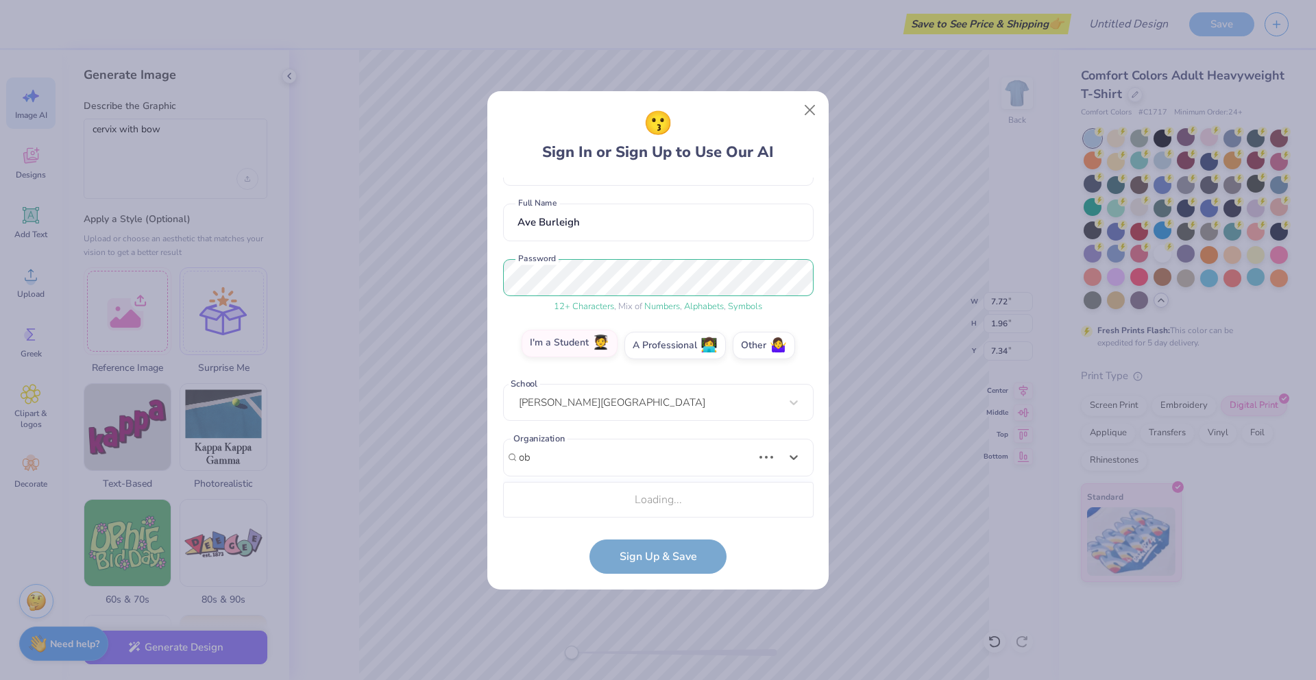
scroll to position [269, 0]
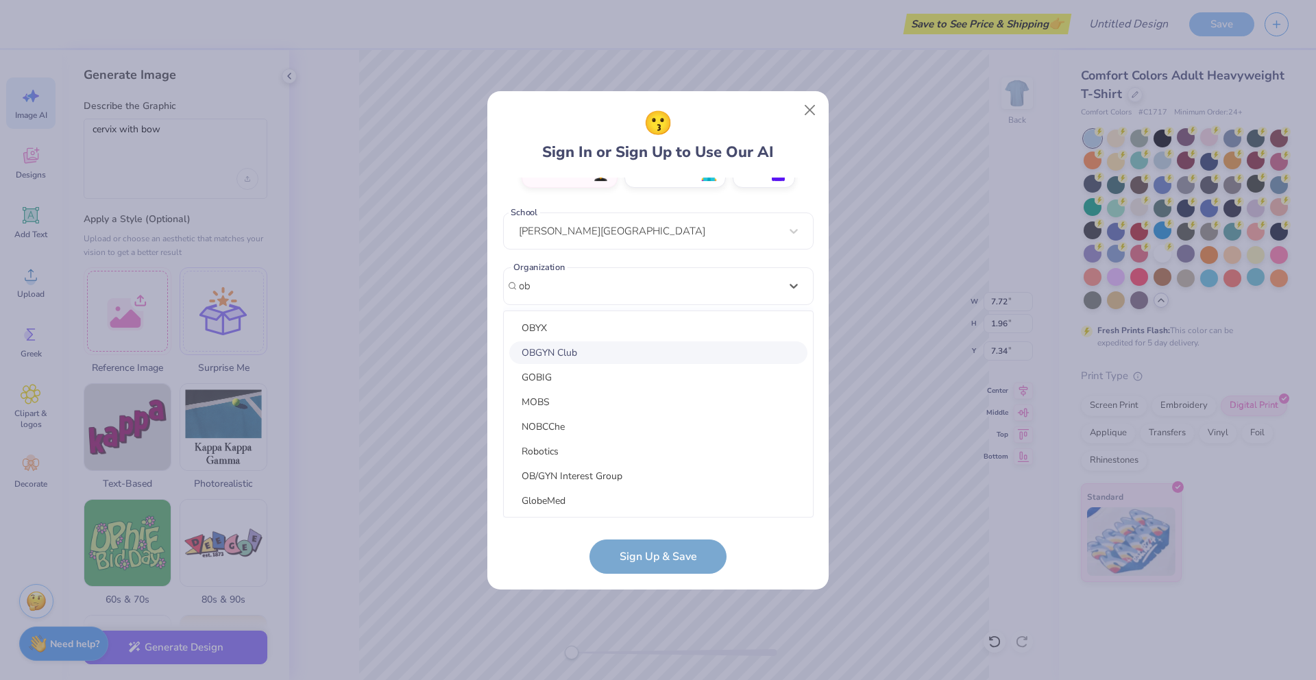
click at [592, 355] on div "OBGYN Club" at bounding box center [658, 352] width 298 height 23
type input "ob"
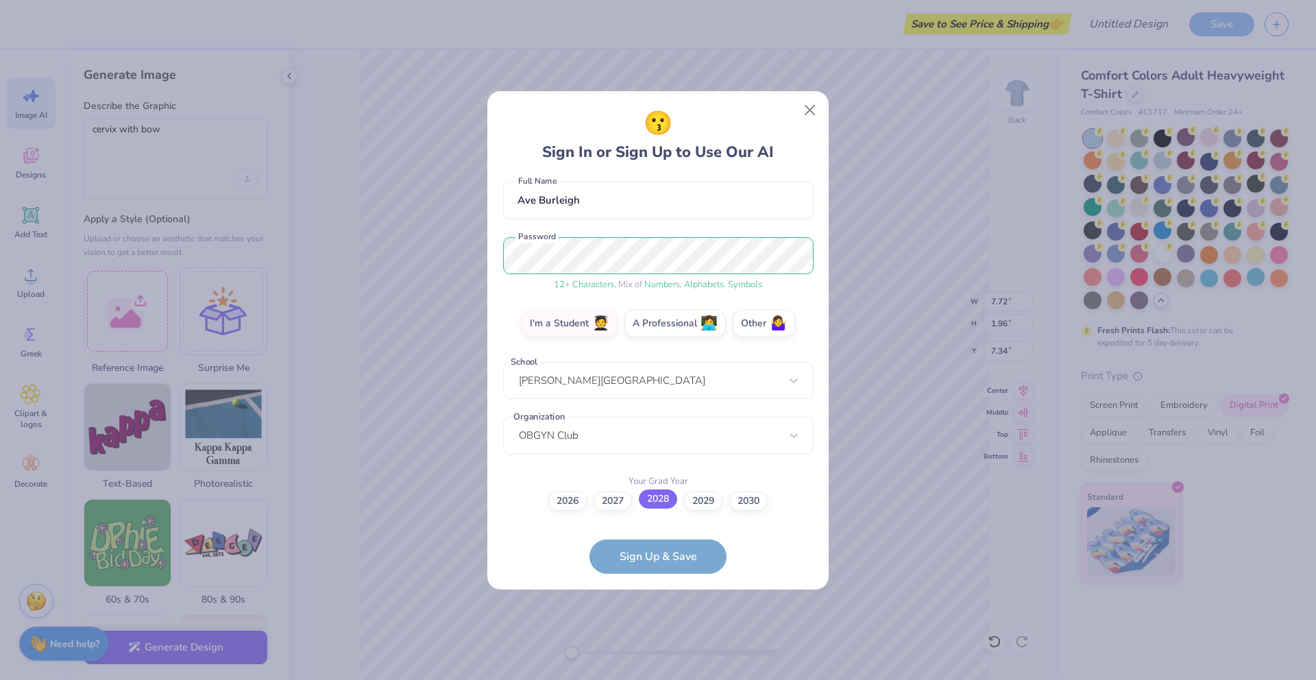
click at [664, 504] on label "2028" at bounding box center [658, 498] width 38 height 19
click at [663, 617] on input "2028" at bounding box center [658, 621] width 9 height 9
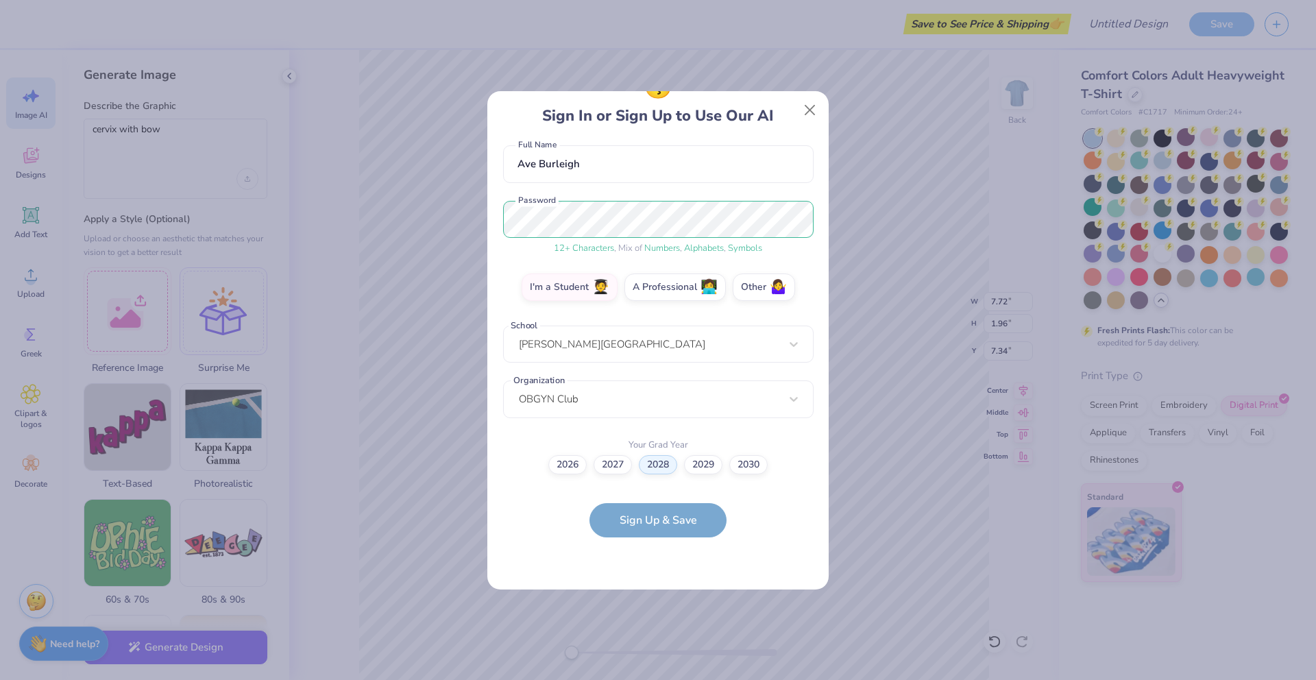
scroll to position [0, 0]
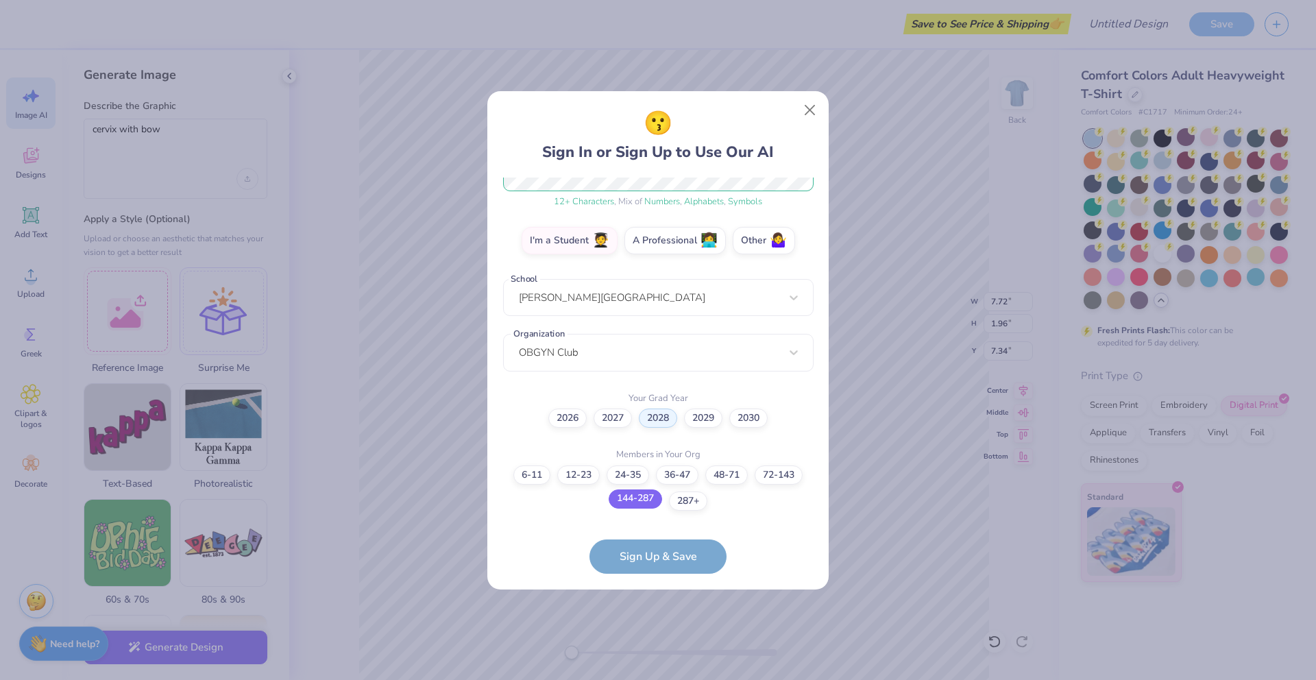
click at [655, 501] on label "144-287" at bounding box center [635, 498] width 53 height 19
click at [655, 679] on input "144-287" at bounding box center [658, 690] width 9 height 9
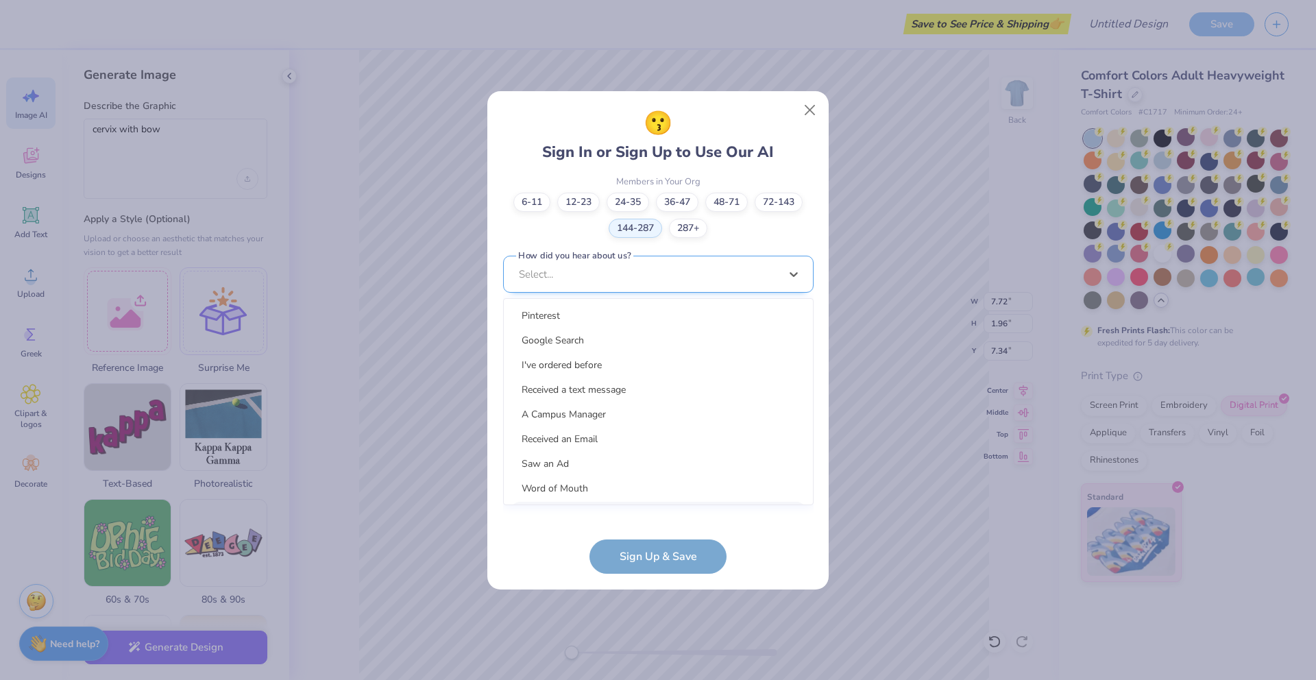
click at [687, 504] on div "option LinkedIn focused, 9 of 15. 15 results available. Use Up and Down to choo…" at bounding box center [658, 381] width 310 height 250
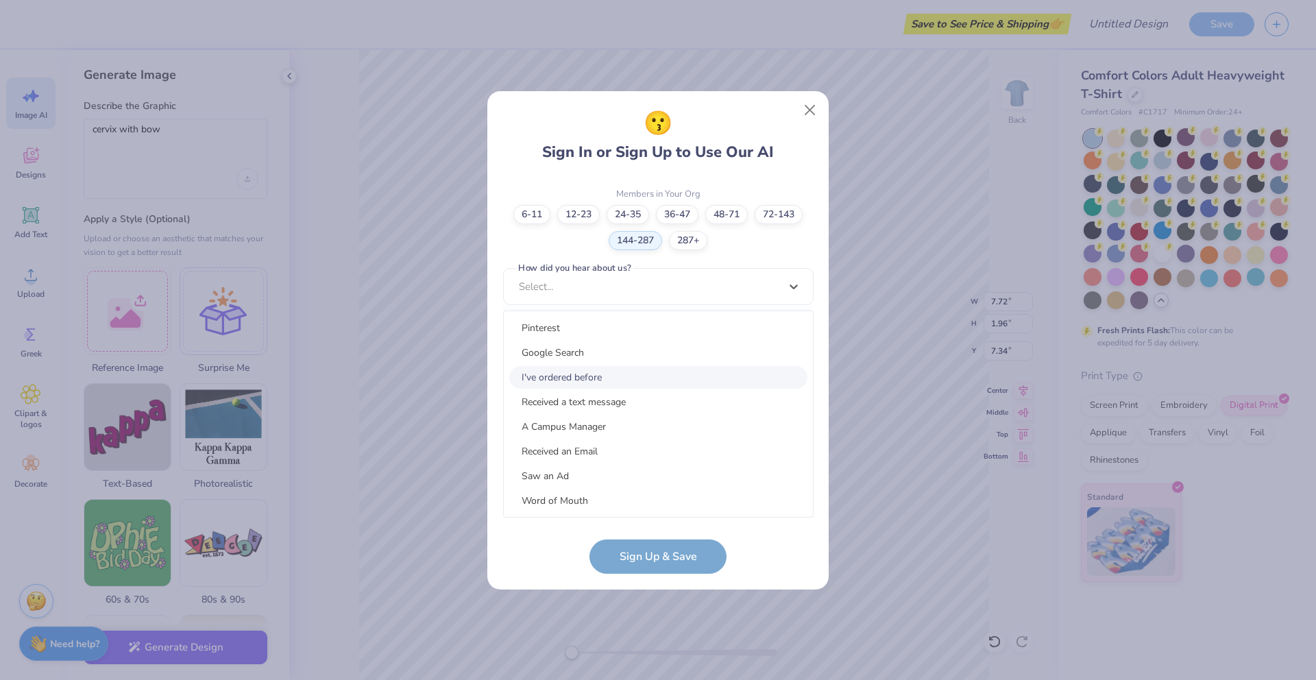
click at [635, 372] on div "I've ordered before" at bounding box center [658, 377] width 298 height 23
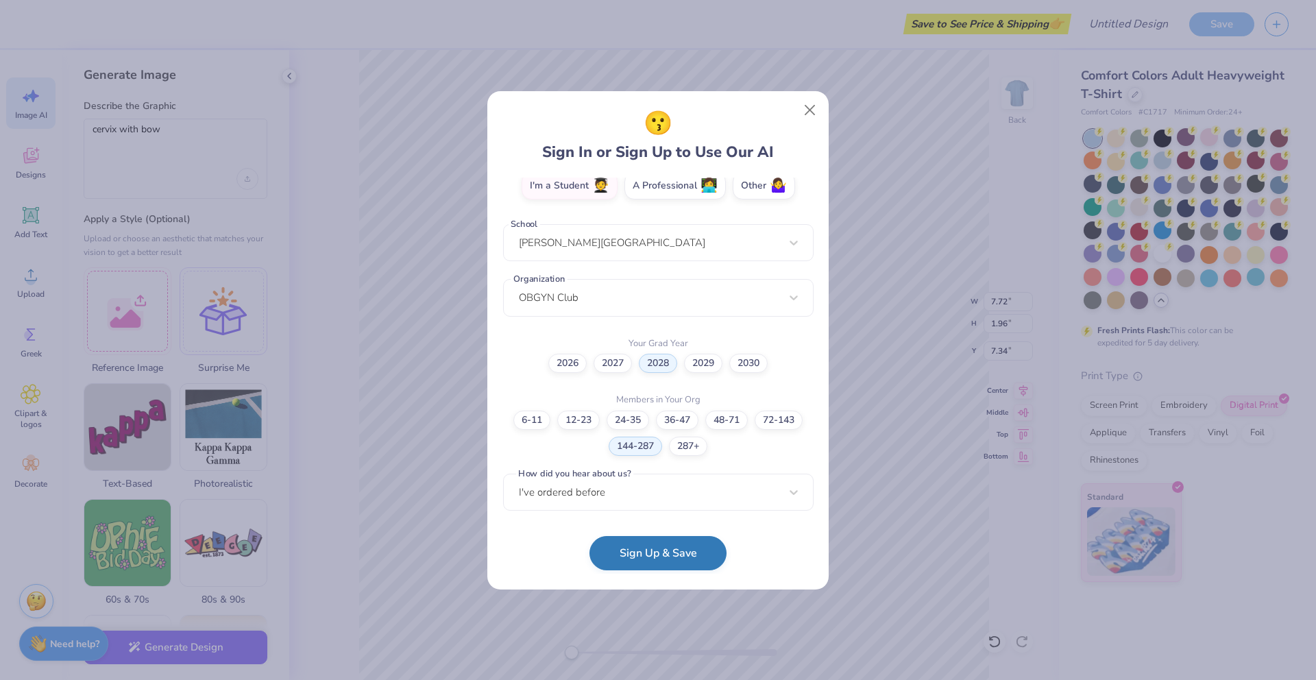
click at [678, 559] on button "Sign Up & Save" at bounding box center [657, 553] width 137 height 34
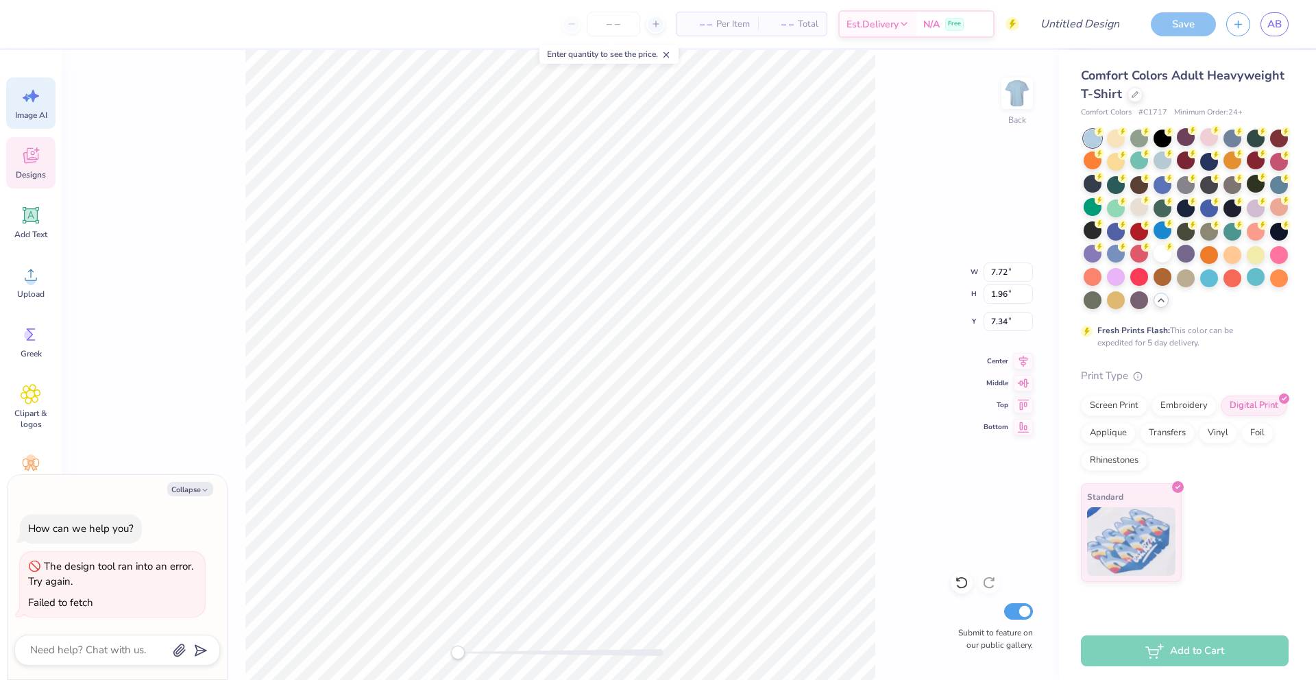
click at [45, 150] on div "Designs" at bounding box center [30, 162] width 49 height 51
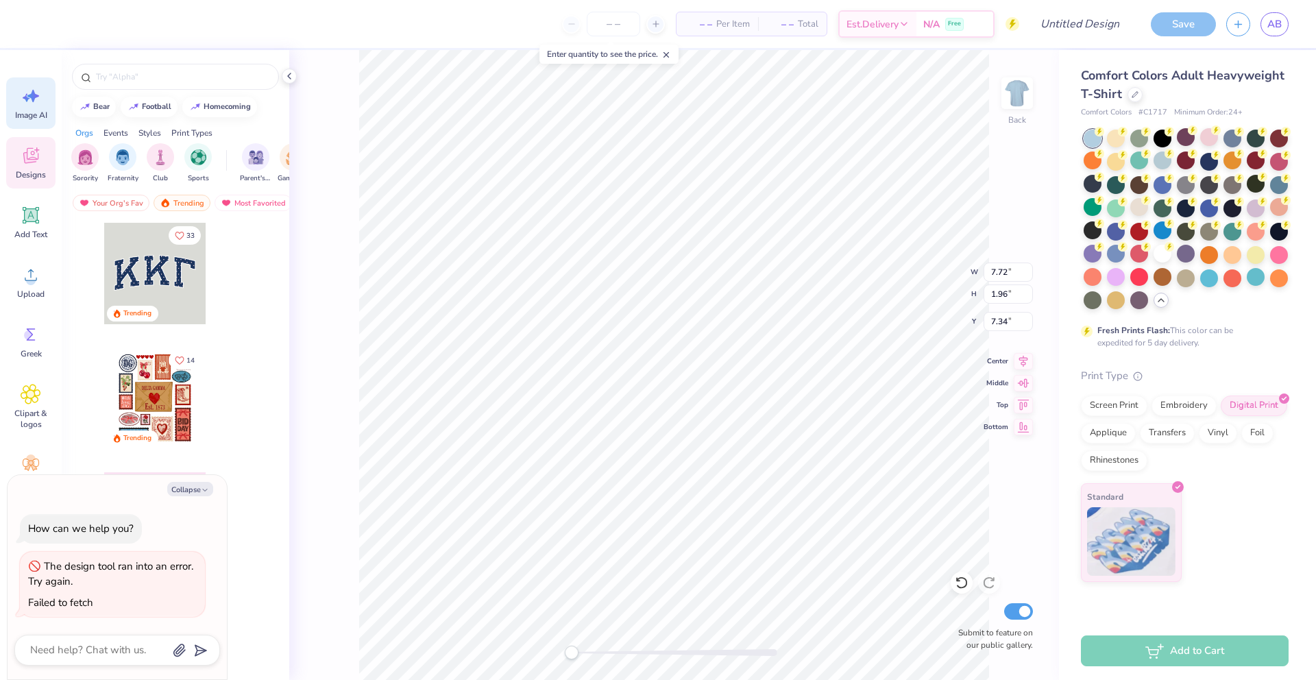
click at [42, 107] on div "Image AI" at bounding box center [30, 102] width 49 height 51
type textarea "x"
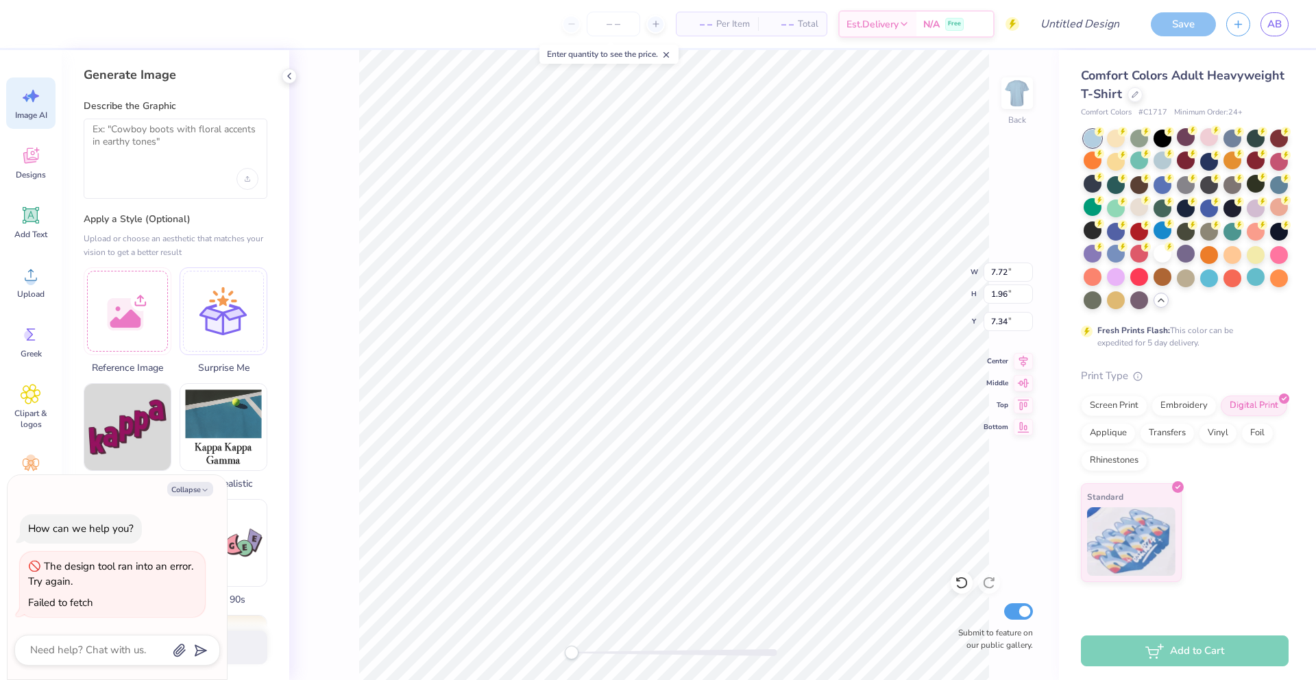
click at [169, 180] on div at bounding box center [176, 179] width 166 height 22
click at [167, 162] on div at bounding box center [176, 159] width 184 height 80
click at [143, 141] on textarea at bounding box center [176, 140] width 166 height 34
click at [91, 127] on div "cervix with box" at bounding box center [176, 159] width 184 height 80
click at [94, 130] on textarea "cervix with box" at bounding box center [176, 140] width 166 height 34
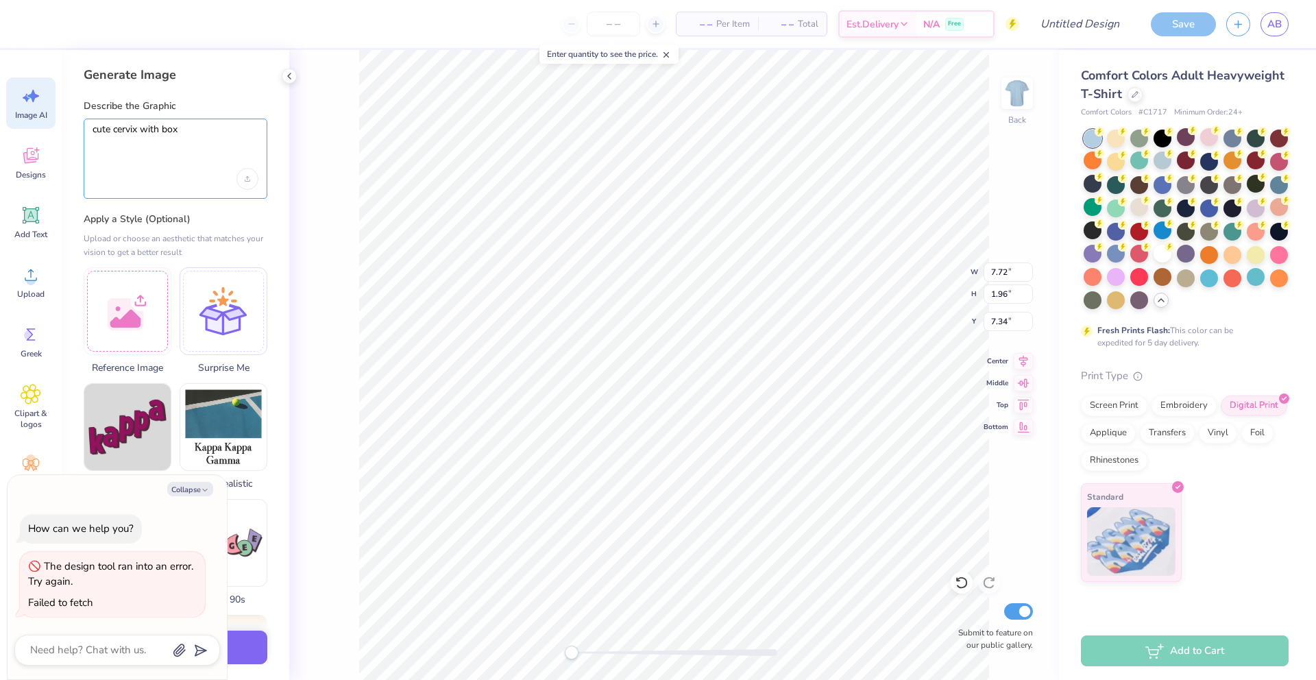
click at [143, 129] on textarea "cute cervix with box" at bounding box center [176, 140] width 166 height 34
type textarea "cute cervix with box"
click at [251, 635] on button "Generate Design" at bounding box center [176, 644] width 184 height 34
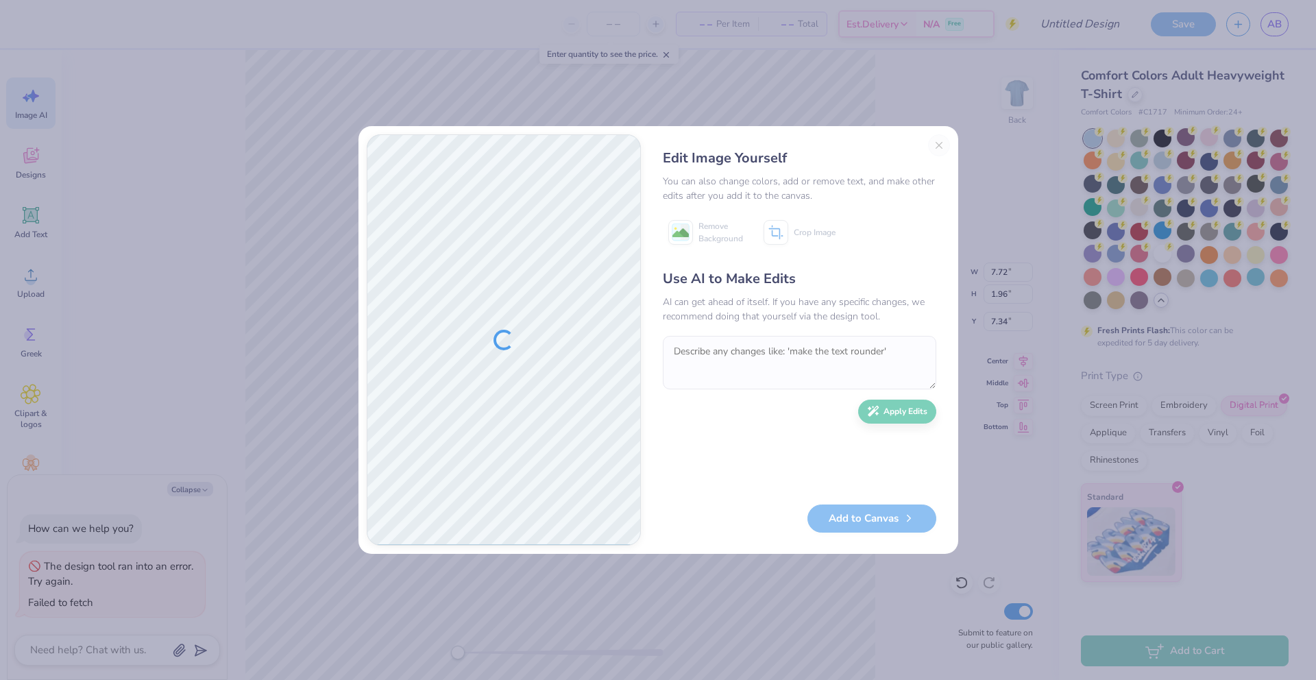
type textarea "x"
click at [750, 365] on textarea at bounding box center [799, 362] width 273 height 53
click at [862, 515] on button "Add to Canvas" at bounding box center [871, 515] width 129 height 28
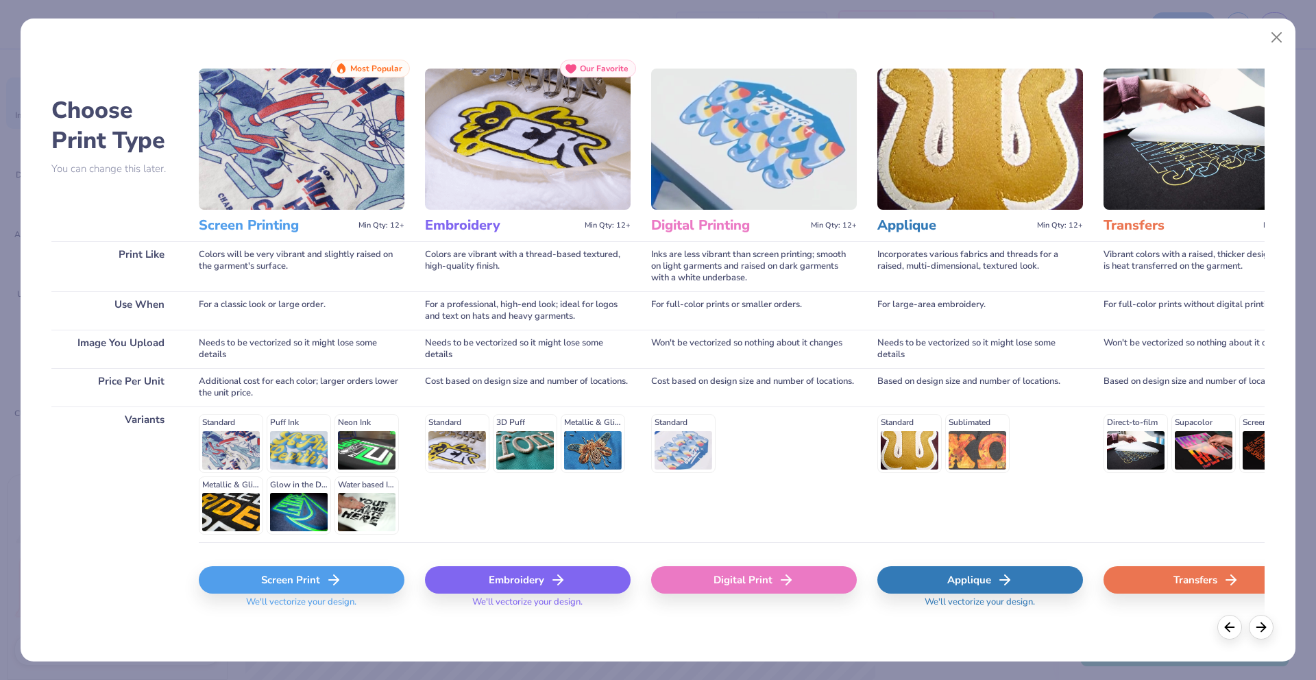
click at [300, 579] on div "Screen Print" at bounding box center [302, 579] width 206 height 27
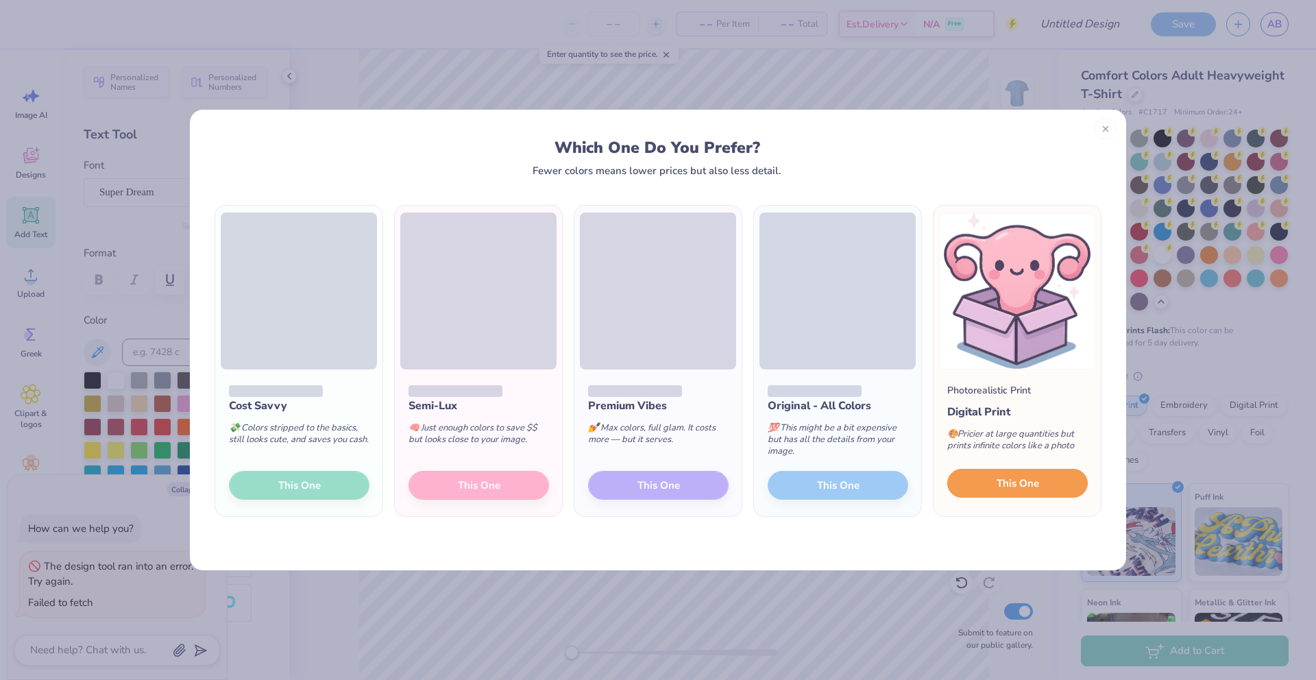
click at [1019, 481] on span "This One" at bounding box center [1018, 484] width 42 height 16
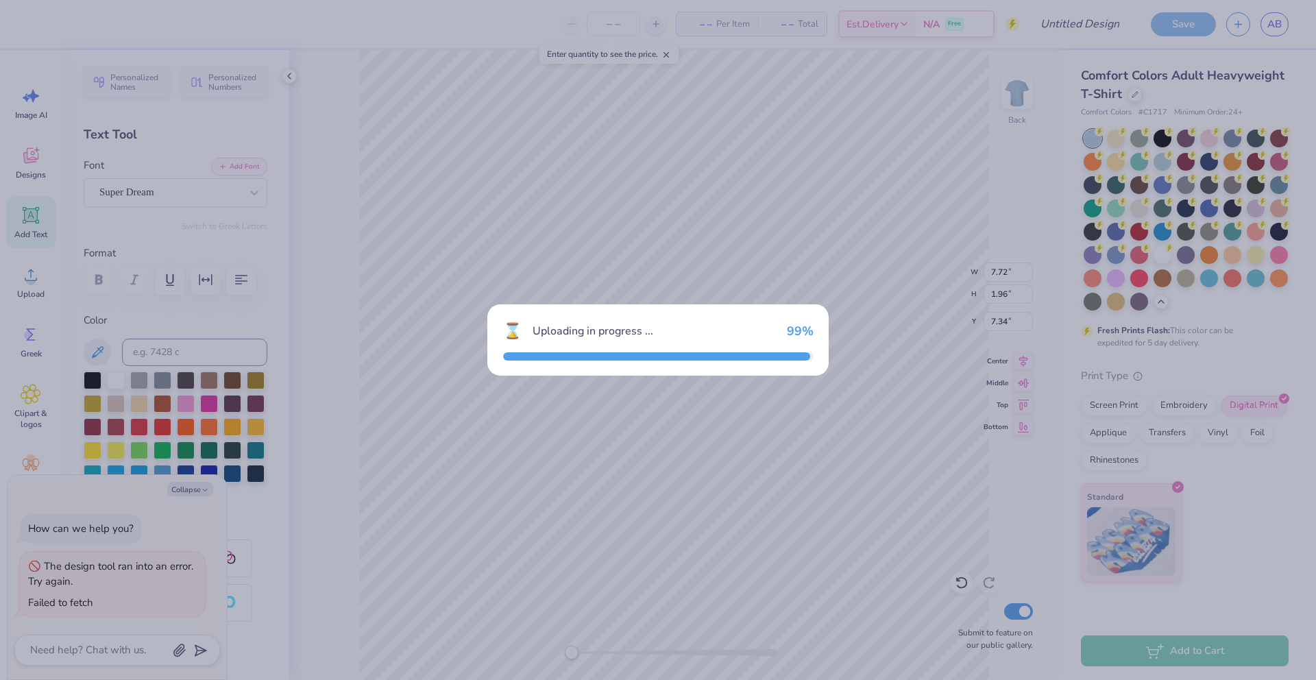
type textarea "x"
type input "14.17"
type input "15.04"
type input "4.98"
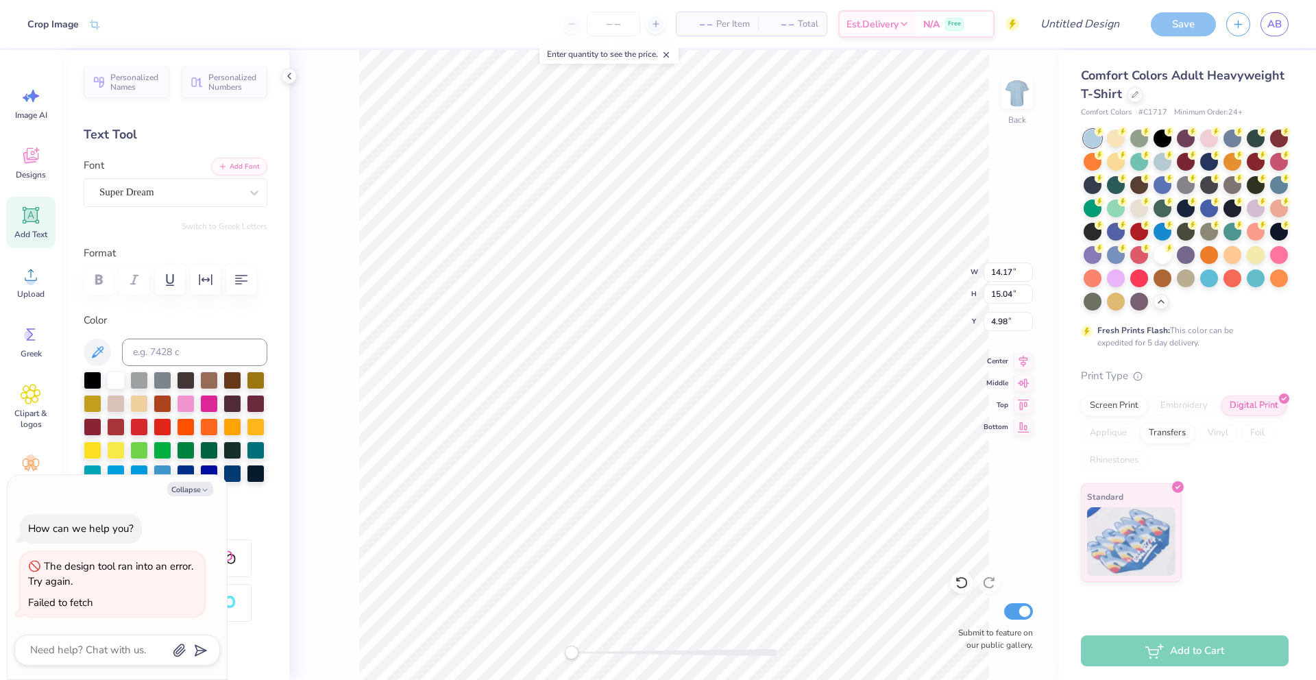
type textarea "x"
type input "6.25"
type input "6.63"
type input "16.37"
click at [697, 378] on li "Copy" at bounding box center [732, 369] width 108 height 27
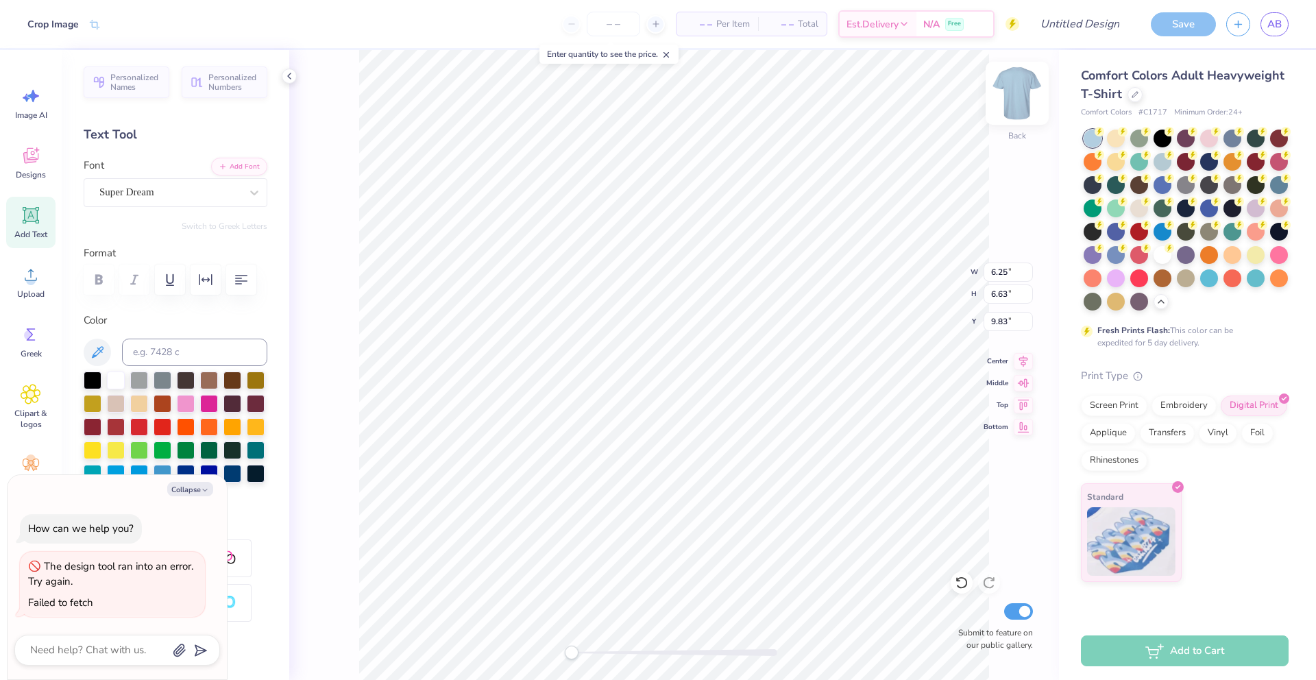
click at [1016, 93] on img at bounding box center [1017, 93] width 55 height 55
click at [699, 389] on li "Paste" at bounding box center [713, 386] width 108 height 27
click at [31, 208] on icon at bounding box center [31, 215] width 21 height 21
type textarea "x"
type textarea "A"
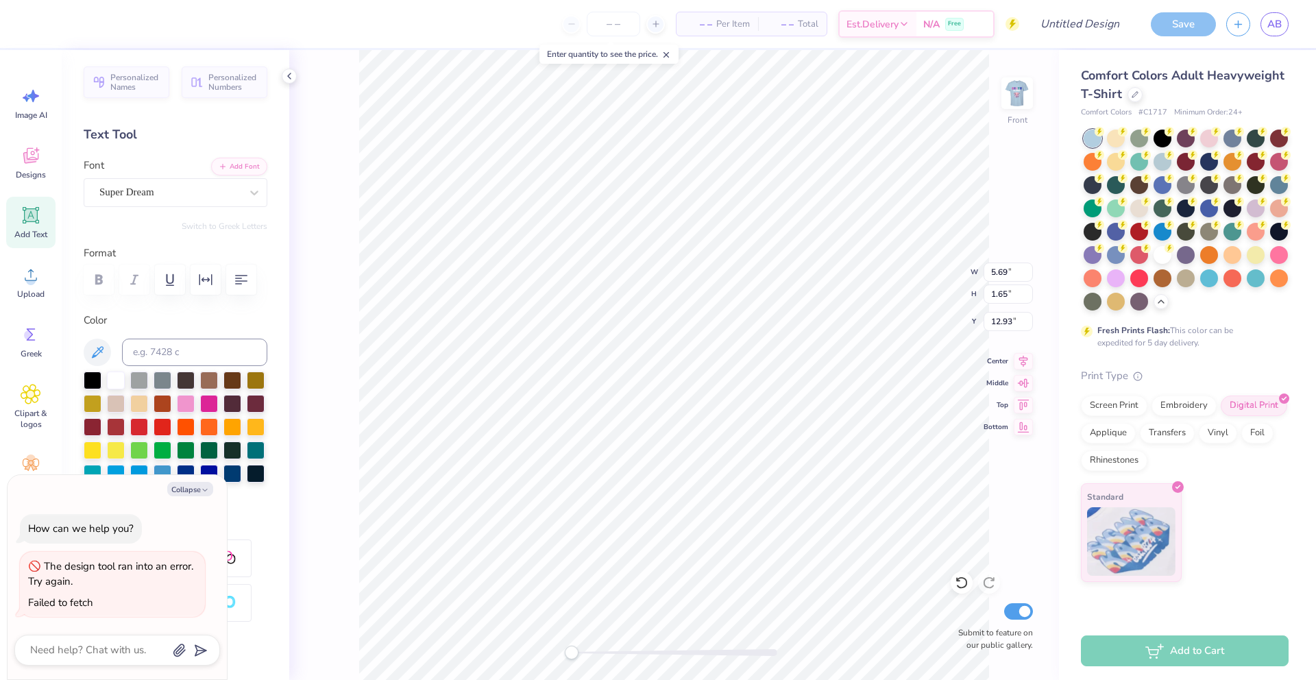
type textarea "x"
type textarea "At"
type textarea "x"
type textarea "At"
type textarea "x"
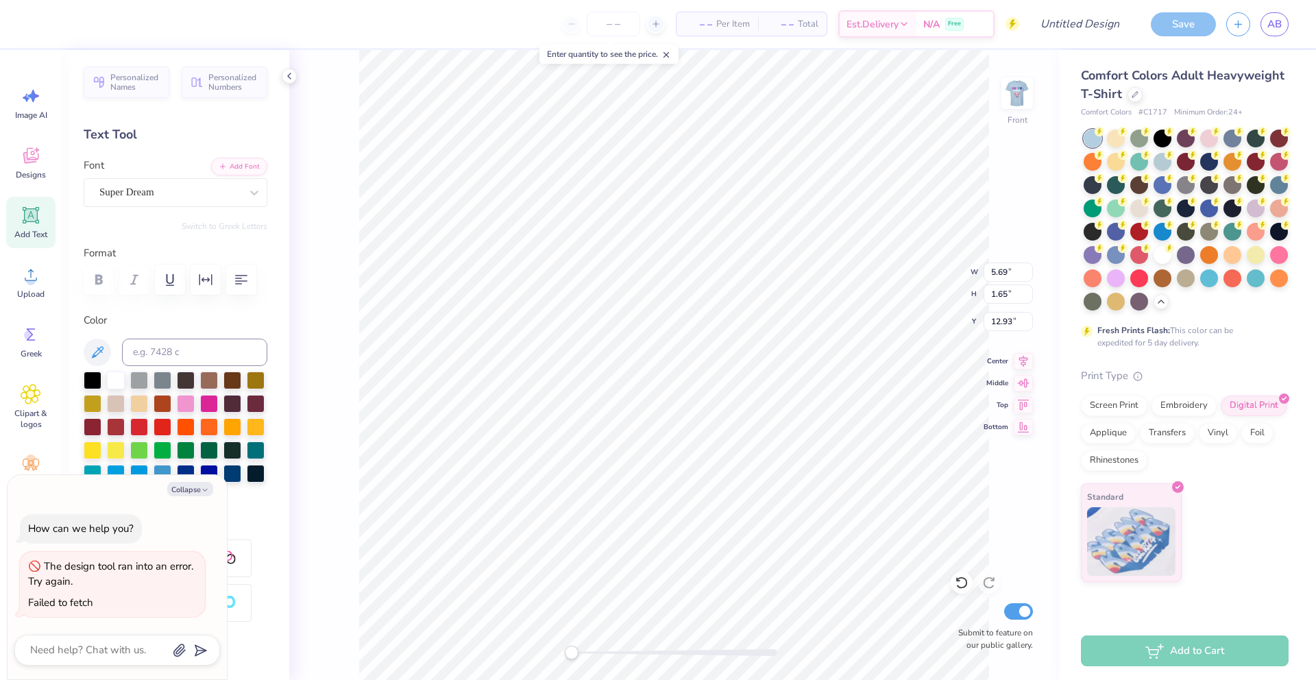
type textarea "At"
type textarea "x"
type textarea "At y"
type textarea "x"
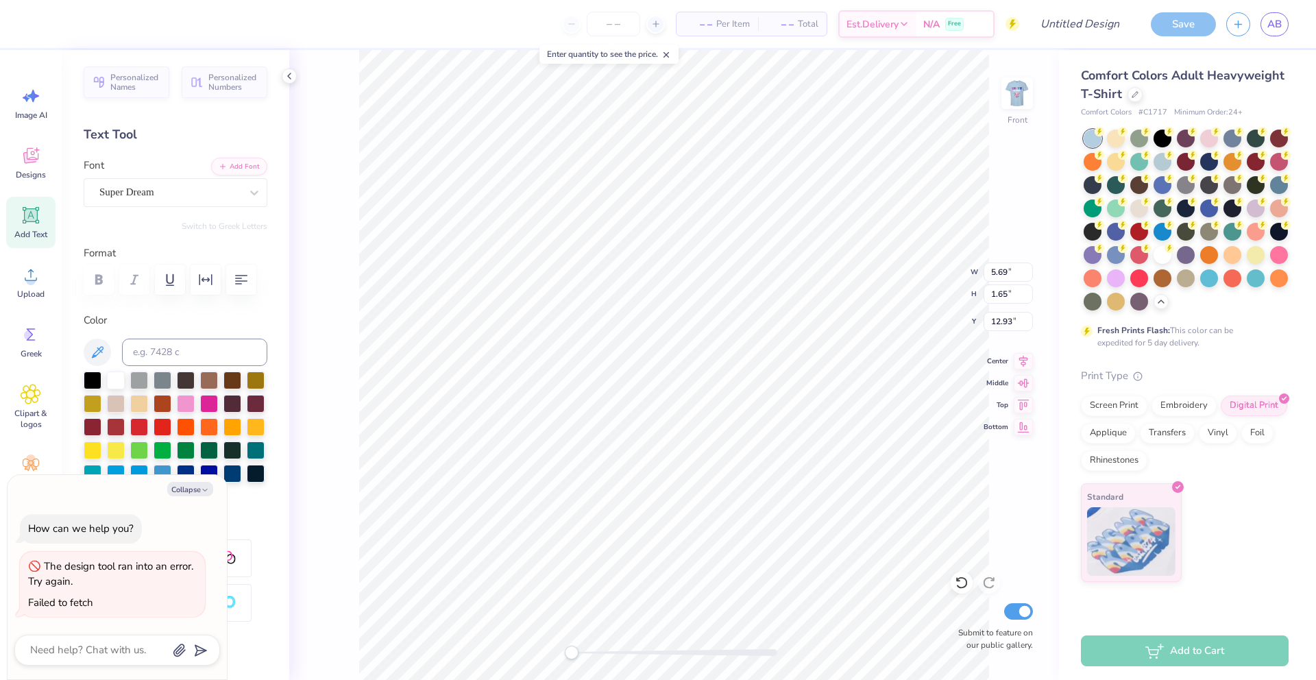
type textarea "At yo"
type textarea "x"
type textarea "At you"
type textarea "x"
type textarea "At your"
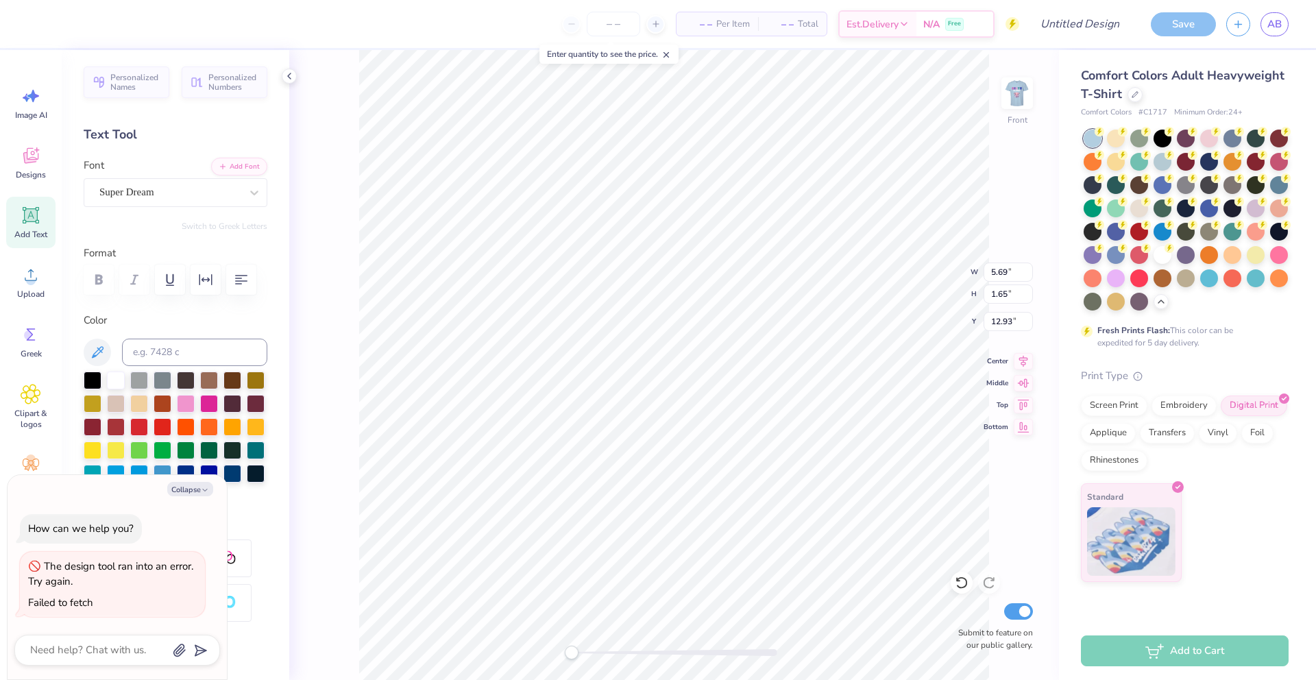
type textarea "x"
type textarea "At your"
type textarea "x"
type textarea "At your"
type textarea "x"
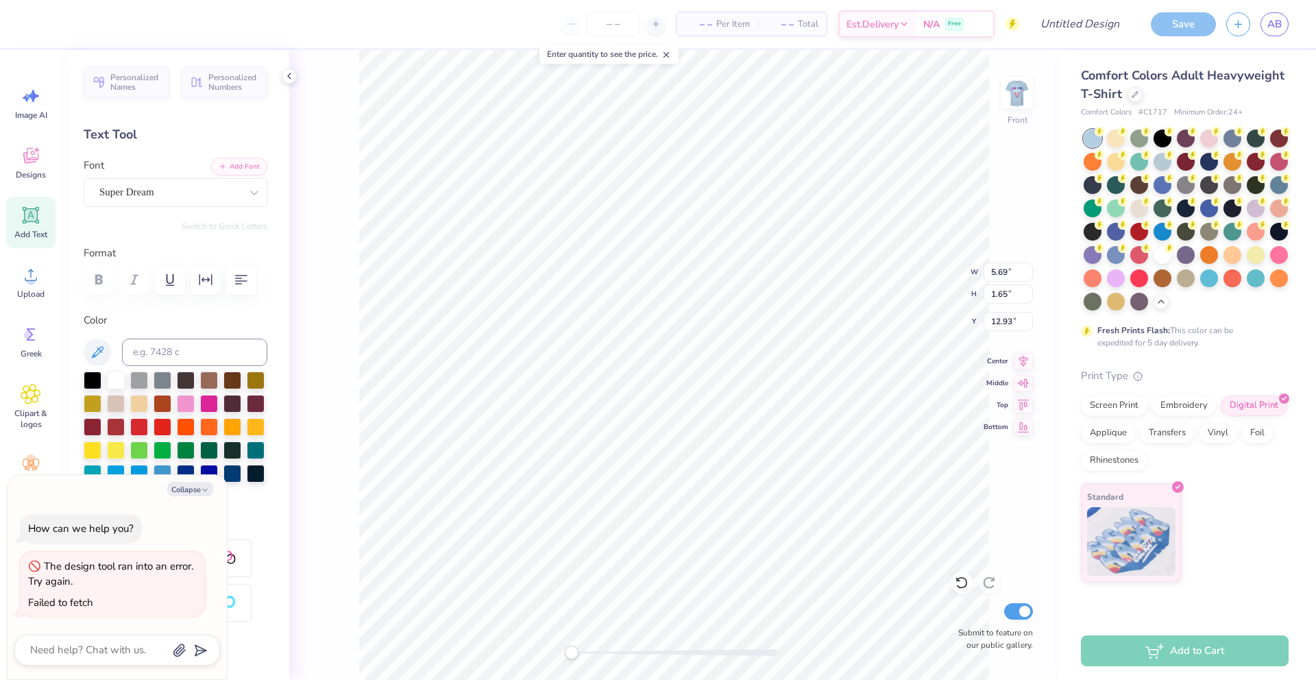
type textarea "At your"
type textarea "x"
type textarea "At your"
type textarea "x"
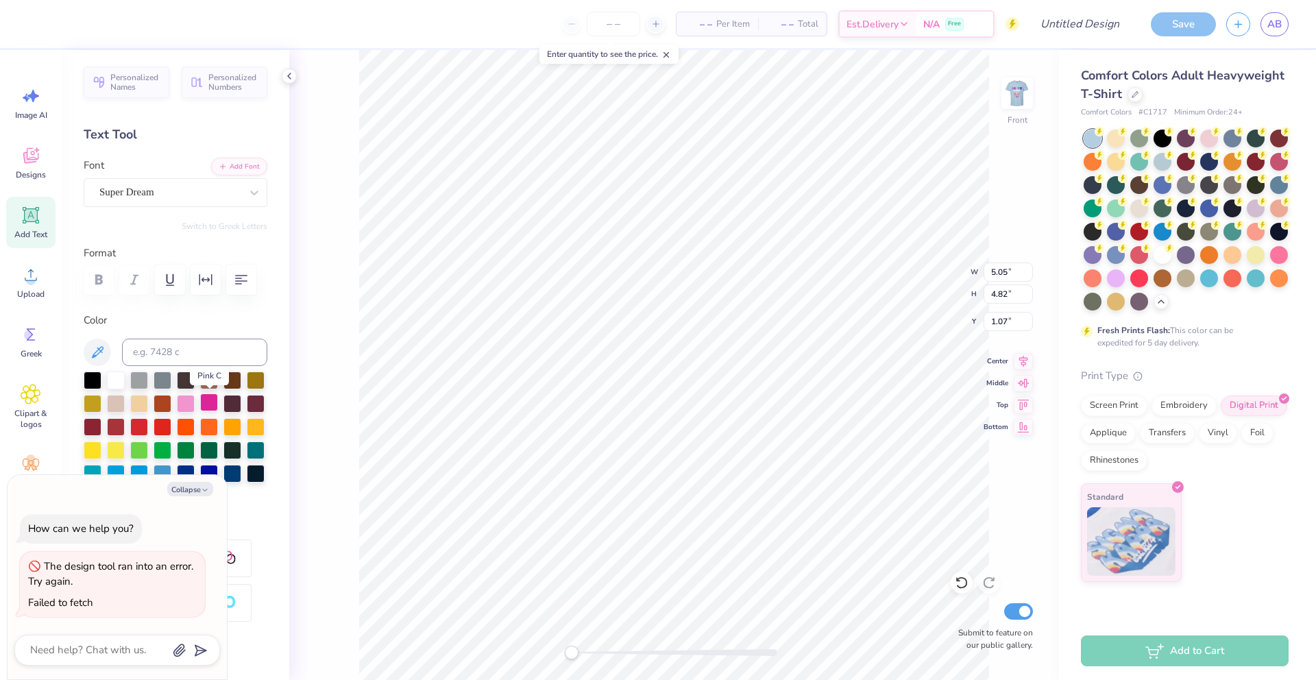
click at [205, 400] on div at bounding box center [209, 402] width 18 height 18
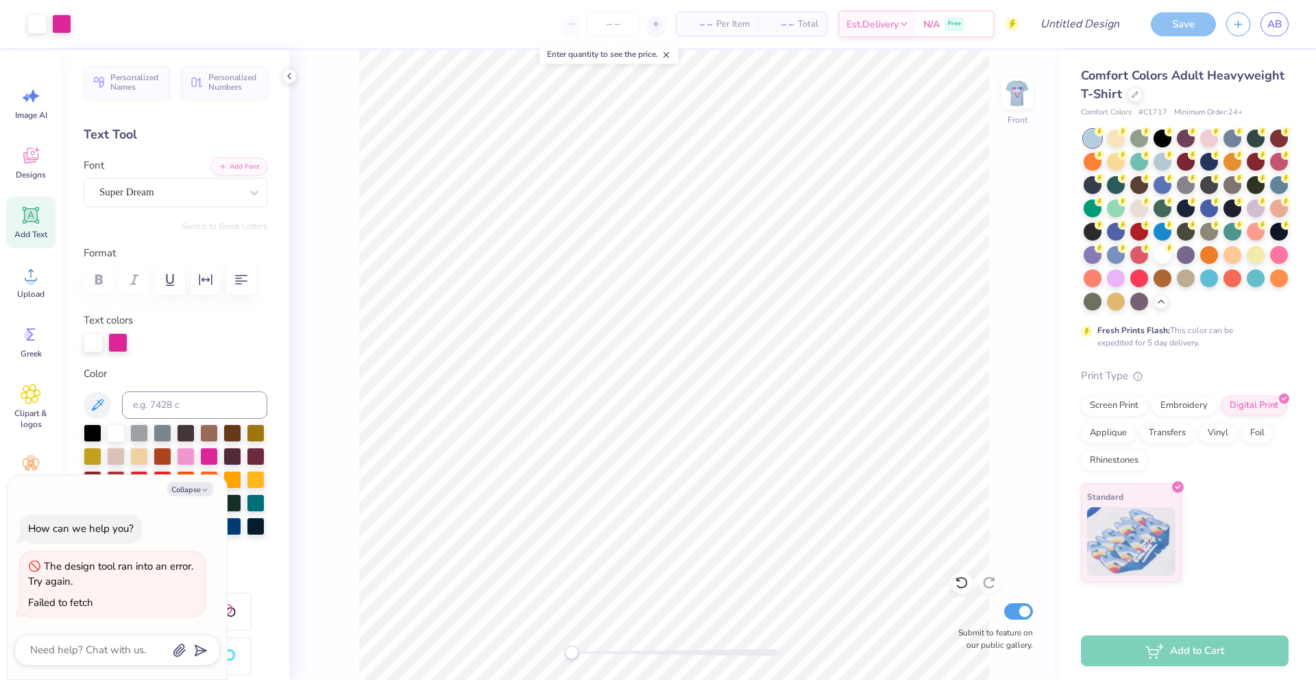
click at [1038, 97] on div "Front Submit to feature on our public gallery." at bounding box center [674, 365] width 770 height 630
click at [1028, 97] on img at bounding box center [1017, 93] width 55 height 55
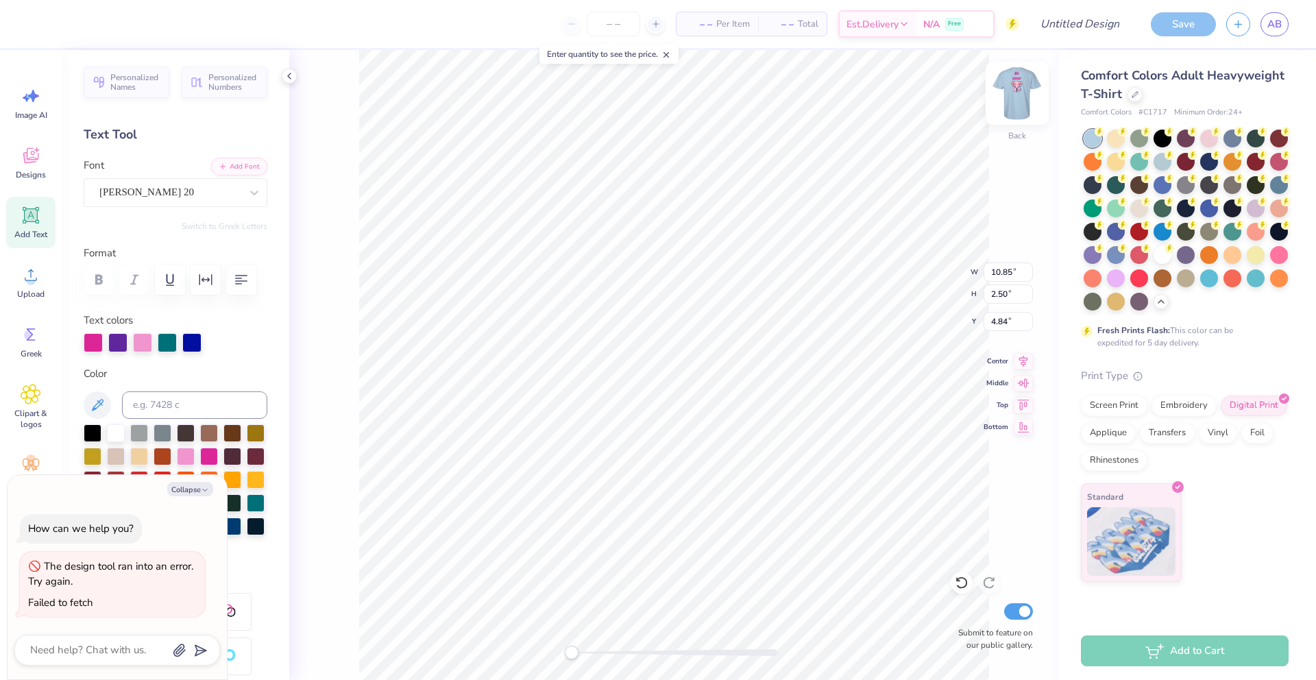
click at [1013, 88] on img at bounding box center [1017, 93] width 55 height 55
type textarea "x"
type input "11.03"
type input "2.54"
type input "7.26"
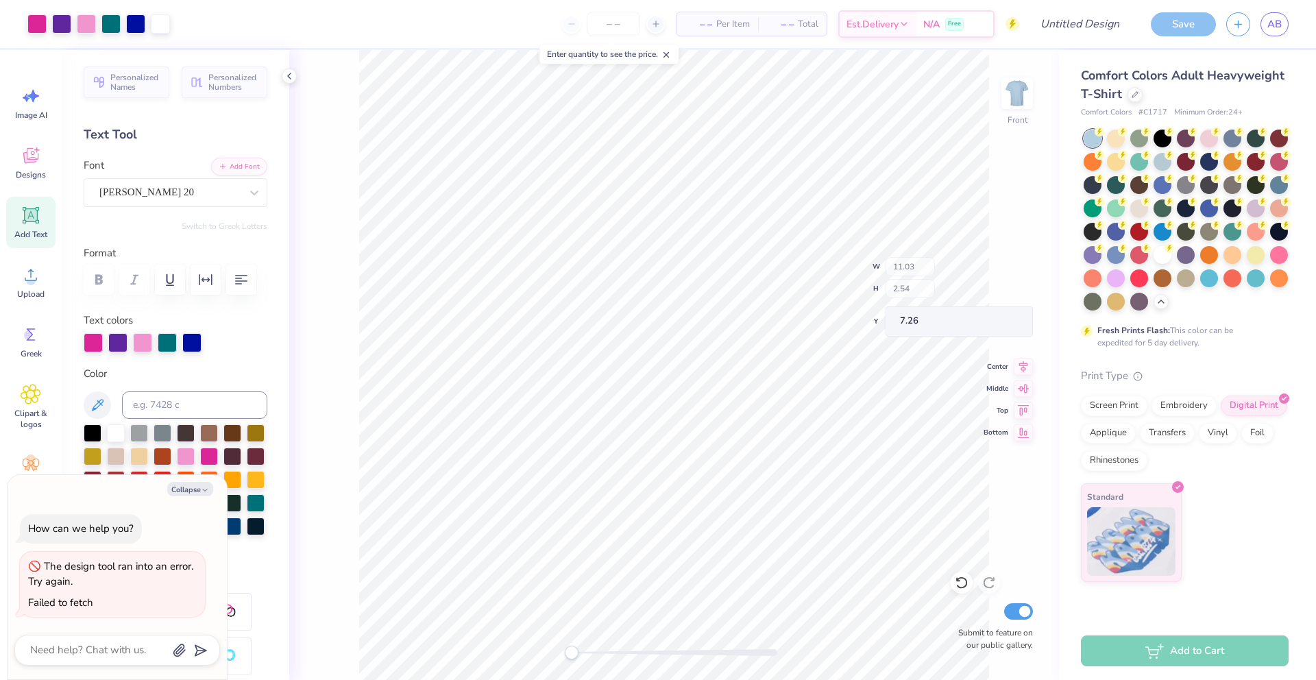
type textarea "x"
click at [1018, 93] on img at bounding box center [1017, 93] width 55 height 55
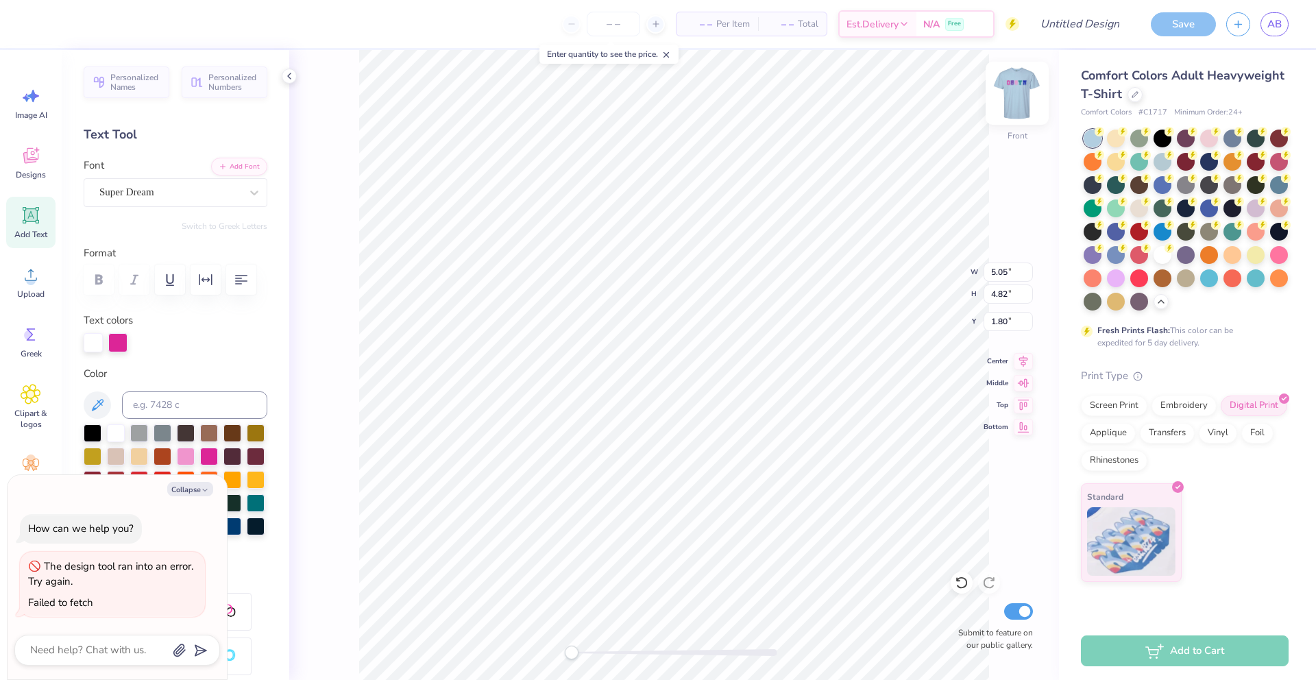
scroll to position [1, 0]
type textarea "x"
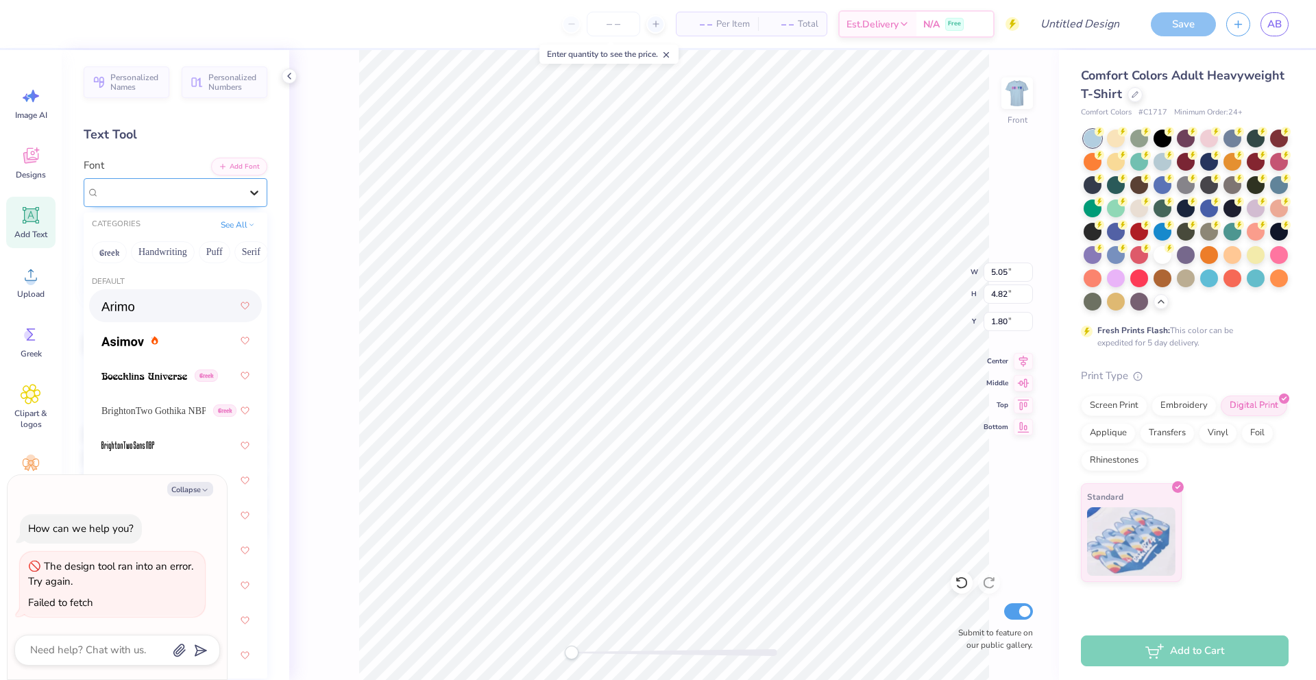
click at [254, 190] on icon at bounding box center [254, 193] width 14 height 14
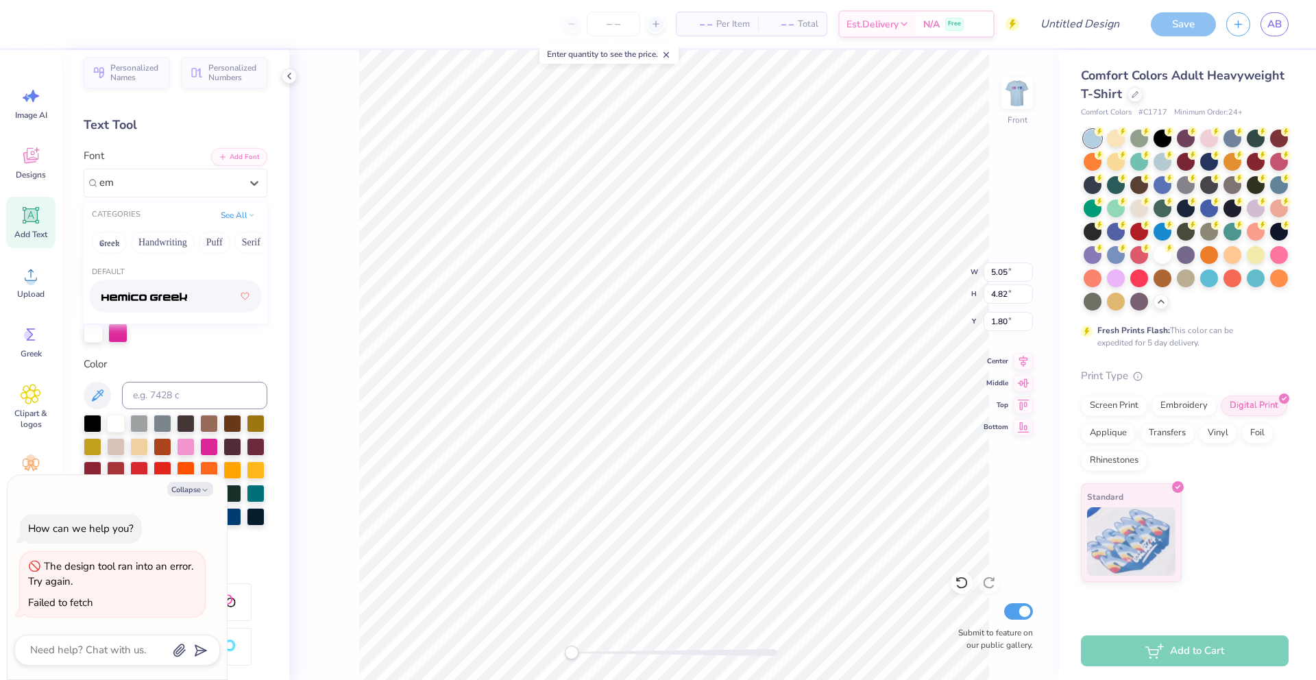
scroll to position [8, 0]
click at [161, 299] on img at bounding box center [144, 299] width 86 height 10
type input "em"
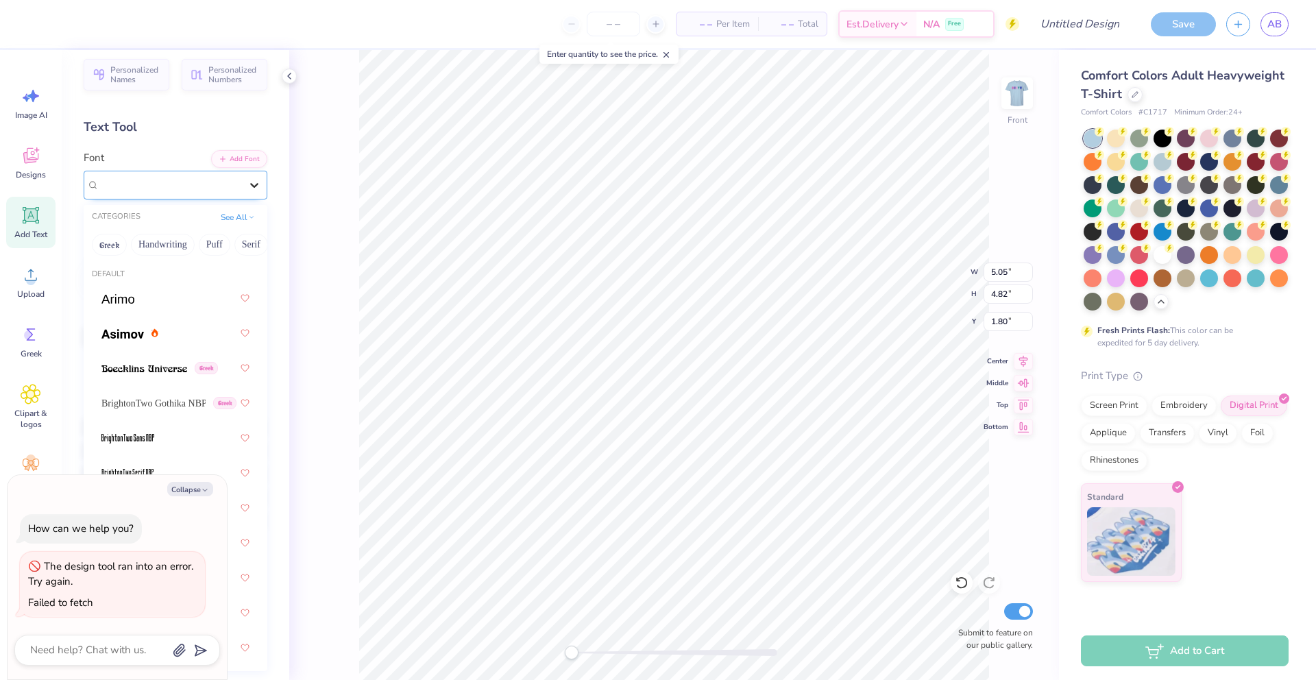
click at [259, 188] on icon at bounding box center [254, 185] width 14 height 14
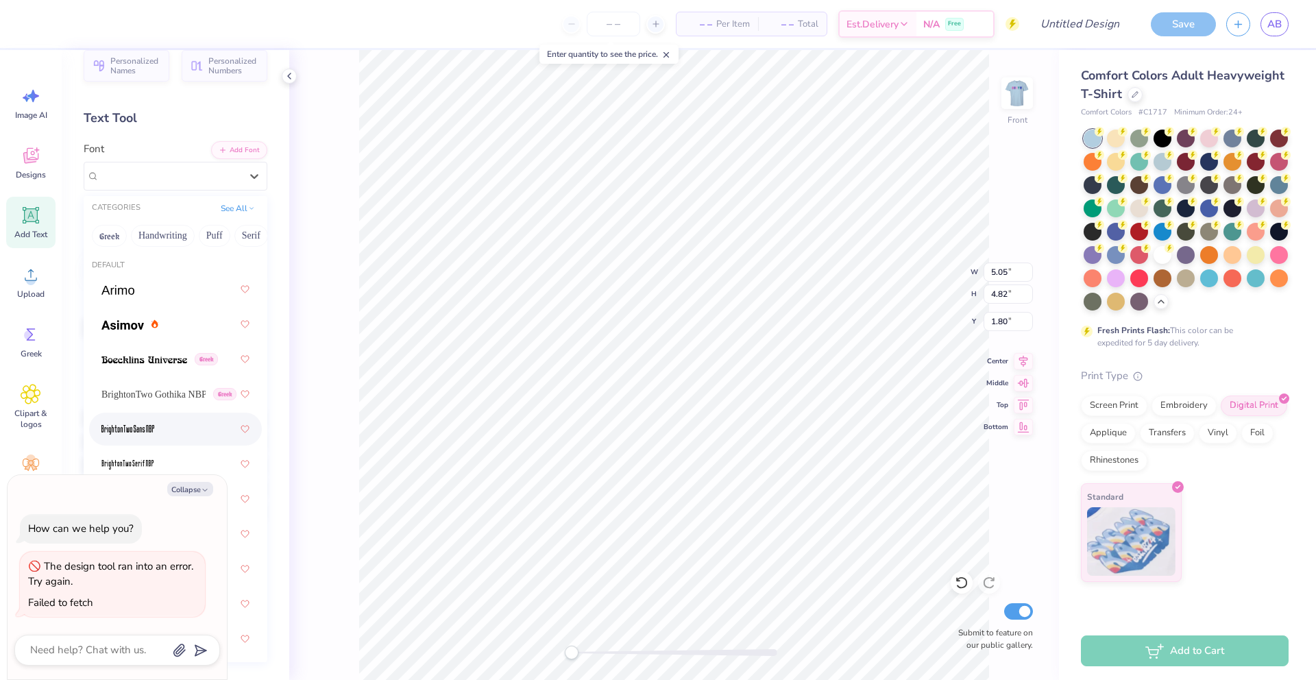
scroll to position [0, 0]
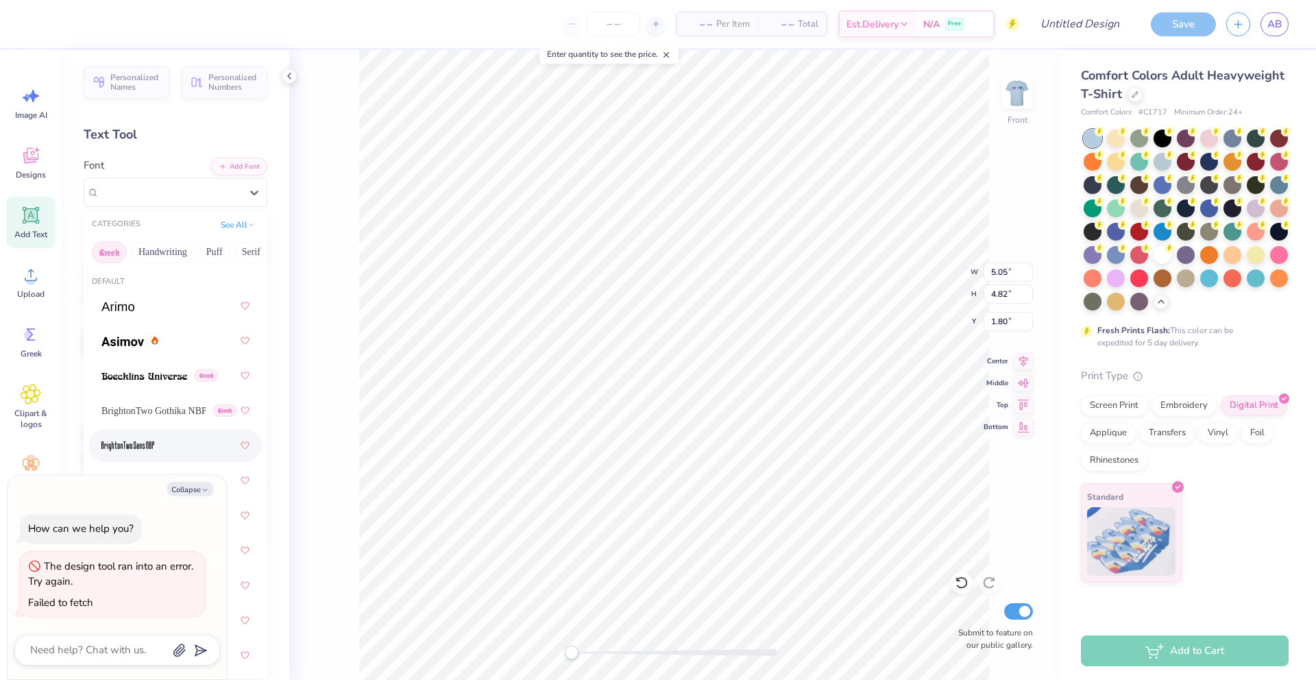
click at [115, 246] on button "Greek" at bounding box center [109, 252] width 35 height 22
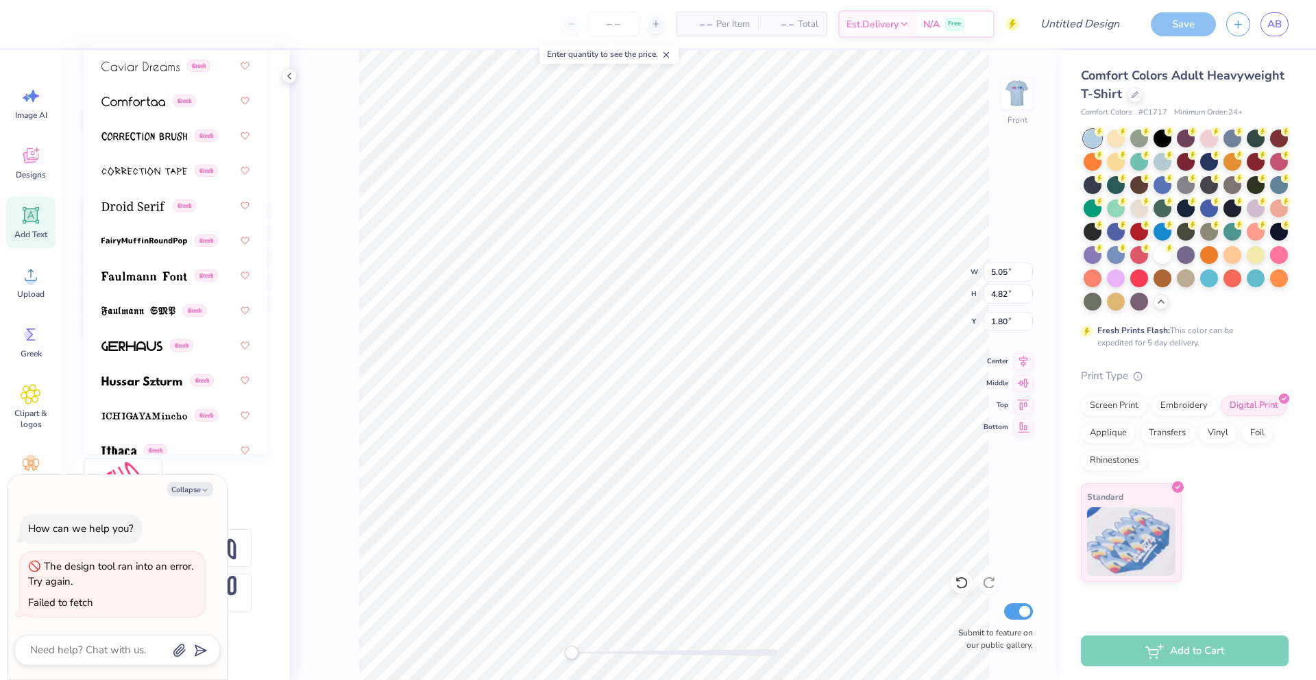
scroll to position [284, 0]
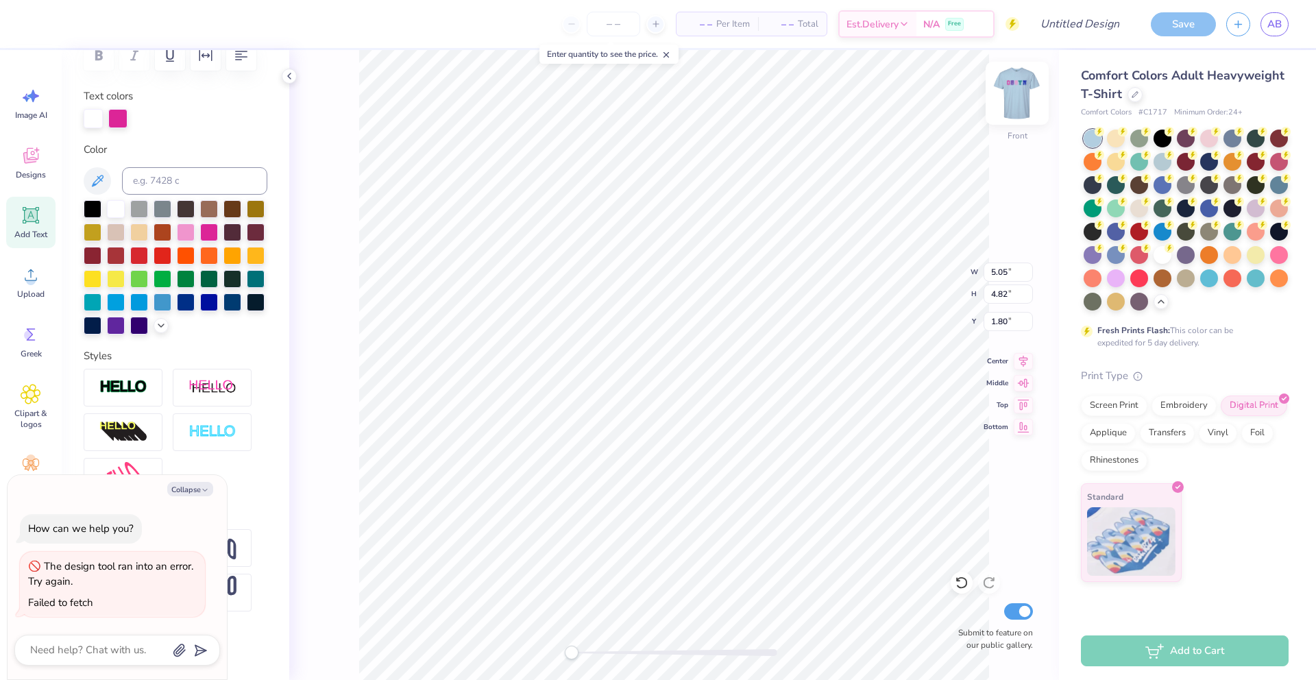
click at [1020, 99] on img at bounding box center [1017, 93] width 55 height 55
type textarea "x"
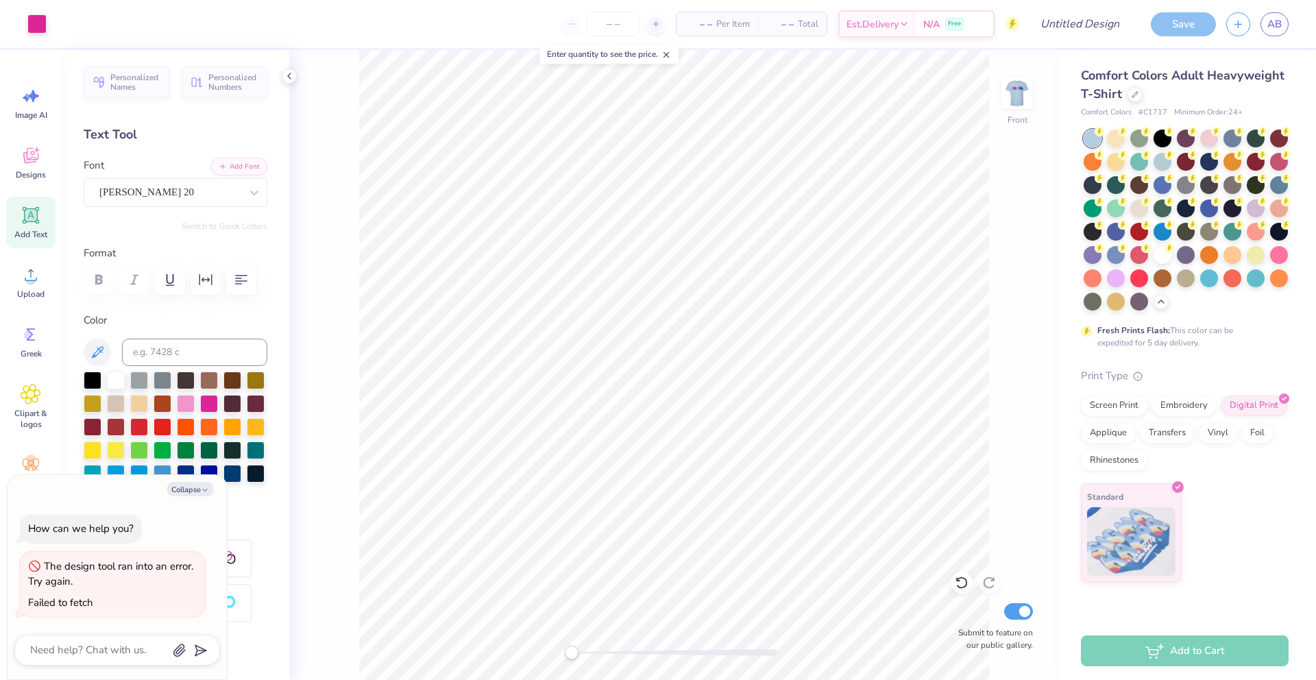
scroll to position [171, 0]
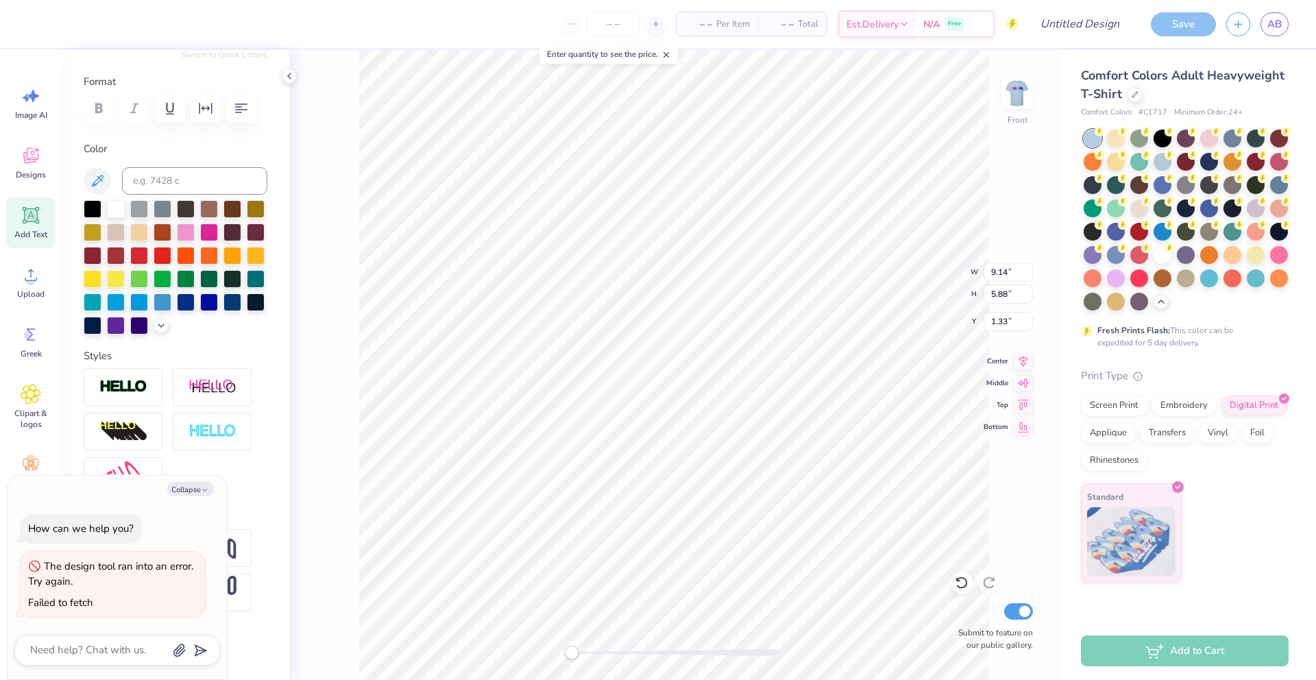
type textarea "x"
type input "6.35"
type input "6.74"
type input "6.62"
click at [184, 495] on button "Collapse" at bounding box center [190, 489] width 46 height 14
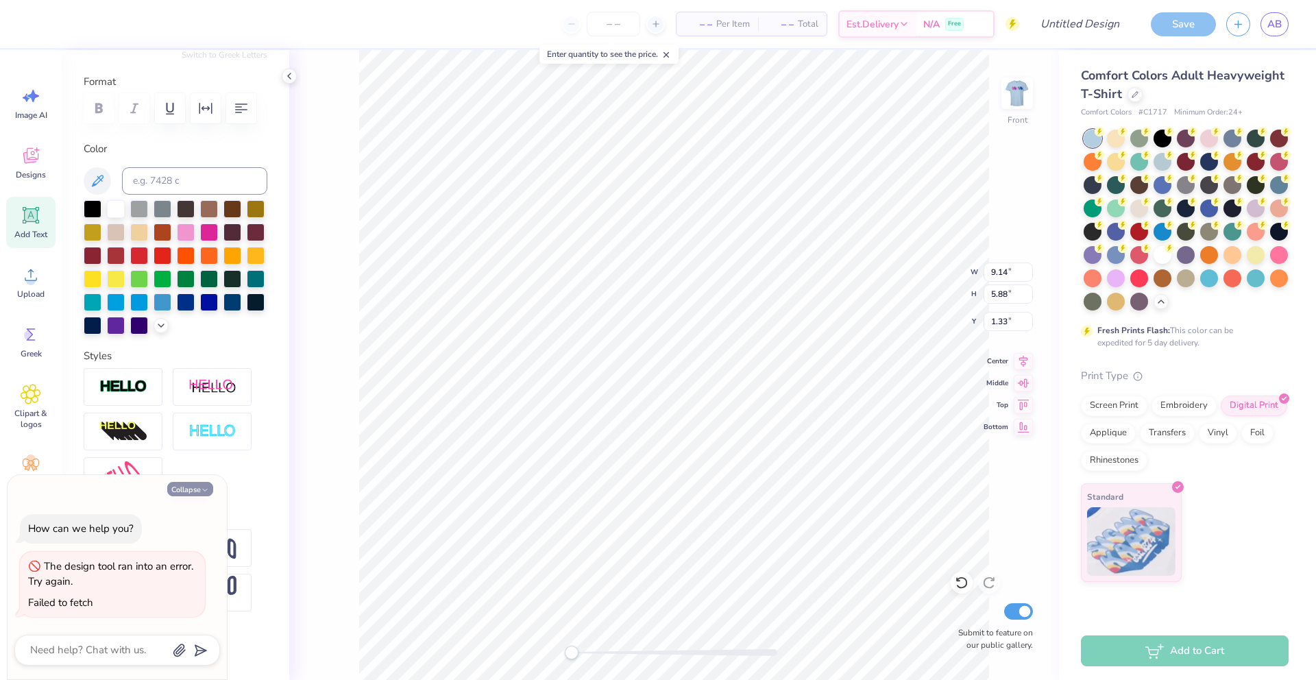
type textarea "x"
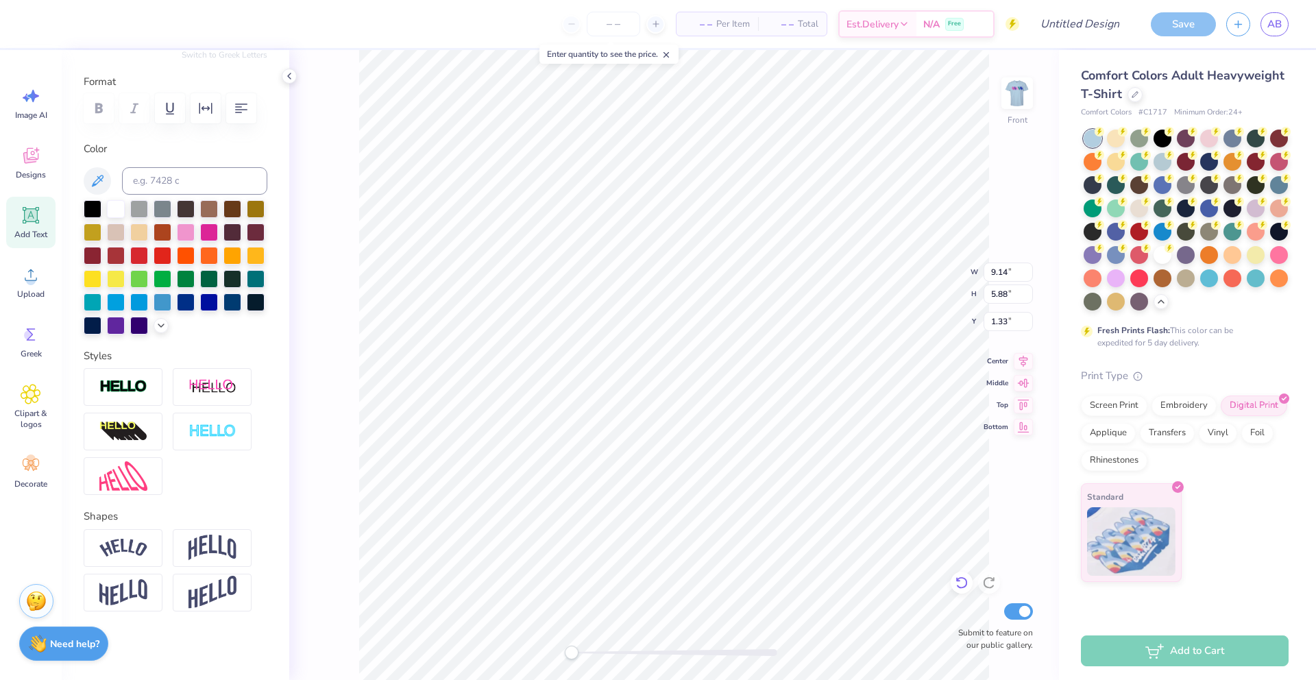
click at [966, 585] on icon at bounding box center [961, 583] width 12 height 12
click at [966, 578] on icon at bounding box center [962, 583] width 14 height 14
type input "2.21"
type input "2.54"
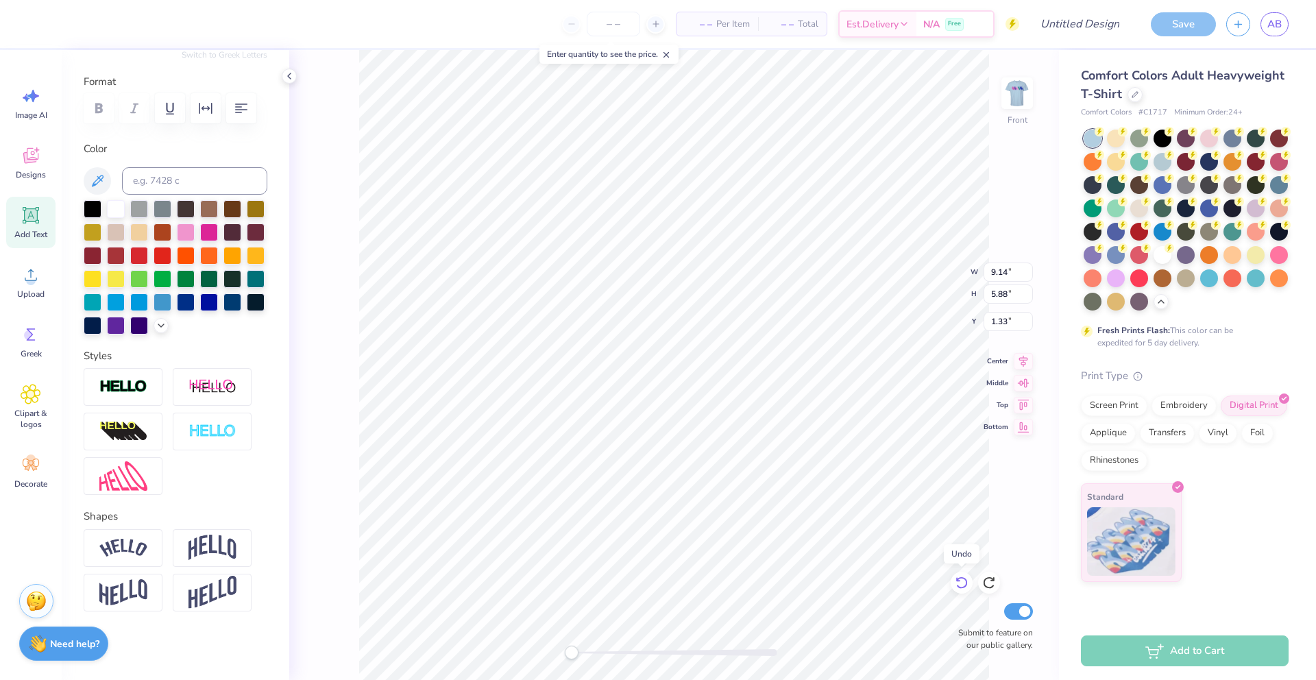
type input "3.00"
type textarea "At your"
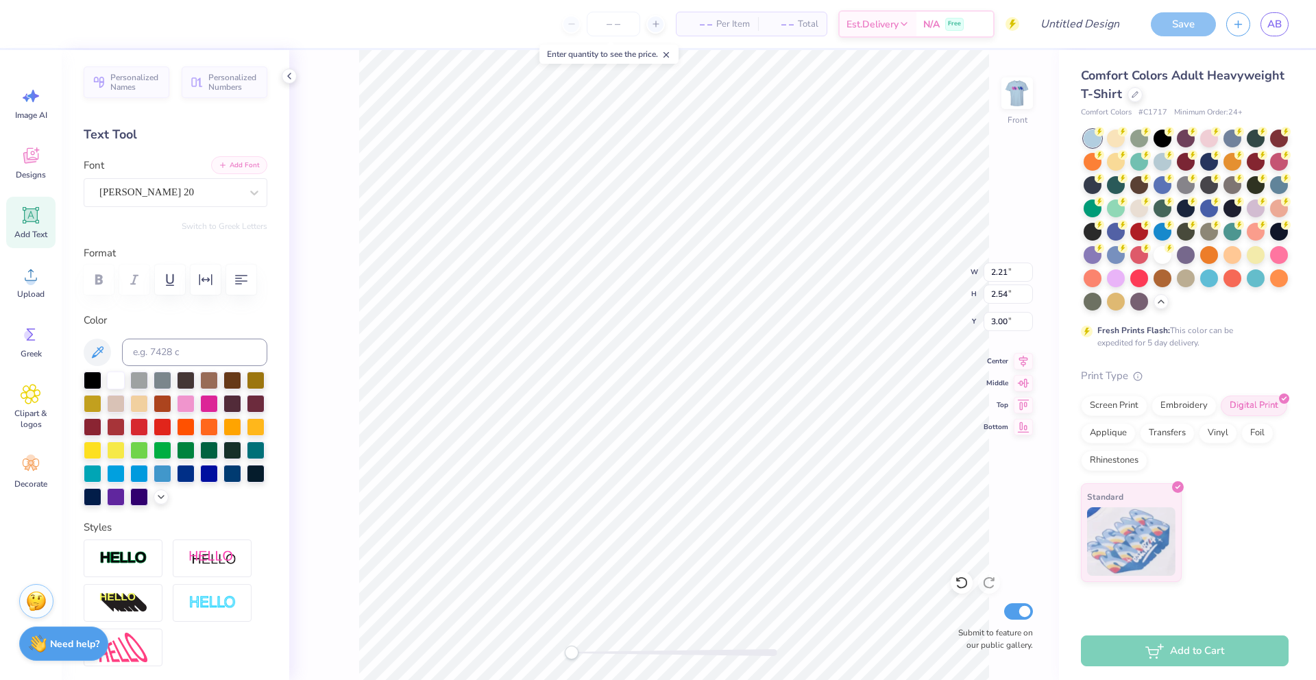
click at [252, 163] on button "Add Font" at bounding box center [239, 165] width 56 height 18
click at [208, 478] on div at bounding box center [209, 472] width 18 height 18
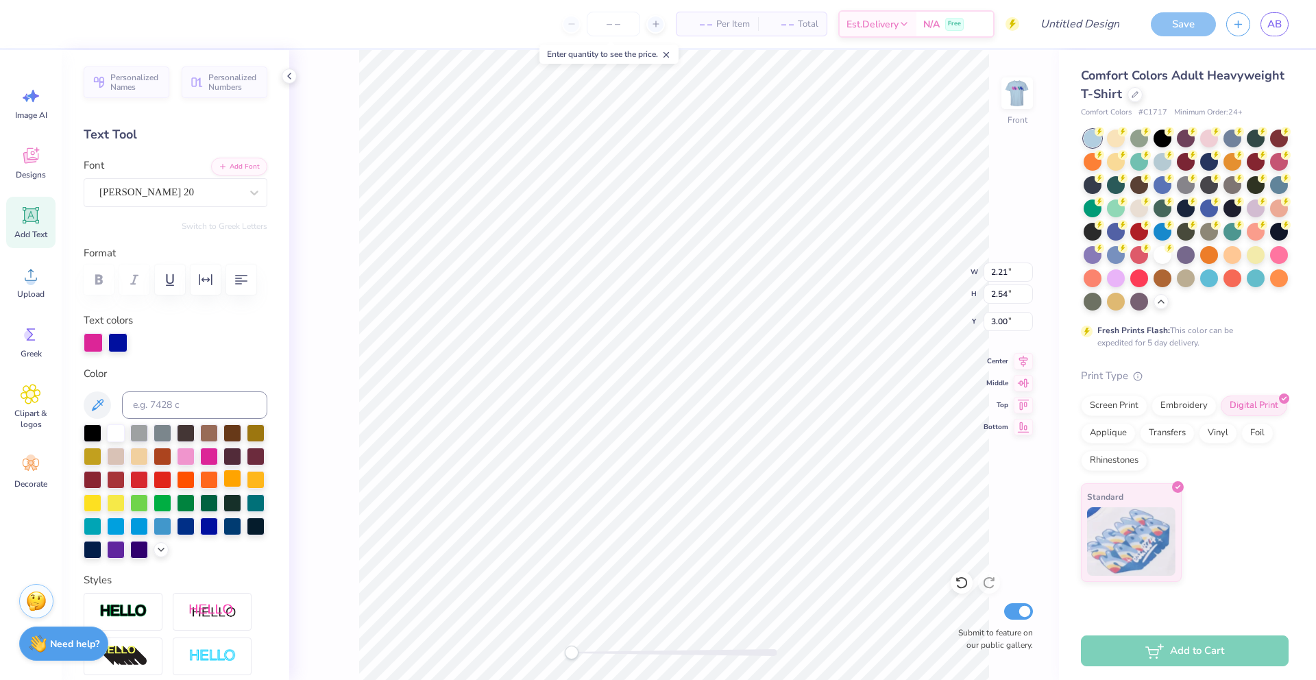
click at [223, 483] on div at bounding box center [232, 479] width 18 height 18
click at [191, 454] on div at bounding box center [186, 455] width 18 height 18
click at [254, 506] on div at bounding box center [256, 502] width 18 height 18
click at [113, 548] on div at bounding box center [116, 548] width 18 height 18
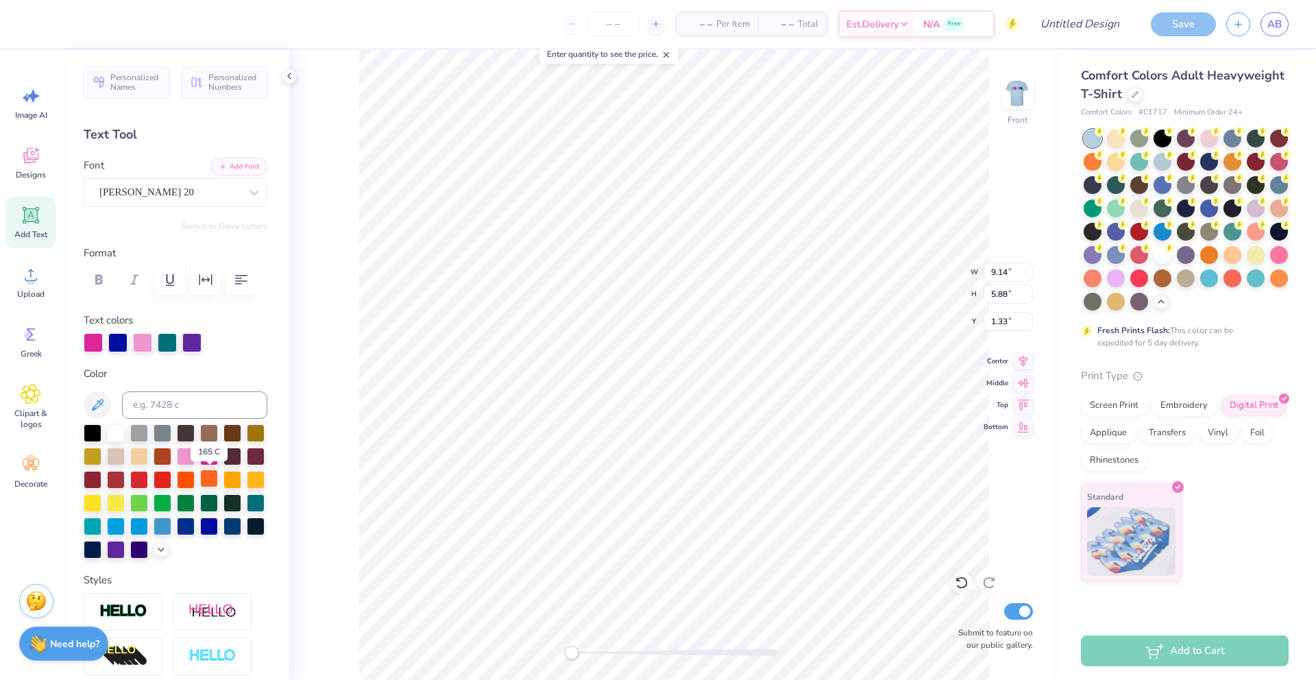
click at [210, 482] on div at bounding box center [209, 479] width 18 height 18
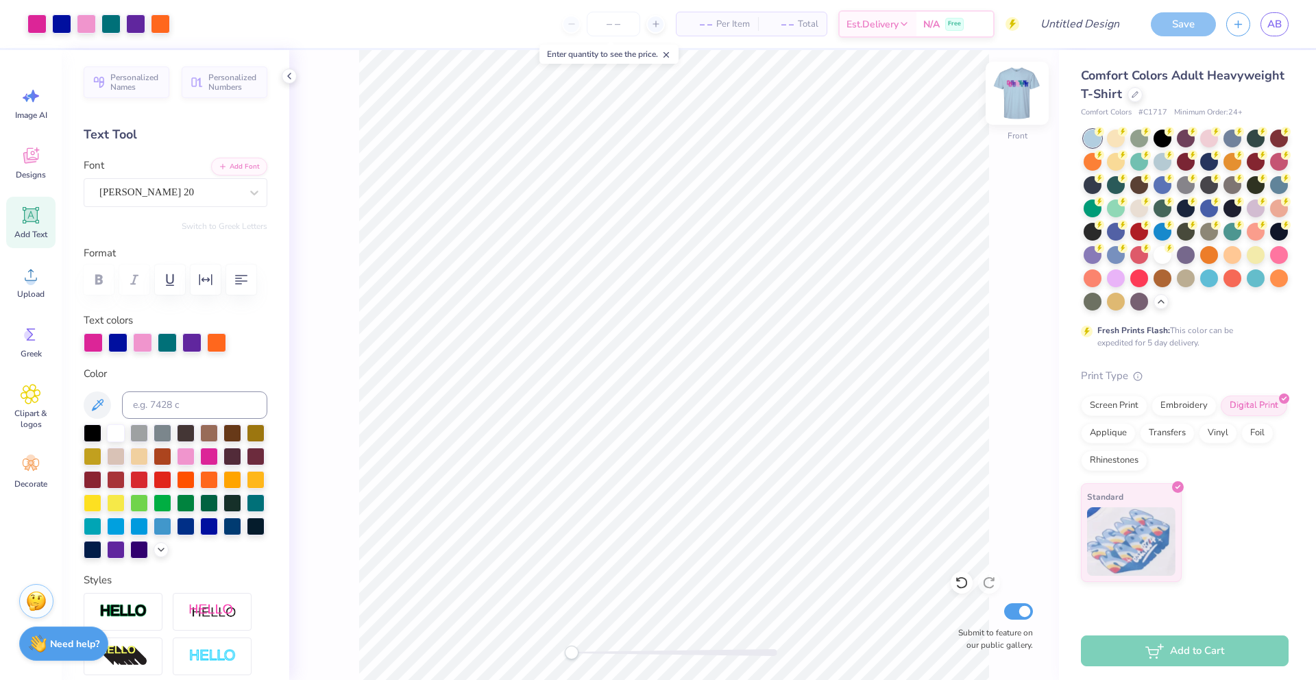
click at [1027, 100] on img at bounding box center [1017, 93] width 55 height 55
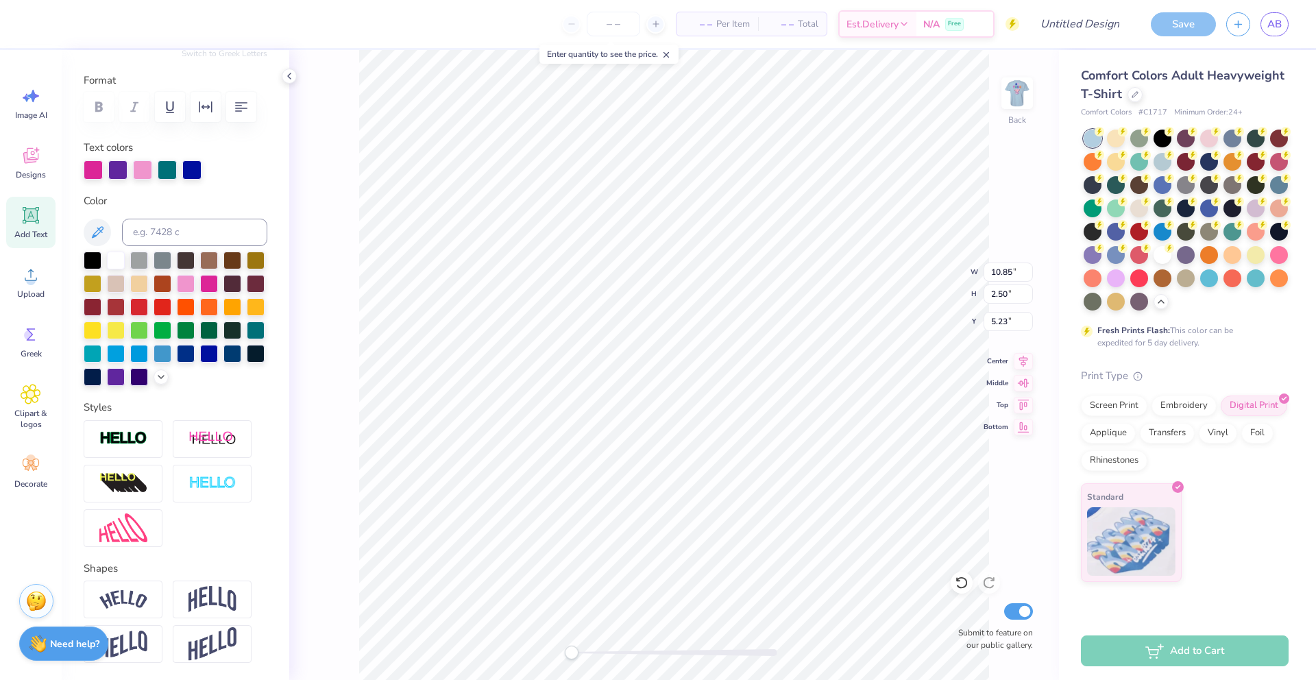
scroll to position [224, 0]
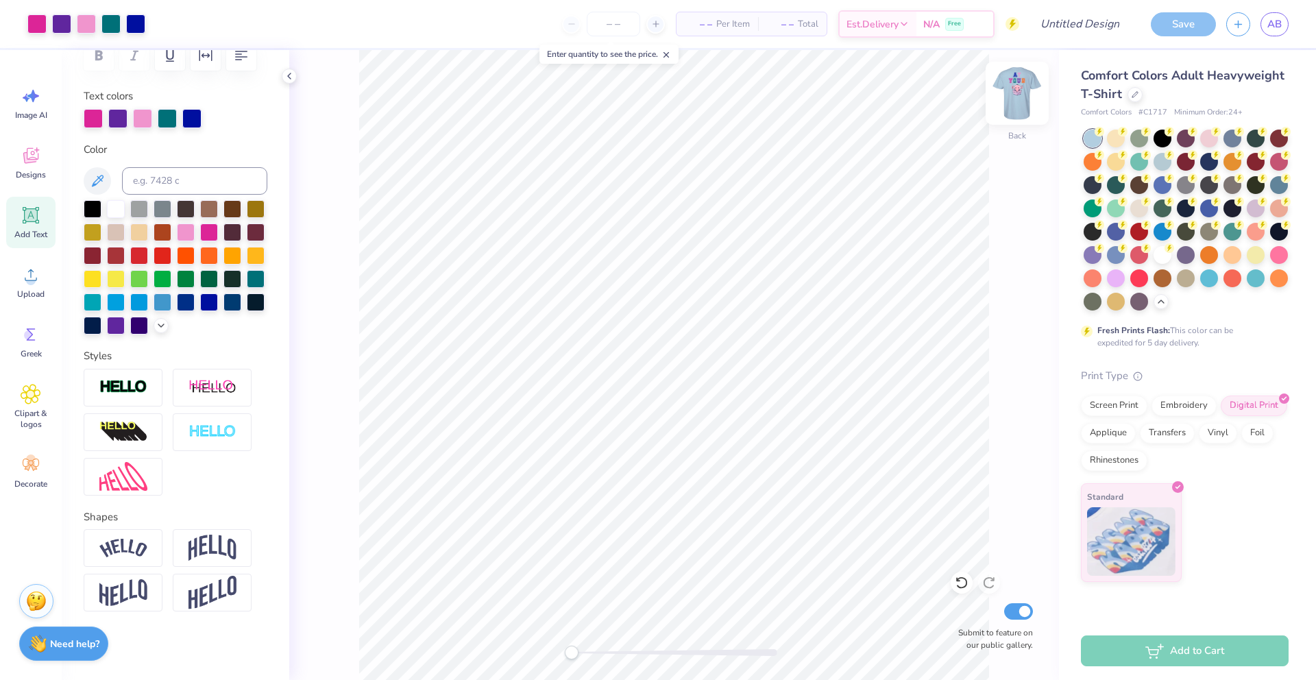
click at [1018, 100] on img at bounding box center [1017, 93] width 55 height 55
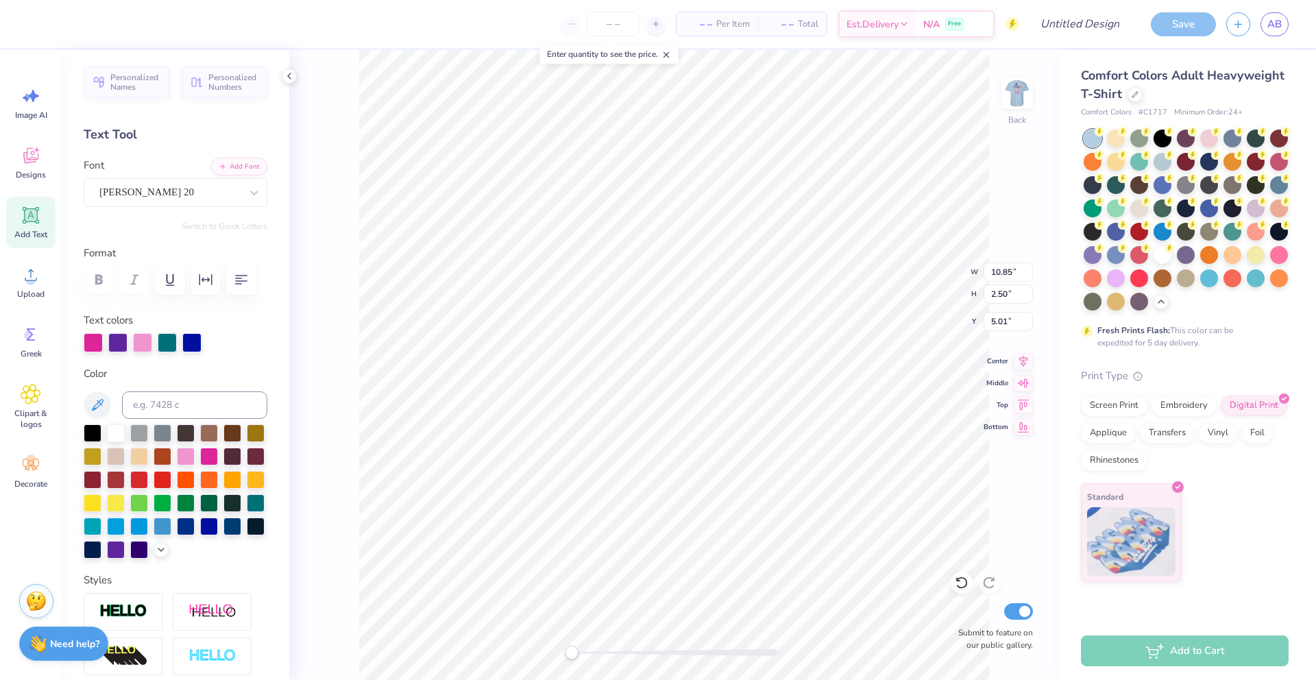
scroll to position [224, 0]
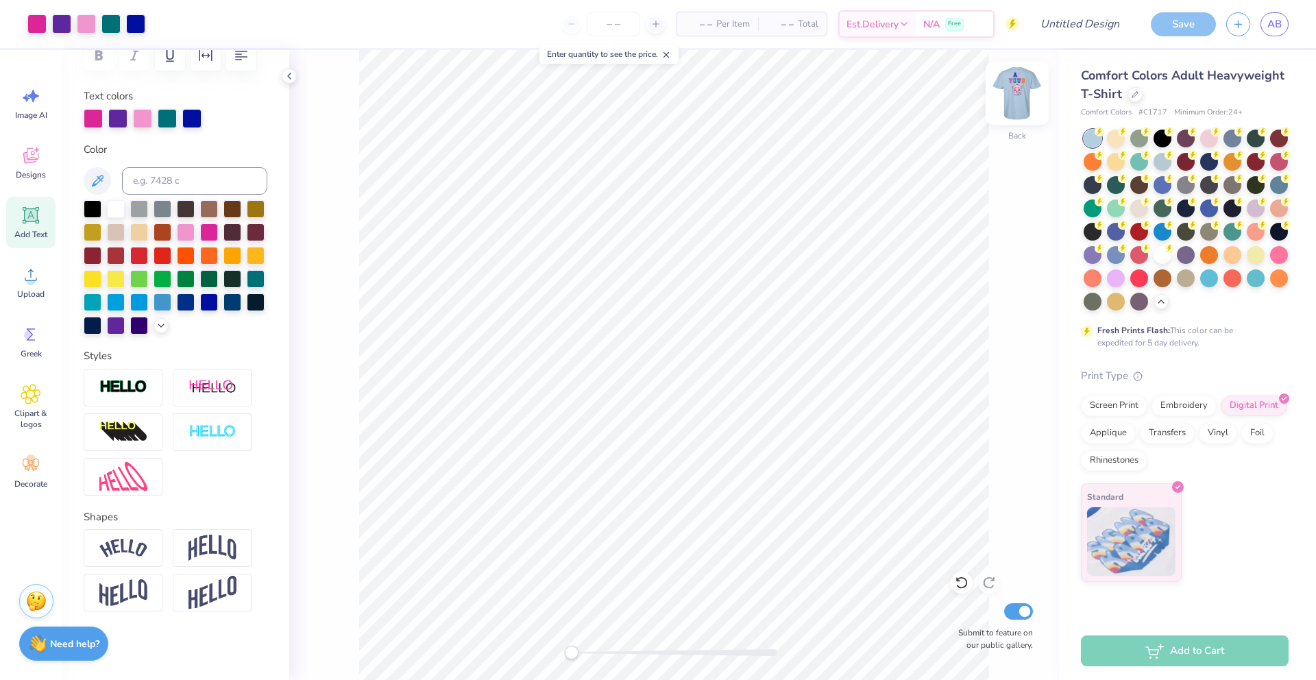
click at [1021, 96] on img at bounding box center [1017, 93] width 55 height 55
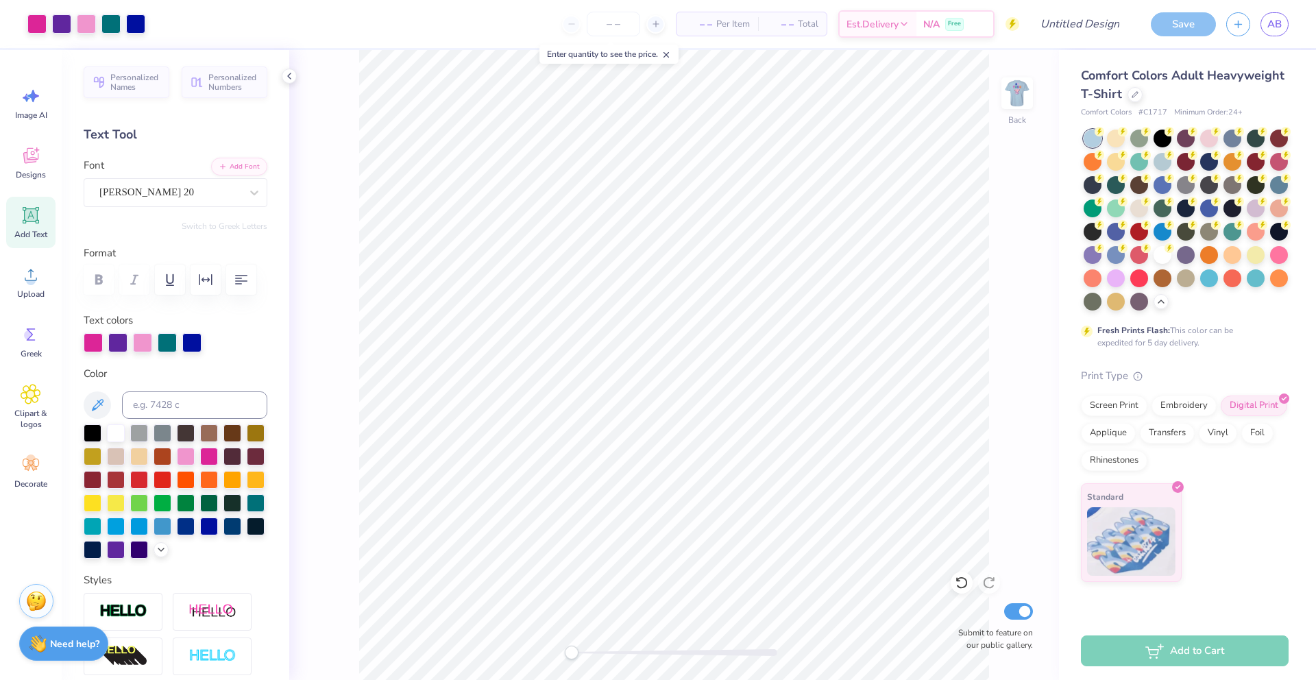
scroll to position [224, 0]
